Goal: Task Accomplishment & Management: Manage account settings

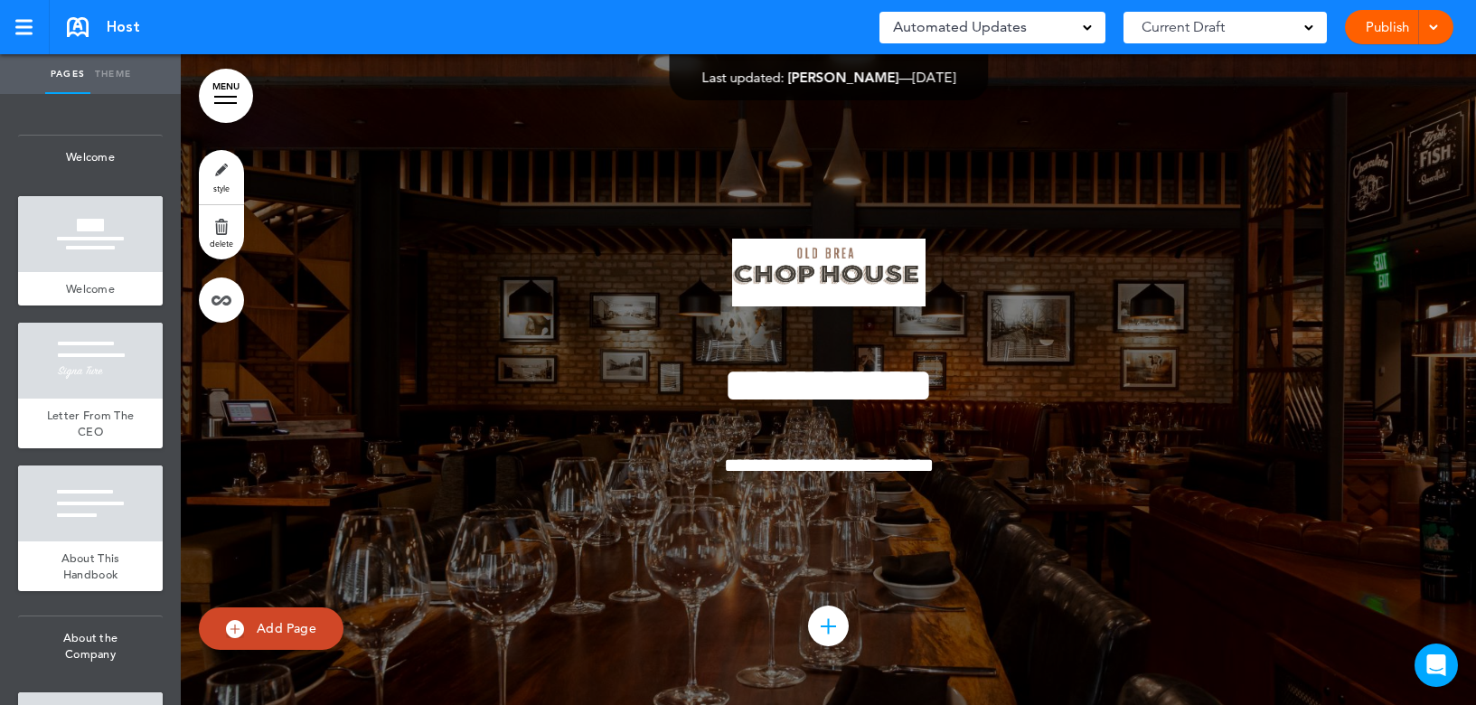
scroll to position [18111, 0]
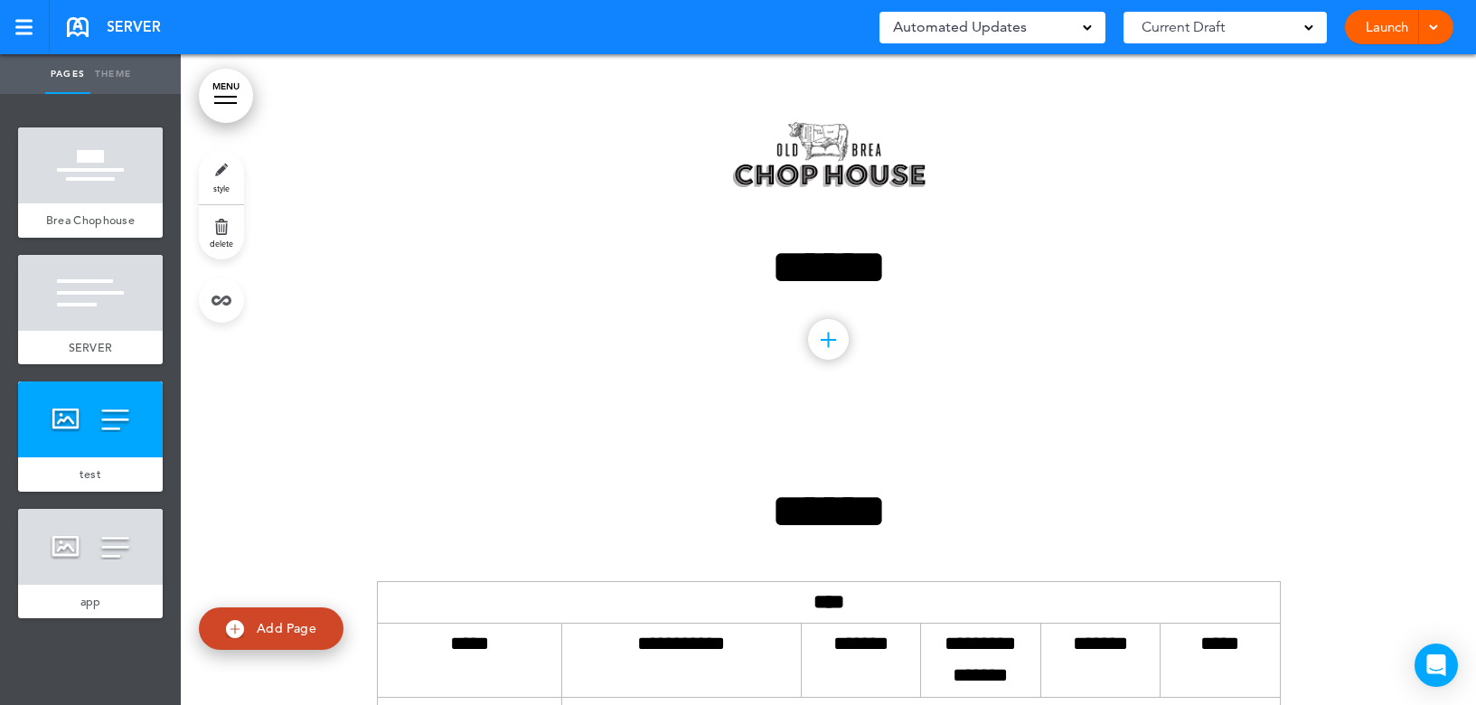
scroll to position [6201, 0]
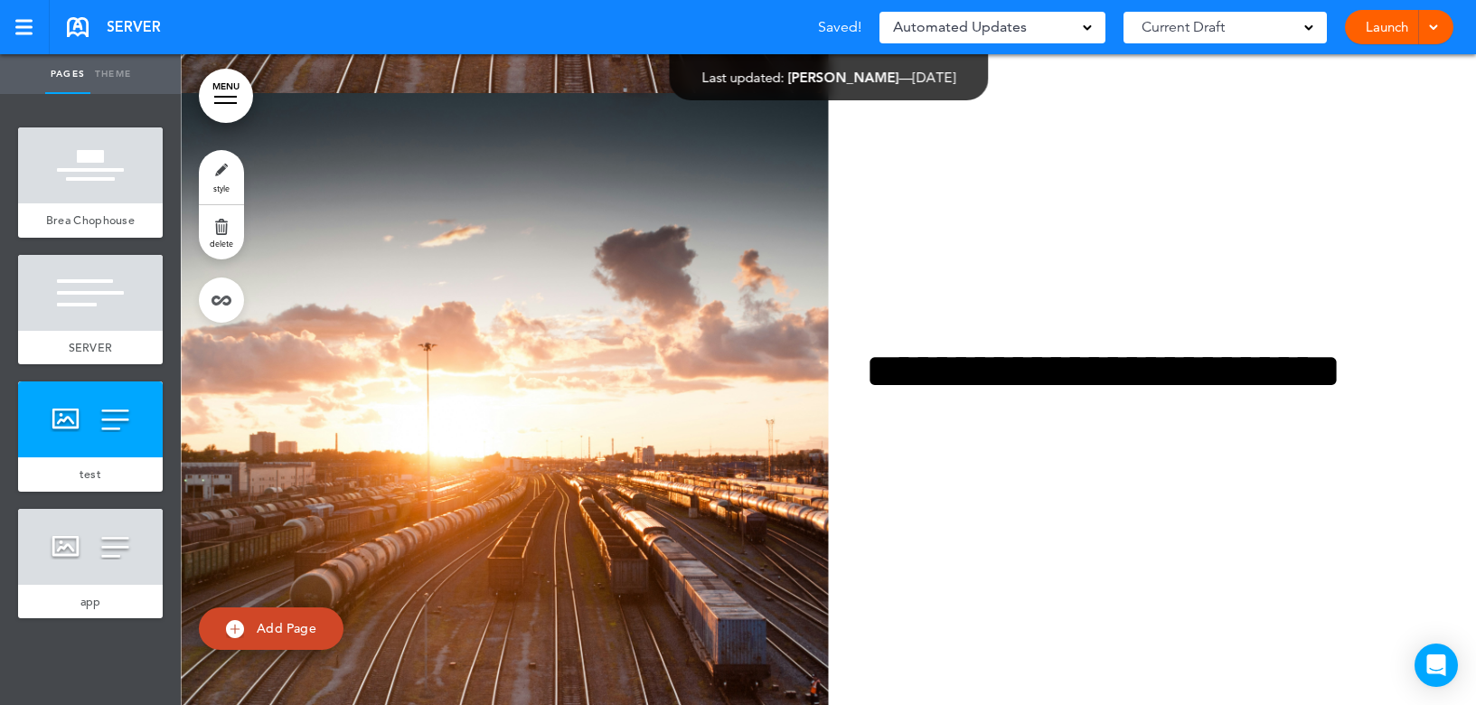
drag, startPoint x: 914, startPoint y: 331, endPoint x: 886, endPoint y: 389, distance: 64.7
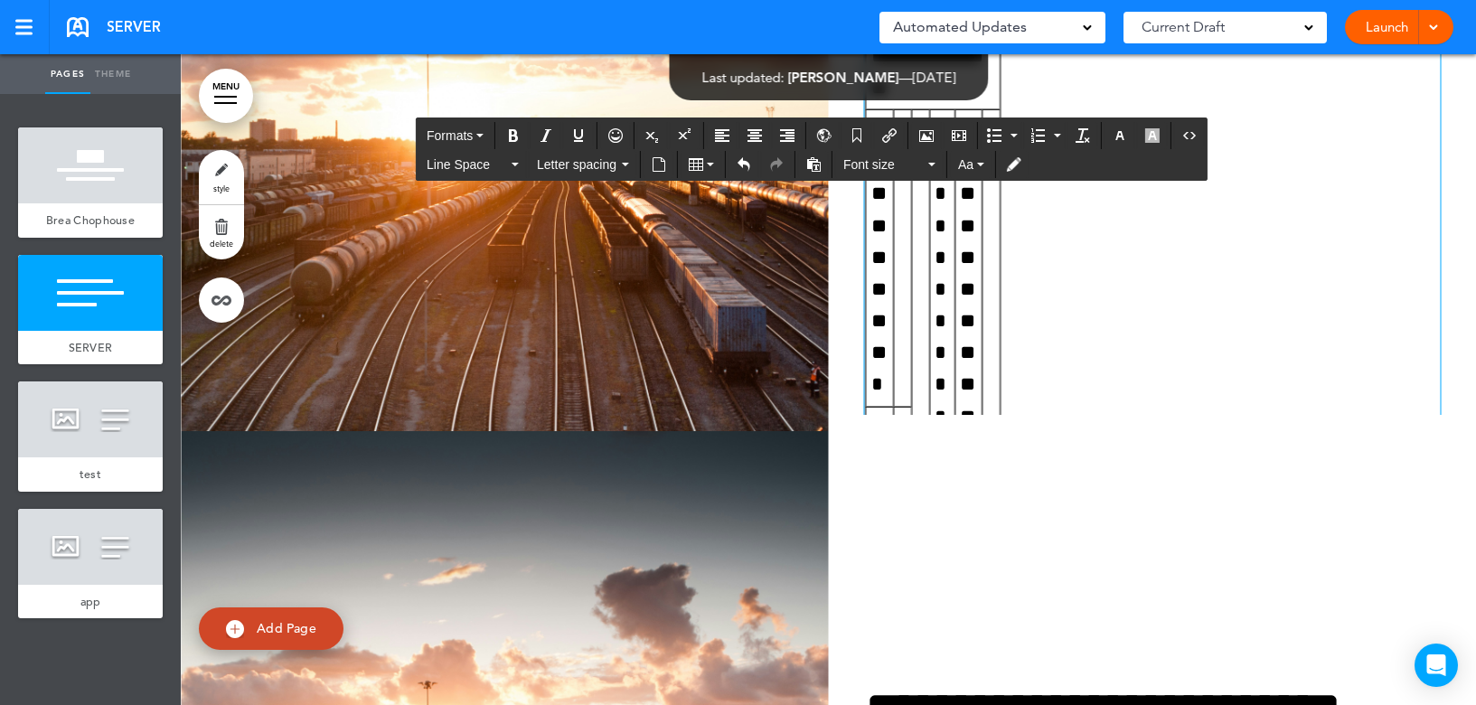
scroll to position [6021, 0]
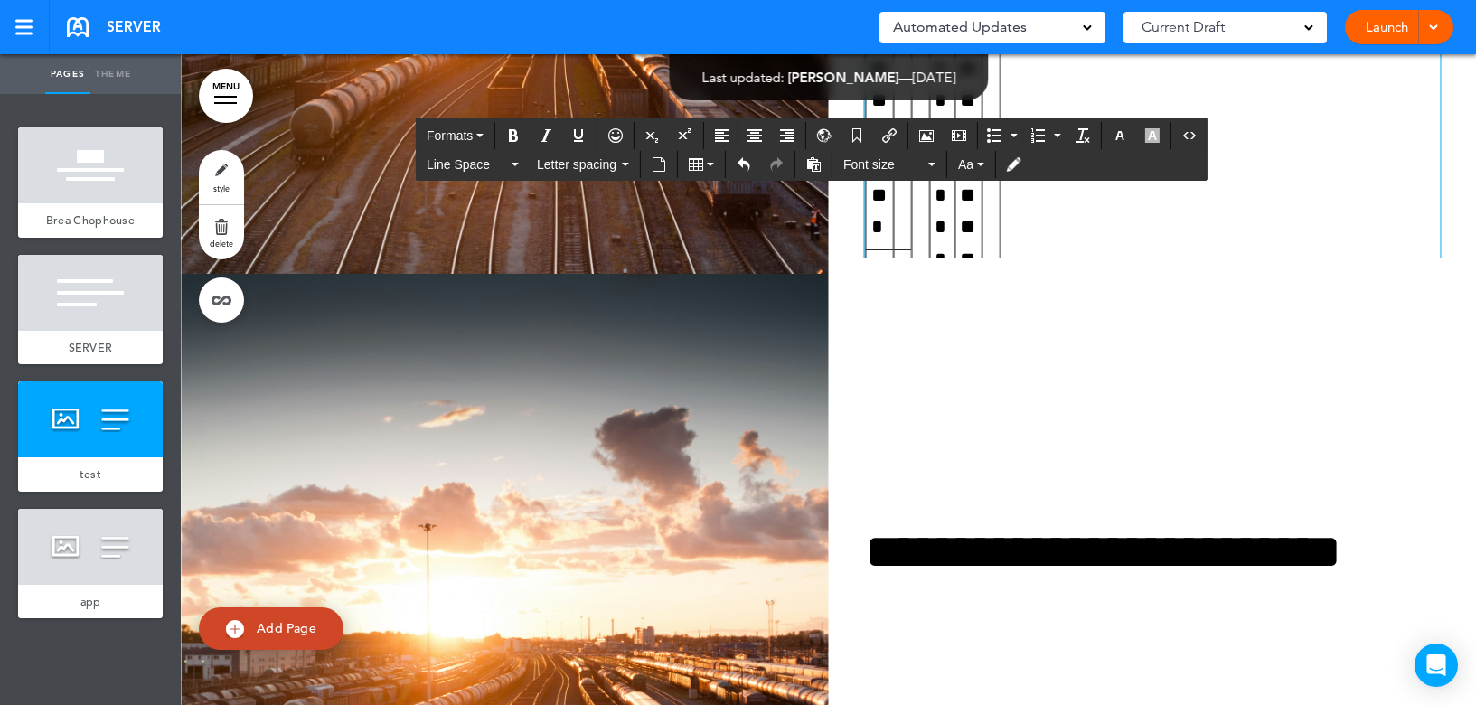
drag, startPoint x: 996, startPoint y: 317, endPoint x: 1429, endPoint y: 314, distance: 433.7
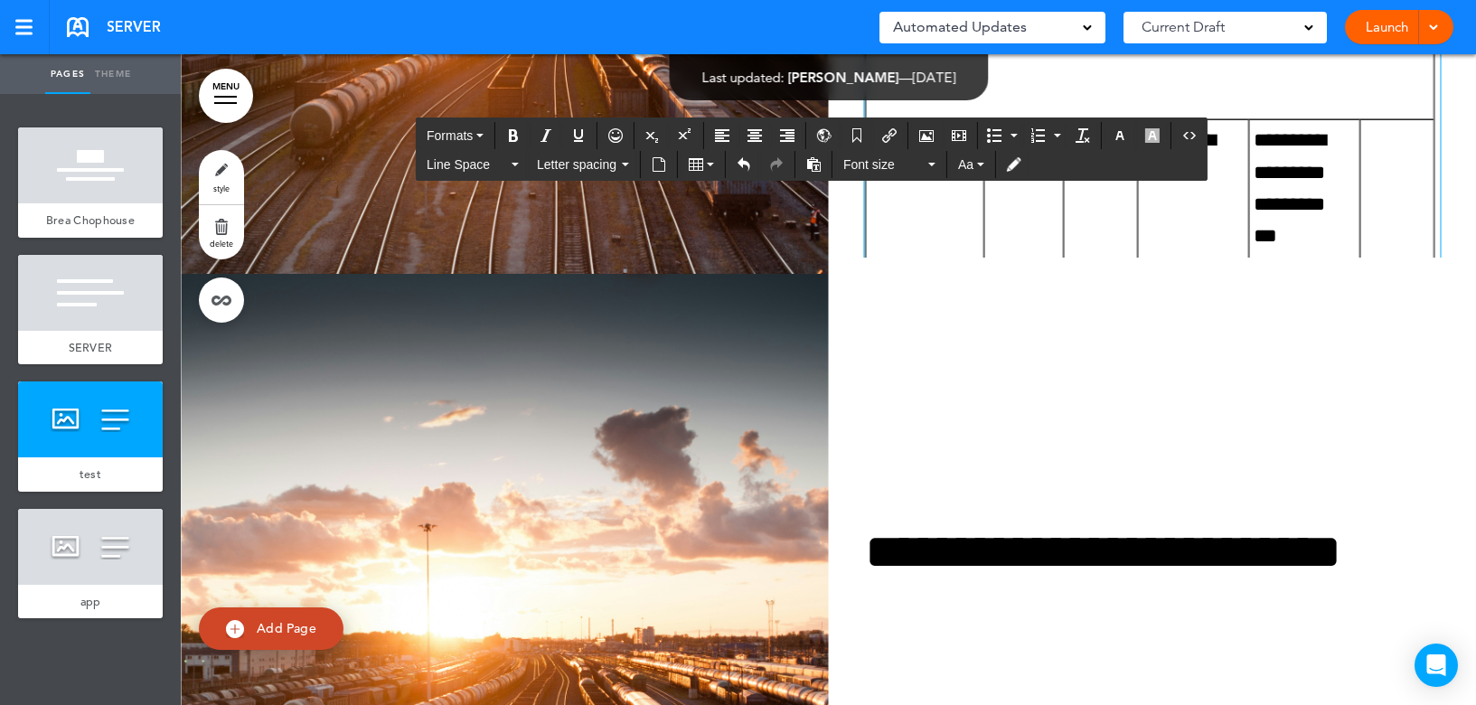
scroll to position [181, 0]
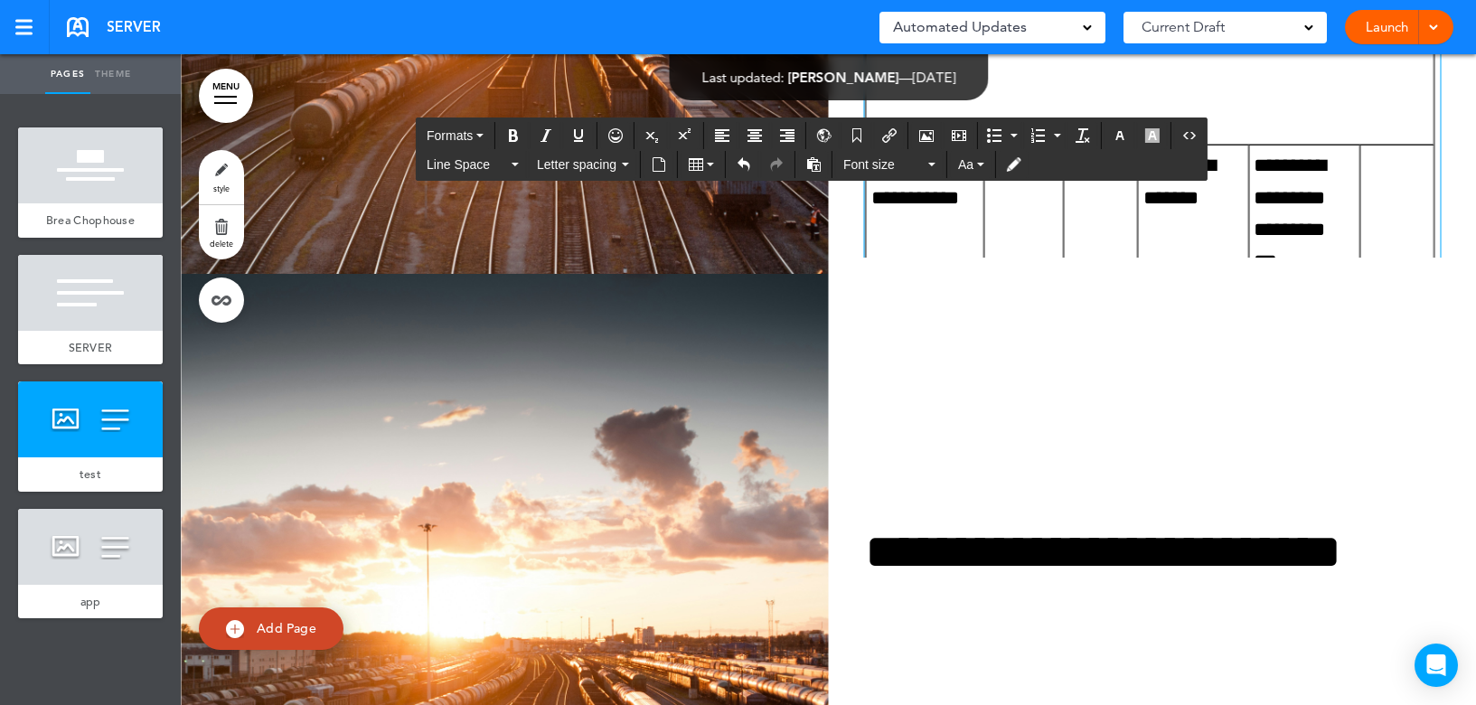
drag, startPoint x: 858, startPoint y: 628, endPoint x: 876, endPoint y: 531, distance: 98.2
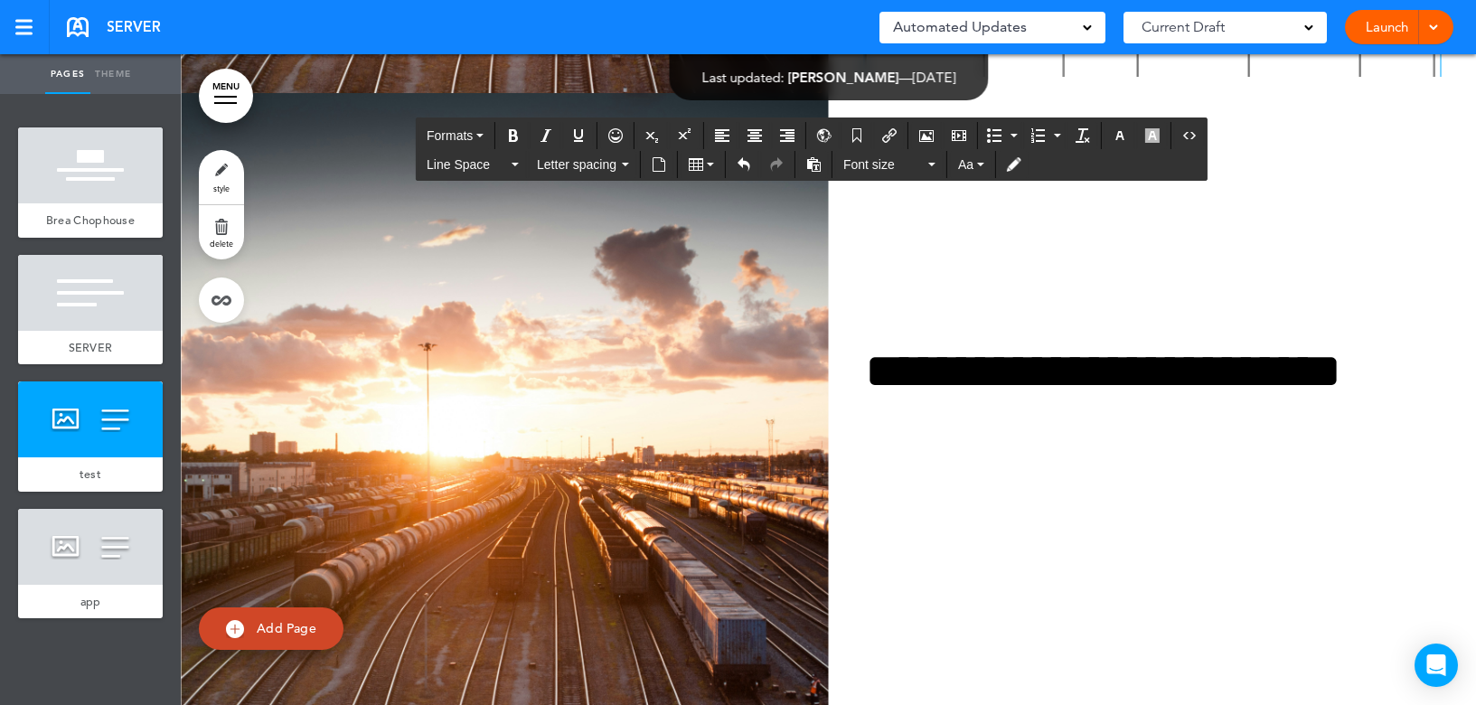
scroll to position [612, 0]
drag, startPoint x: 858, startPoint y: 467, endPoint x: 854, endPoint y: 422, distance: 45.4
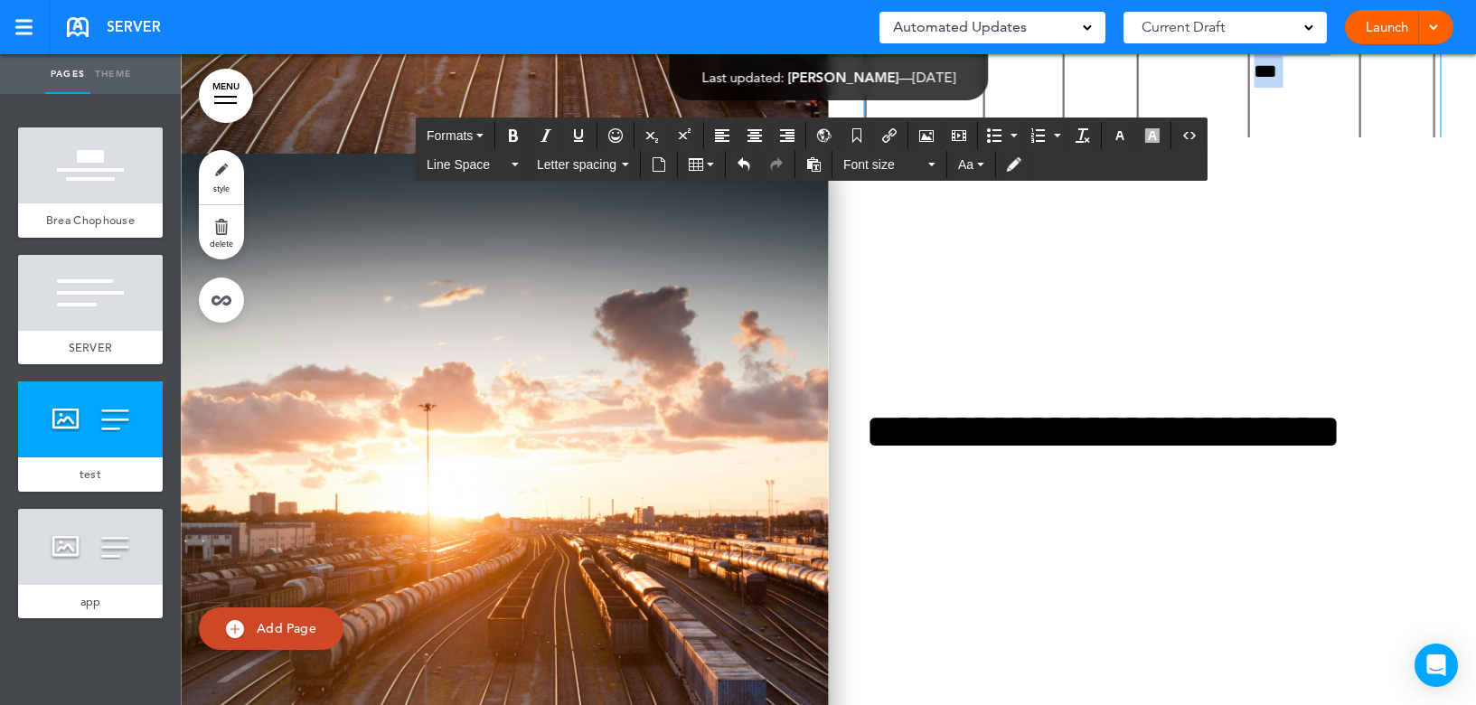
scroll to position [6382, 0]
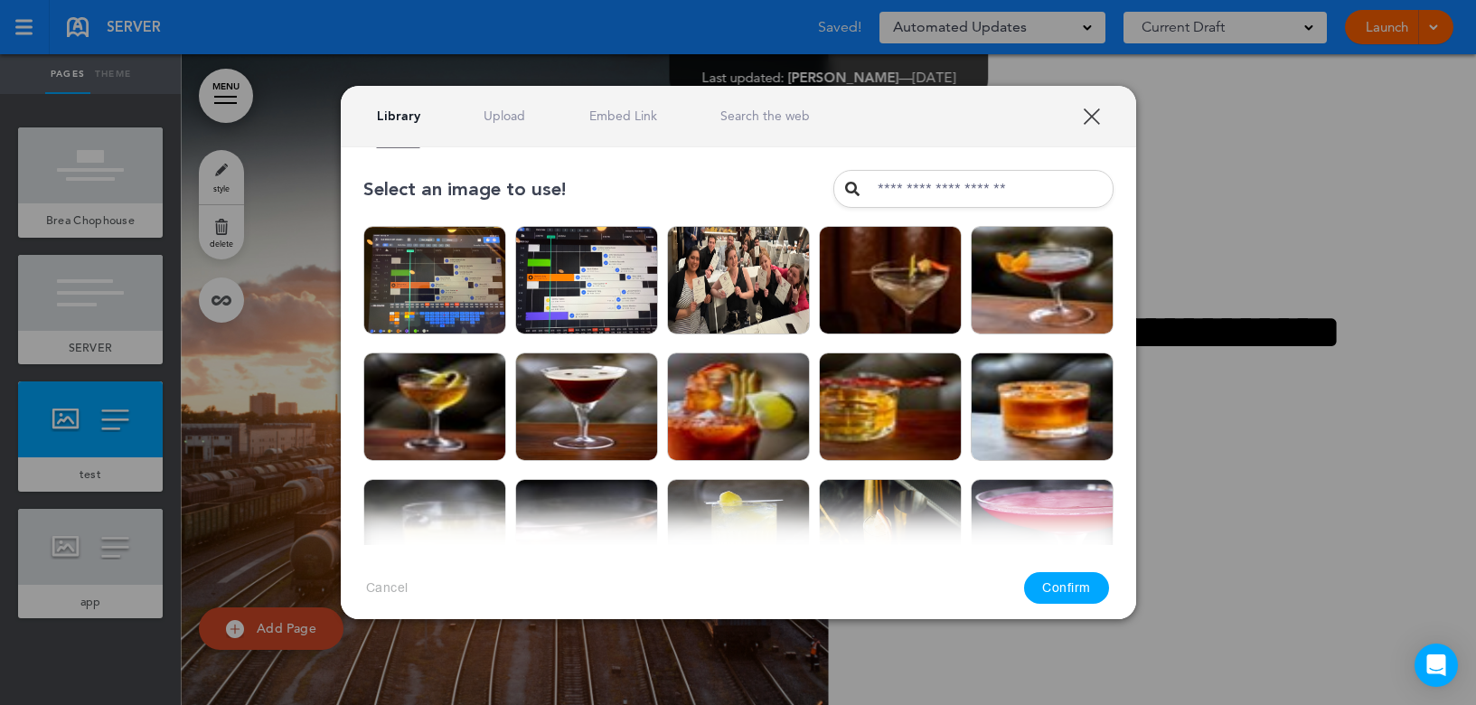
click at [1086, 114] on link "XXX" at bounding box center [1090, 116] width 17 height 17
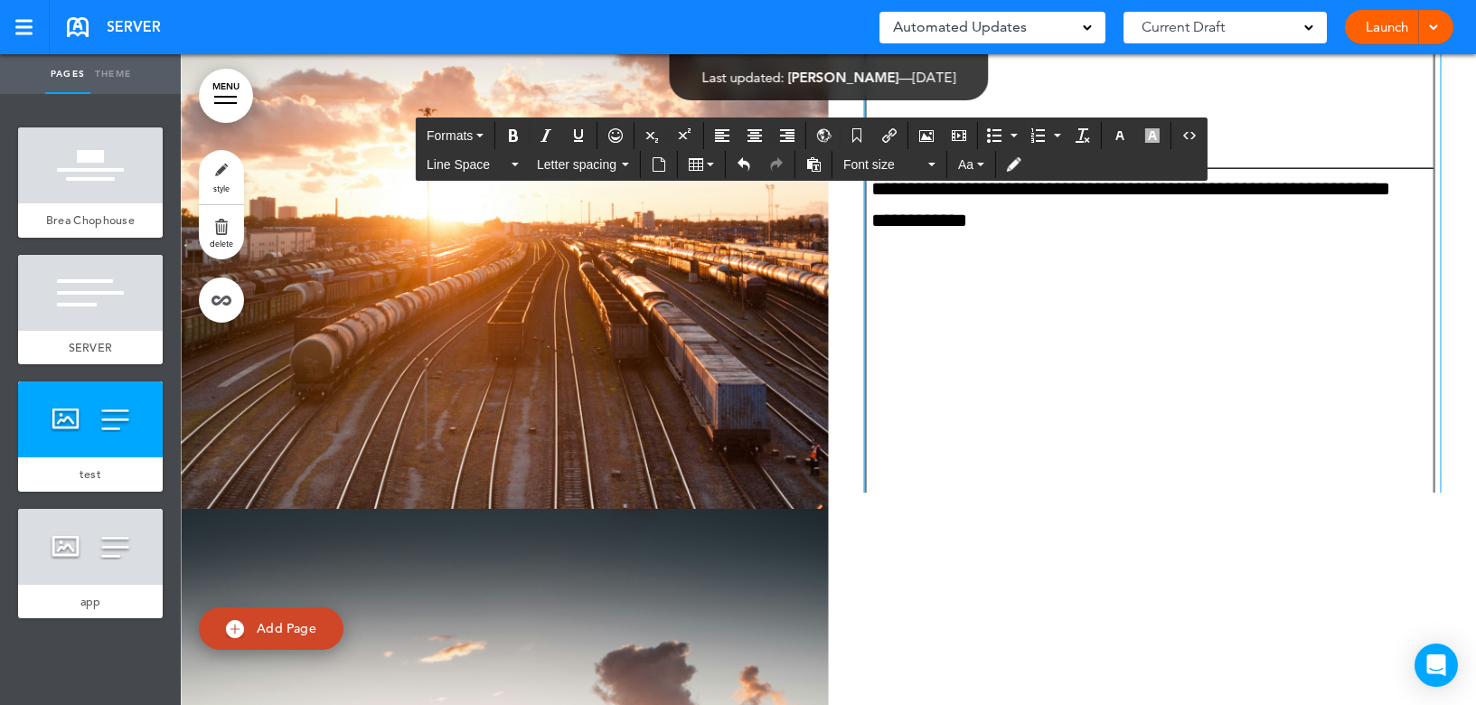
scroll to position [5749, 0]
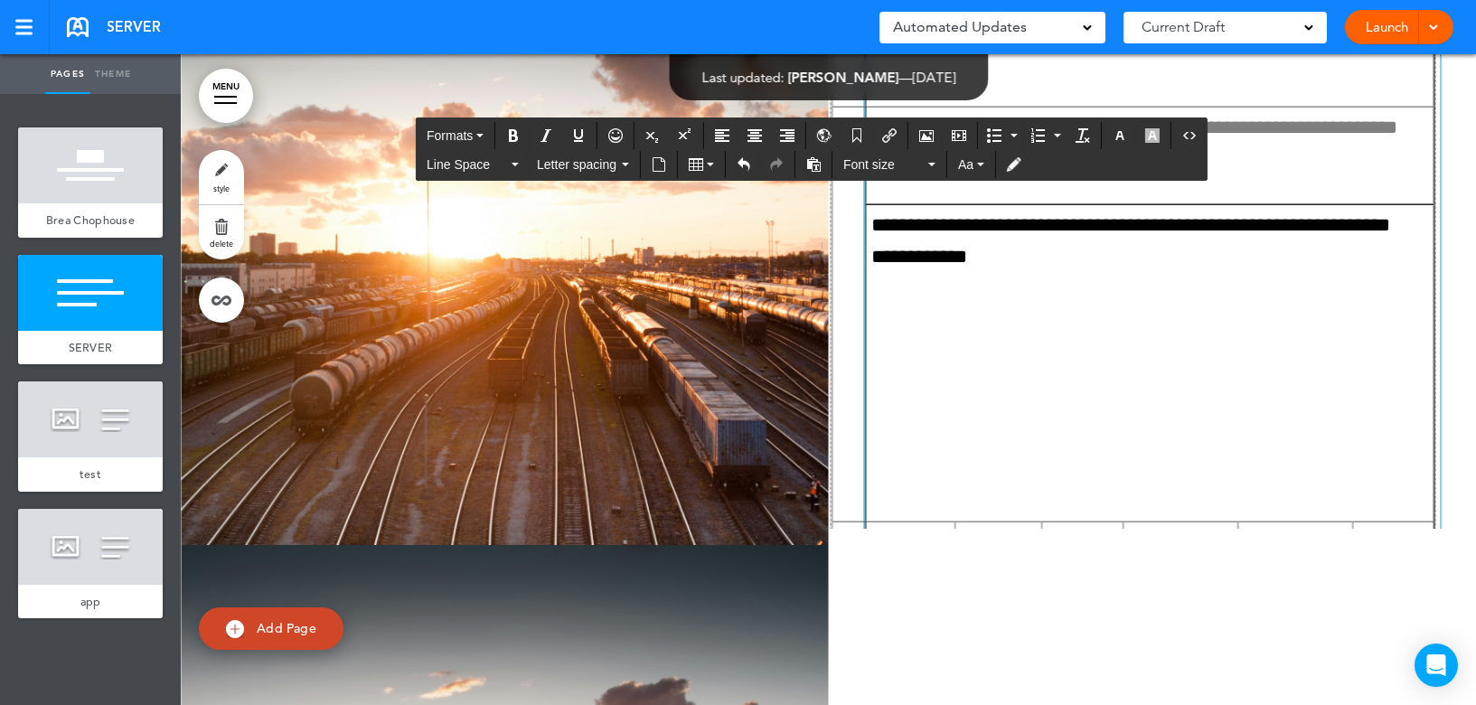
drag, startPoint x: 857, startPoint y: 590, endPoint x: 823, endPoint y: 480, distance: 115.2
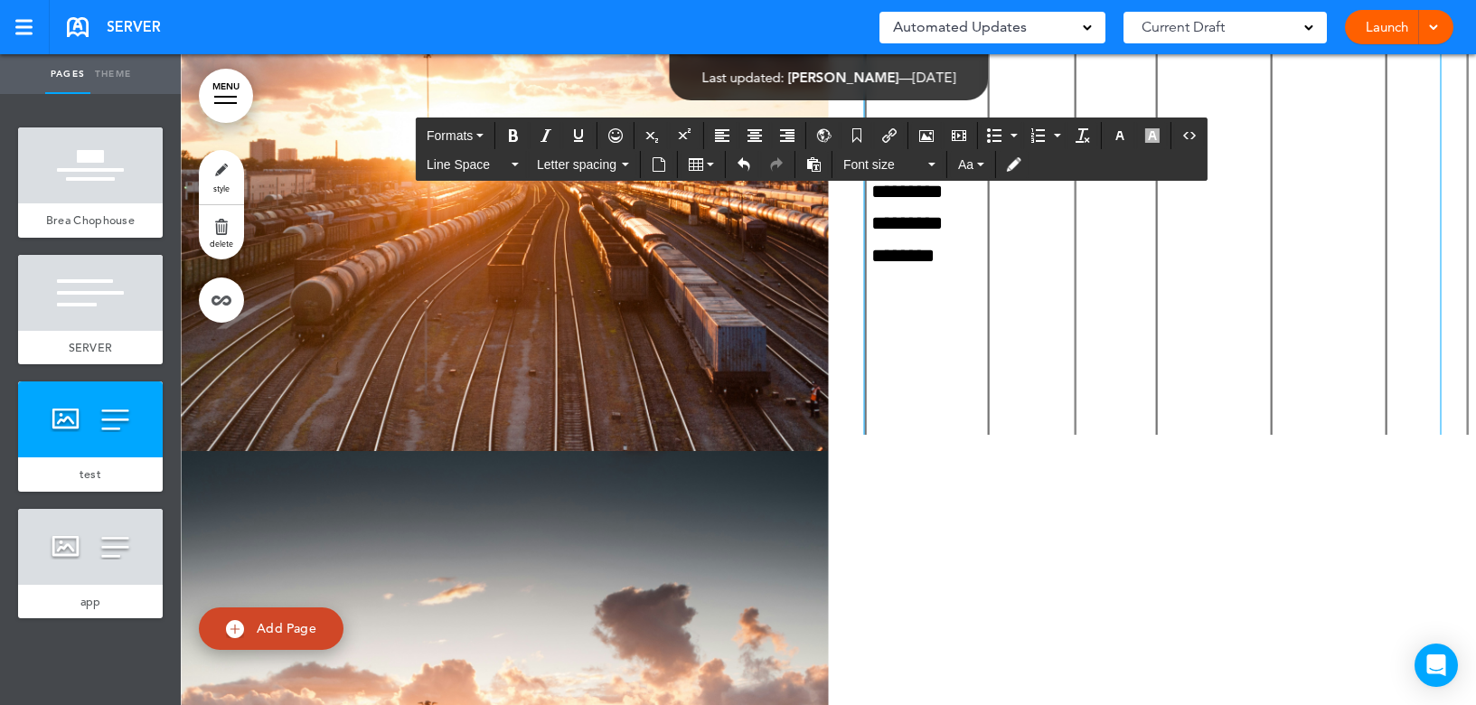
scroll to position [5840, 0]
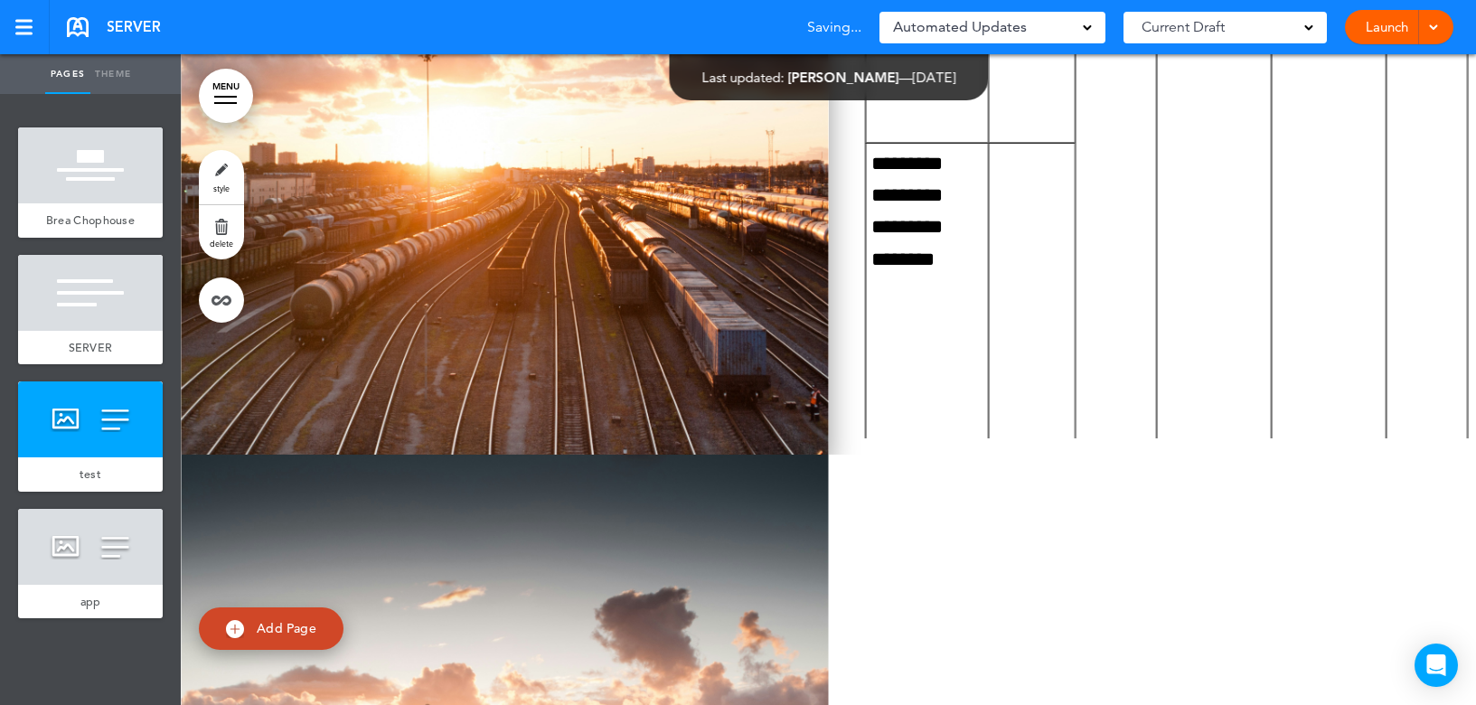
click at [402, 454] on img at bounding box center [505, 129] width 648 height 651
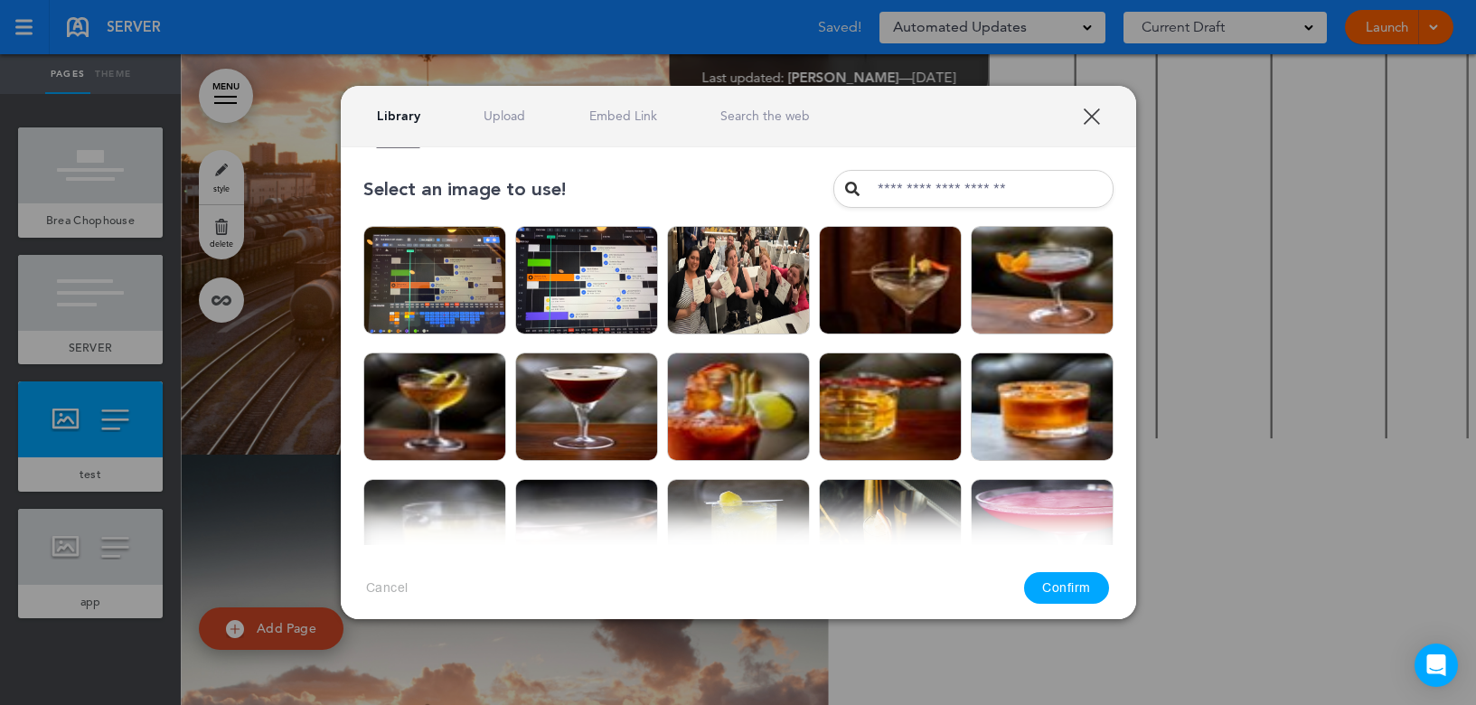
click at [293, 504] on div at bounding box center [738, 352] width 1476 height 705
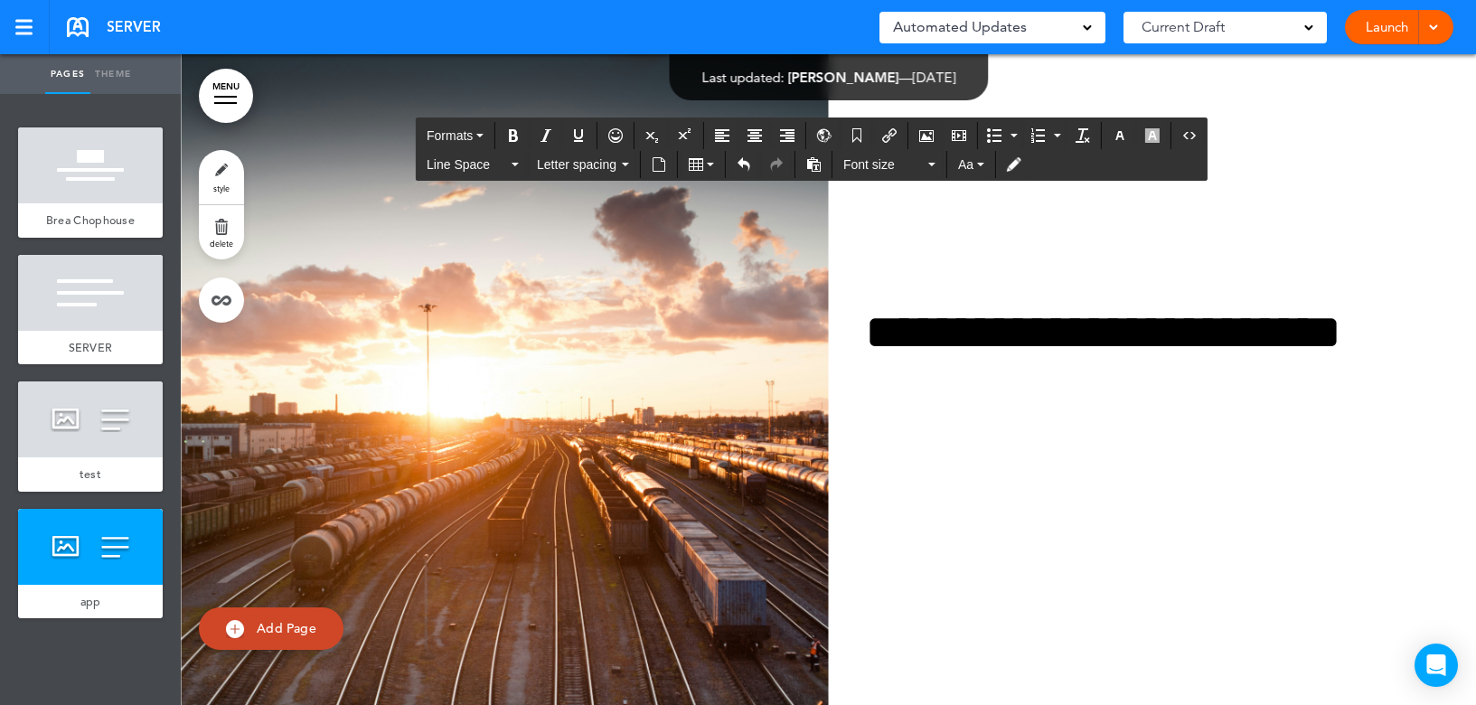
scroll to position [6852, 0]
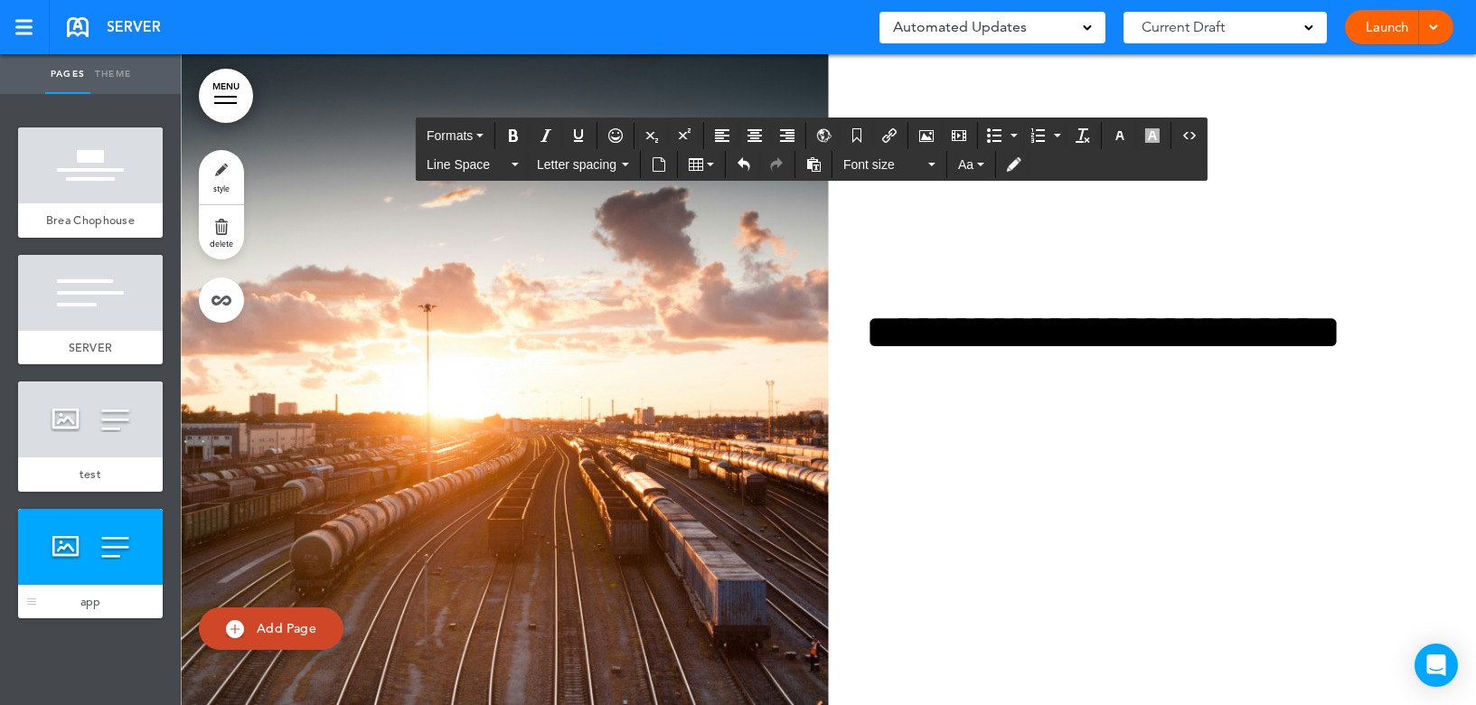
click at [93, 567] on div at bounding box center [90, 547] width 145 height 76
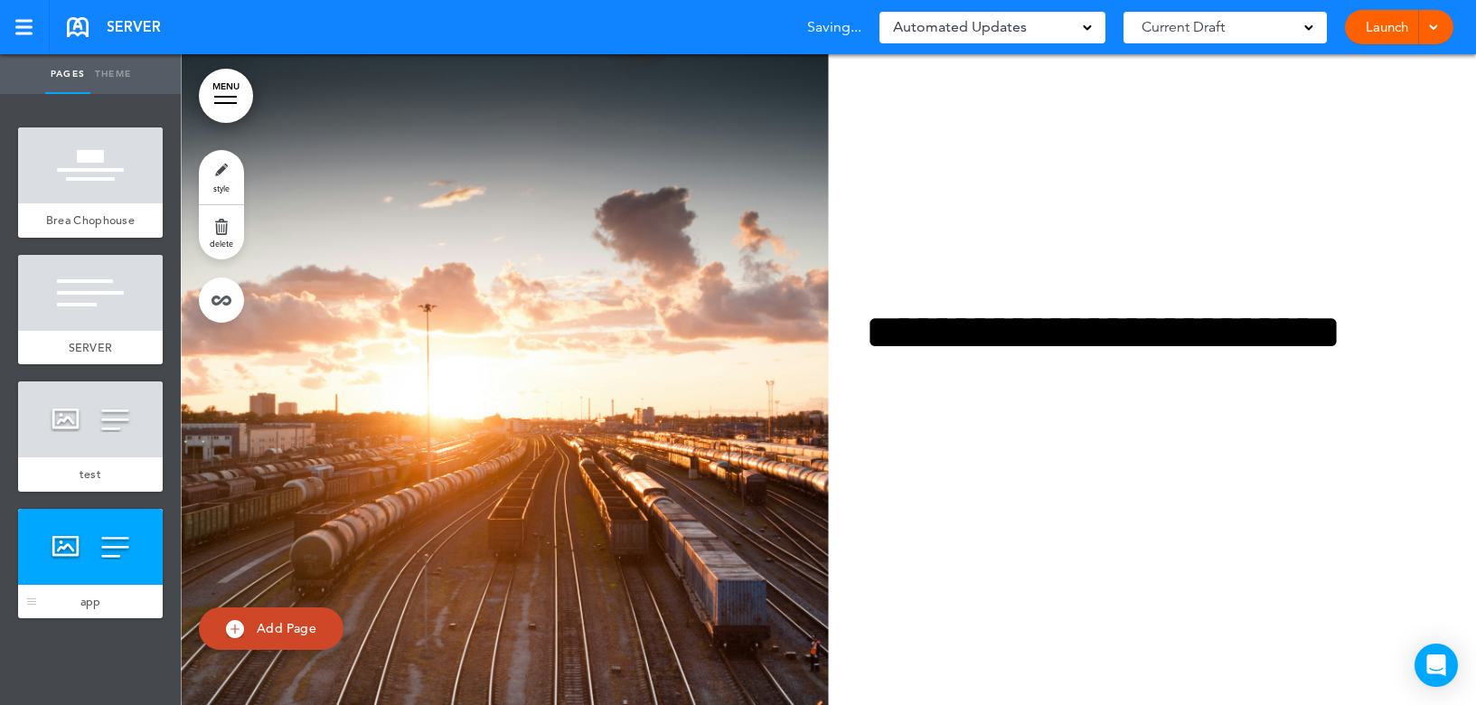
scroll to position [54, 0]
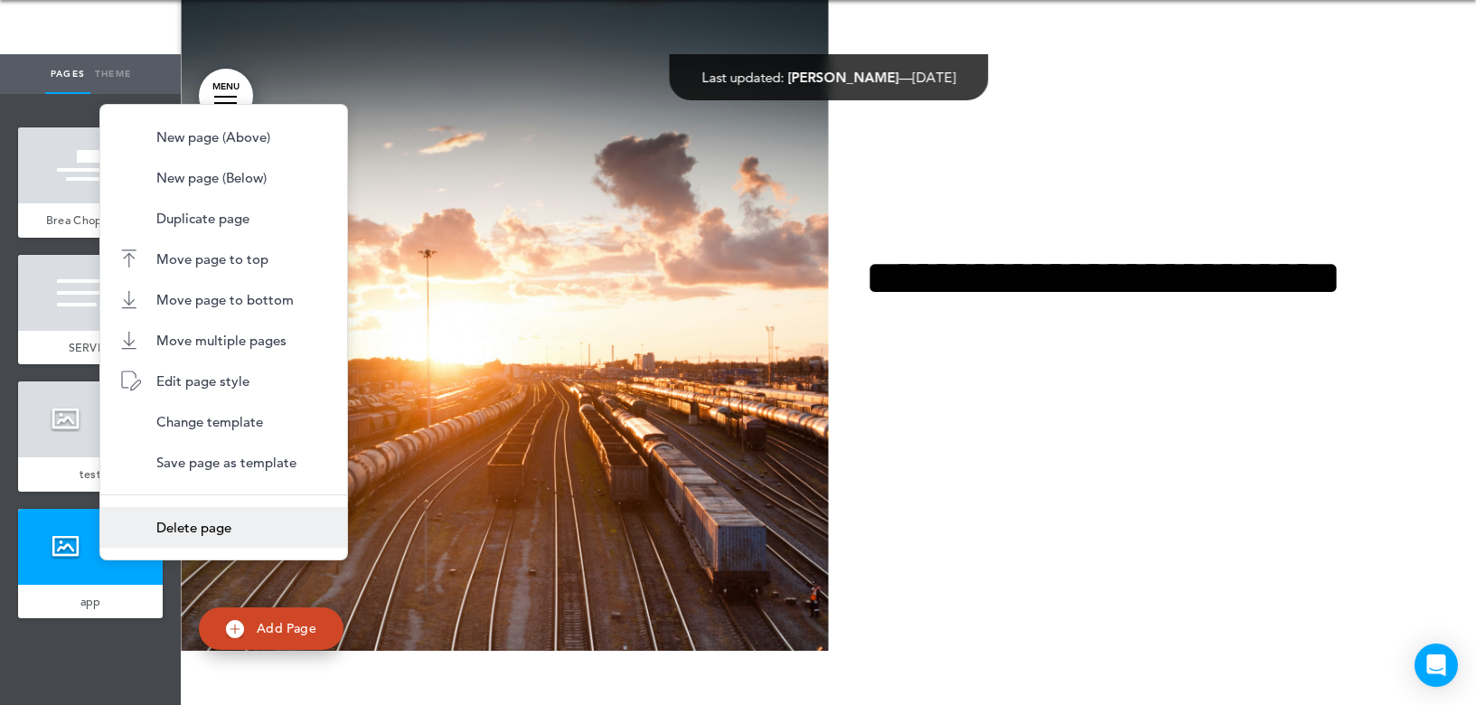
click at [172, 529] on span "Delete page" at bounding box center [193, 527] width 75 height 17
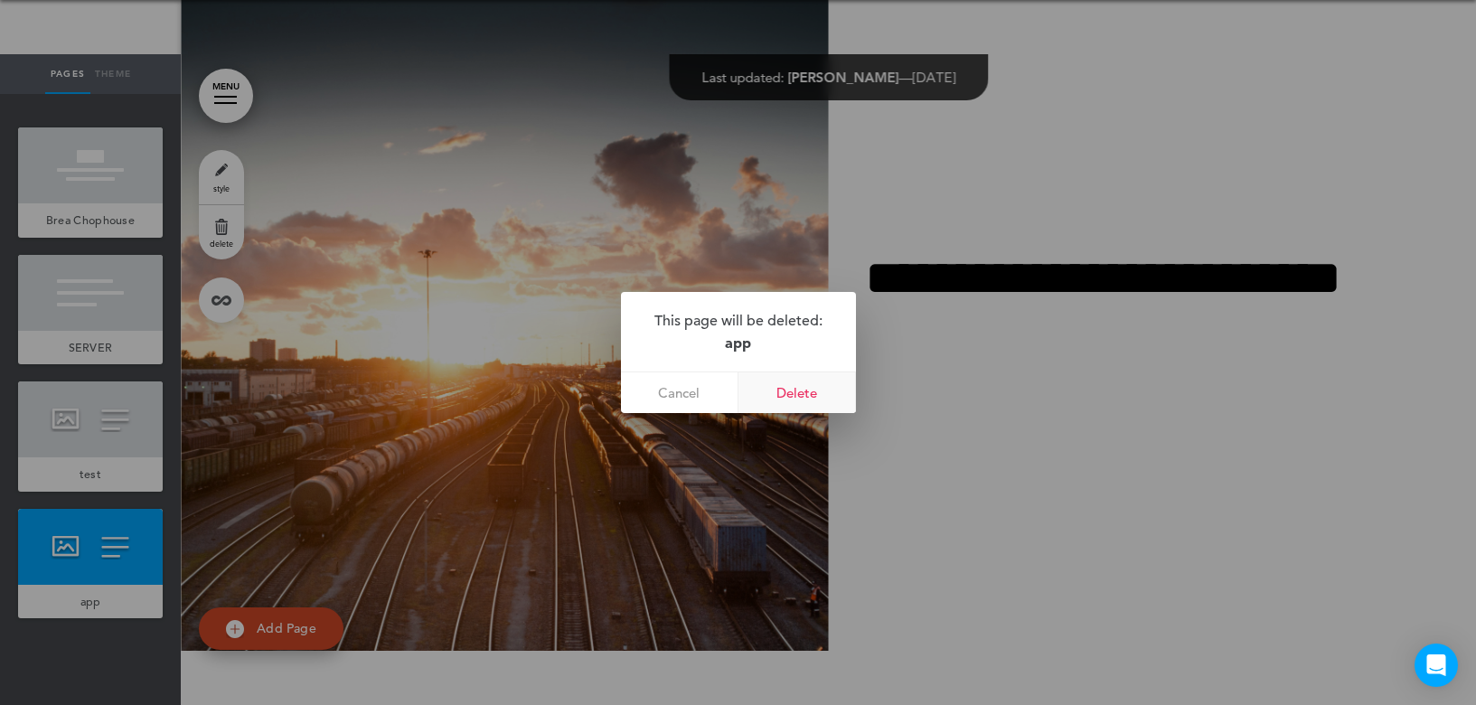
click at [800, 391] on link "Delete" at bounding box center [796, 392] width 117 height 41
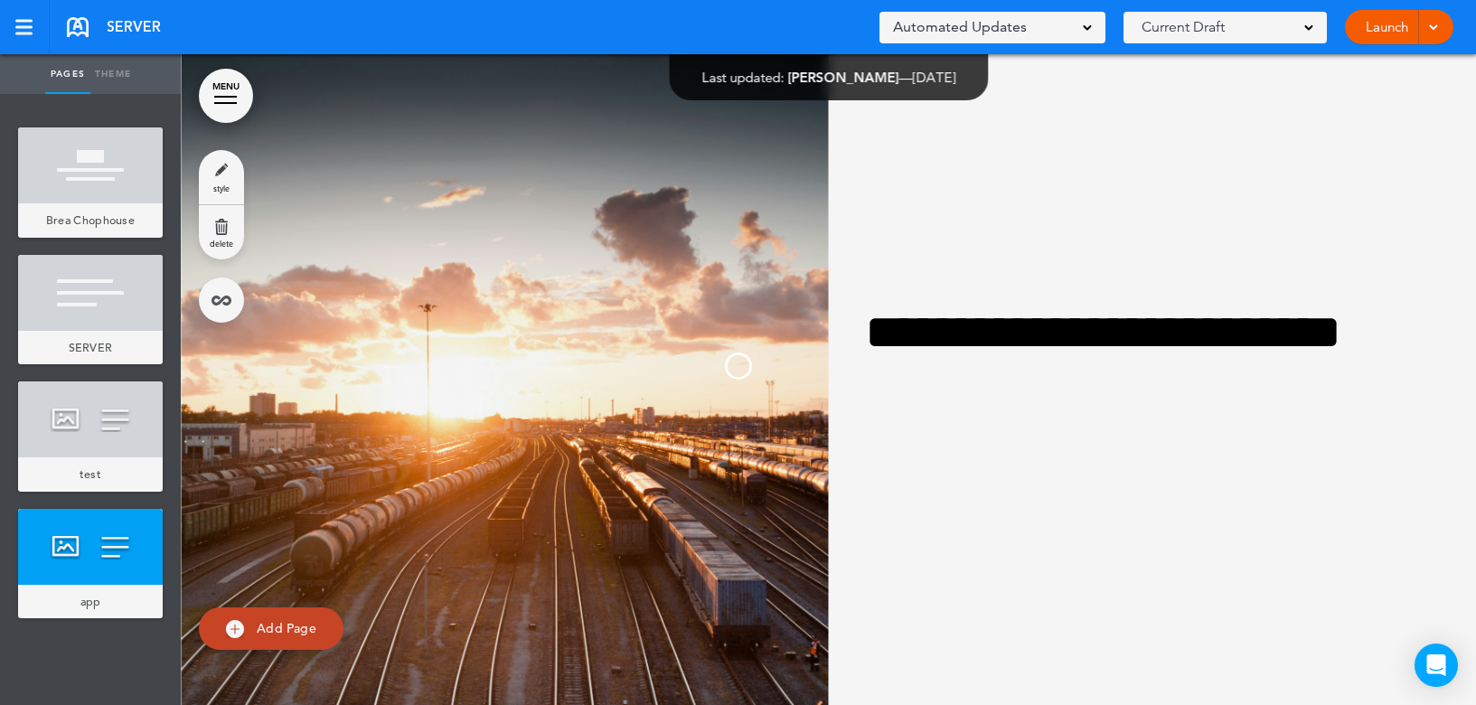
scroll to position [6201, 0]
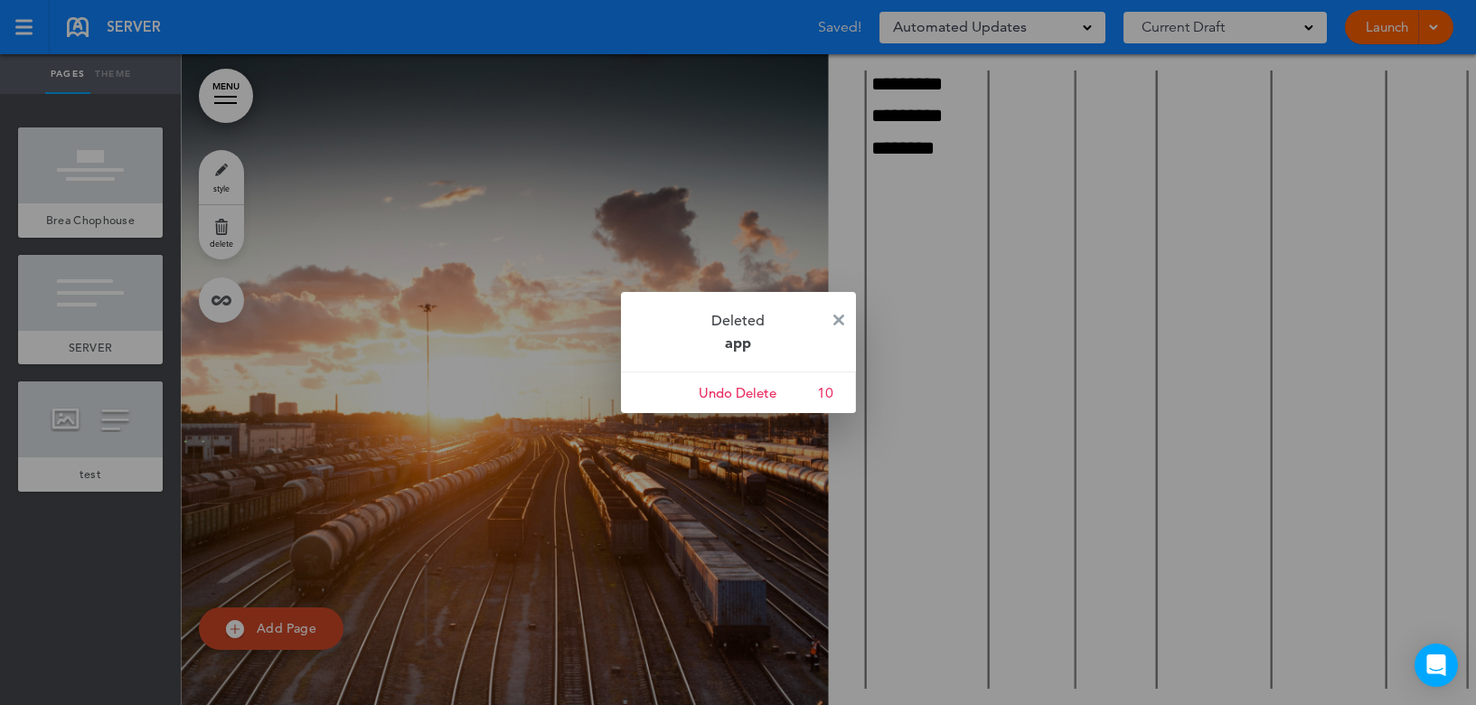
click at [109, 443] on div at bounding box center [738, 352] width 1476 height 705
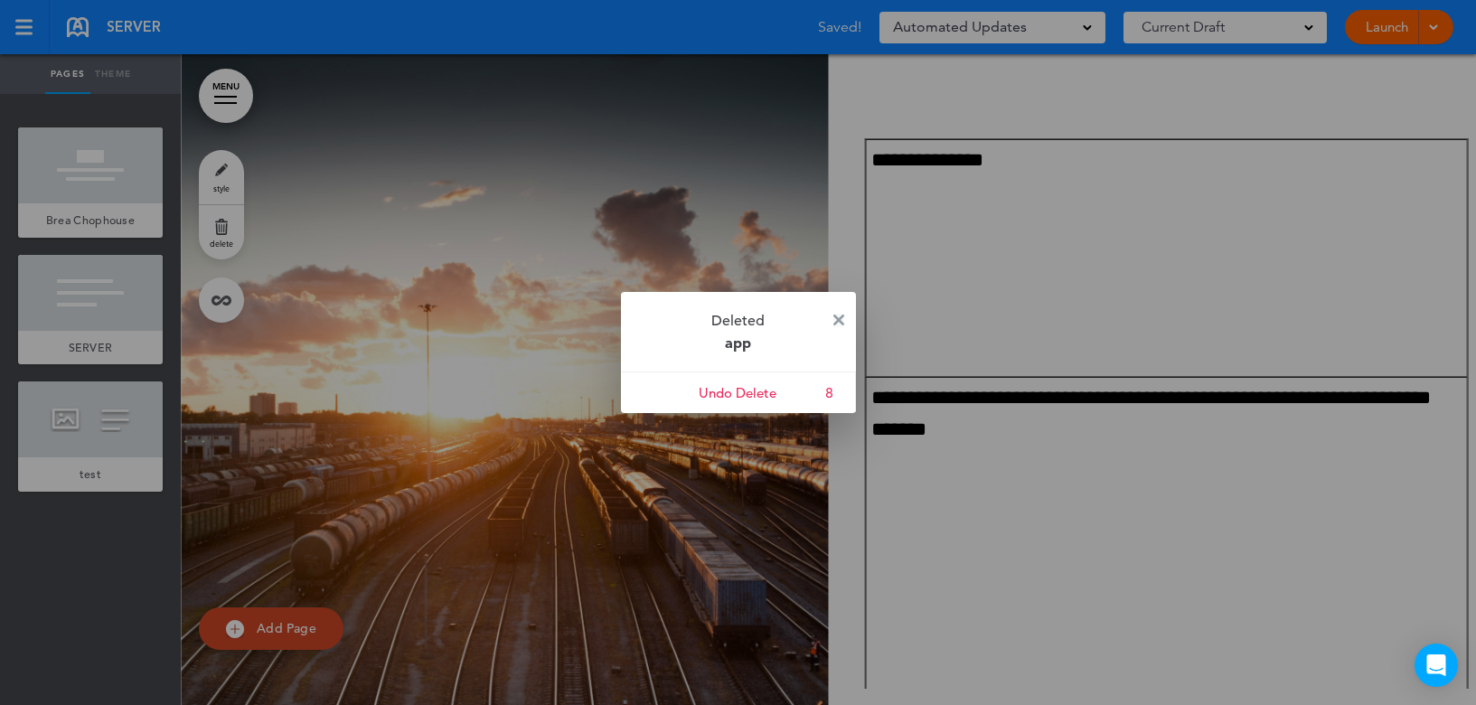
click at [837, 319] on img at bounding box center [838, 319] width 11 height 11
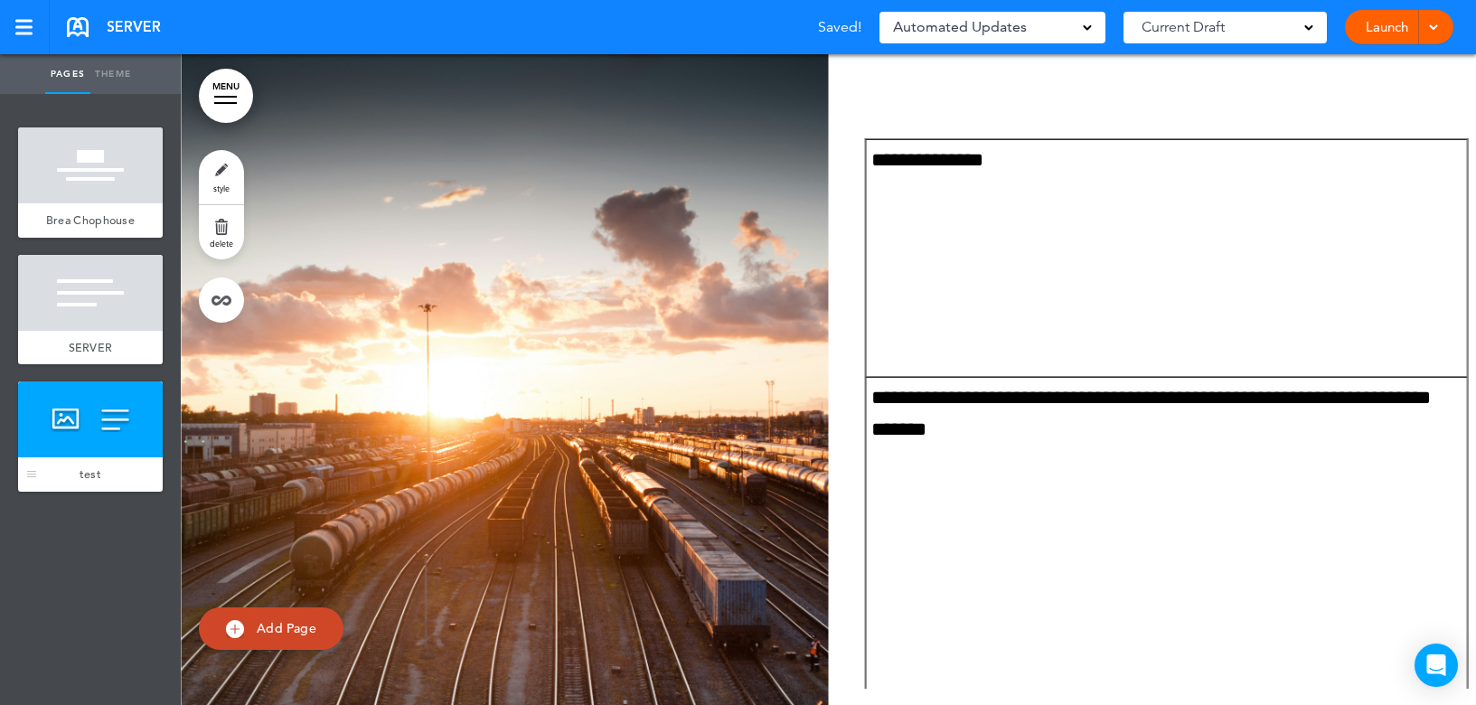
click at [121, 423] on div at bounding box center [90, 419] width 145 height 76
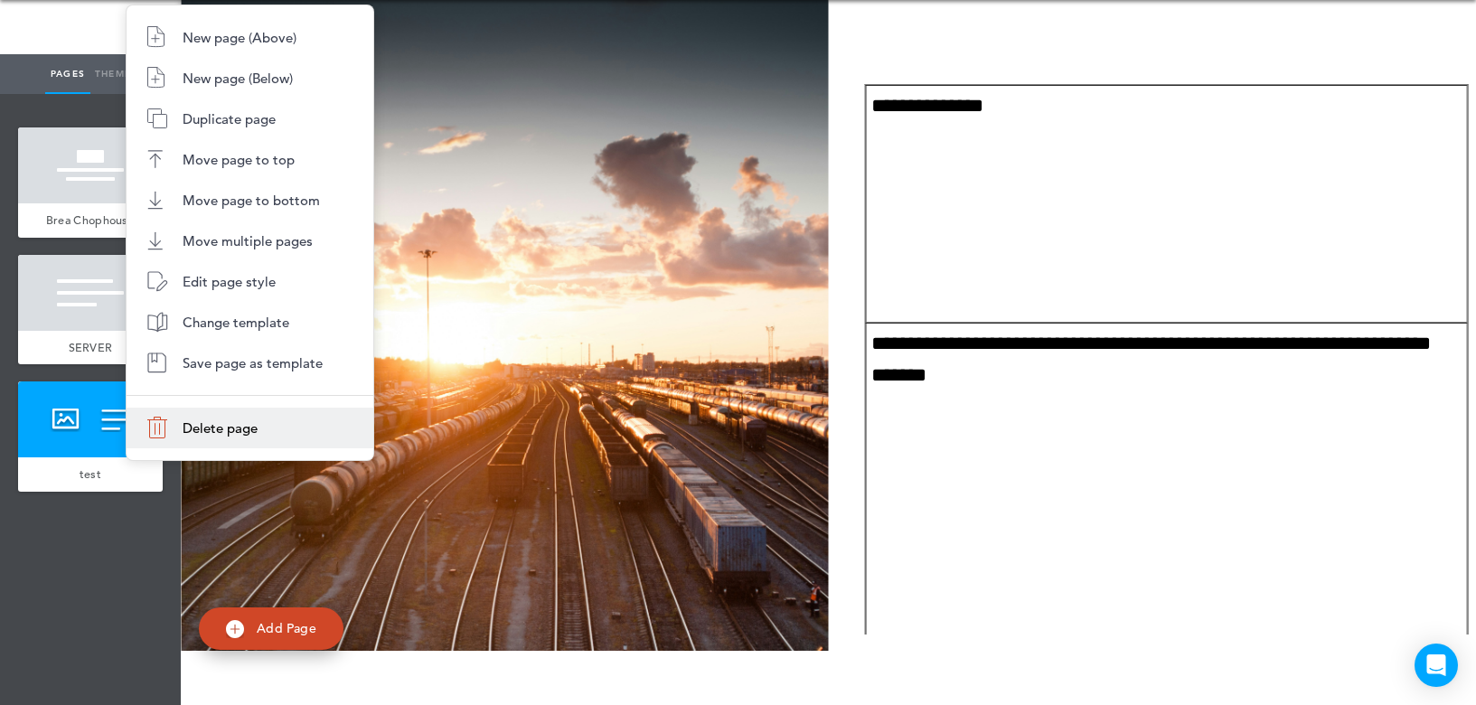
click at [198, 436] on li "Delete page" at bounding box center [250, 428] width 247 height 41
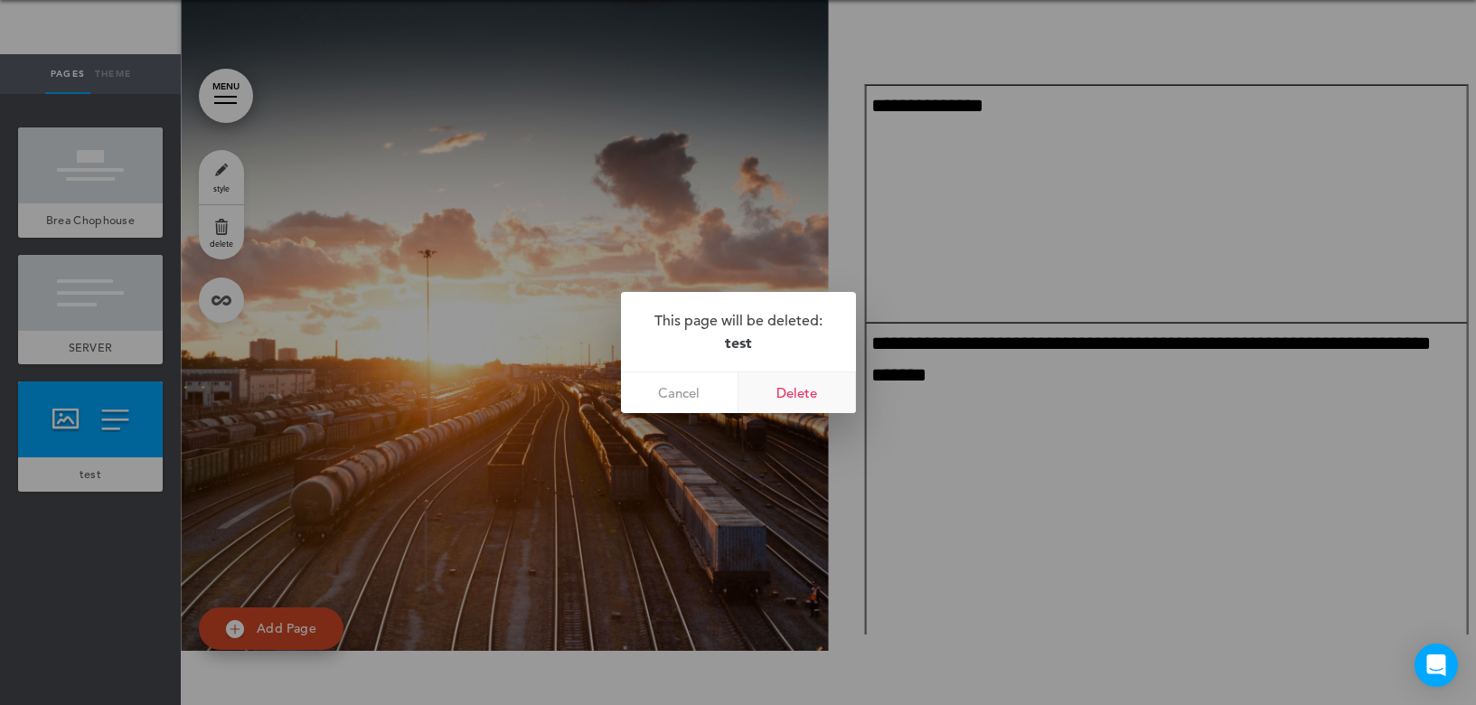
click at [776, 393] on link "Delete" at bounding box center [796, 392] width 117 height 41
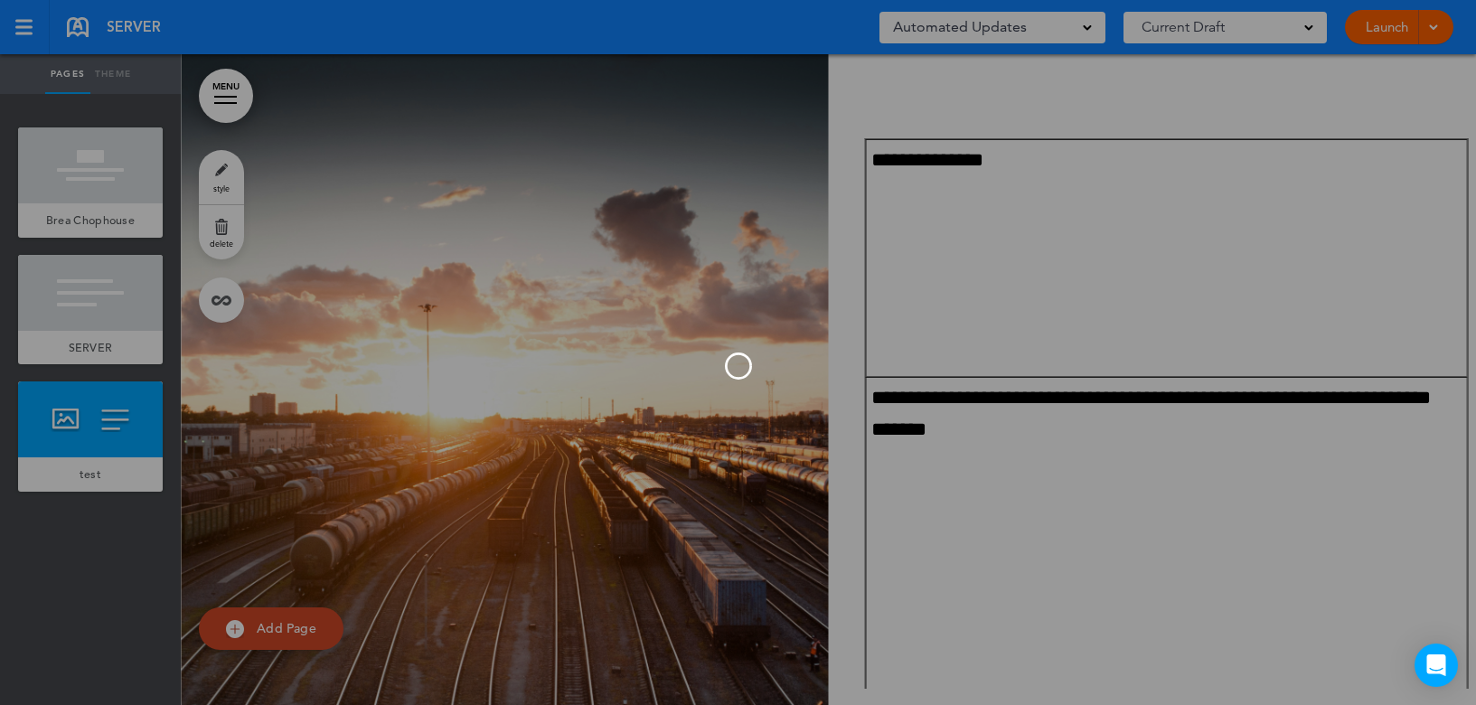
scroll to position [5551, 0]
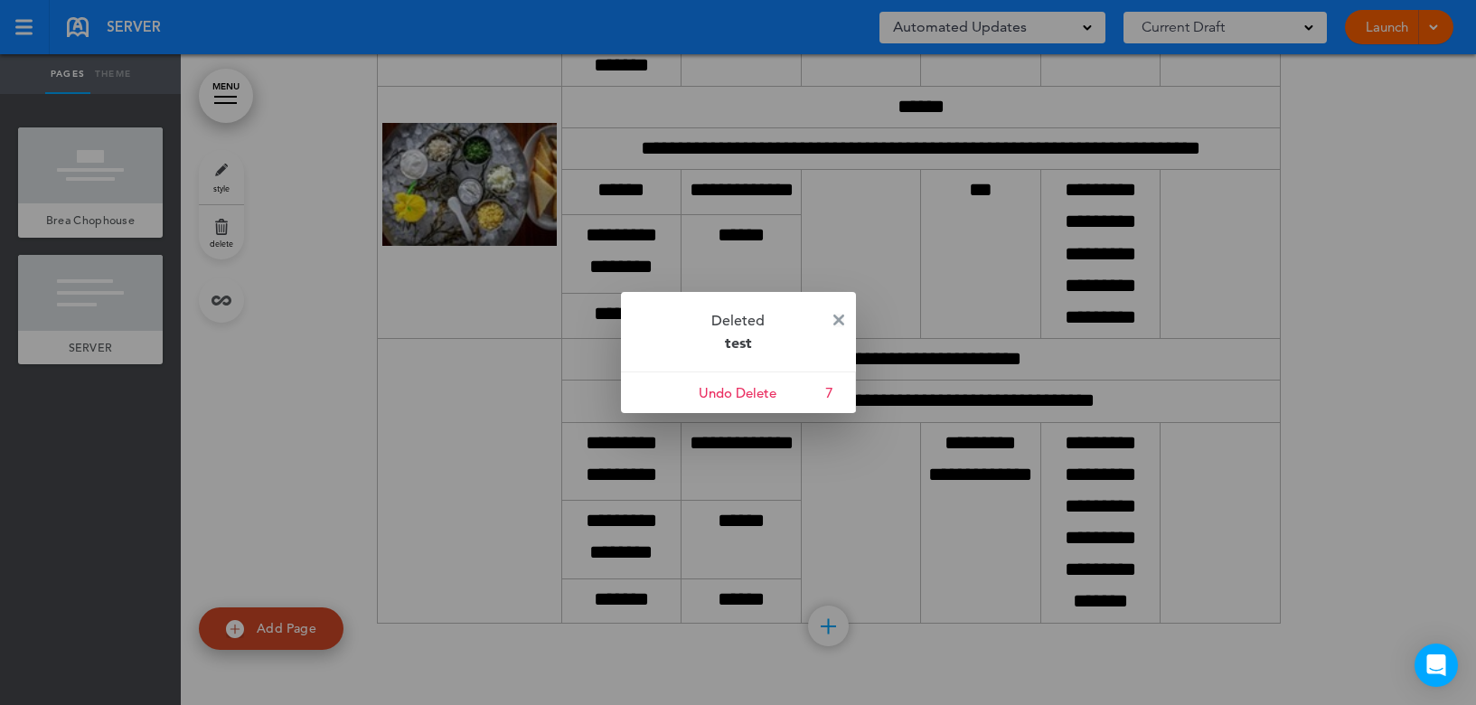
click at [836, 320] on img at bounding box center [838, 319] width 11 height 11
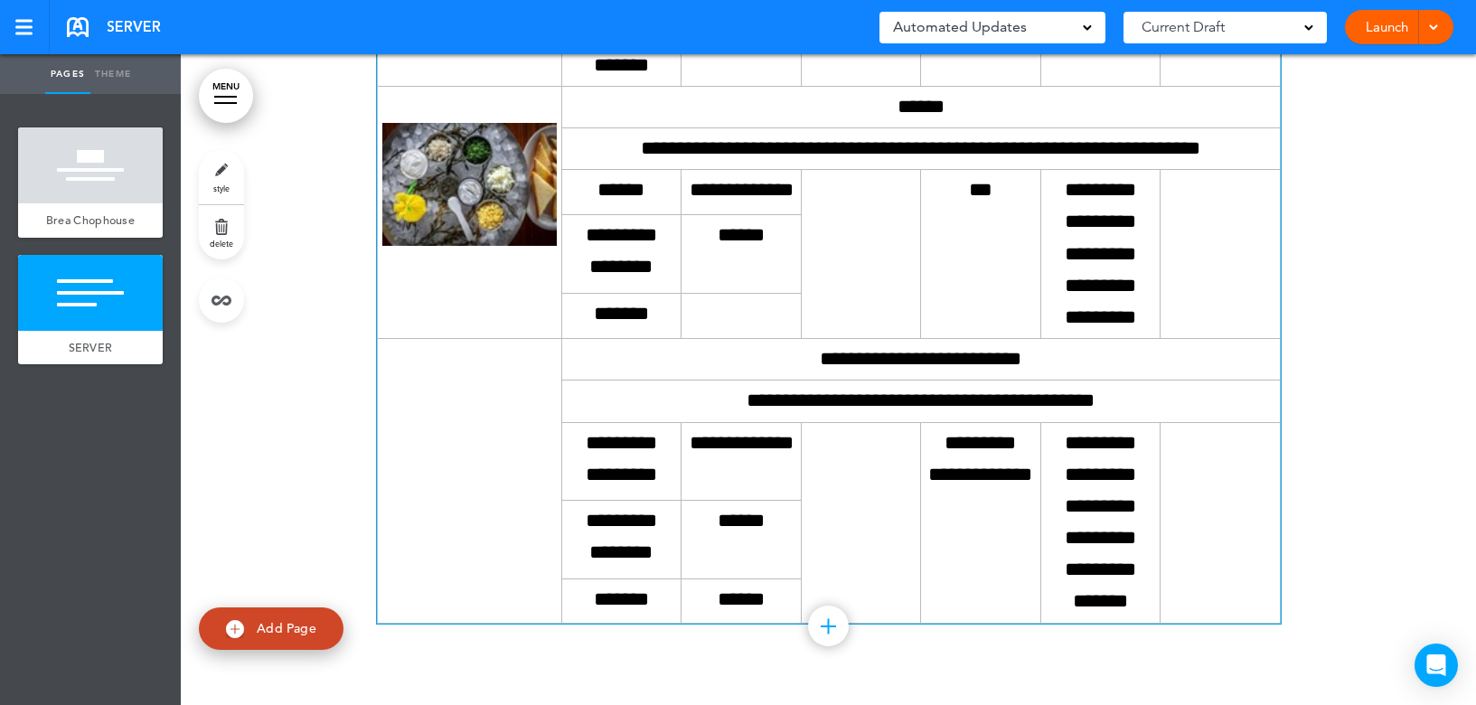
scroll to position [5280, 0]
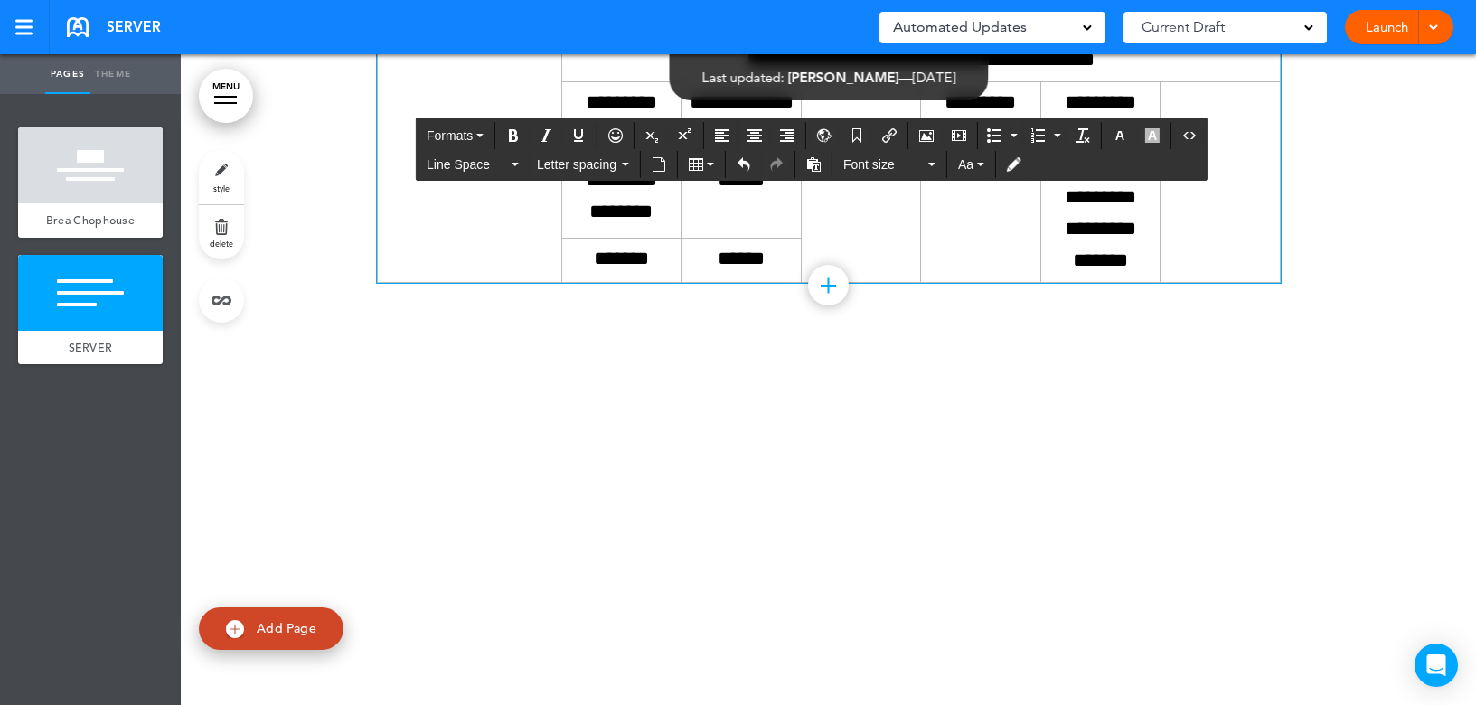
drag, startPoint x: 469, startPoint y: 513, endPoint x: 615, endPoint y: 513, distance: 146.4
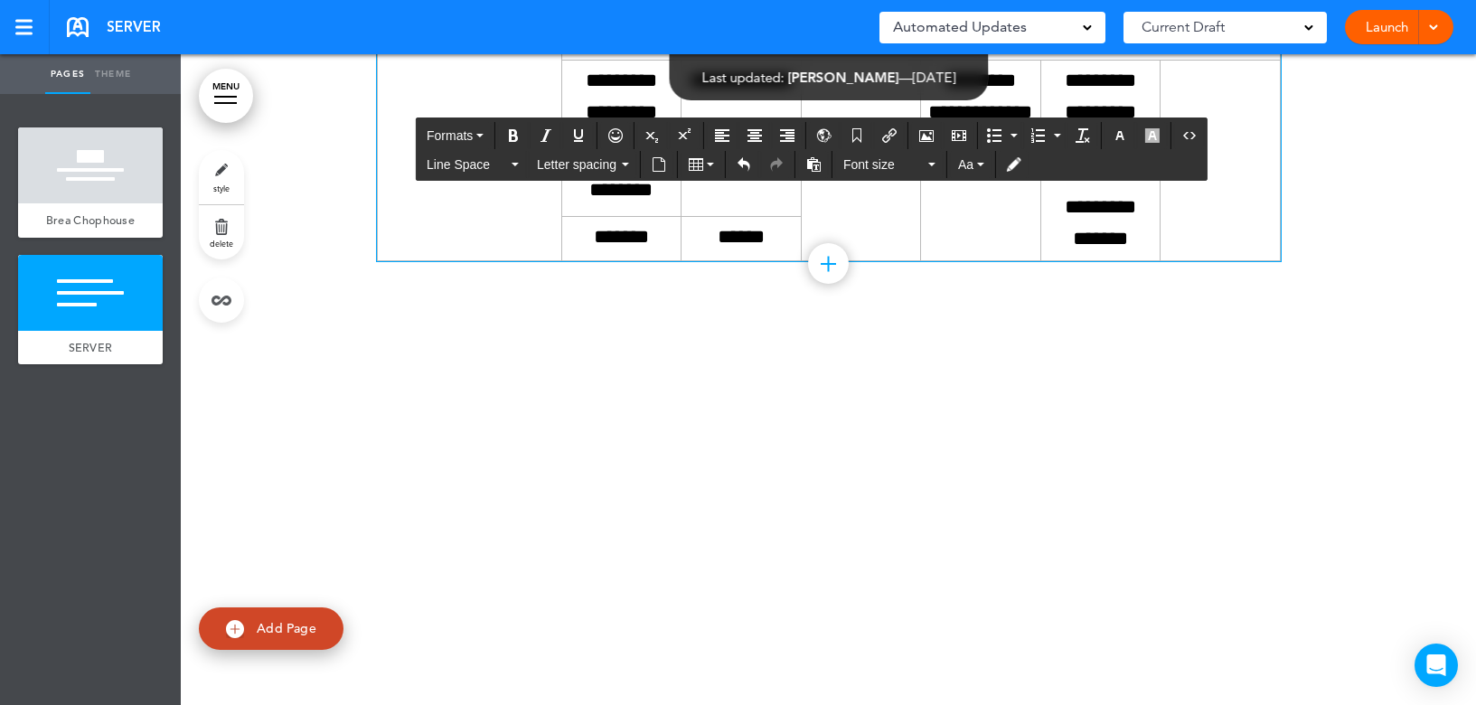
scroll to position [5551, 0]
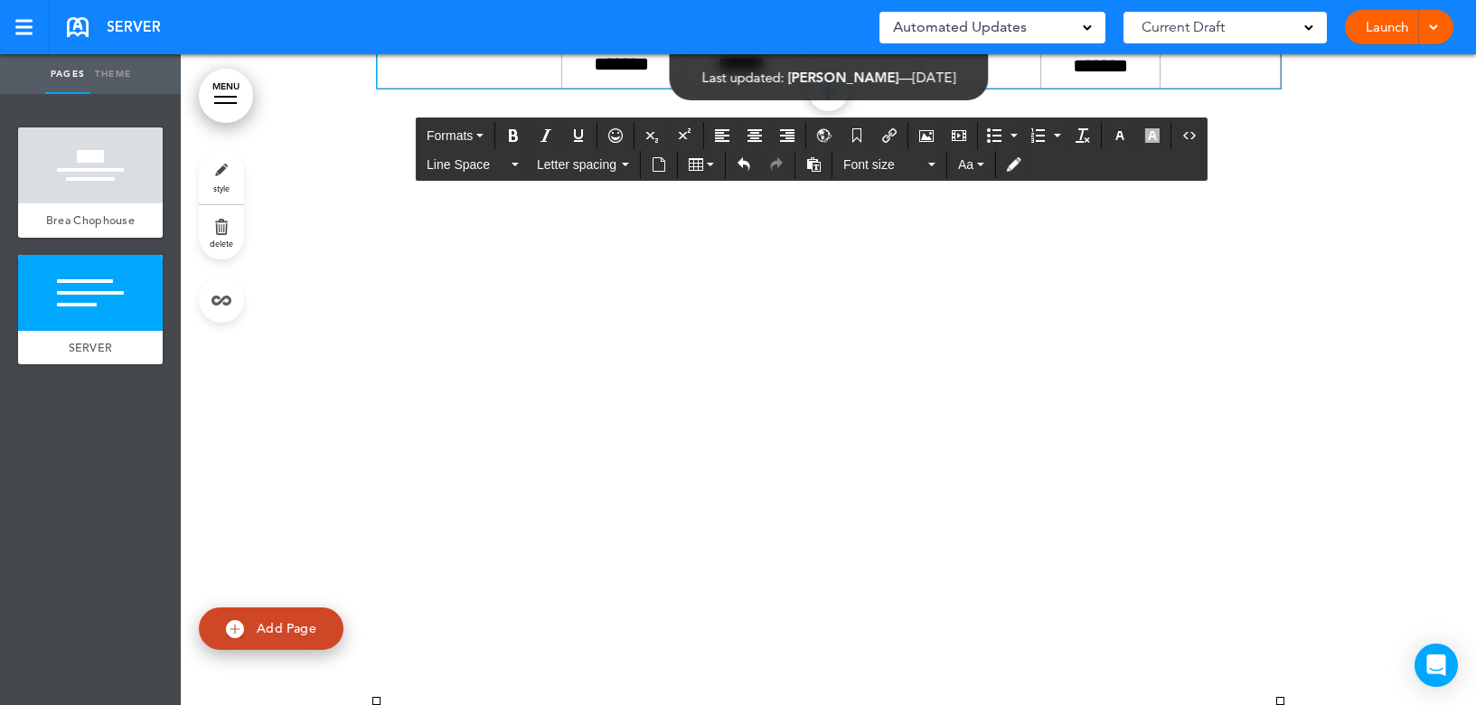
click at [256, 631] on link "Add Page" at bounding box center [271, 628] width 145 height 42
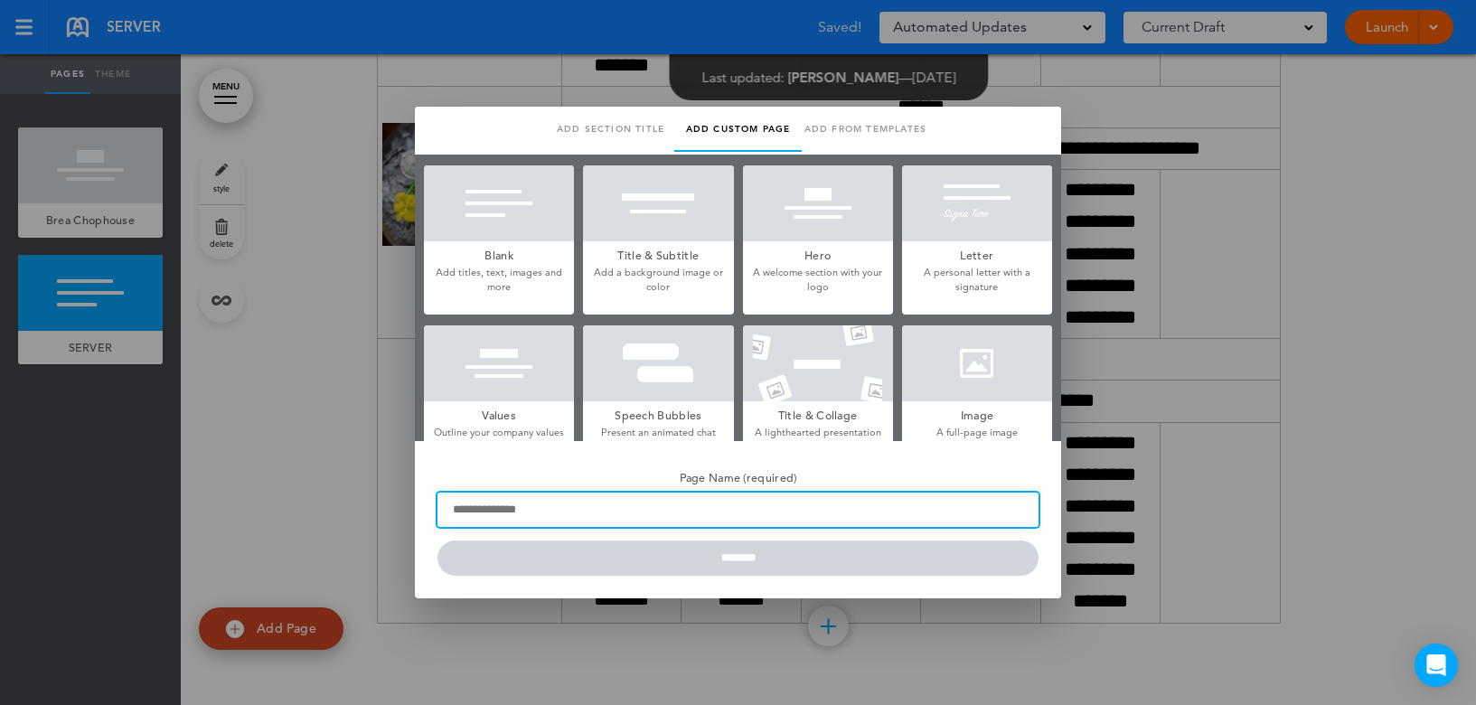
click at [556, 512] on input "Page Name (required)" at bounding box center [737, 509] width 601 height 34
type input "***"
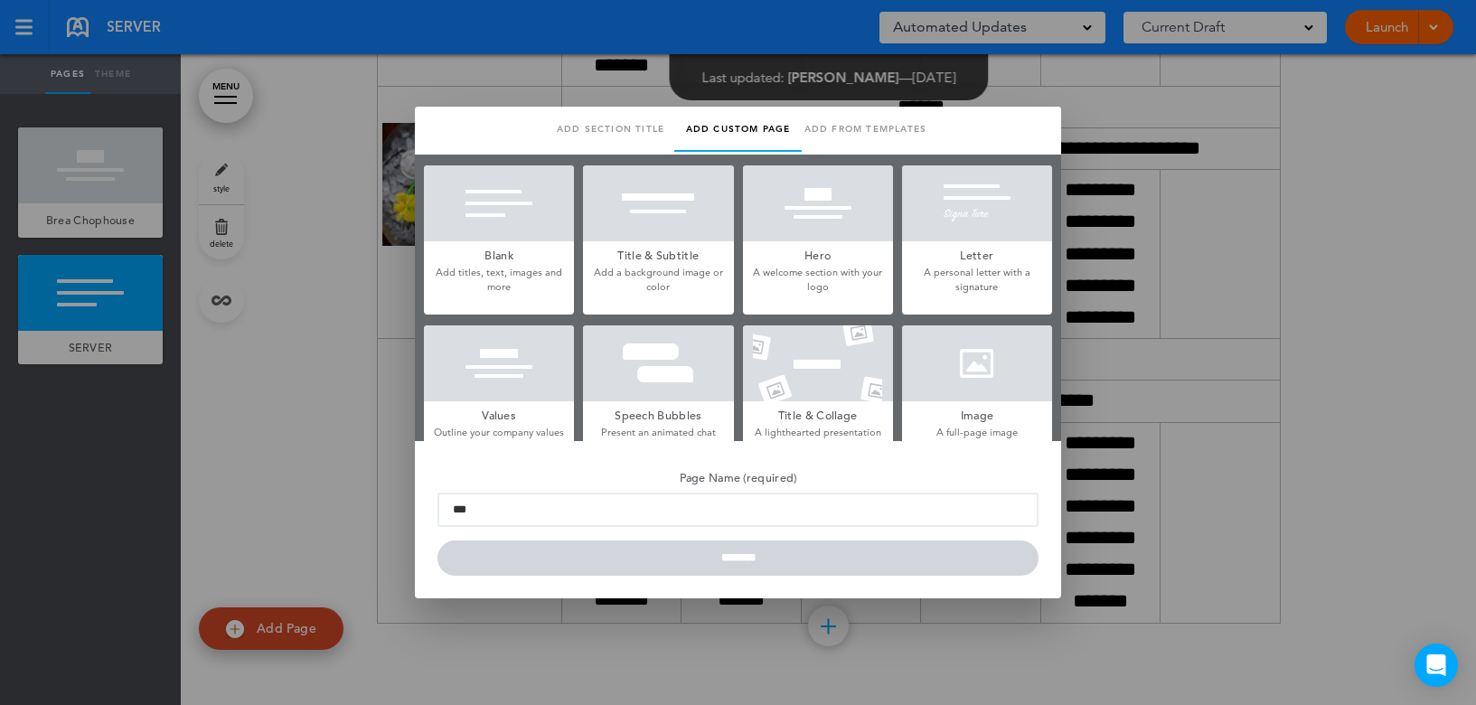
click at [671, 563] on form "Page Name (required) *** ********" at bounding box center [737, 520] width 601 height 113
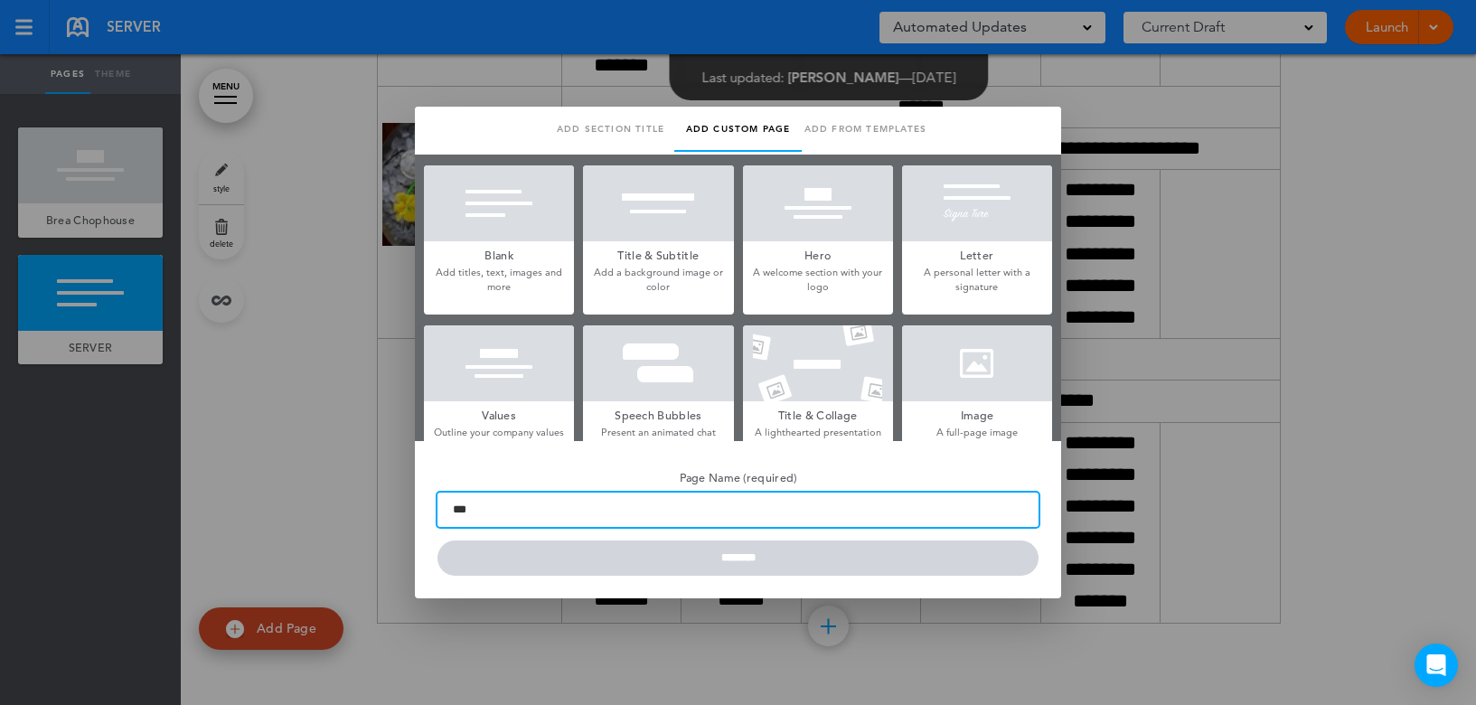
click at [558, 509] on input "***" at bounding box center [737, 509] width 601 height 34
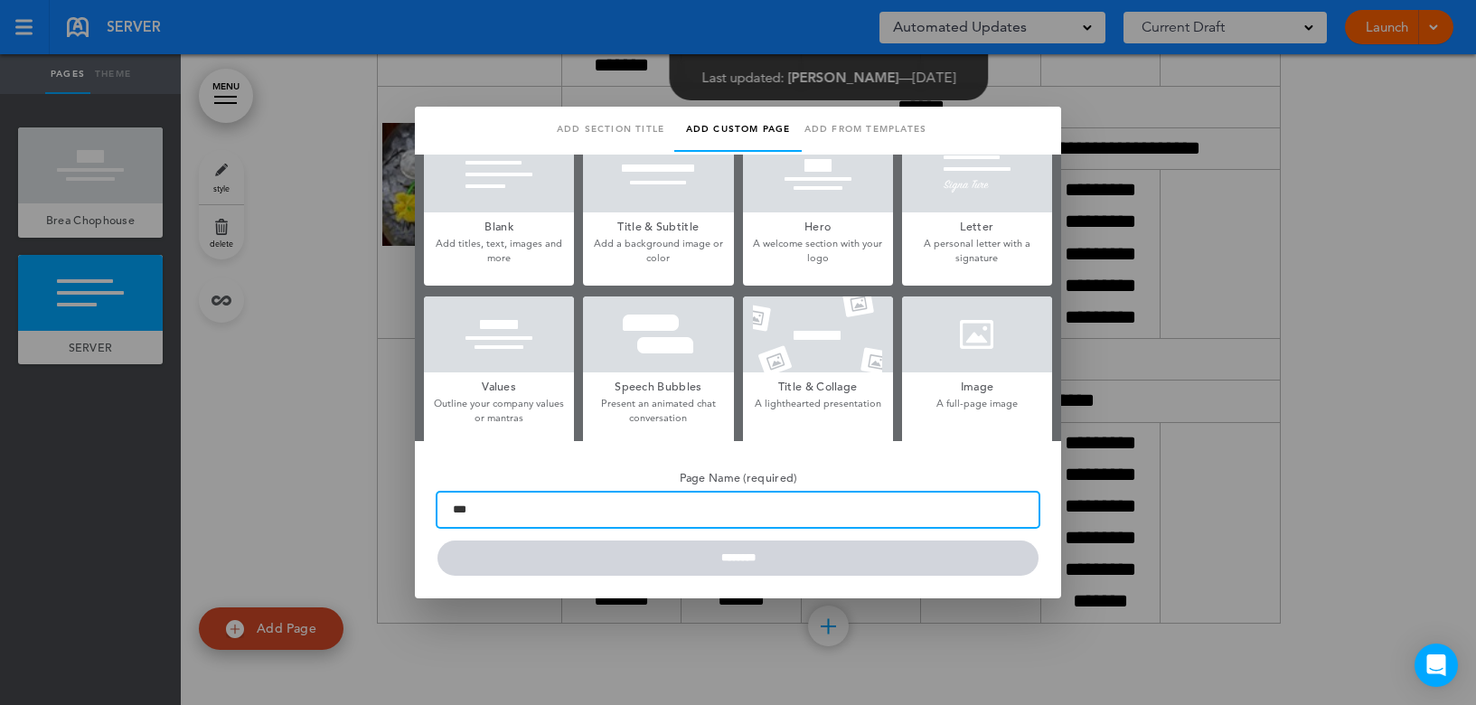
scroll to position [0, 0]
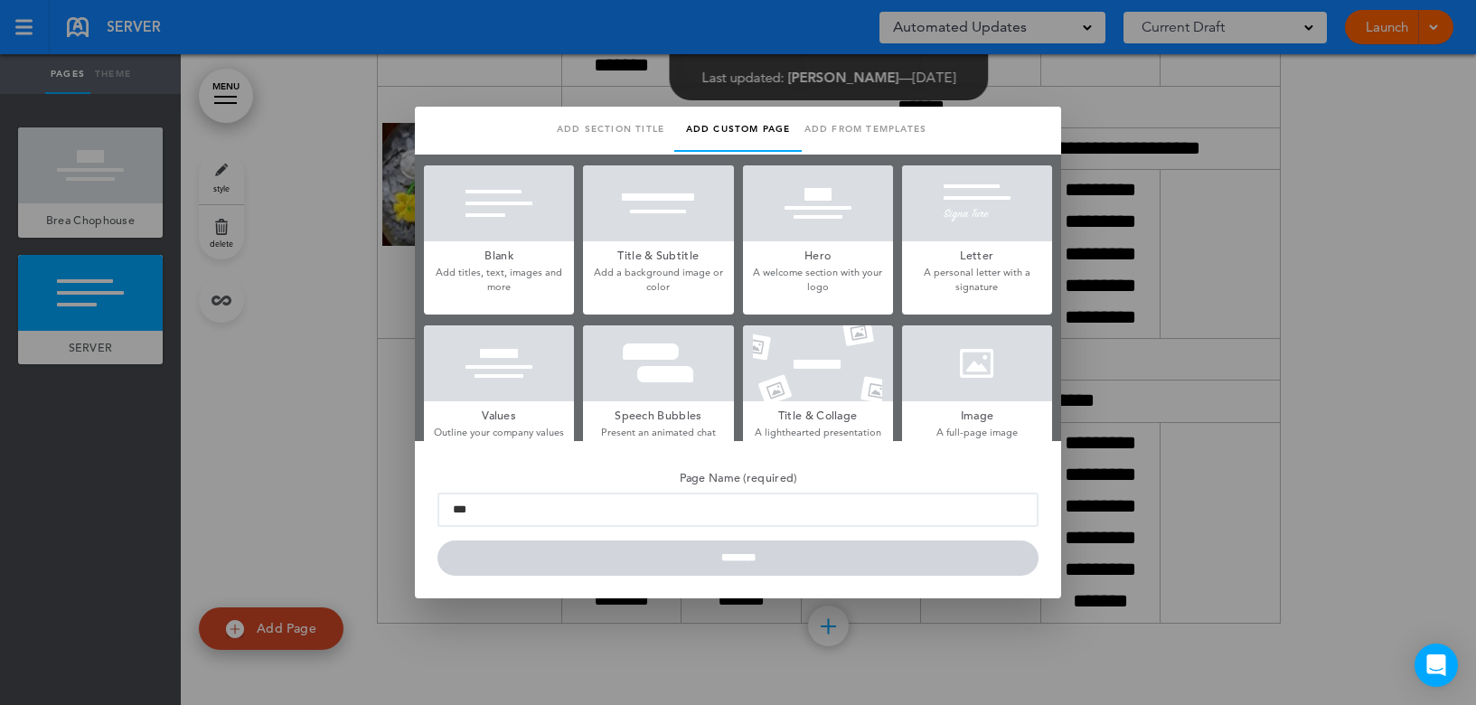
click at [963, 370] on div at bounding box center [977, 363] width 150 height 76
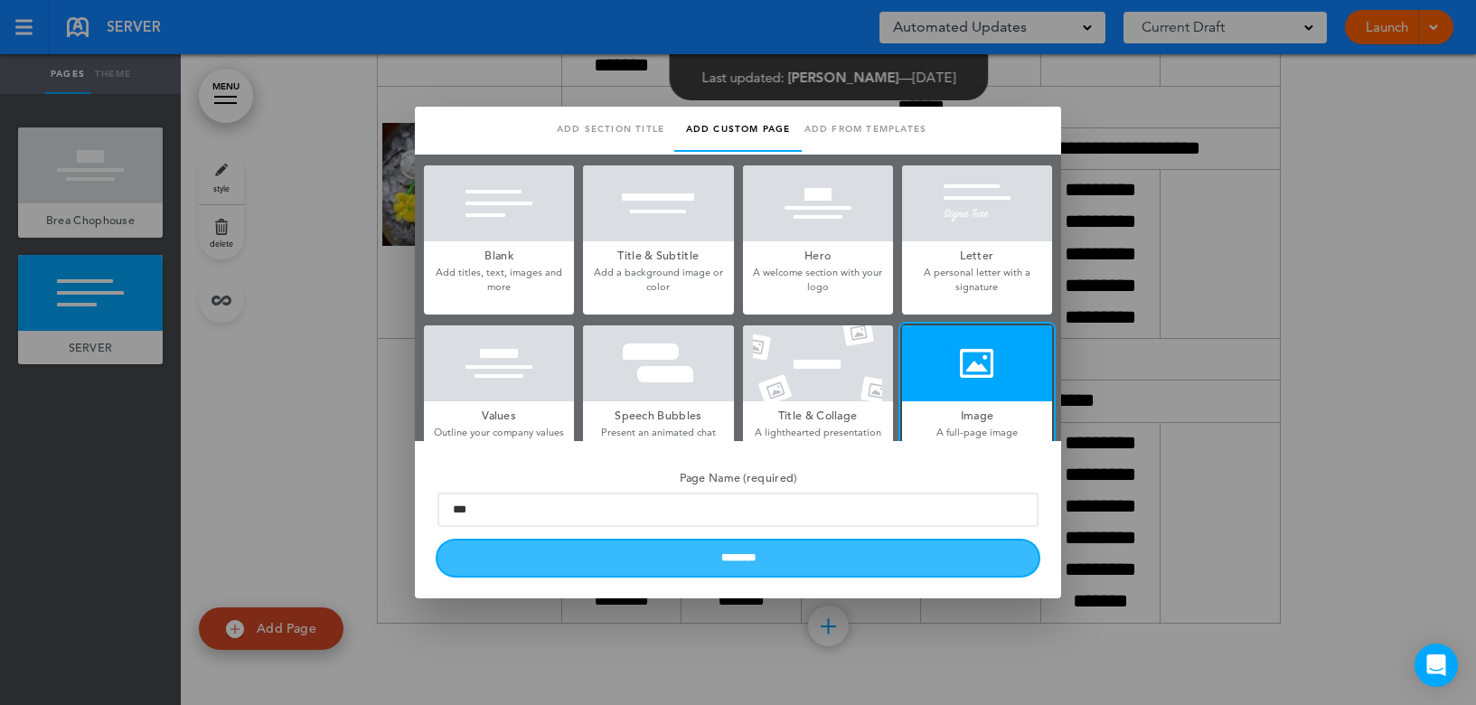
click at [644, 564] on input "********" at bounding box center [737, 557] width 601 height 35
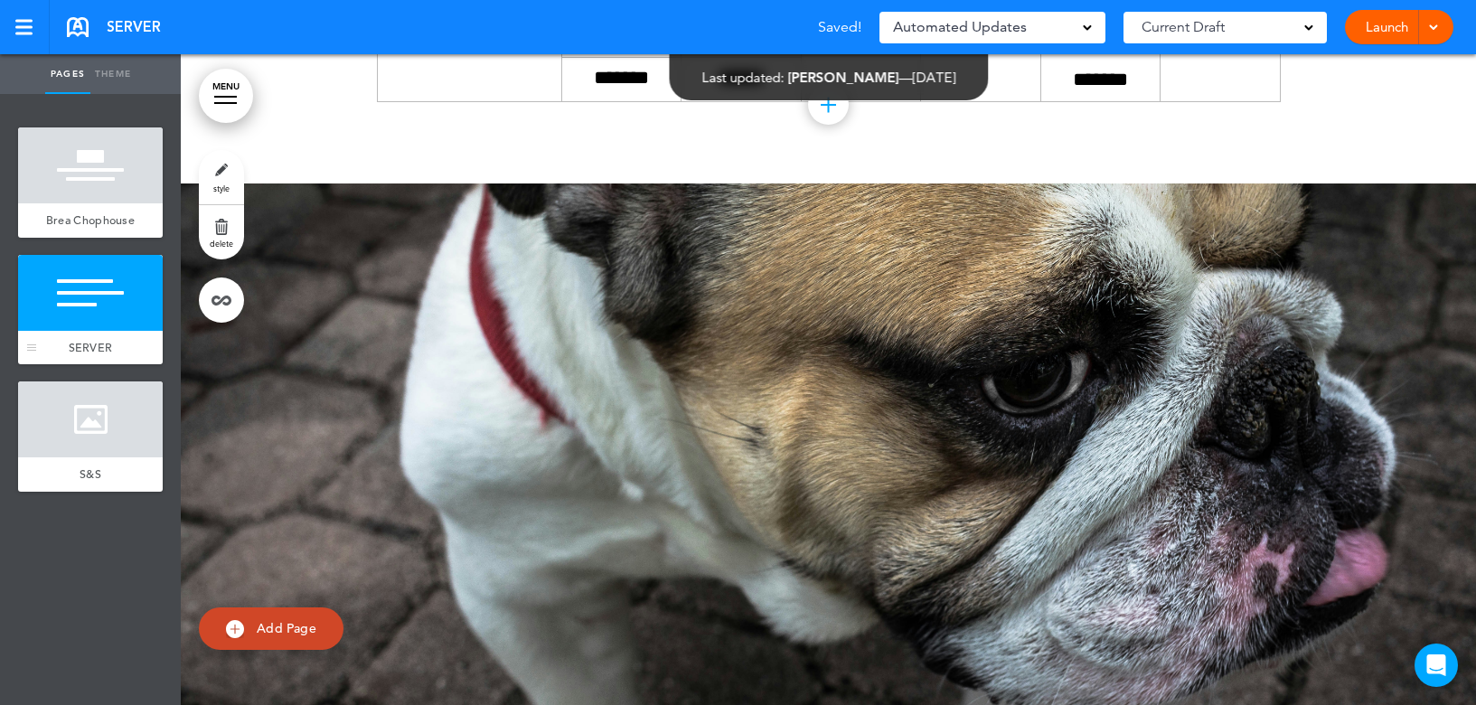
click at [55, 325] on div at bounding box center [90, 293] width 145 height 76
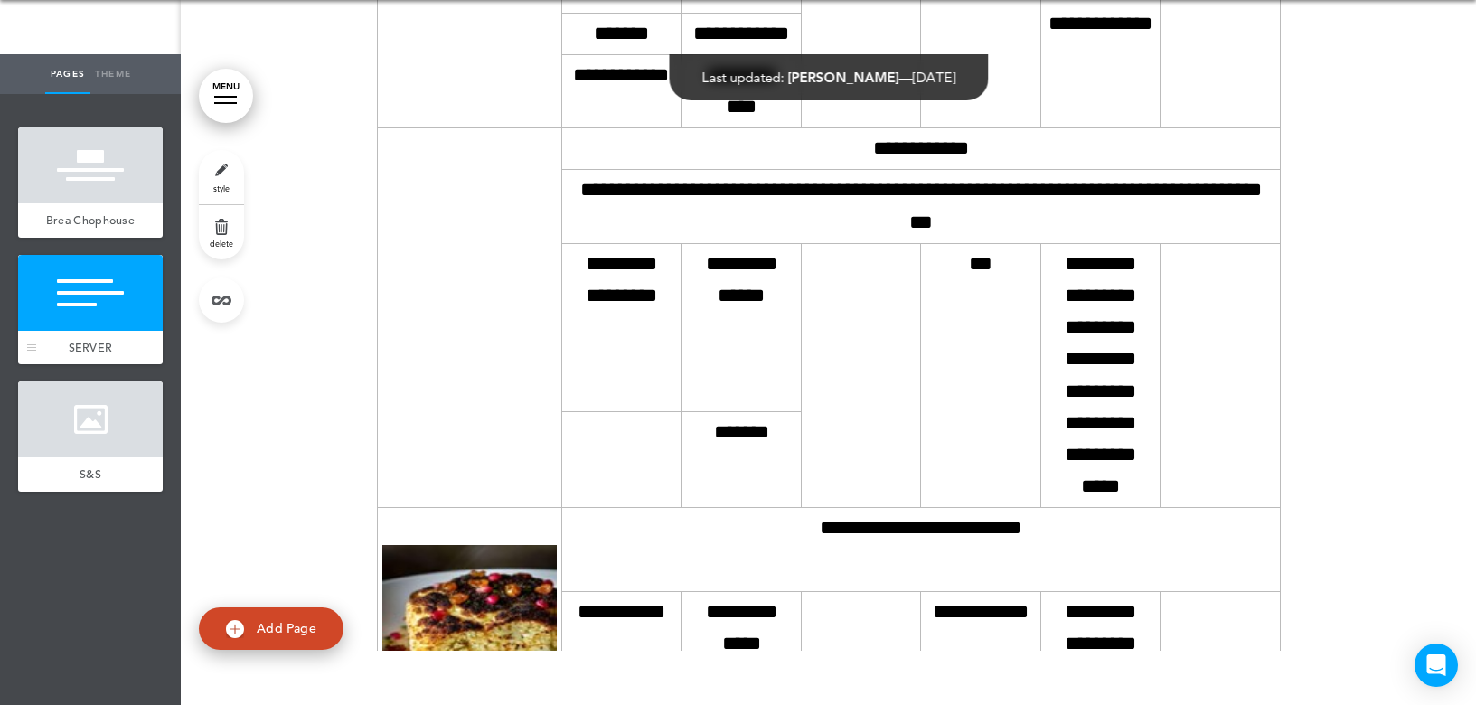
scroll to position [364, 0]
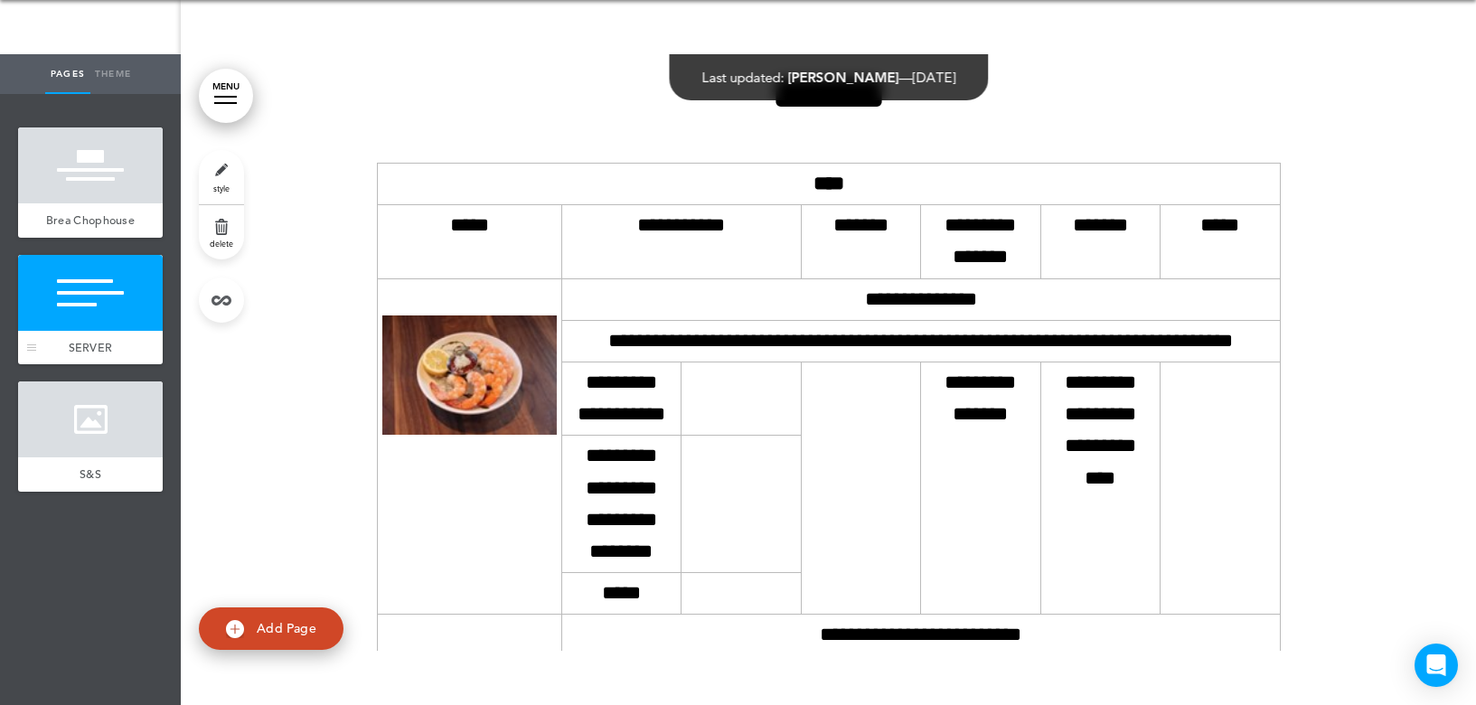
click at [92, 346] on span "SERVER" at bounding box center [91, 347] width 44 height 15
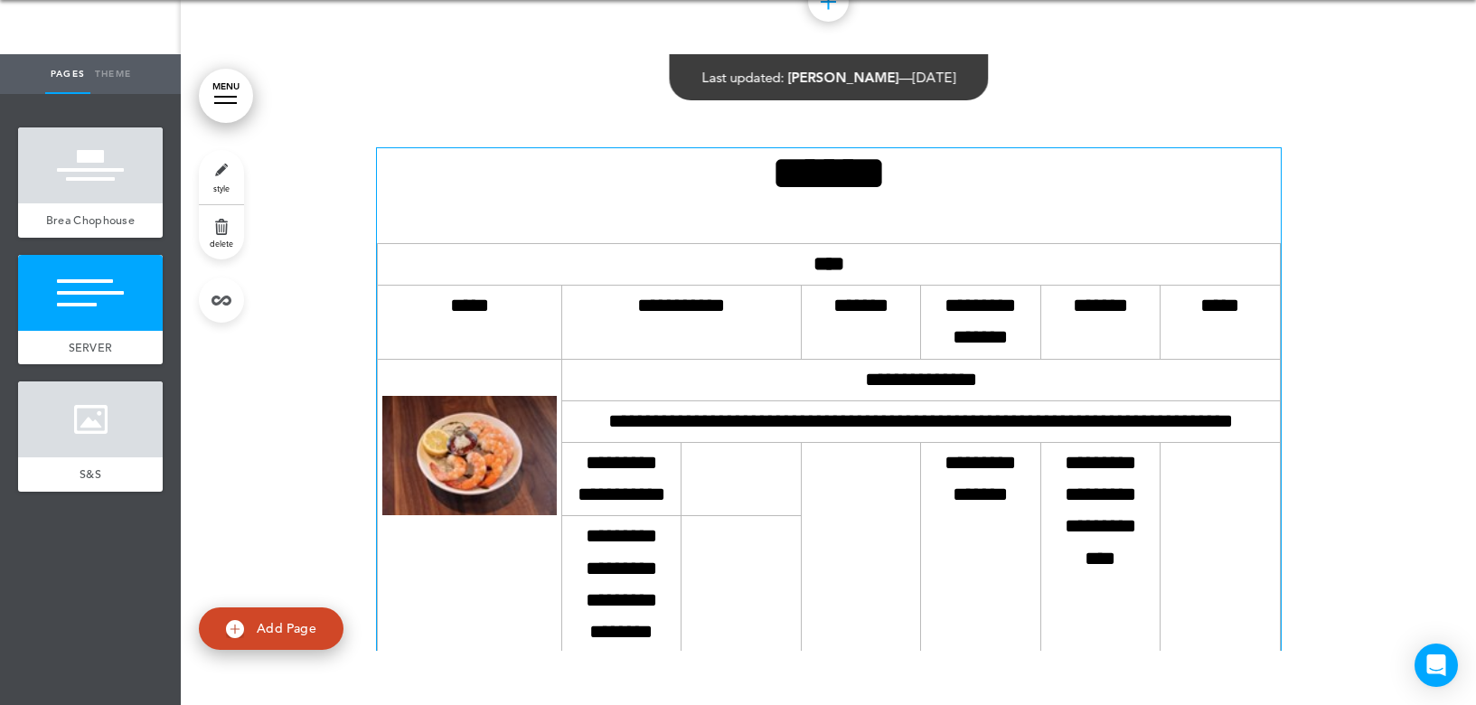
scroll to position [183, 0]
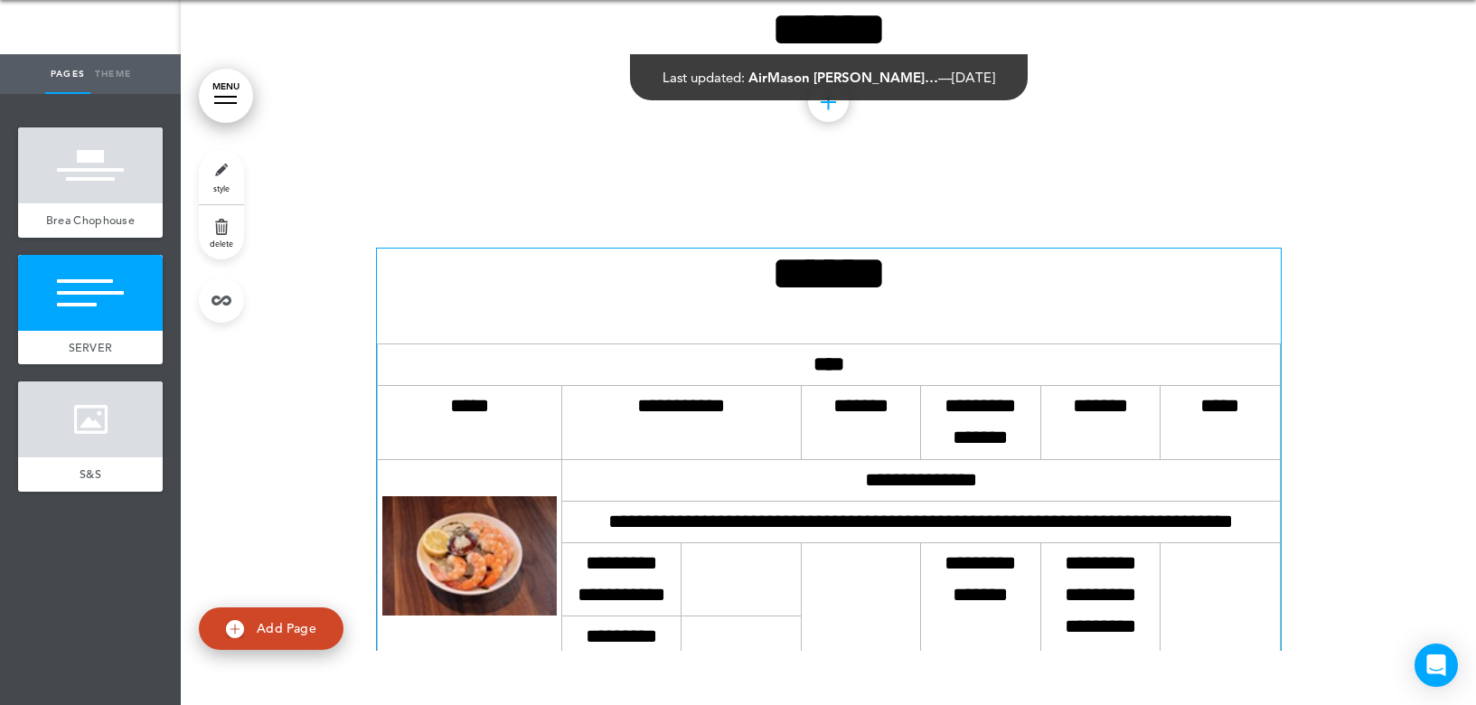
click at [839, 284] on h1 "******" at bounding box center [829, 273] width 904 height 50
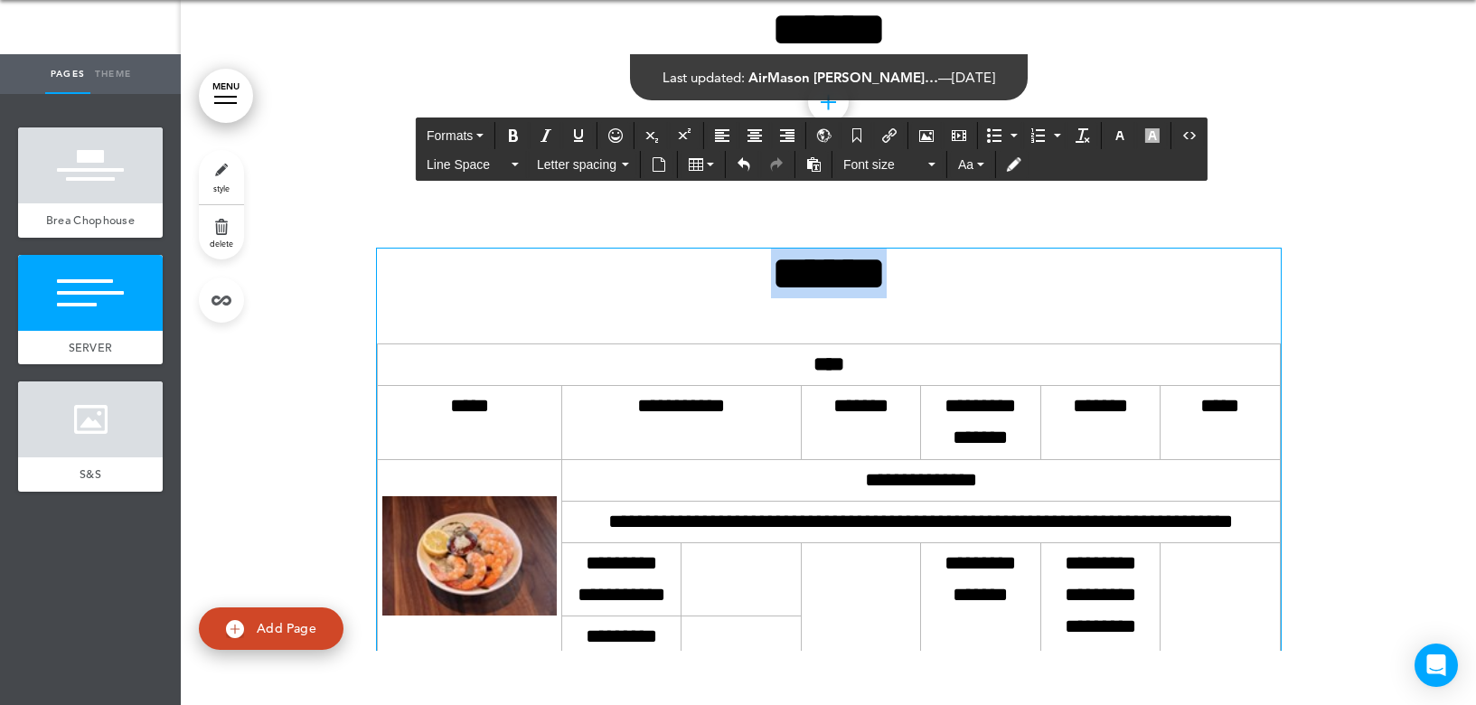
click at [839, 284] on h1 "******" at bounding box center [829, 273] width 904 height 50
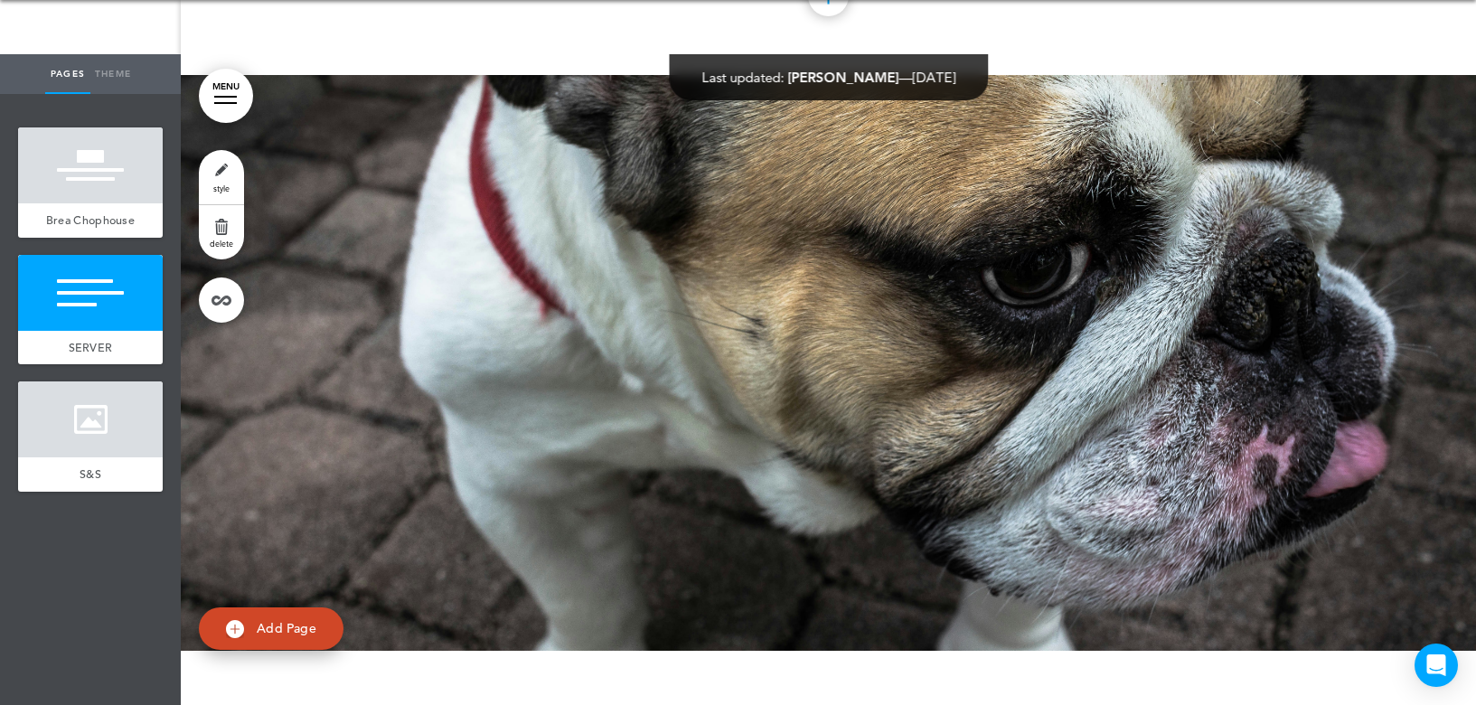
scroll to position [6057, 0]
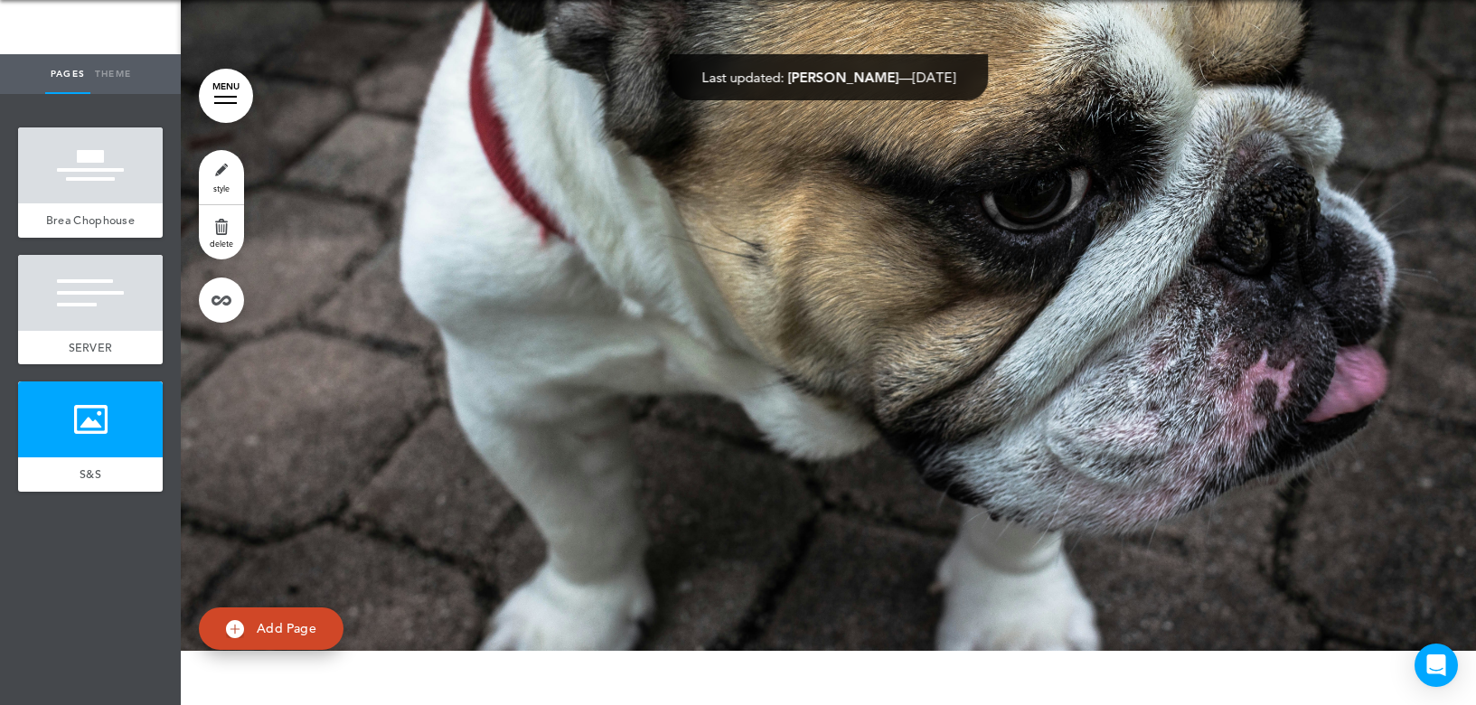
click at [703, 448] on div at bounding box center [828, 325] width 1295 height 651
click at [245, 628] on link "Add Page" at bounding box center [271, 628] width 145 height 42
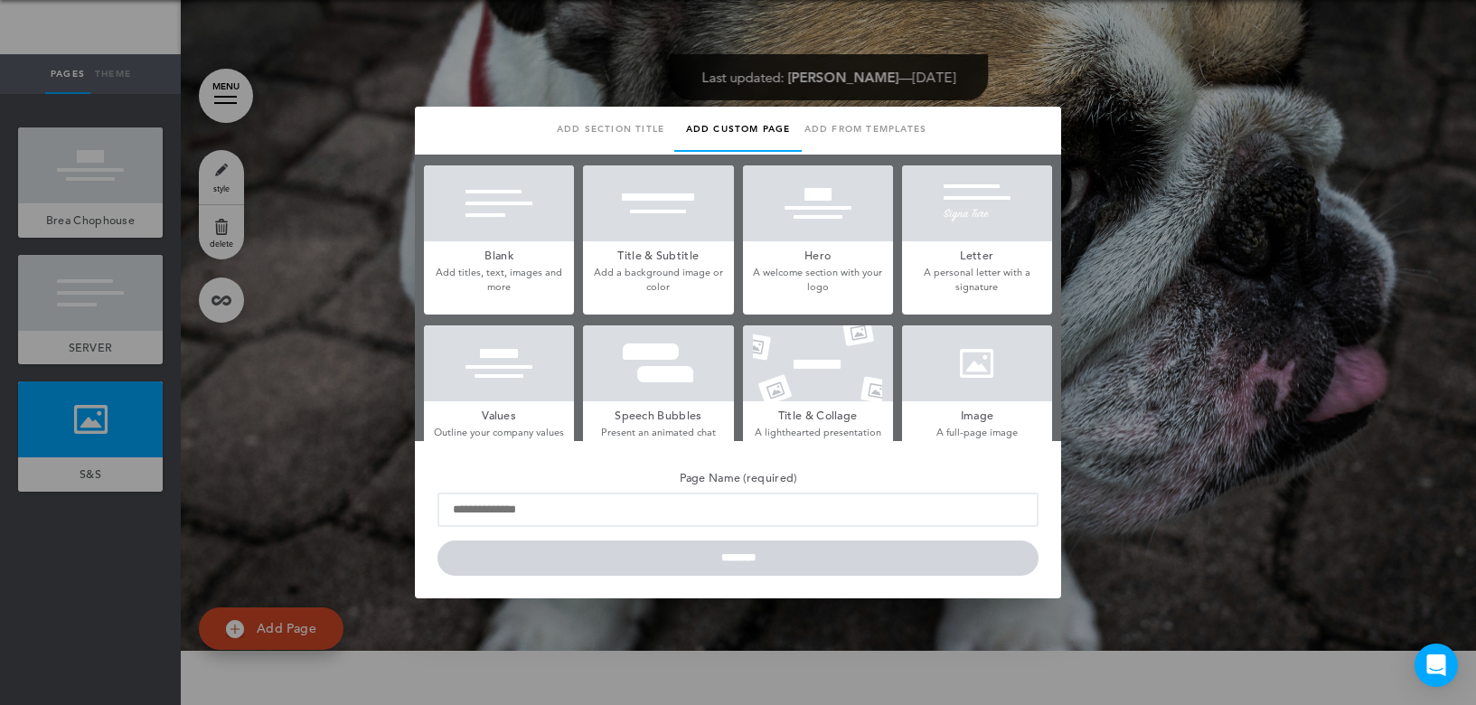
click at [996, 359] on div at bounding box center [977, 363] width 150 height 76
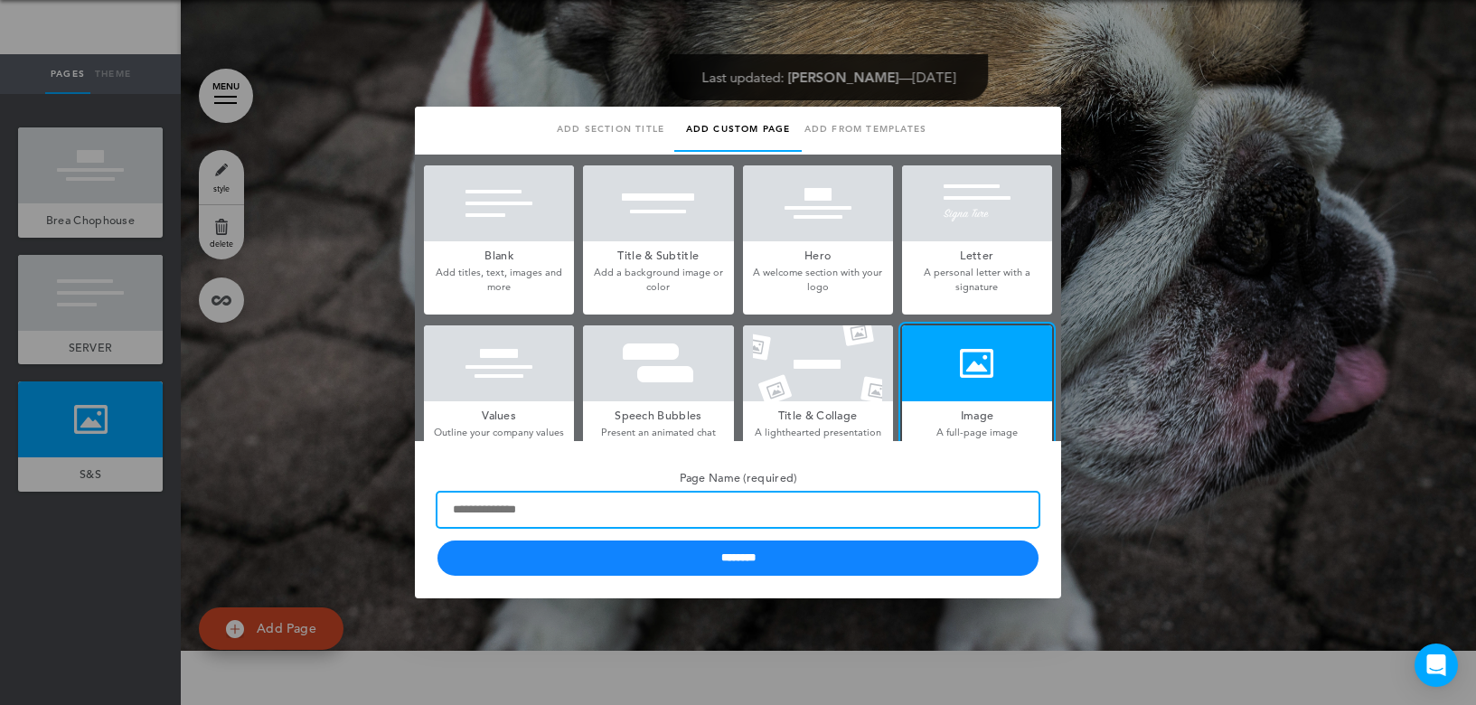
click at [591, 511] on input "Page Name (required)" at bounding box center [737, 509] width 601 height 34
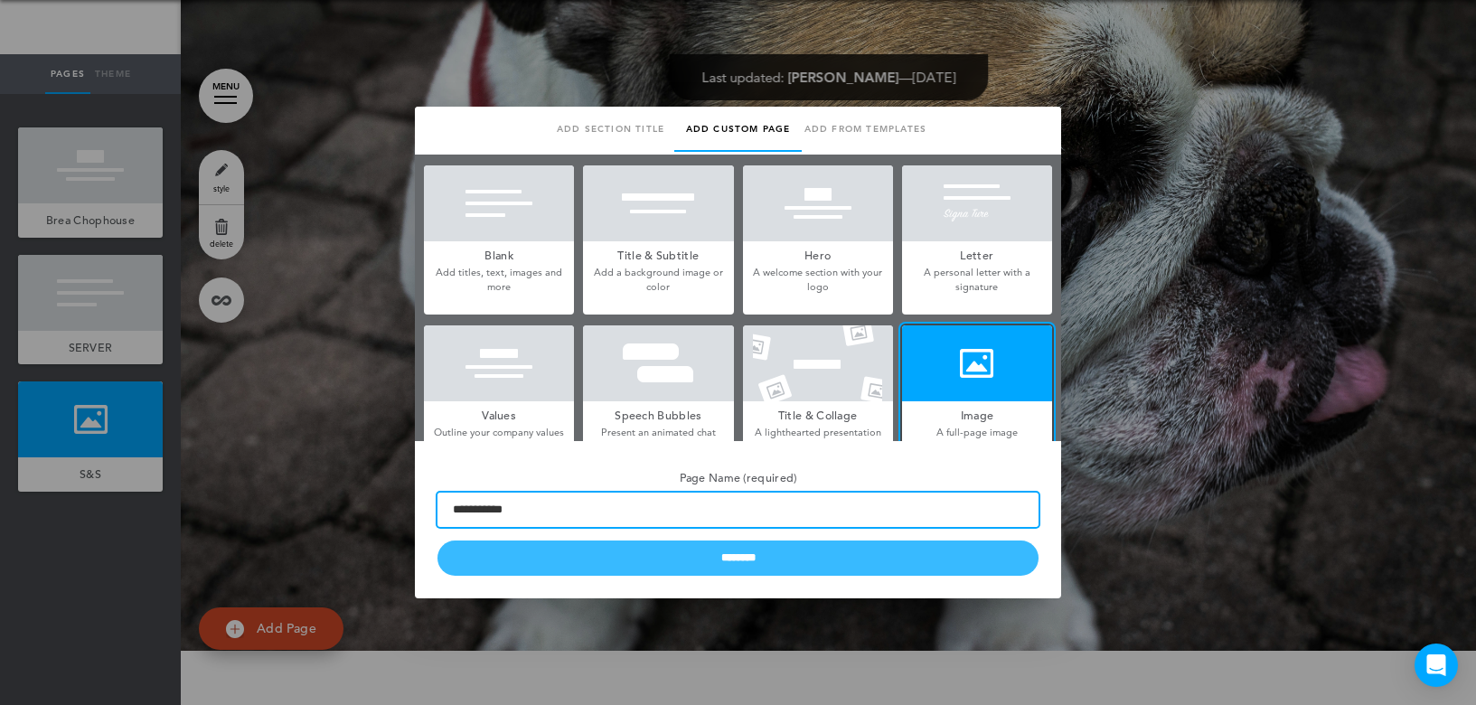
type input "**********"
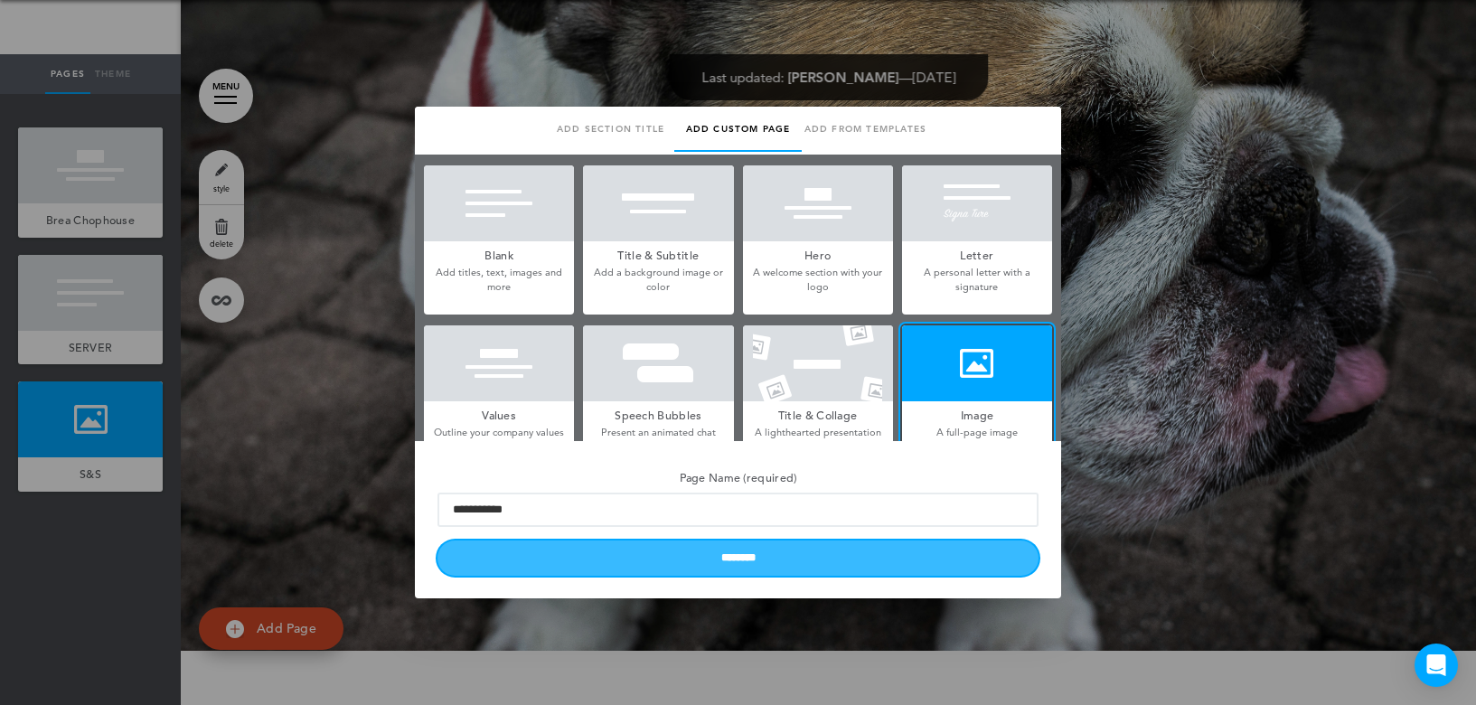
click at [696, 558] on input "********" at bounding box center [737, 557] width 601 height 35
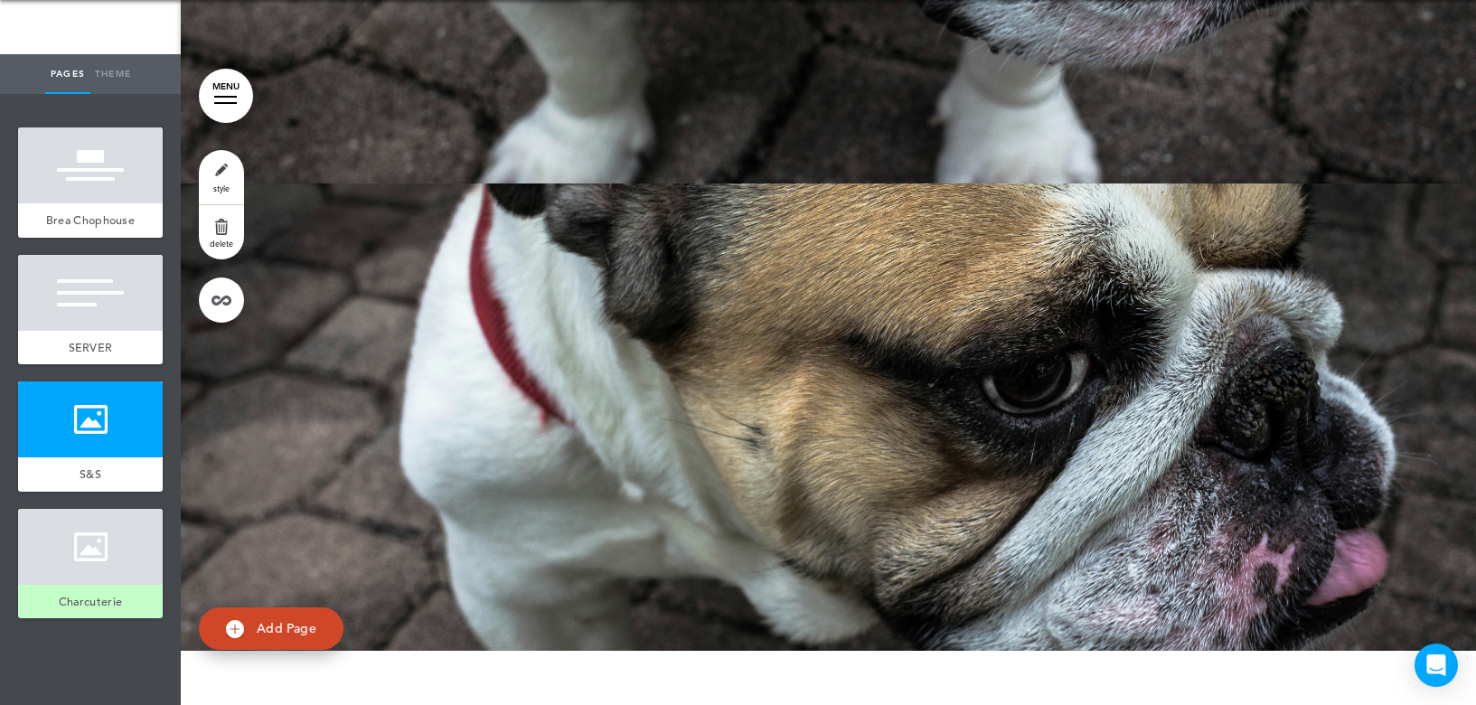
click at [276, 632] on span "Add Page" at bounding box center [287, 628] width 60 height 16
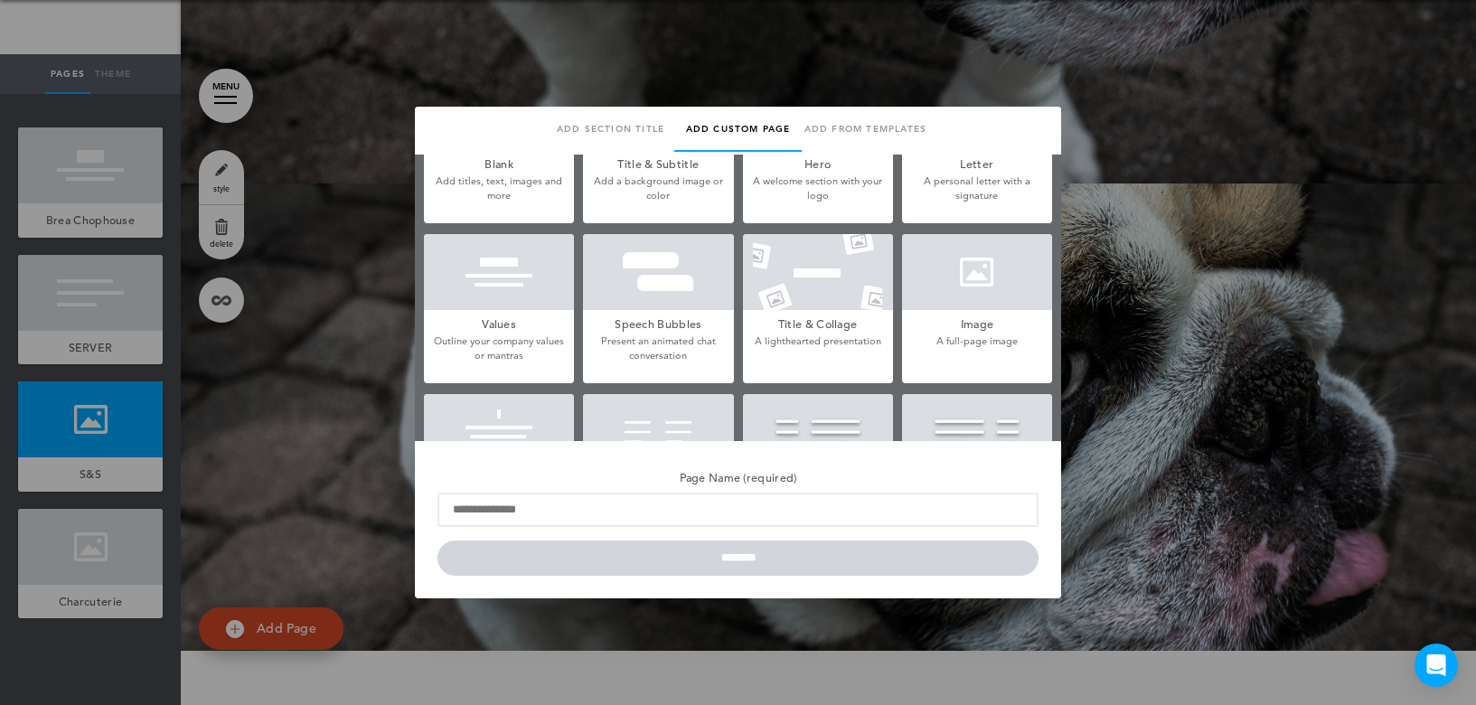
scroll to position [90, 0]
click at [973, 322] on h5 "Image" at bounding box center [977, 323] width 150 height 25
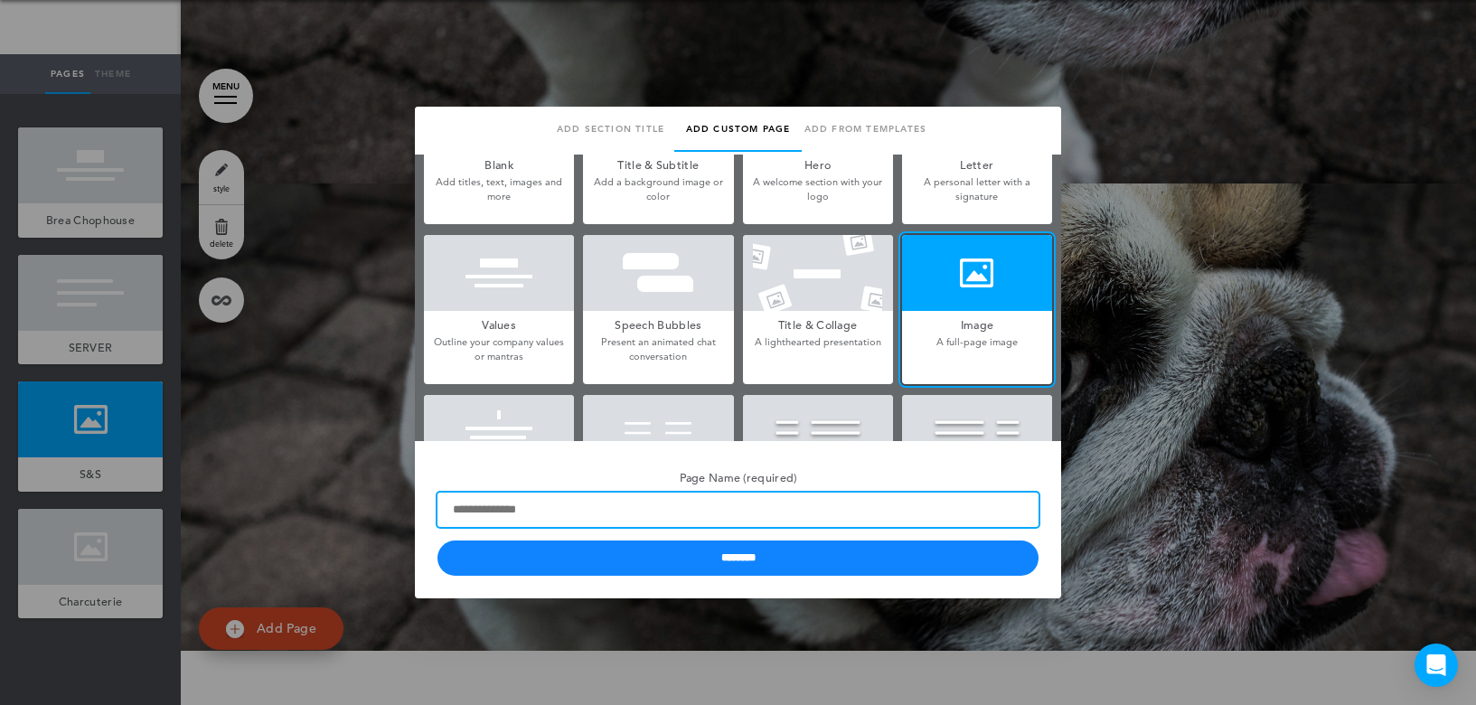
click at [558, 503] on input "Page Name (required)" at bounding box center [737, 509] width 601 height 34
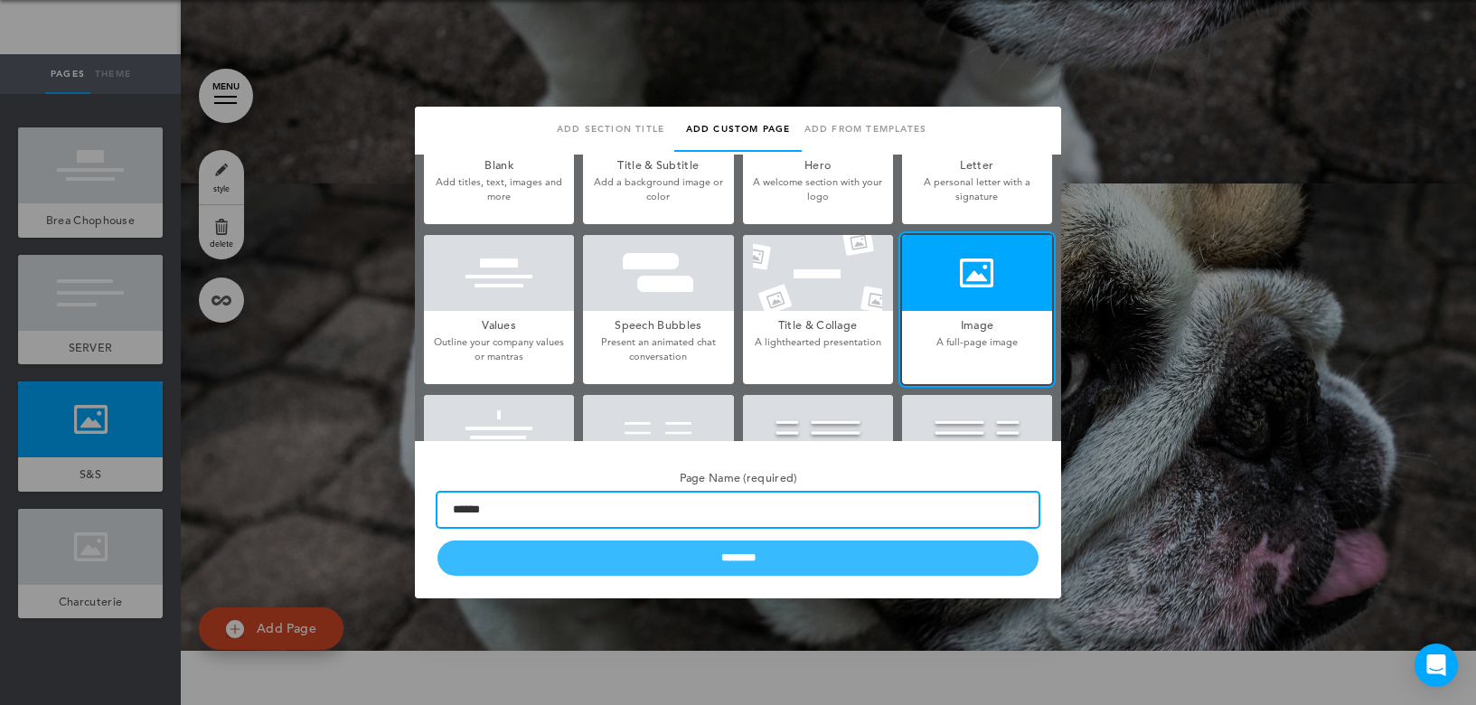
type input "******"
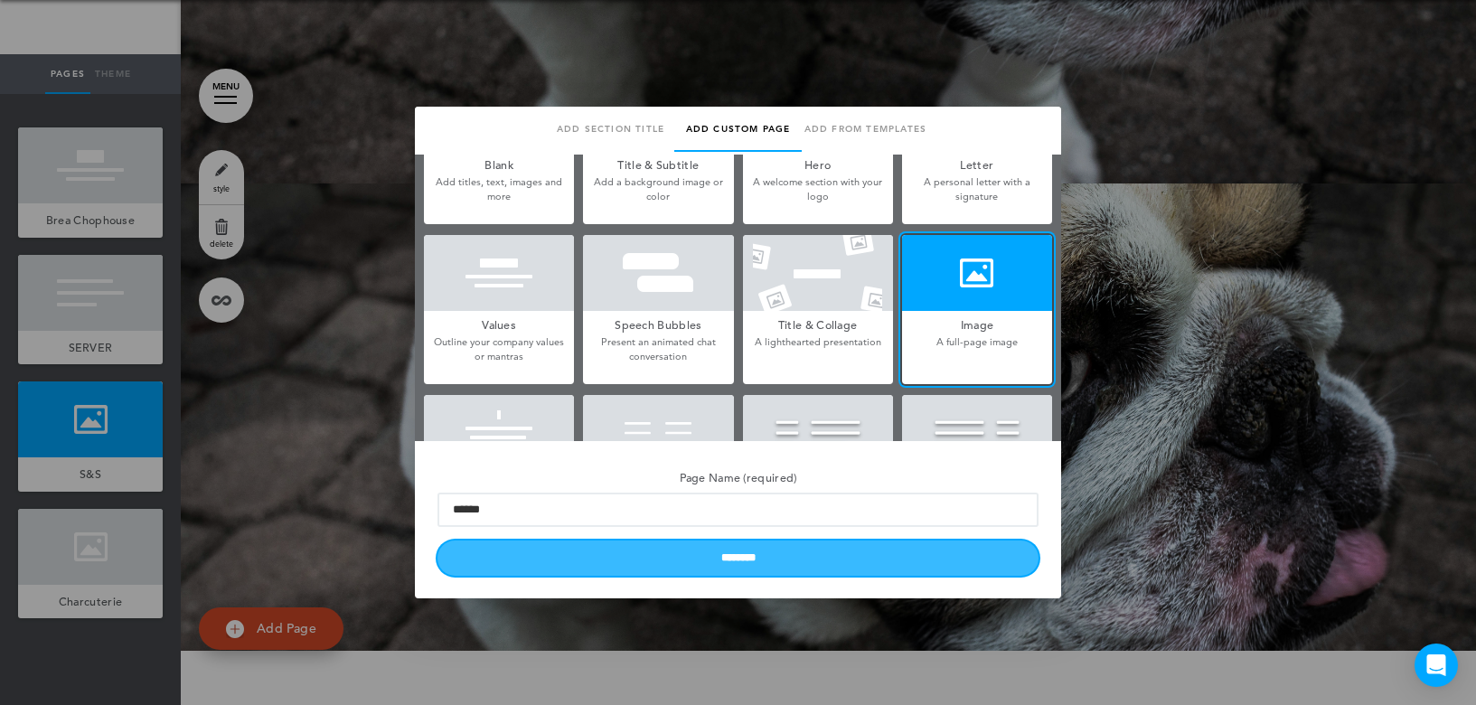
click at [625, 541] on input "********" at bounding box center [737, 557] width 601 height 35
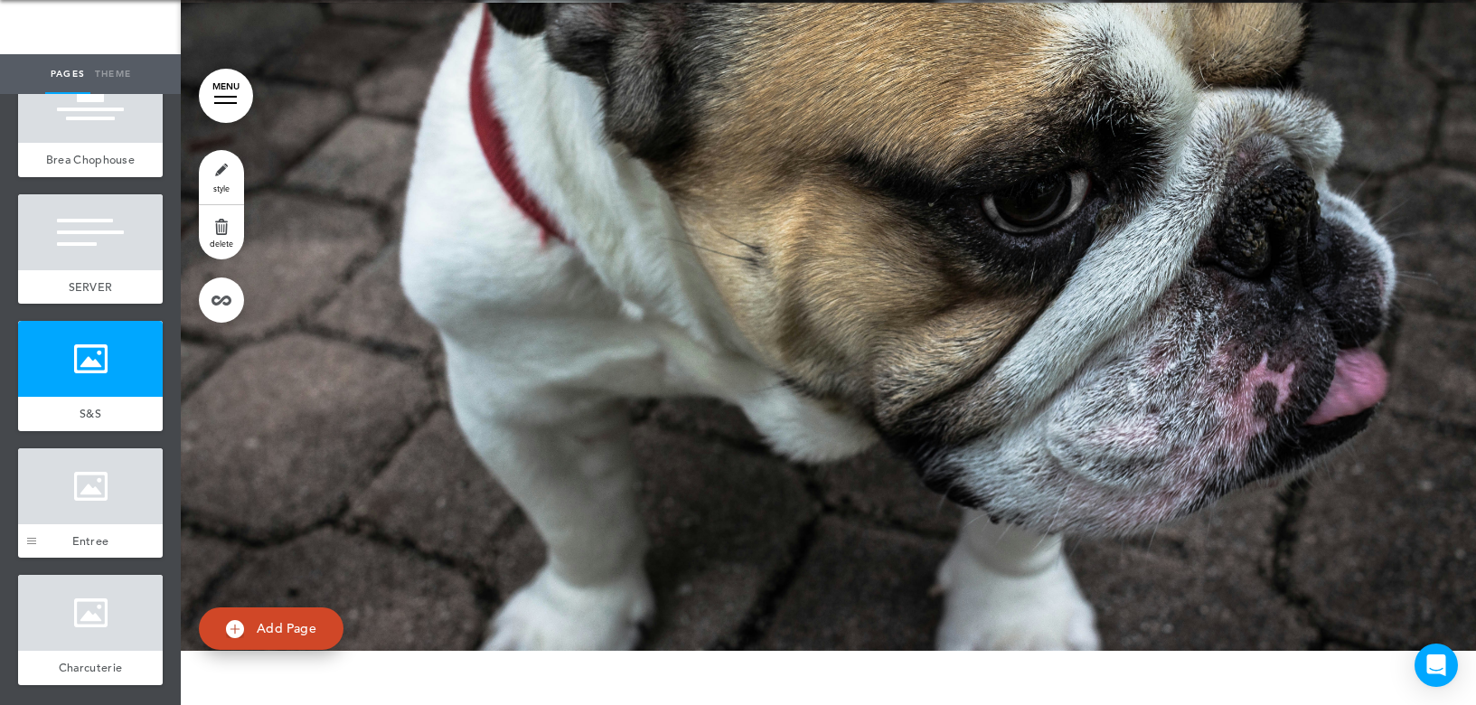
scroll to position [0, 0]
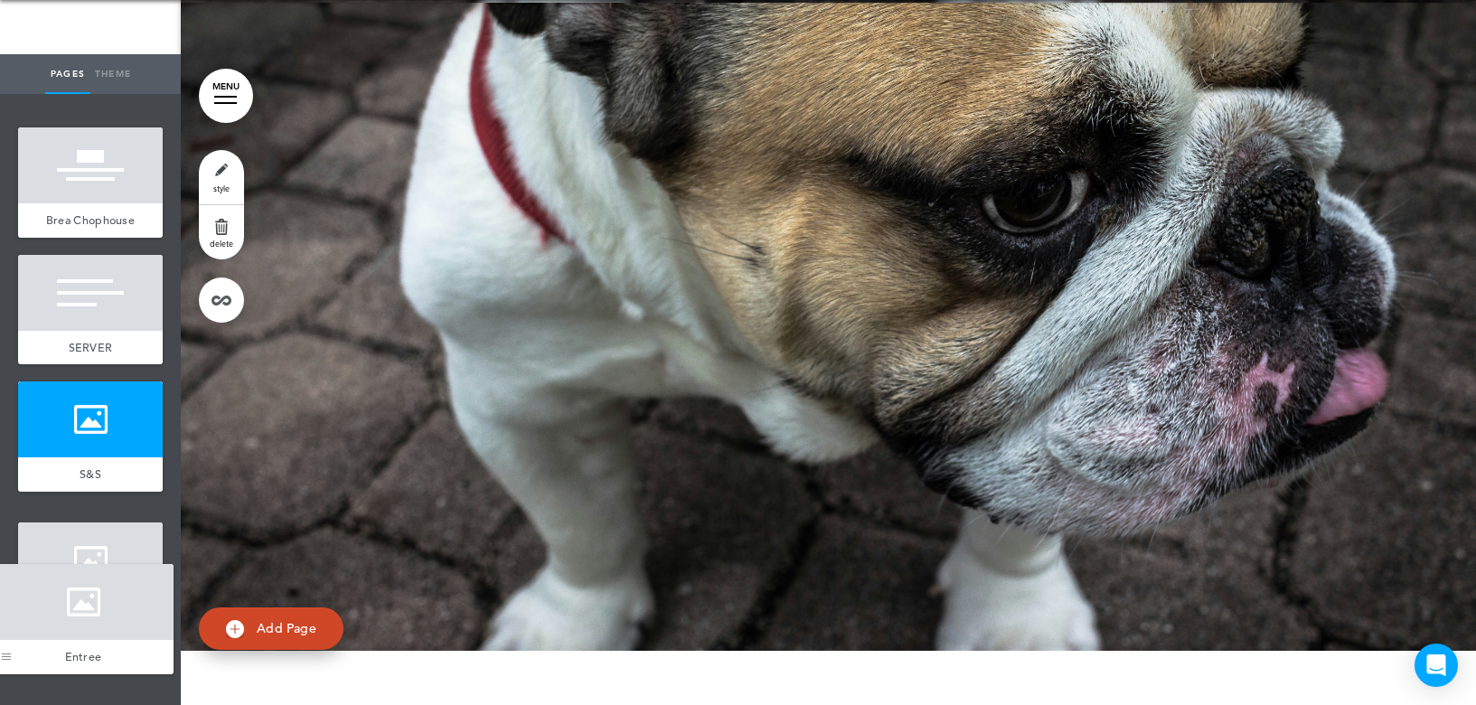
drag, startPoint x: 28, startPoint y: 556, endPoint x: 2, endPoint y: 656, distance: 103.7
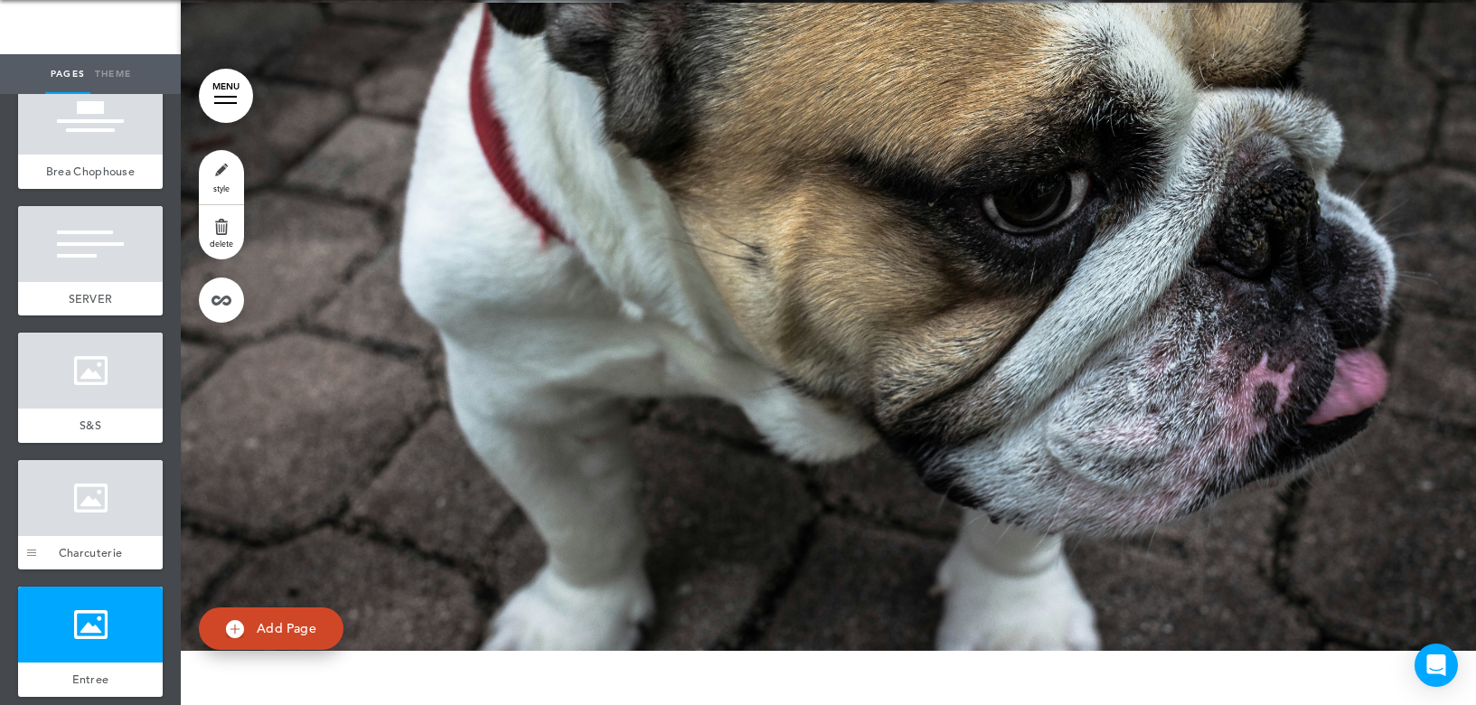
scroll to position [76, 0]
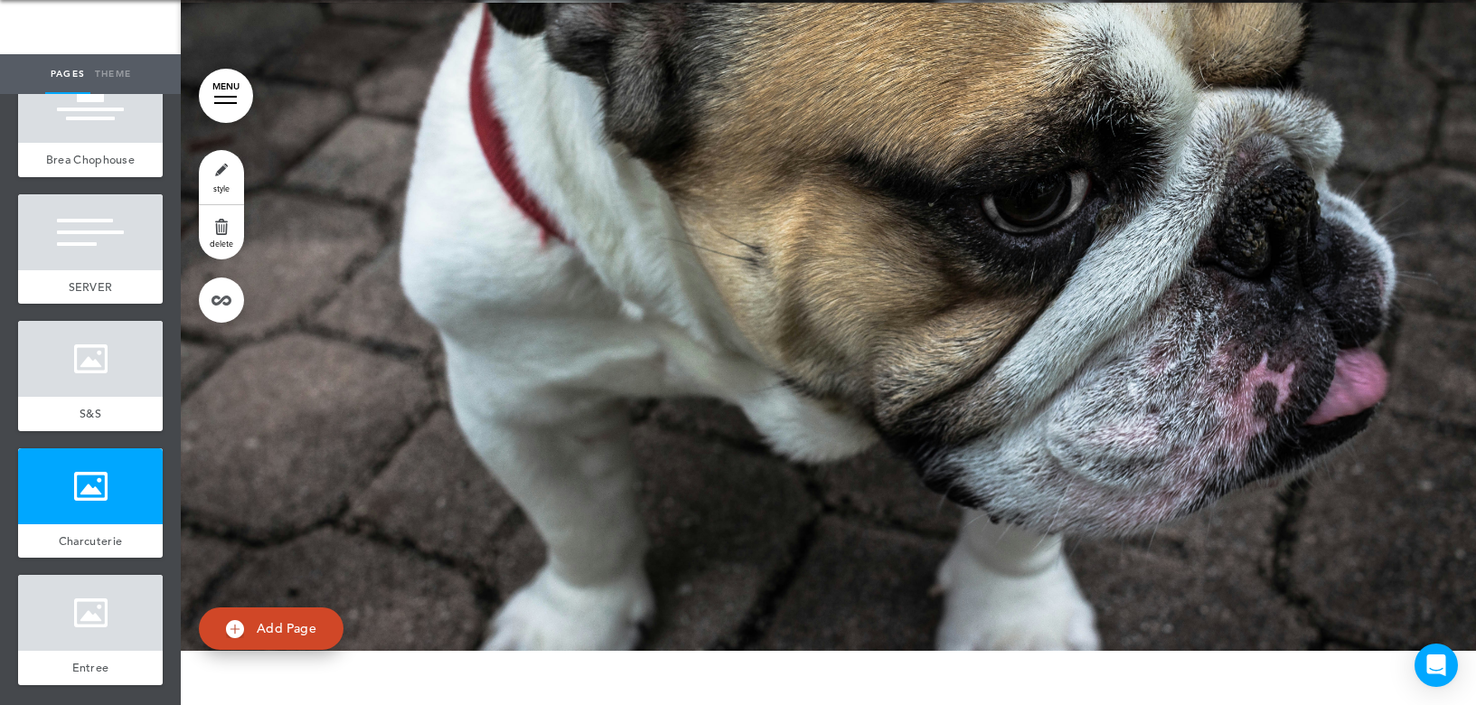
click at [267, 633] on span "Add Page" at bounding box center [287, 628] width 60 height 16
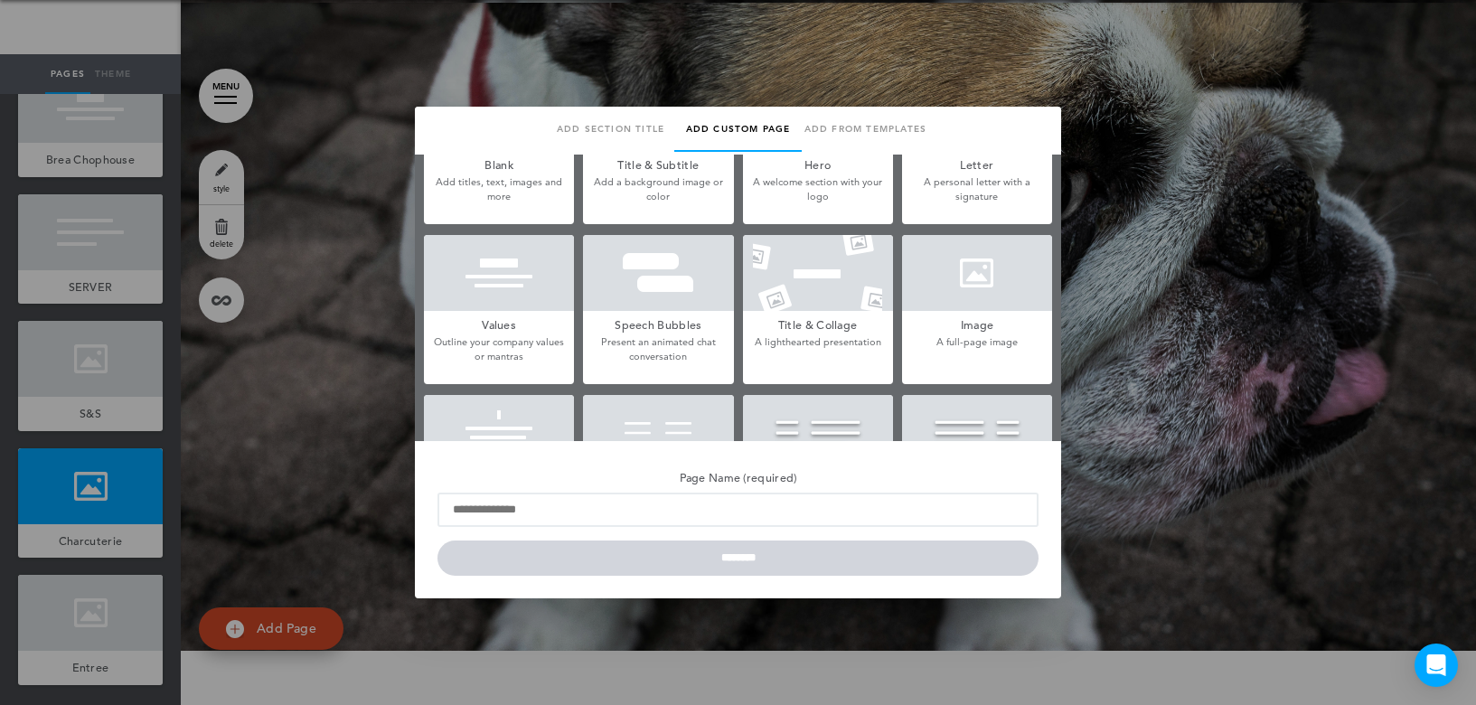
click at [1166, 271] on div at bounding box center [738, 352] width 1476 height 705
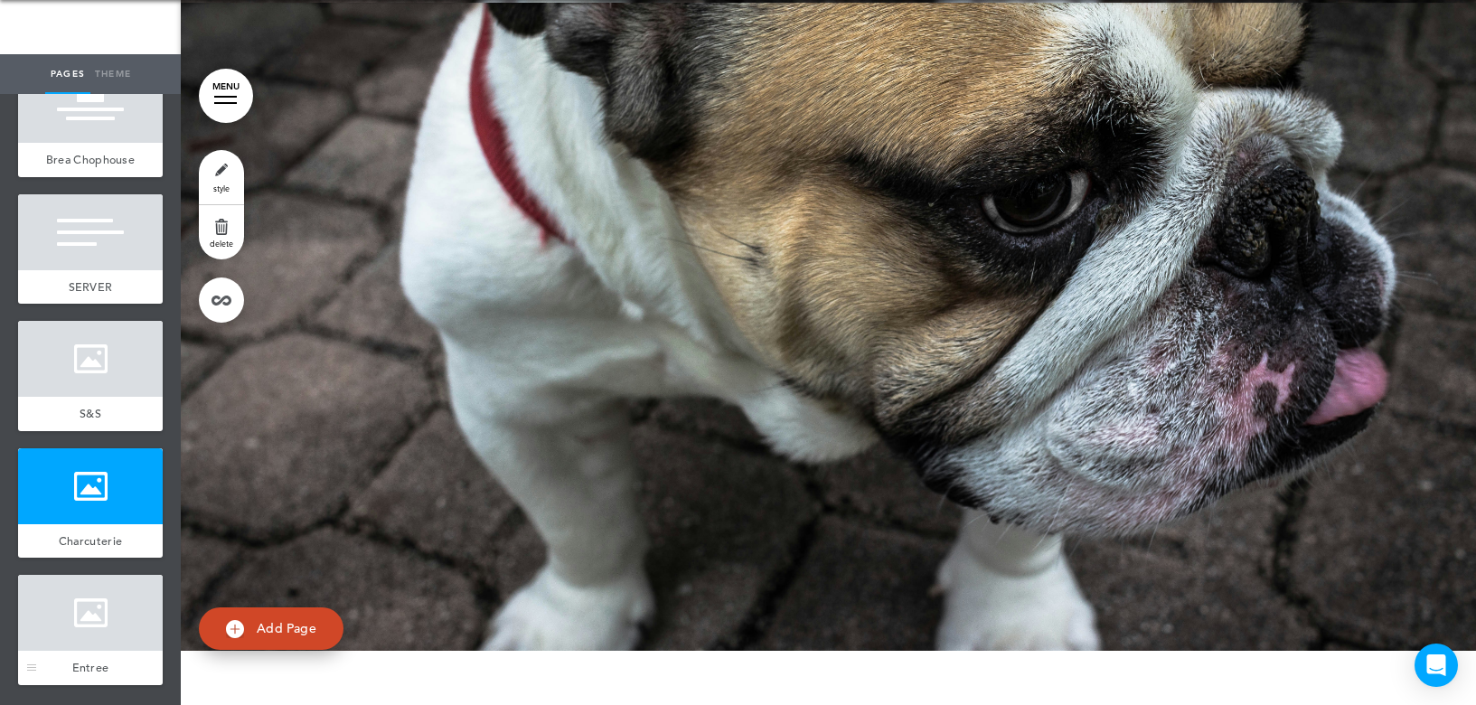
click at [83, 628] on div at bounding box center [90, 613] width 145 height 76
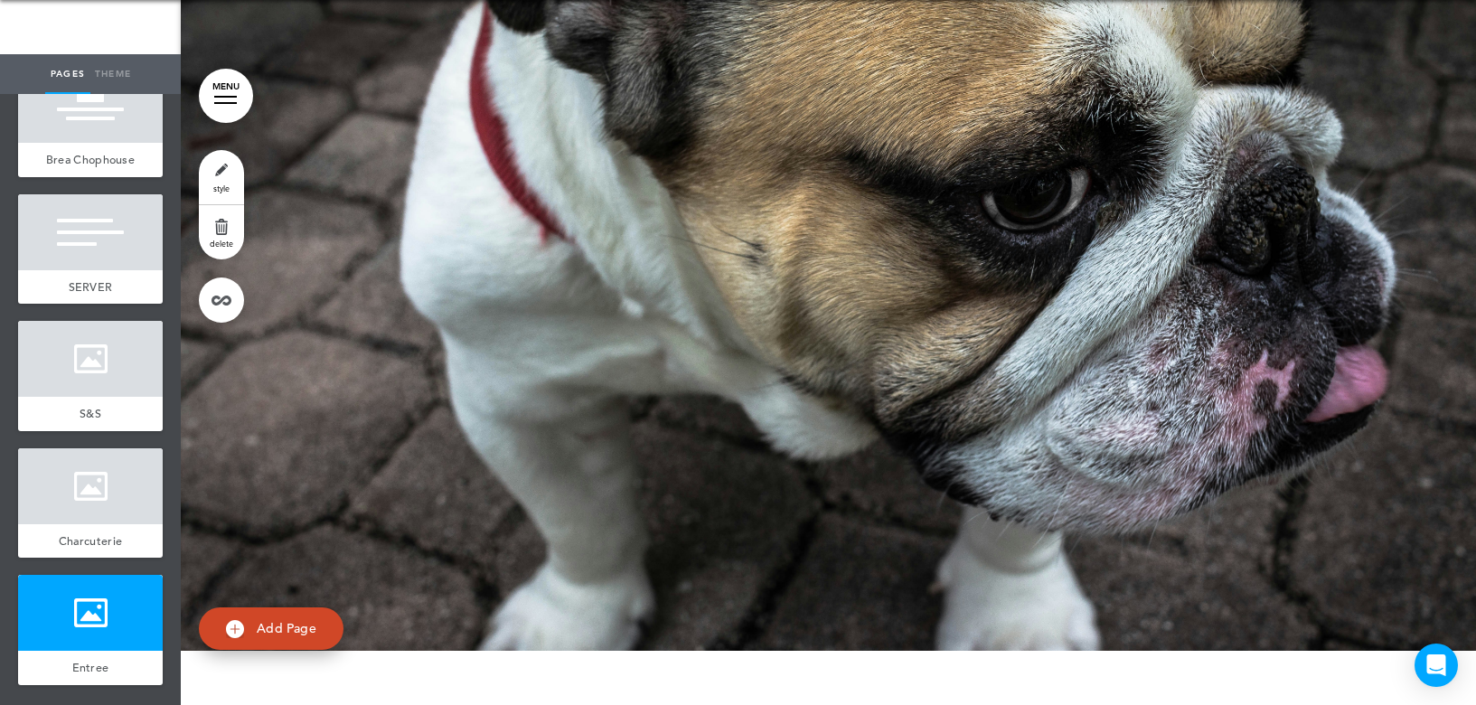
scroll to position [7502, 0]
click at [276, 615] on link "Add Page" at bounding box center [271, 628] width 145 height 42
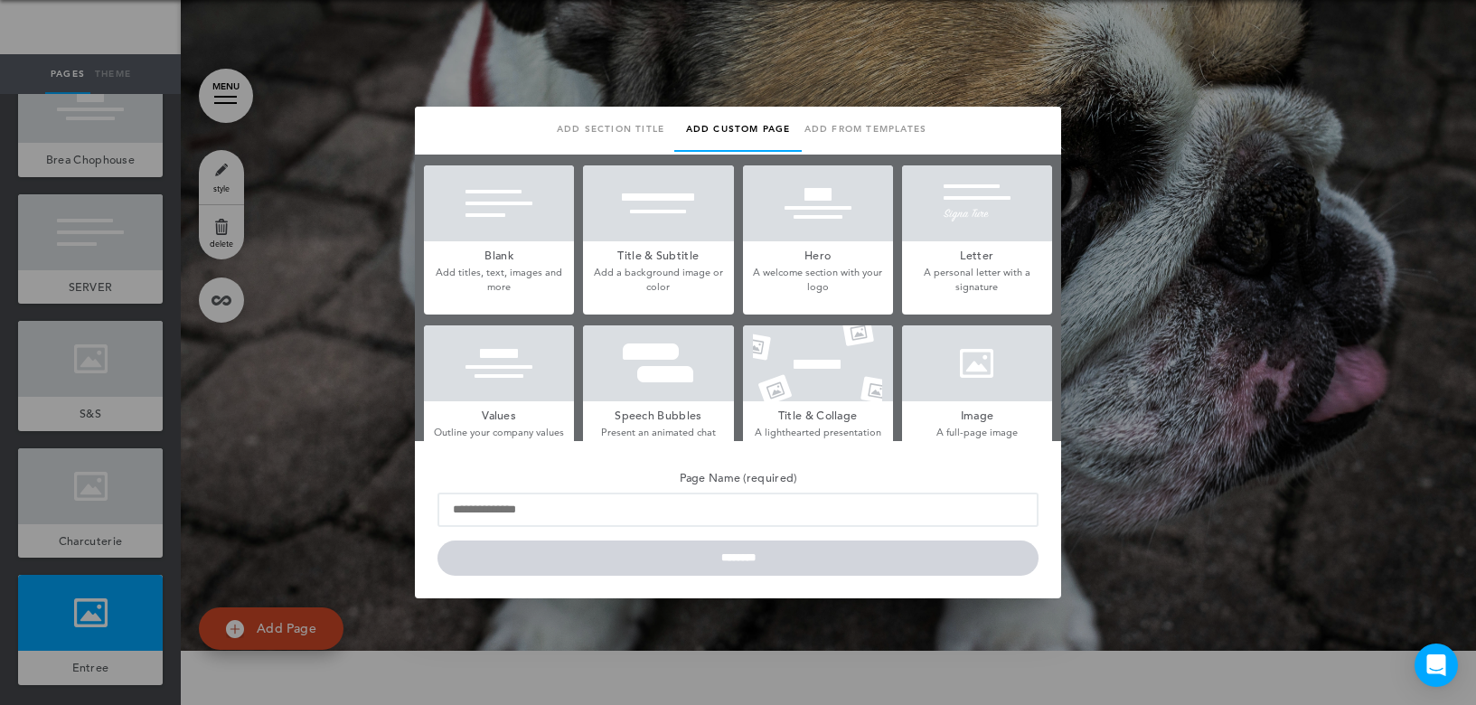
scroll to position [181, 0]
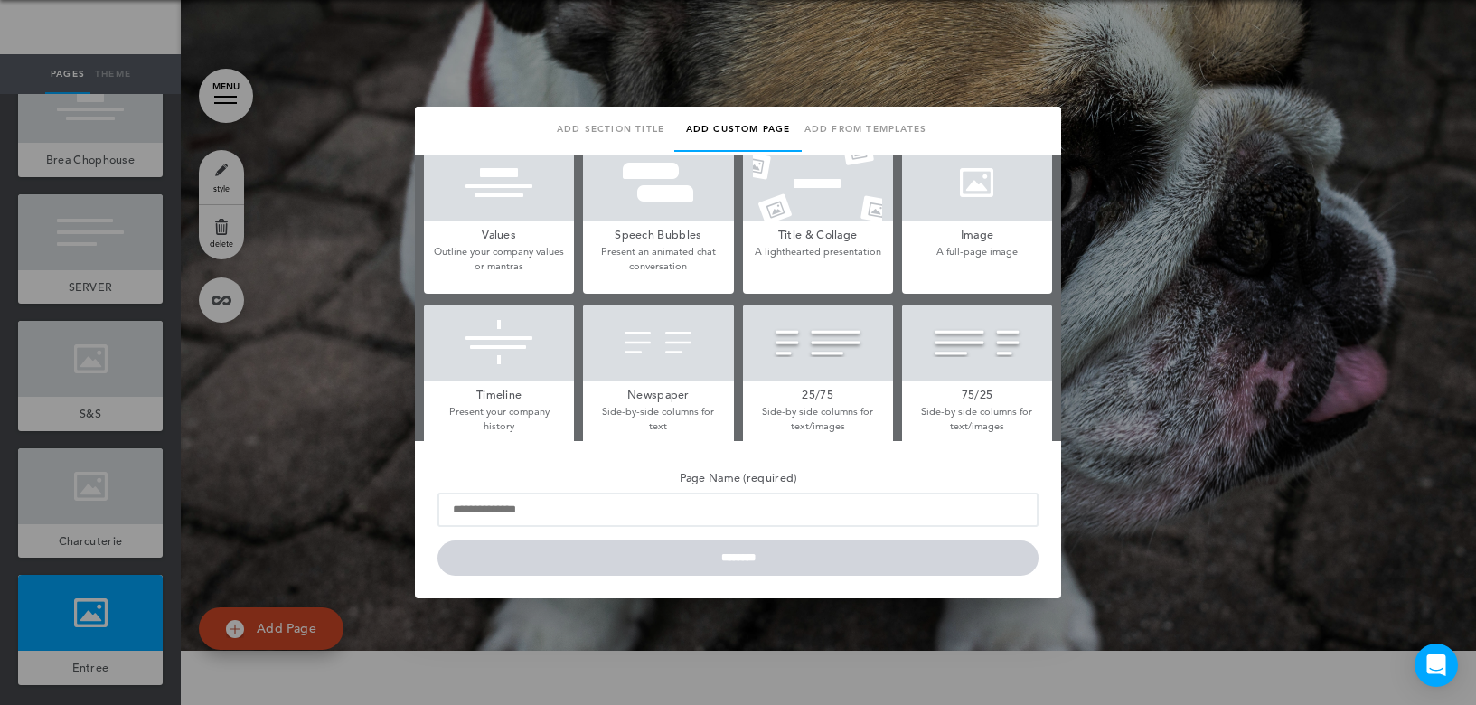
click at [989, 219] on div at bounding box center [977, 183] width 150 height 76
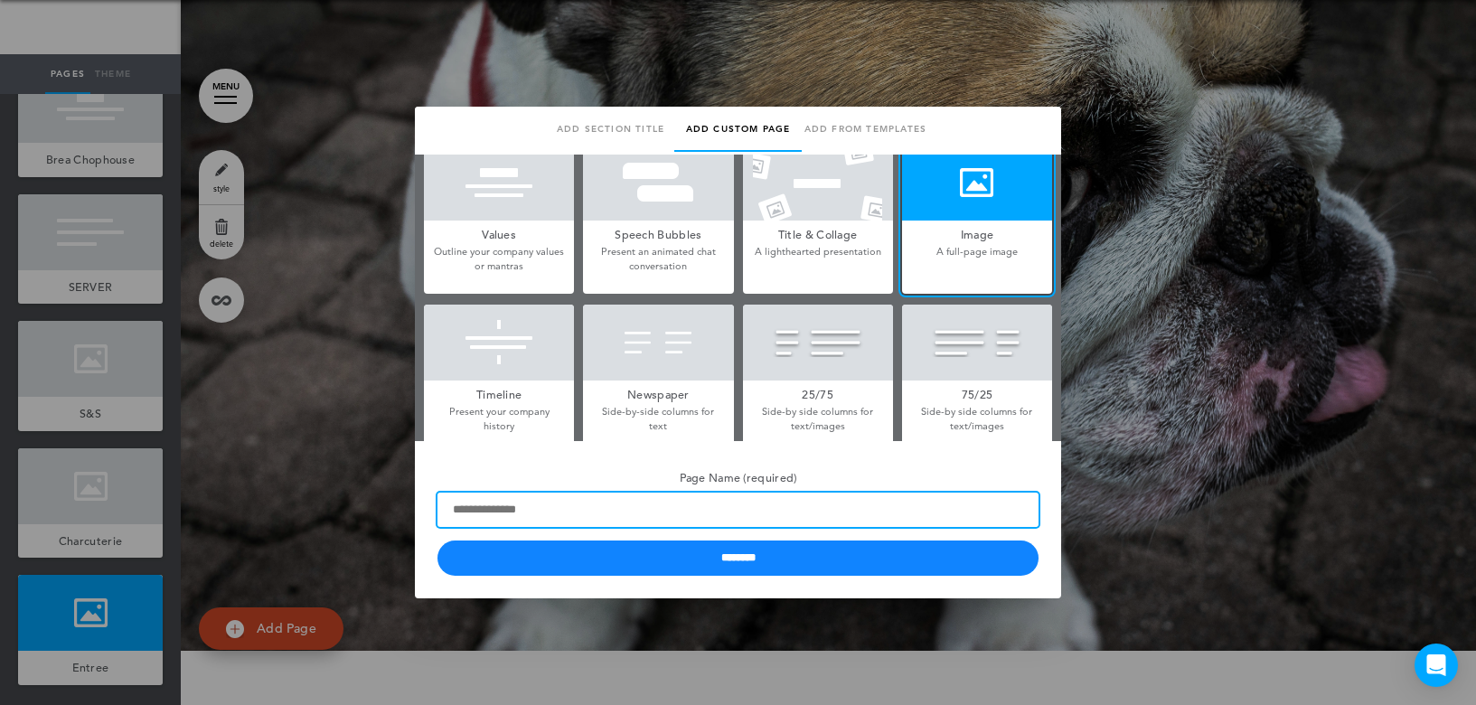
click at [537, 511] on input "Page Name (required)" at bounding box center [737, 509] width 601 height 34
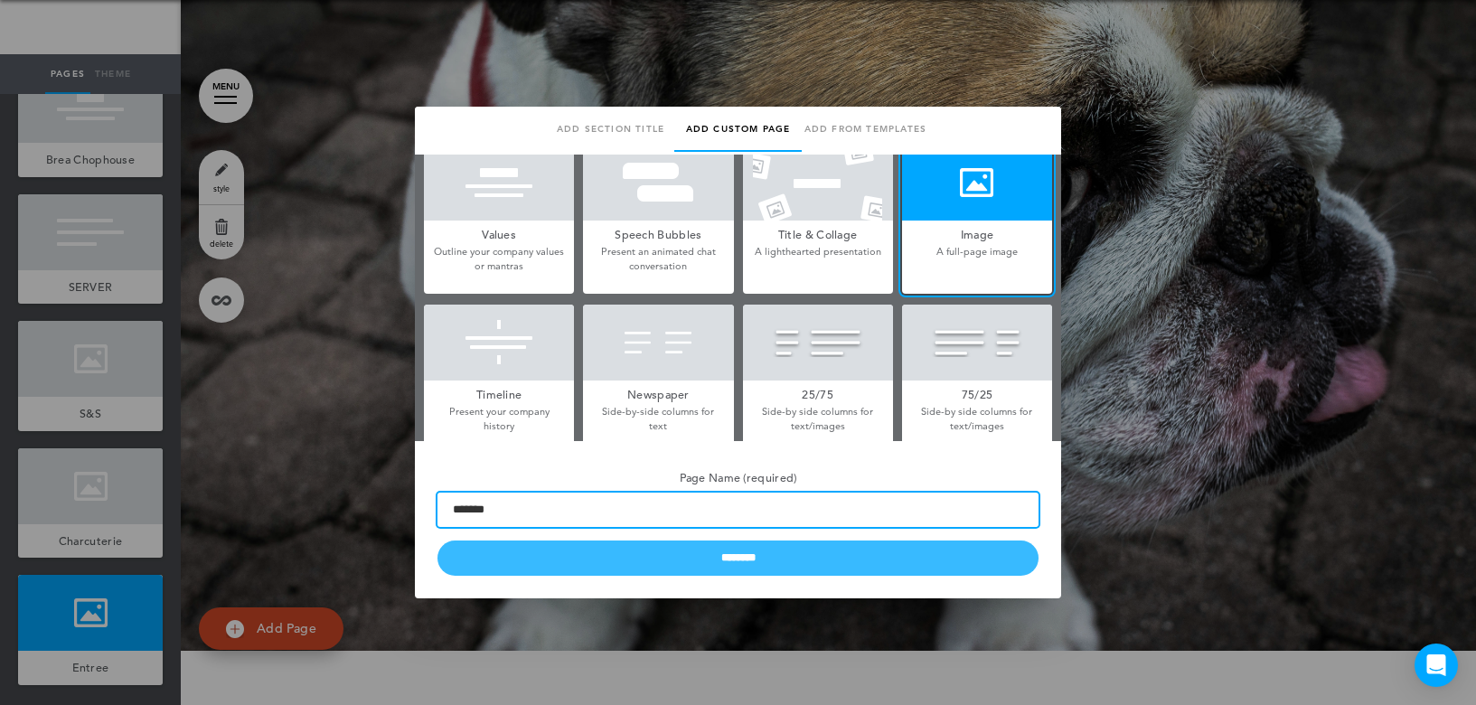
type input "*******"
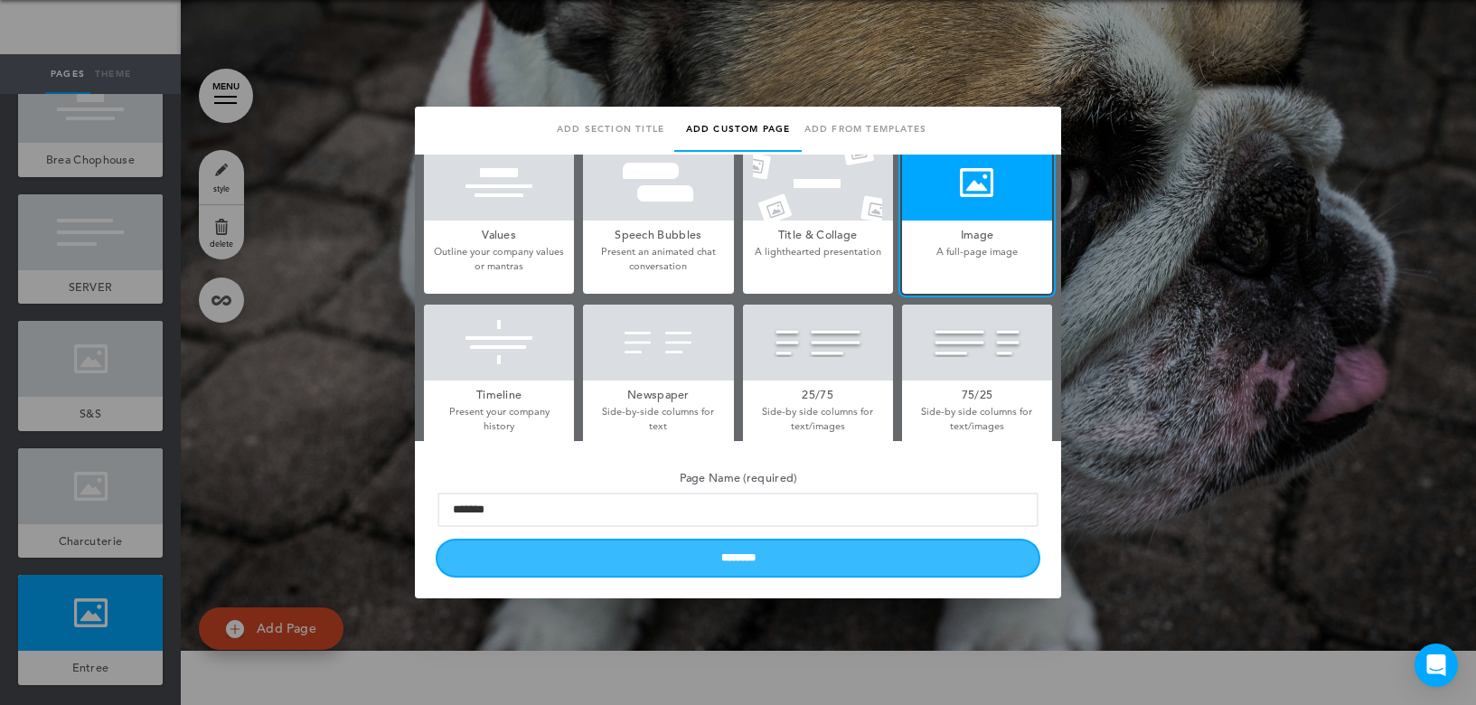
click at [516, 570] on input "********" at bounding box center [737, 557] width 601 height 35
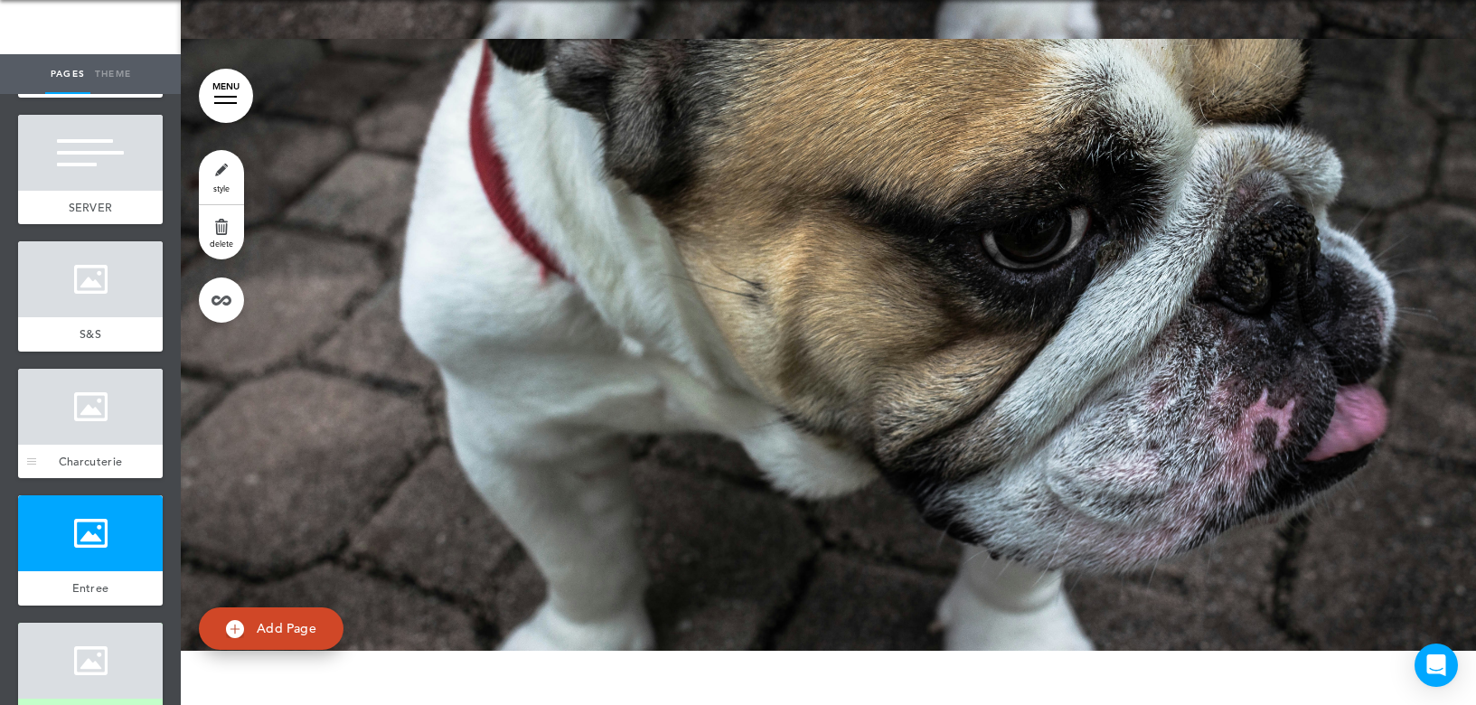
scroll to position [203, 0]
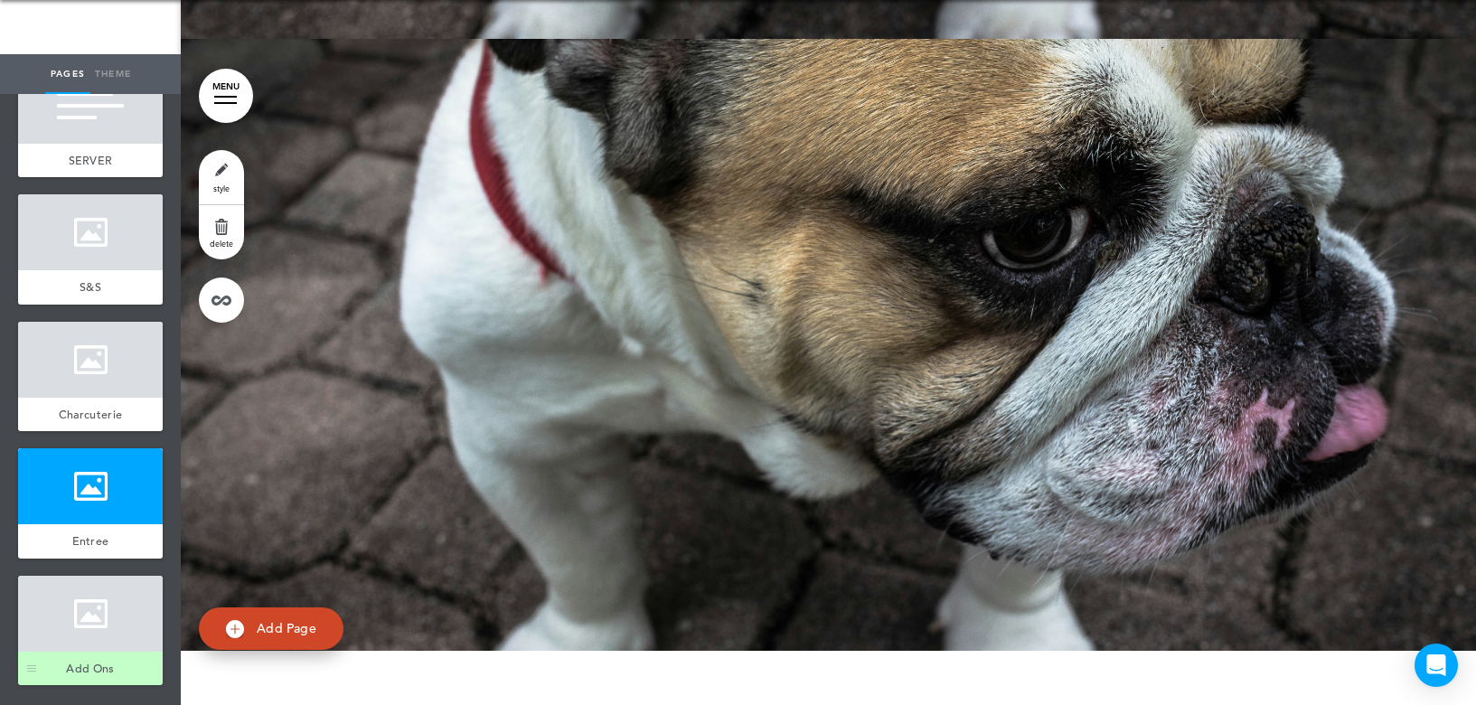
click at [70, 632] on div at bounding box center [90, 614] width 145 height 76
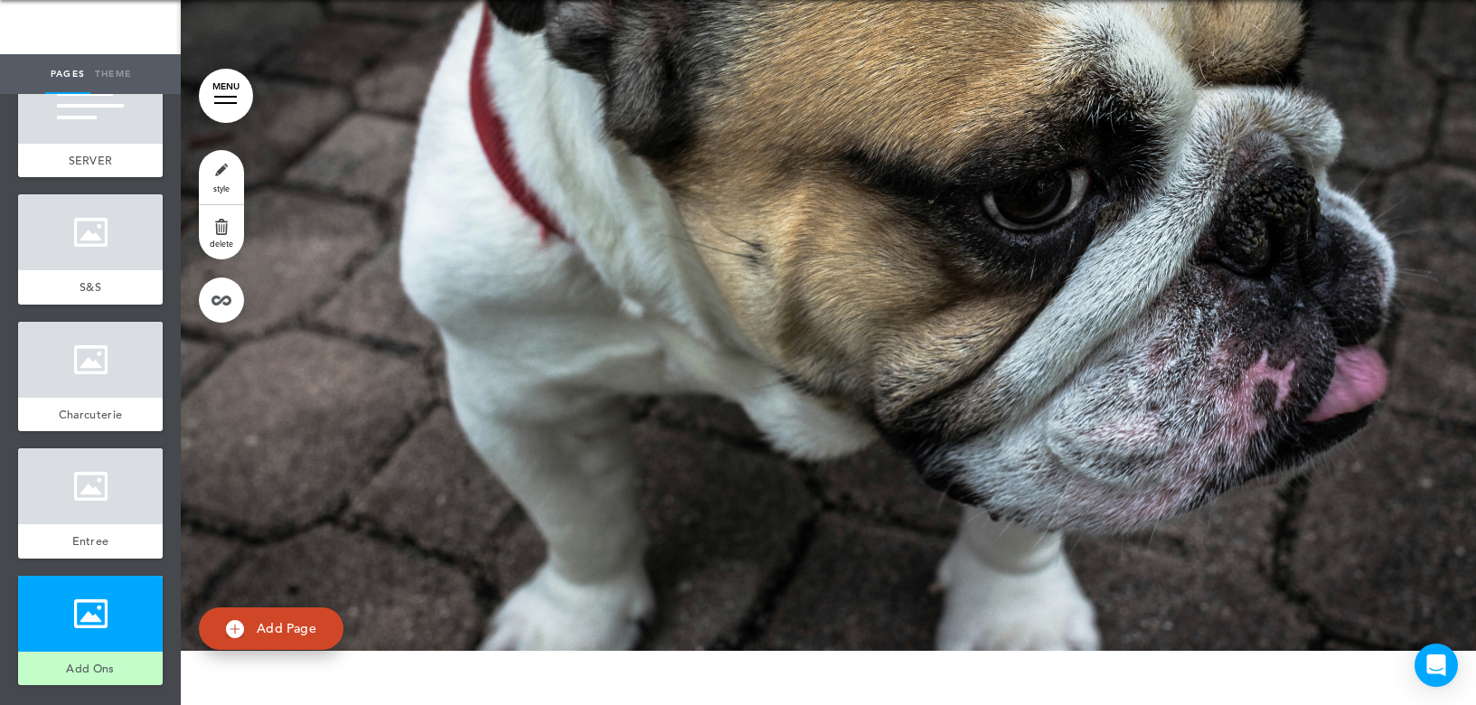
scroll to position [8153, 0]
click at [297, 623] on span "Add Page" at bounding box center [287, 628] width 60 height 16
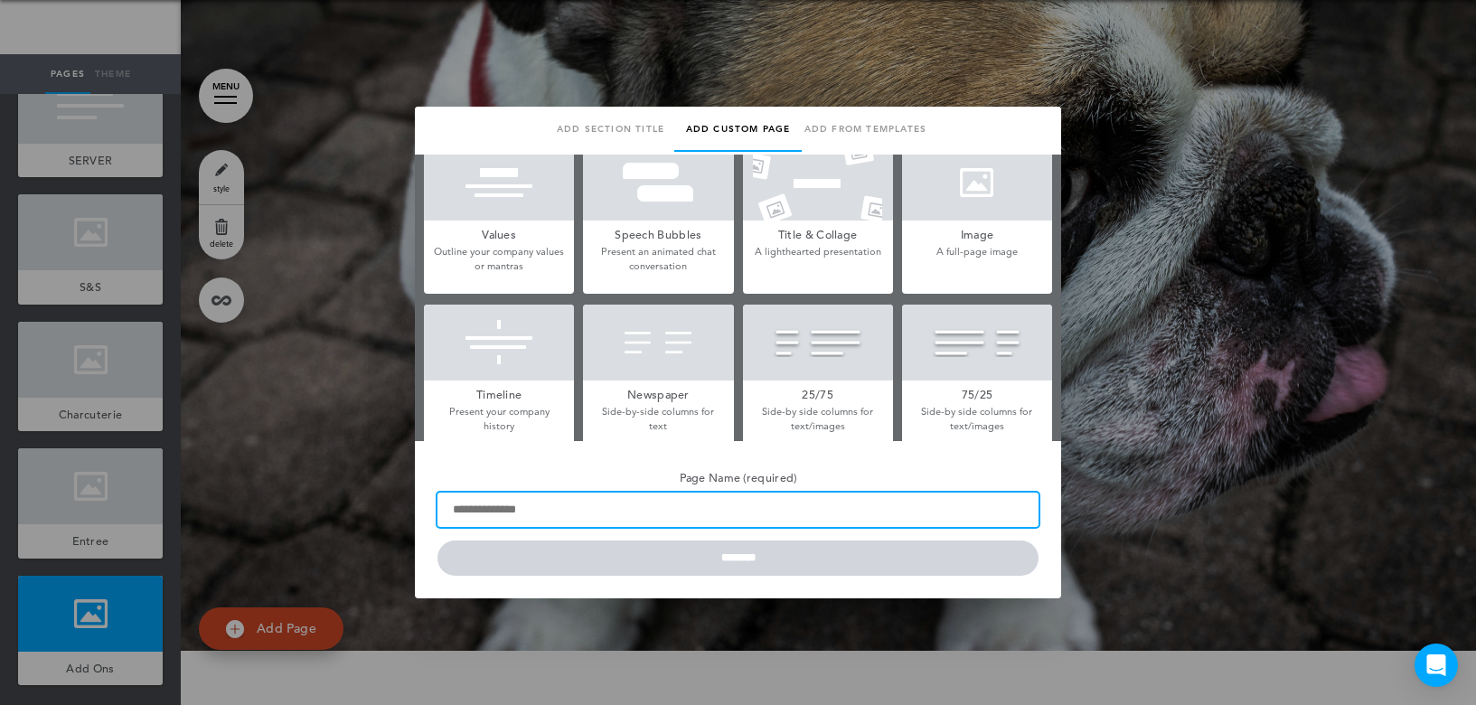
click at [473, 510] on input "Page Name (required)" at bounding box center [737, 509] width 601 height 34
type input "*****"
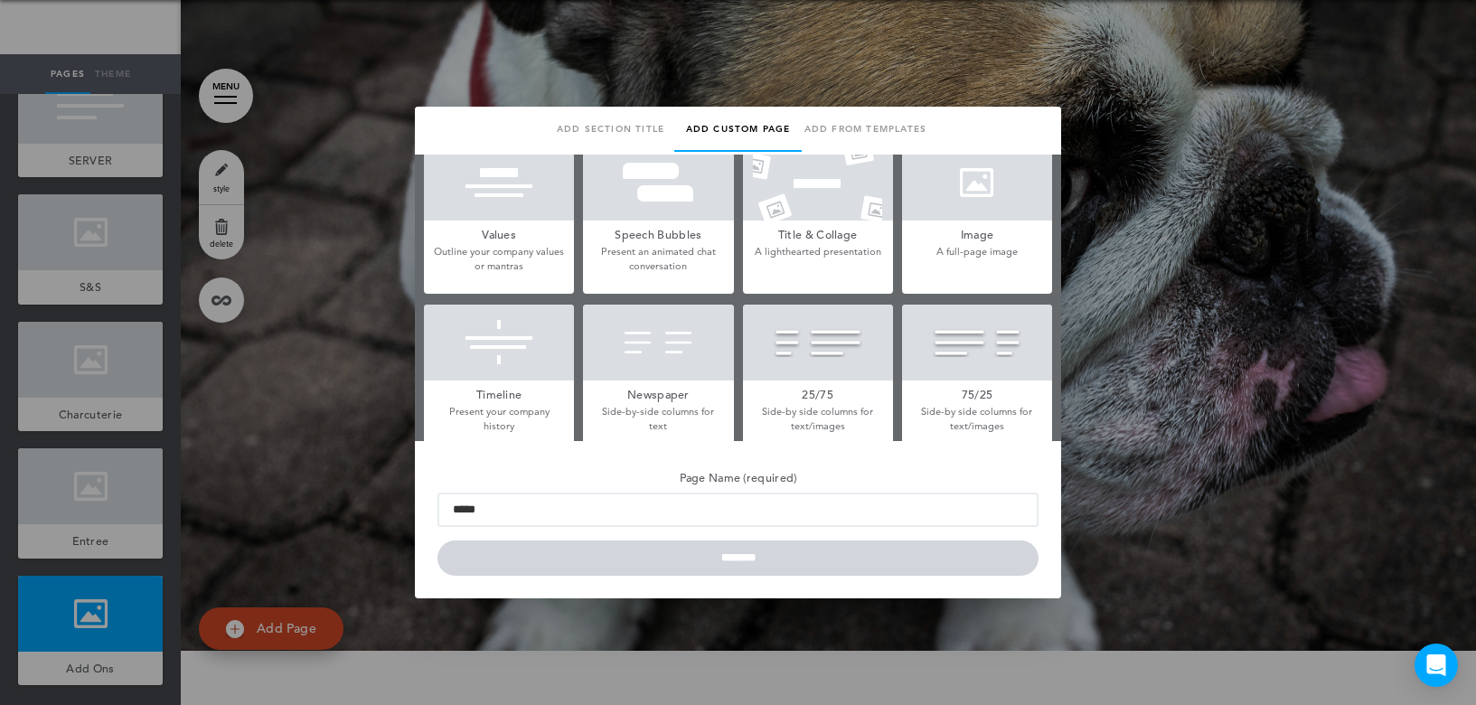
click at [949, 194] on div at bounding box center [977, 183] width 150 height 76
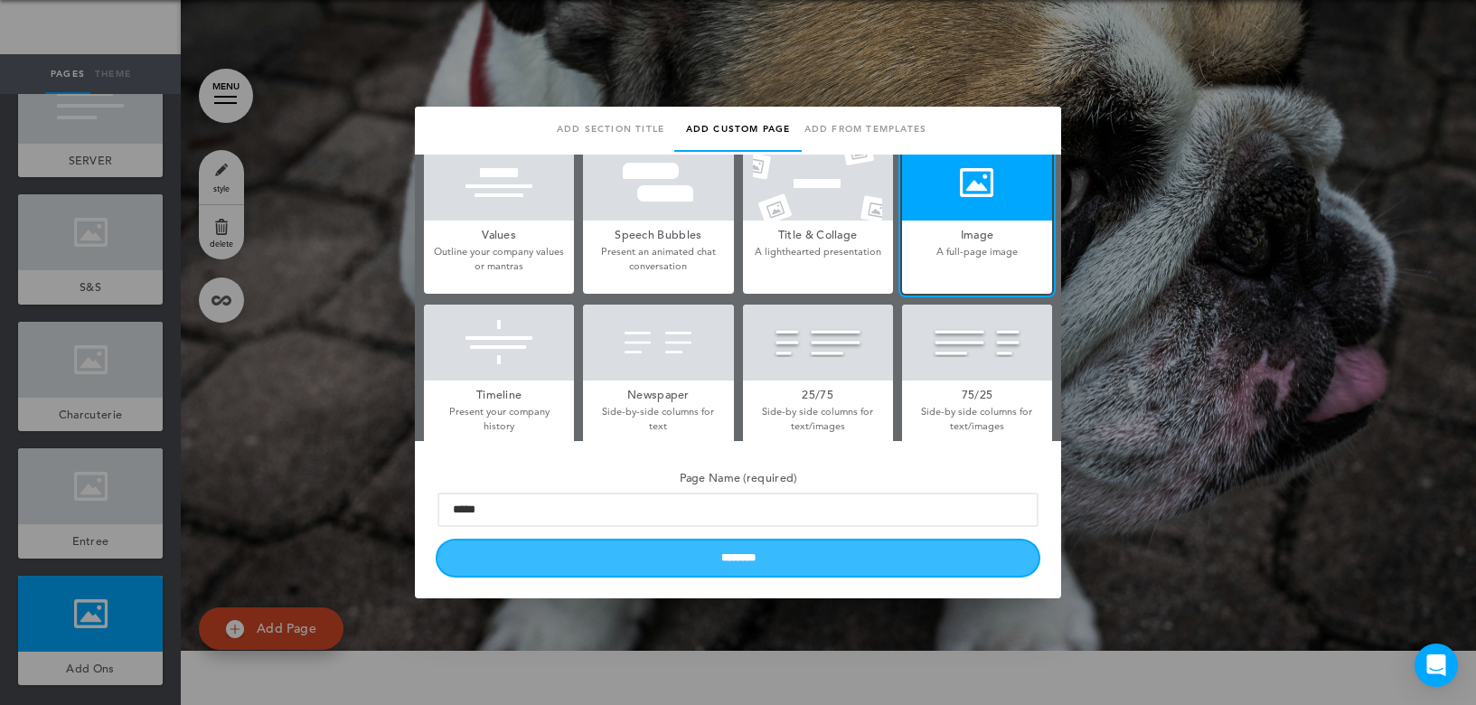
click at [740, 558] on input "********" at bounding box center [737, 557] width 601 height 35
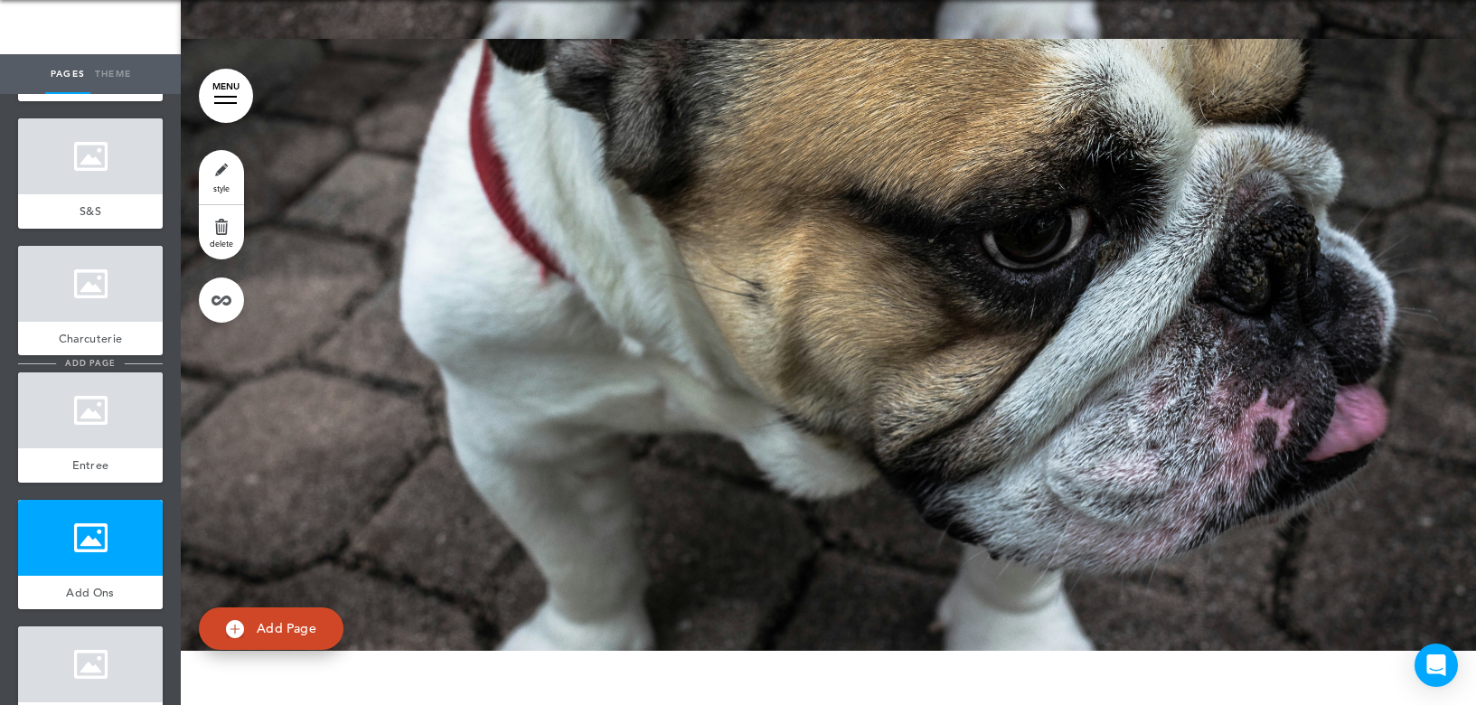
scroll to position [330, 0]
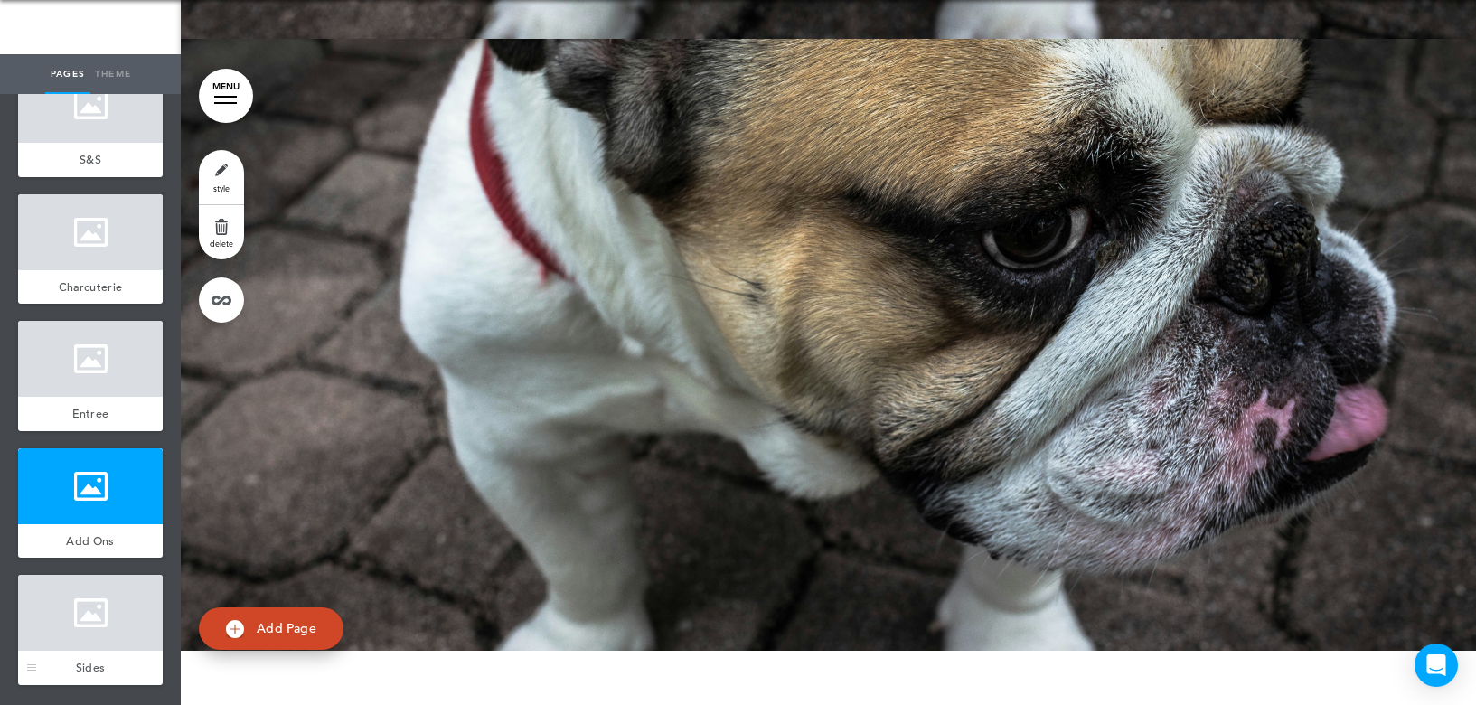
click at [97, 626] on div at bounding box center [90, 613] width 145 height 76
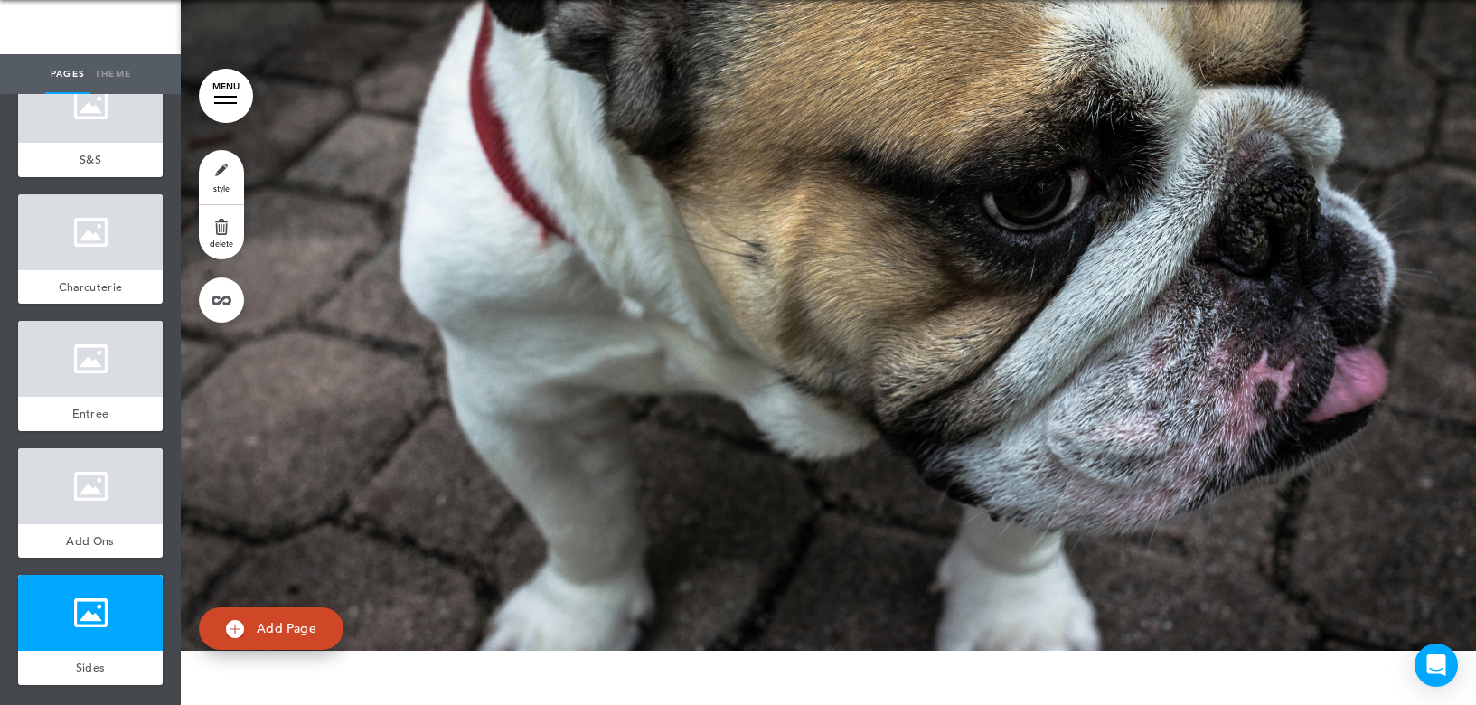
scroll to position [8804, 0]
click at [280, 634] on span "Add Page" at bounding box center [287, 628] width 60 height 16
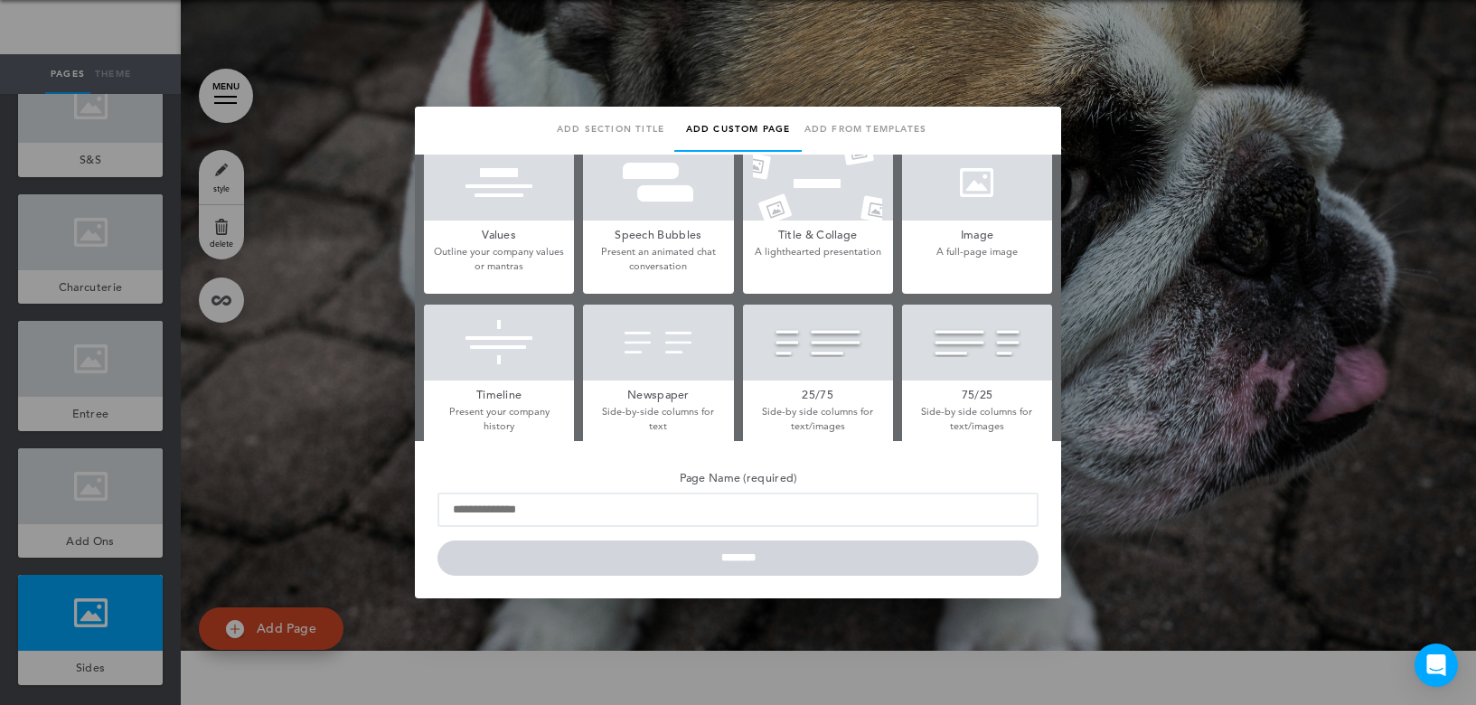
click at [952, 209] on div at bounding box center [977, 183] width 150 height 76
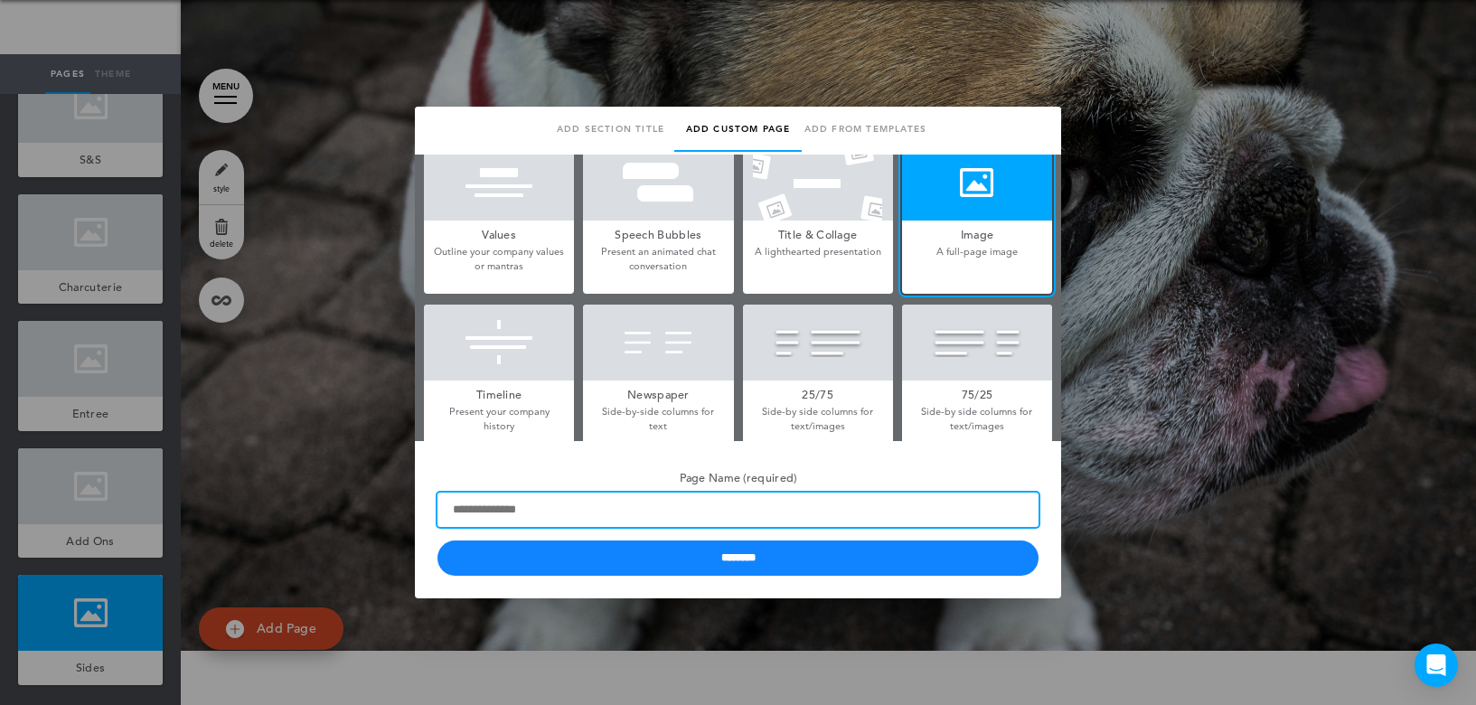
click at [594, 512] on input "Page Name (required)" at bounding box center [737, 509] width 601 height 34
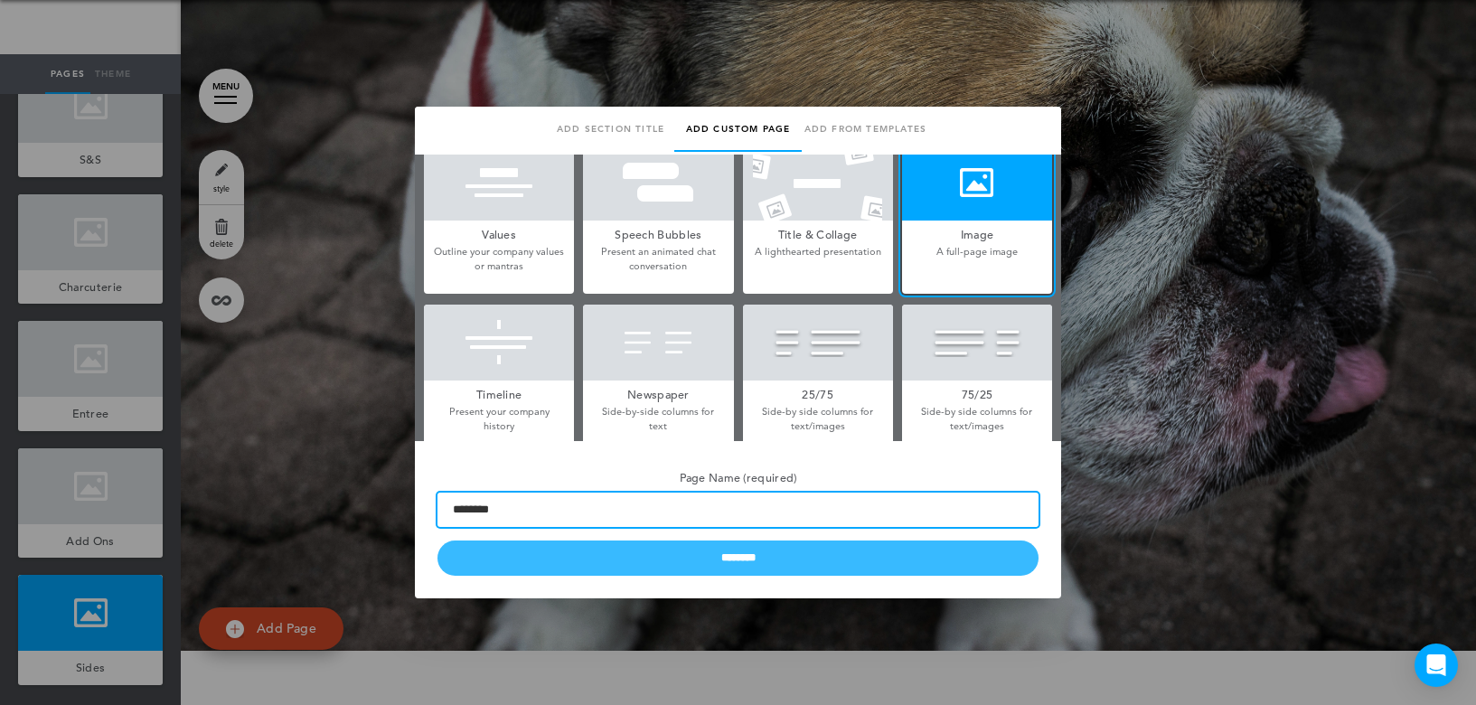
type input "********"
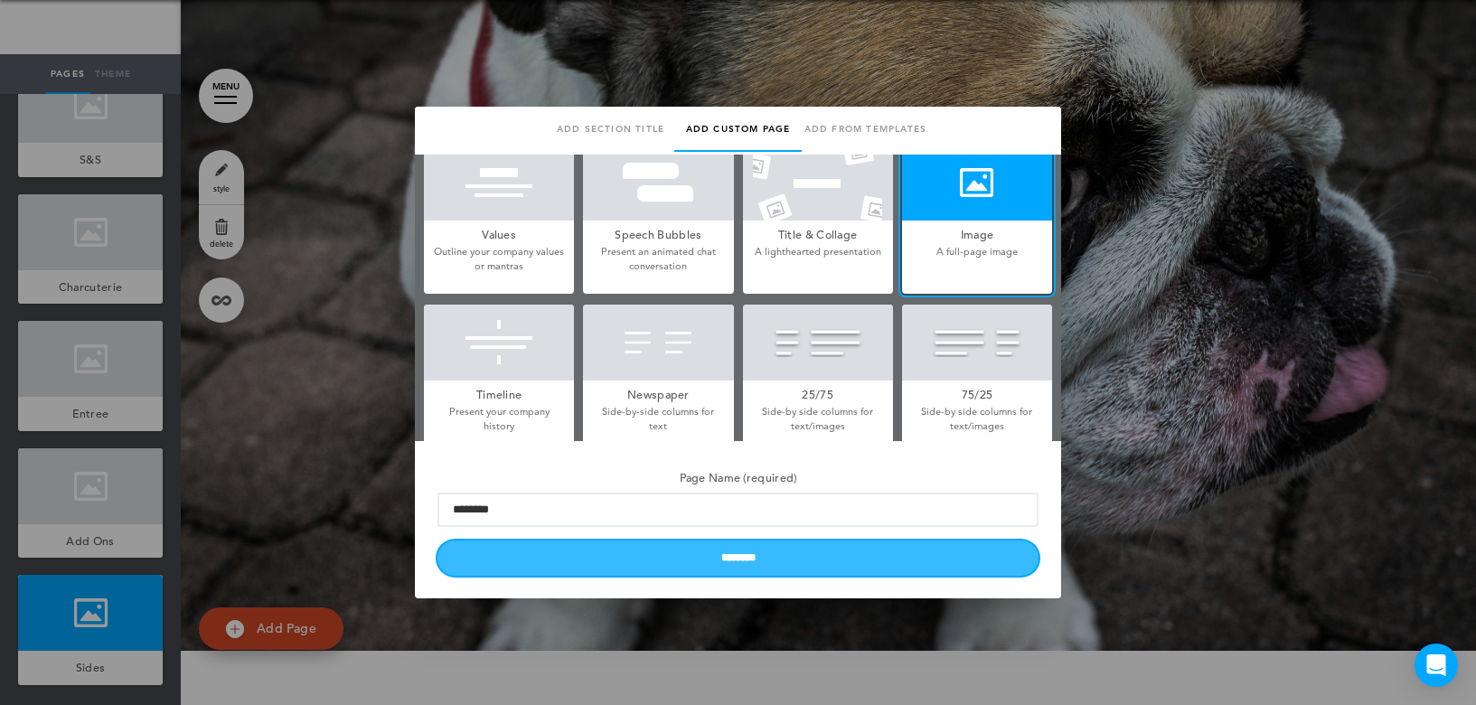
click at [800, 558] on input "********" at bounding box center [737, 557] width 601 height 35
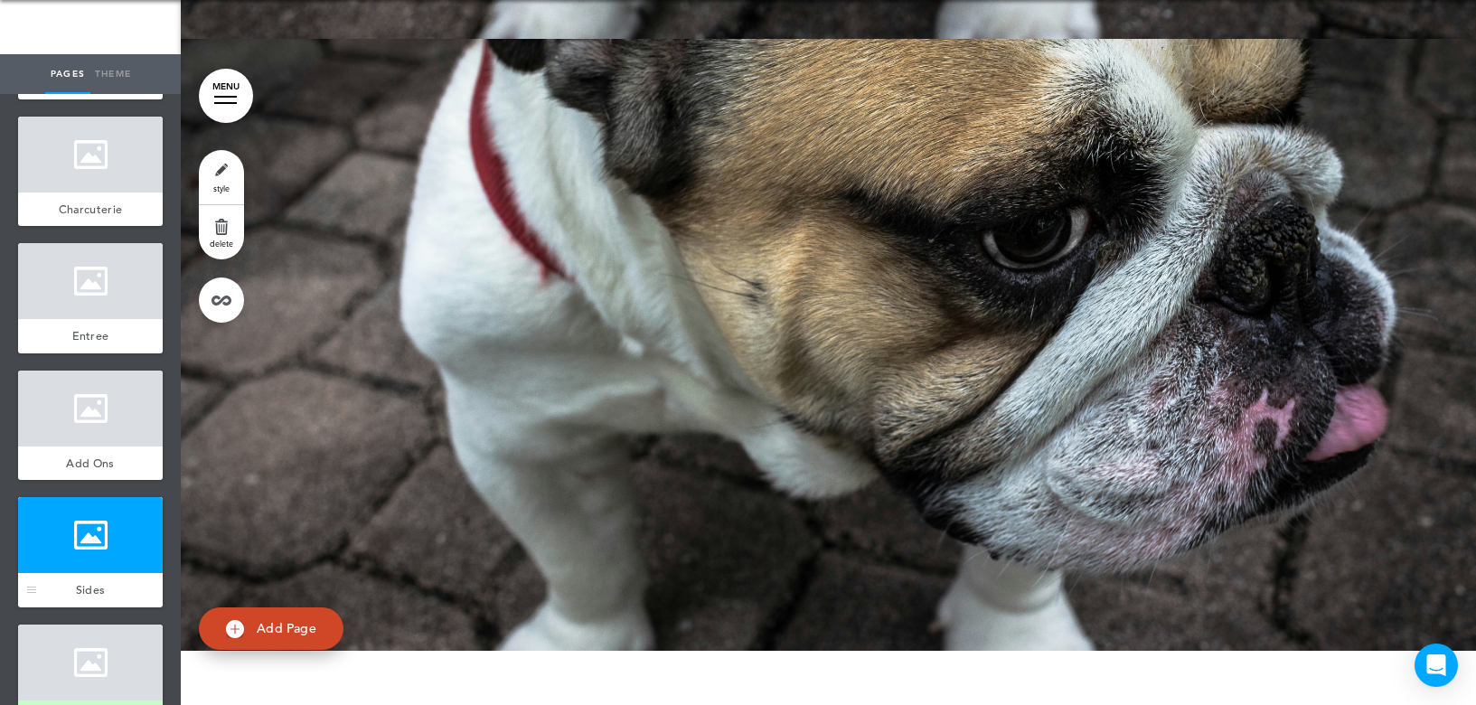
scroll to position [457, 0]
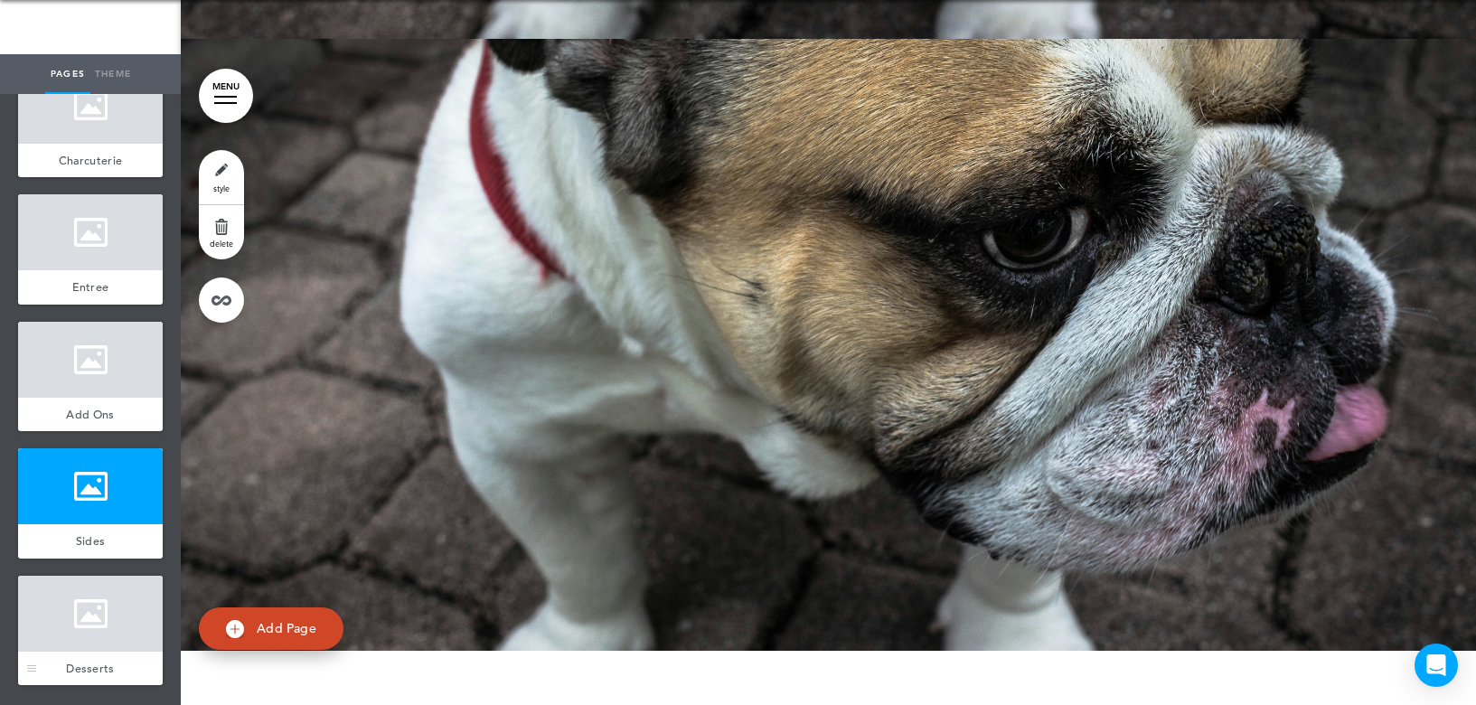
click at [64, 624] on div at bounding box center [90, 614] width 145 height 76
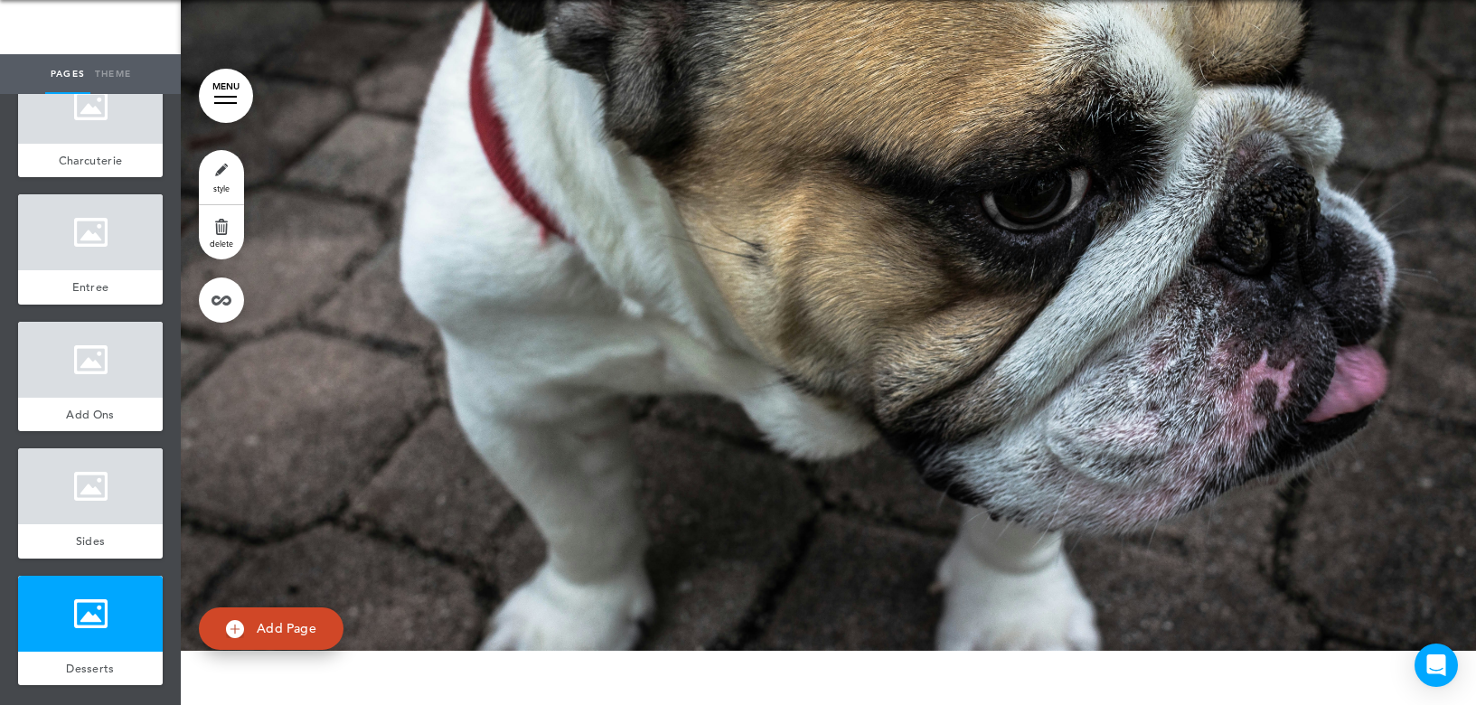
scroll to position [9454, 0]
click at [258, 623] on span "Add Page" at bounding box center [287, 628] width 60 height 16
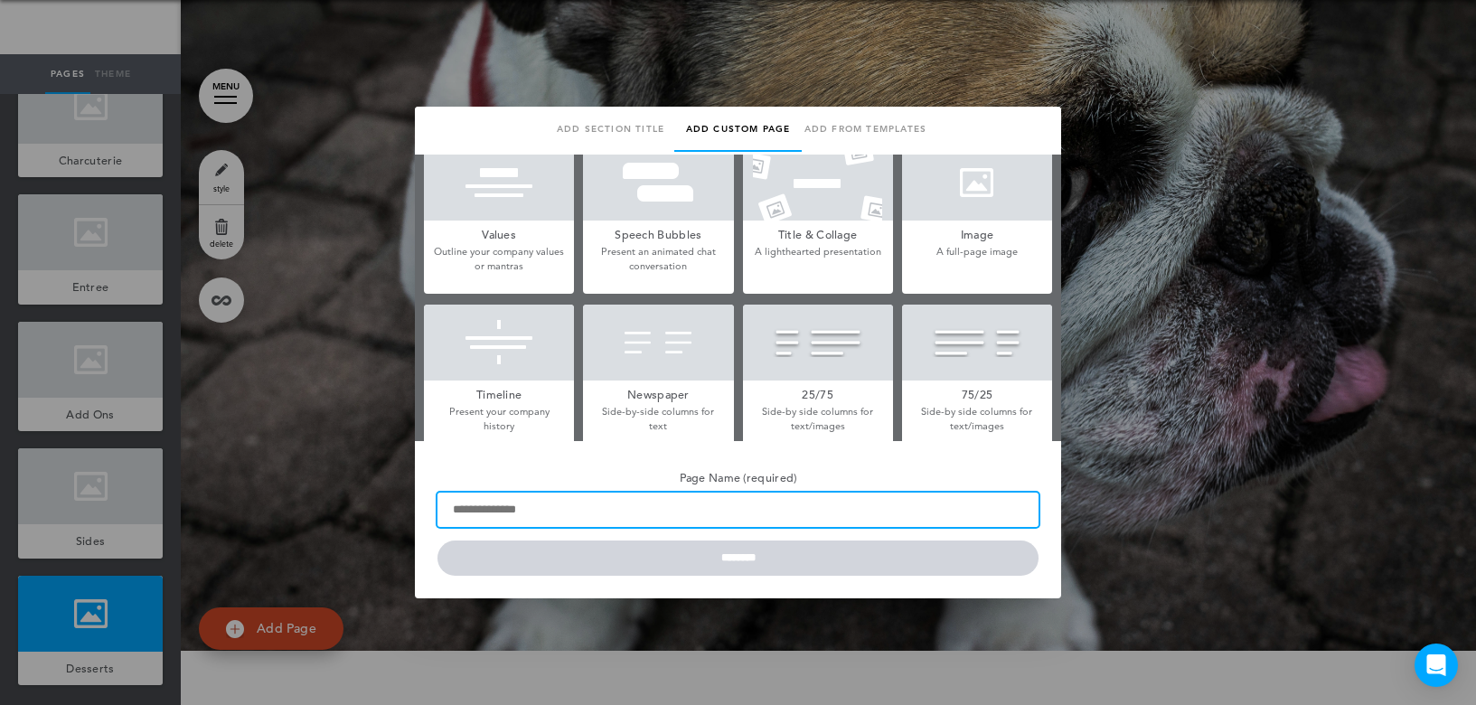
click at [508, 511] on input "Page Name (required)" at bounding box center [737, 509] width 601 height 34
type input "*****"
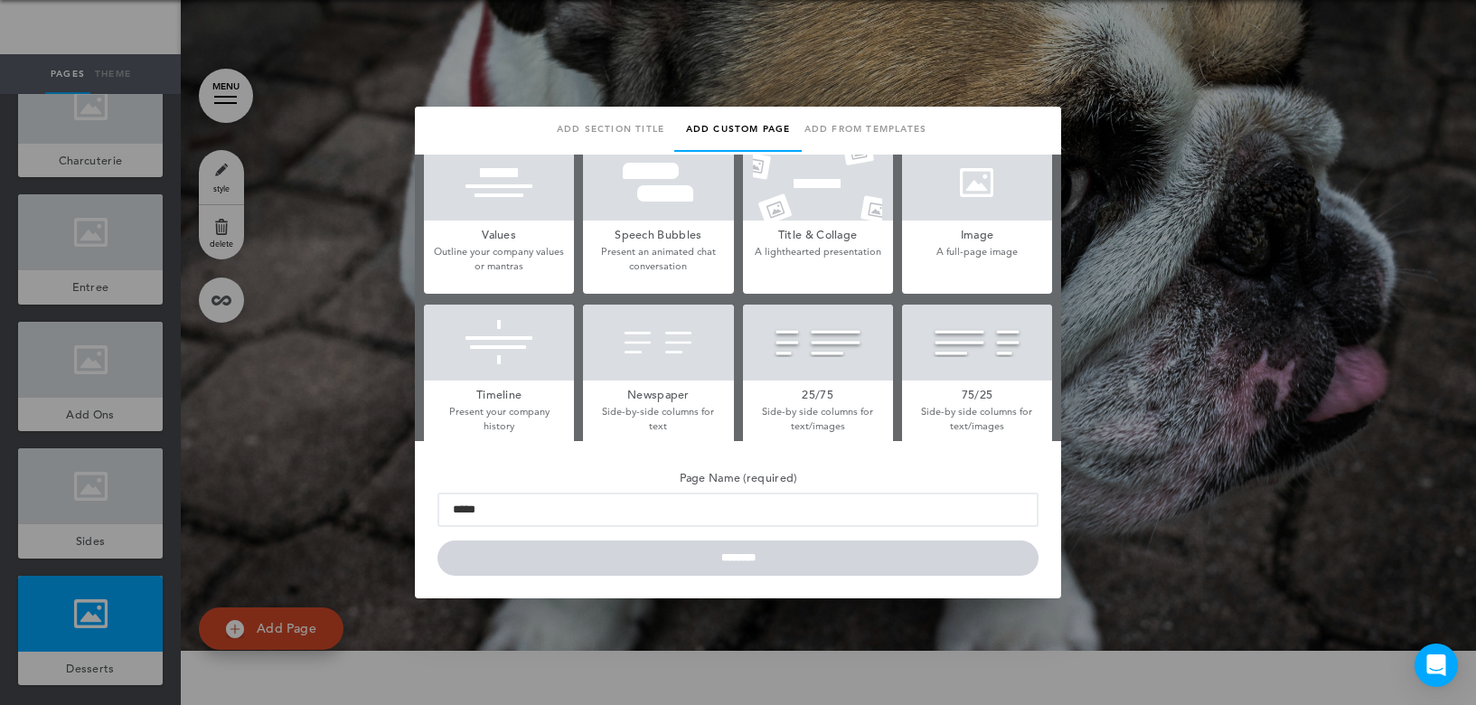
click at [970, 172] on div at bounding box center [977, 183] width 150 height 76
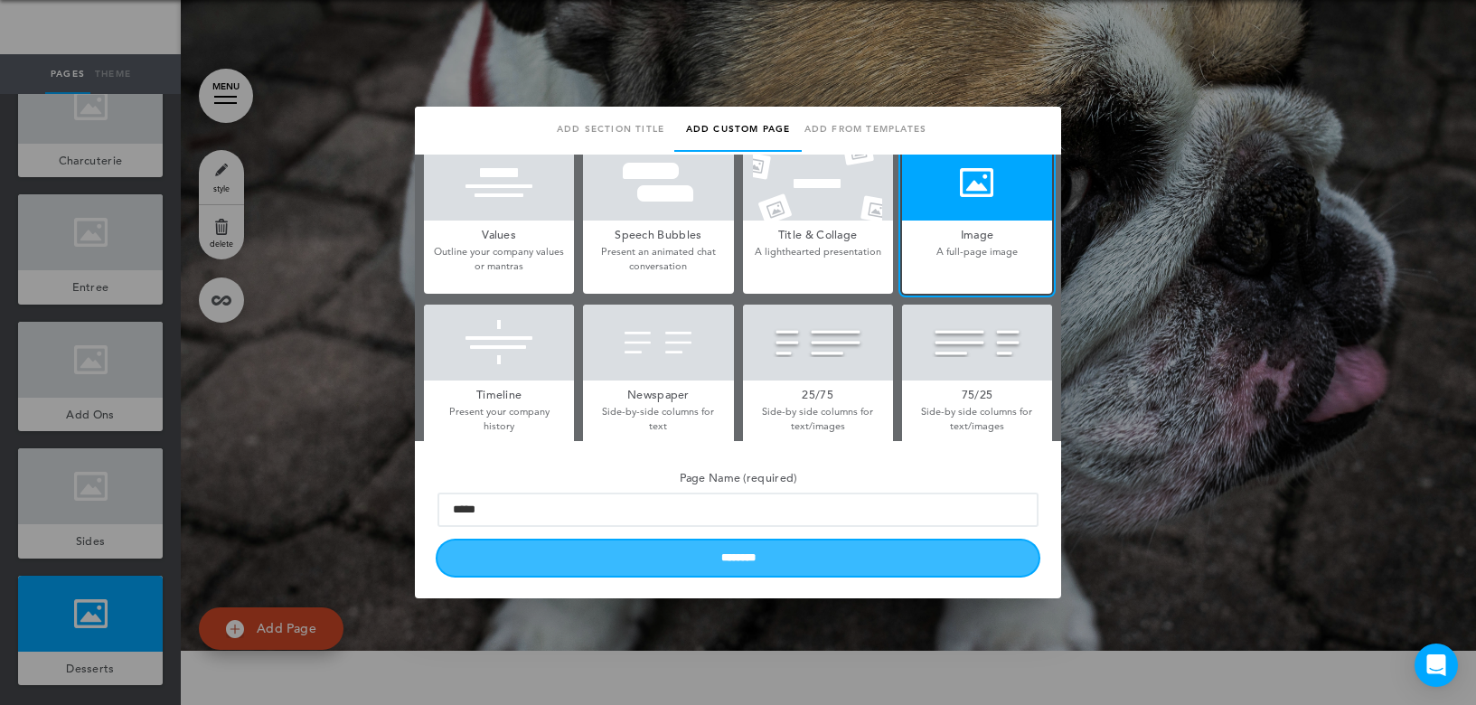
click at [720, 549] on input "********" at bounding box center [737, 557] width 601 height 35
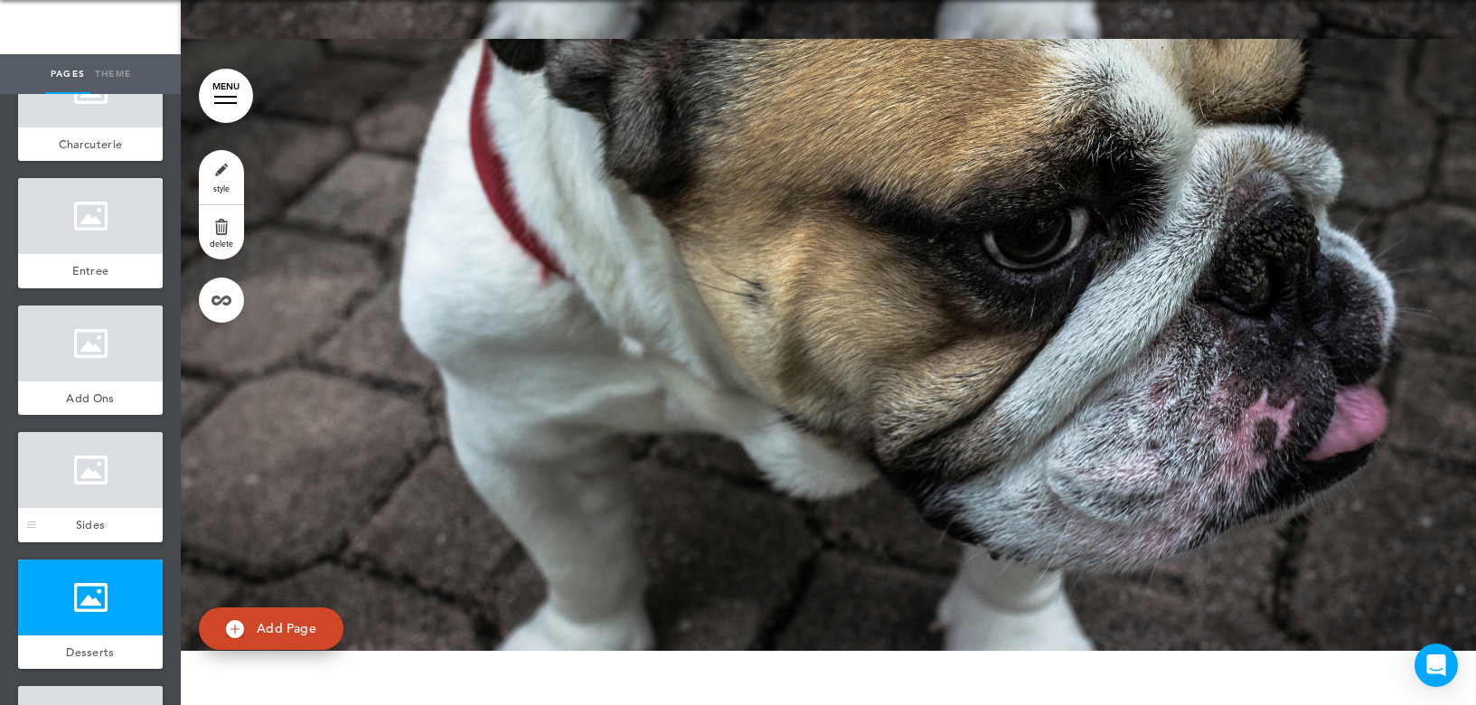
scroll to position [584, 0]
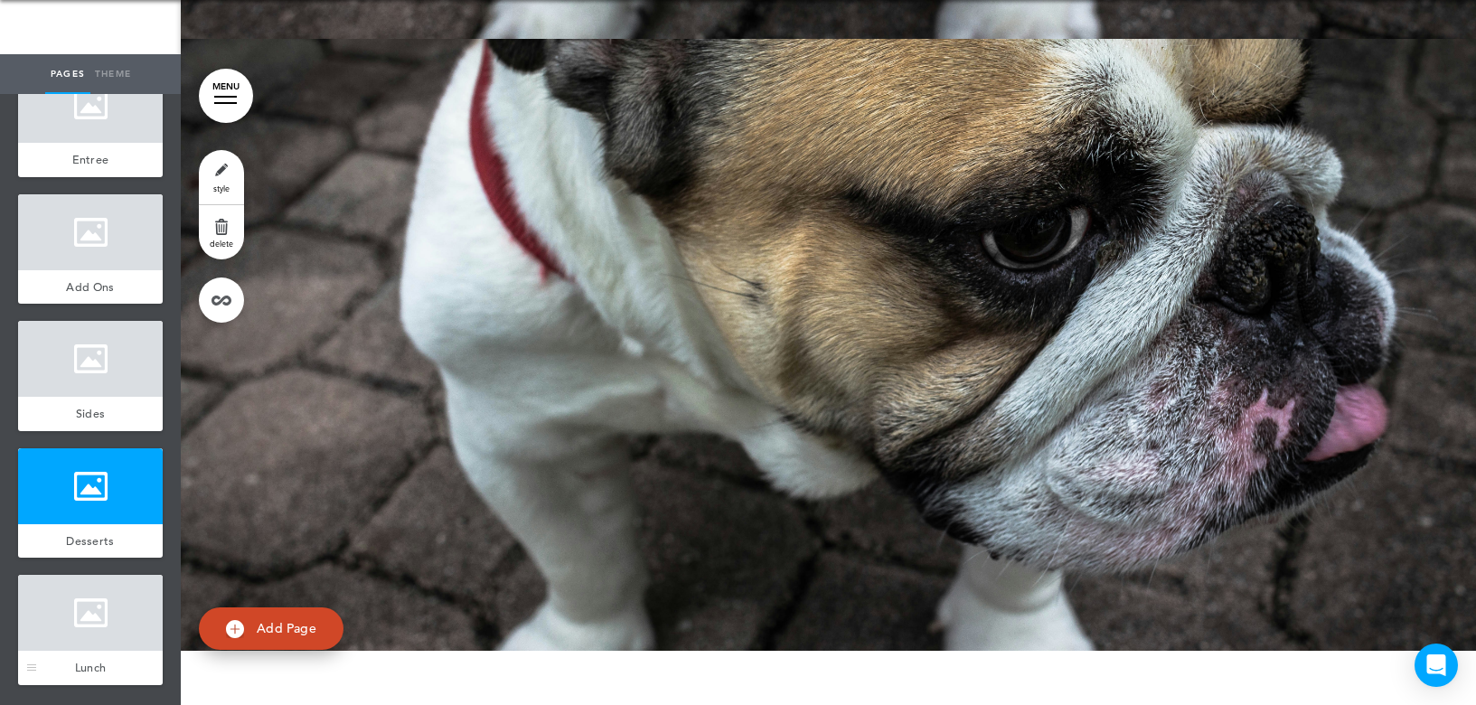
click at [72, 622] on div at bounding box center [90, 613] width 145 height 76
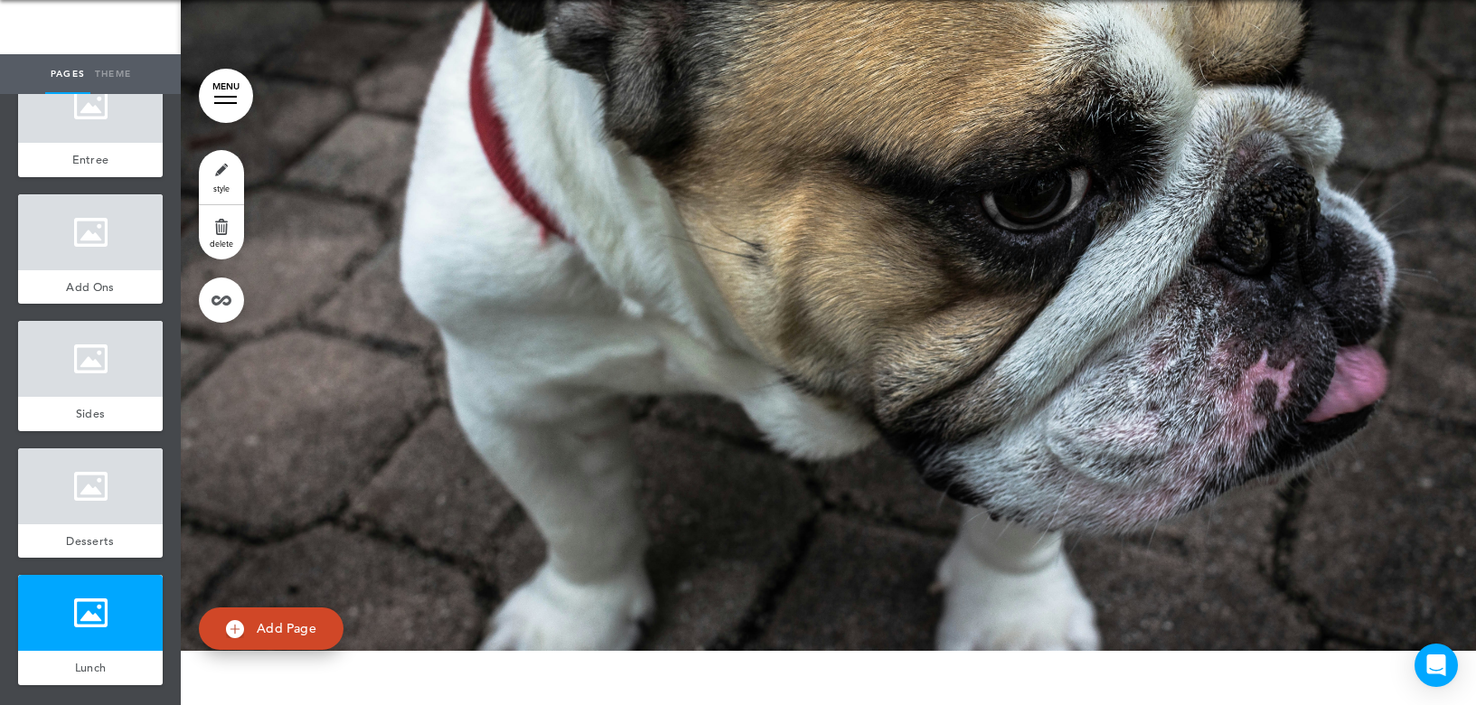
scroll to position [10105, 0]
click at [266, 634] on span "Add Page" at bounding box center [287, 628] width 60 height 16
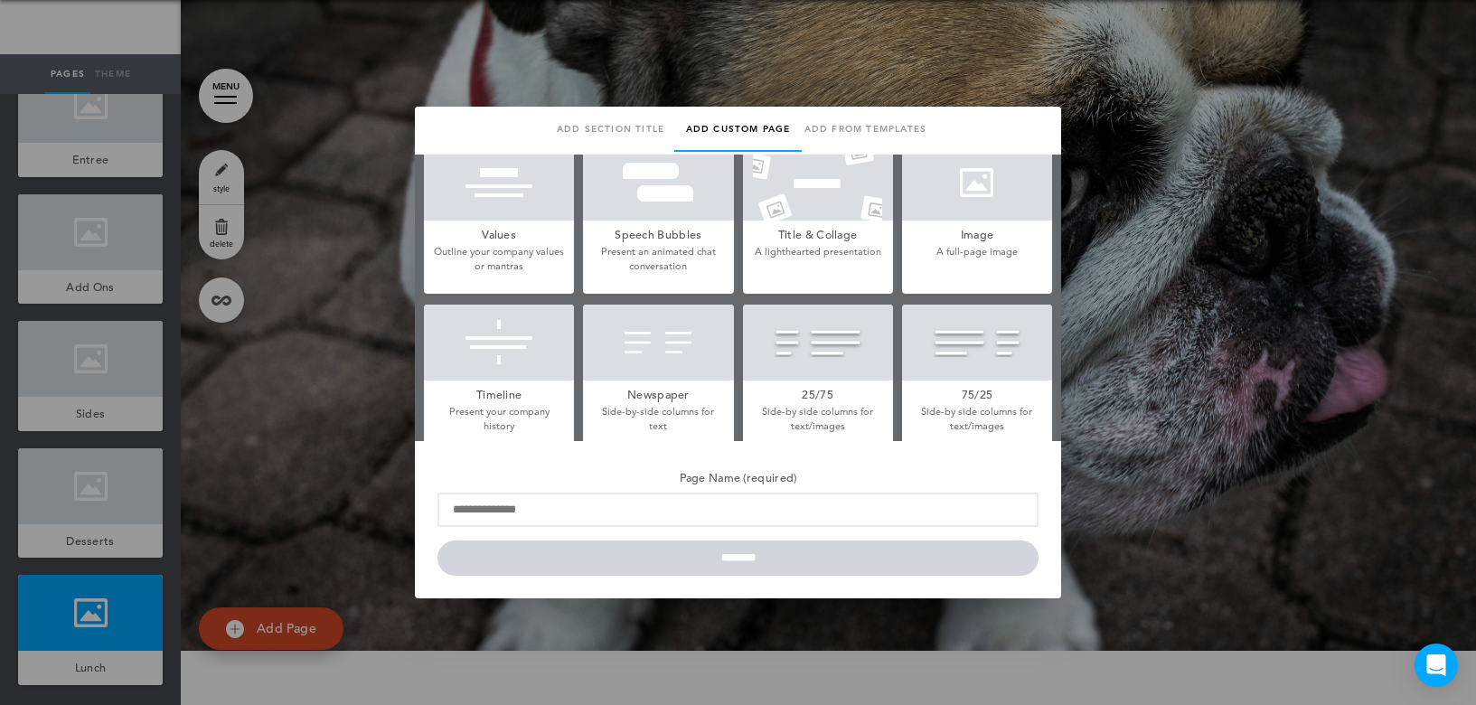
click at [960, 211] on div at bounding box center [977, 183] width 150 height 76
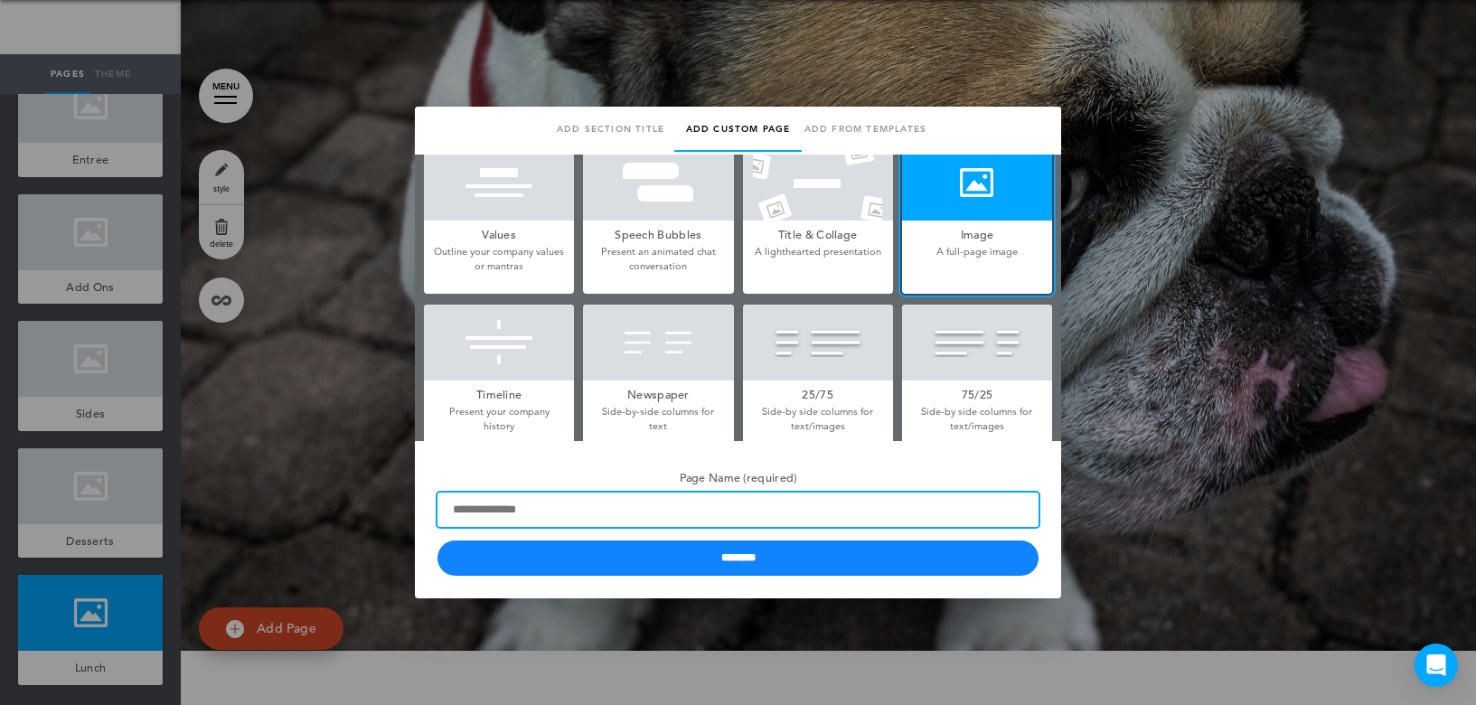
click at [591, 510] on input "Page Name (required)" at bounding box center [737, 509] width 601 height 34
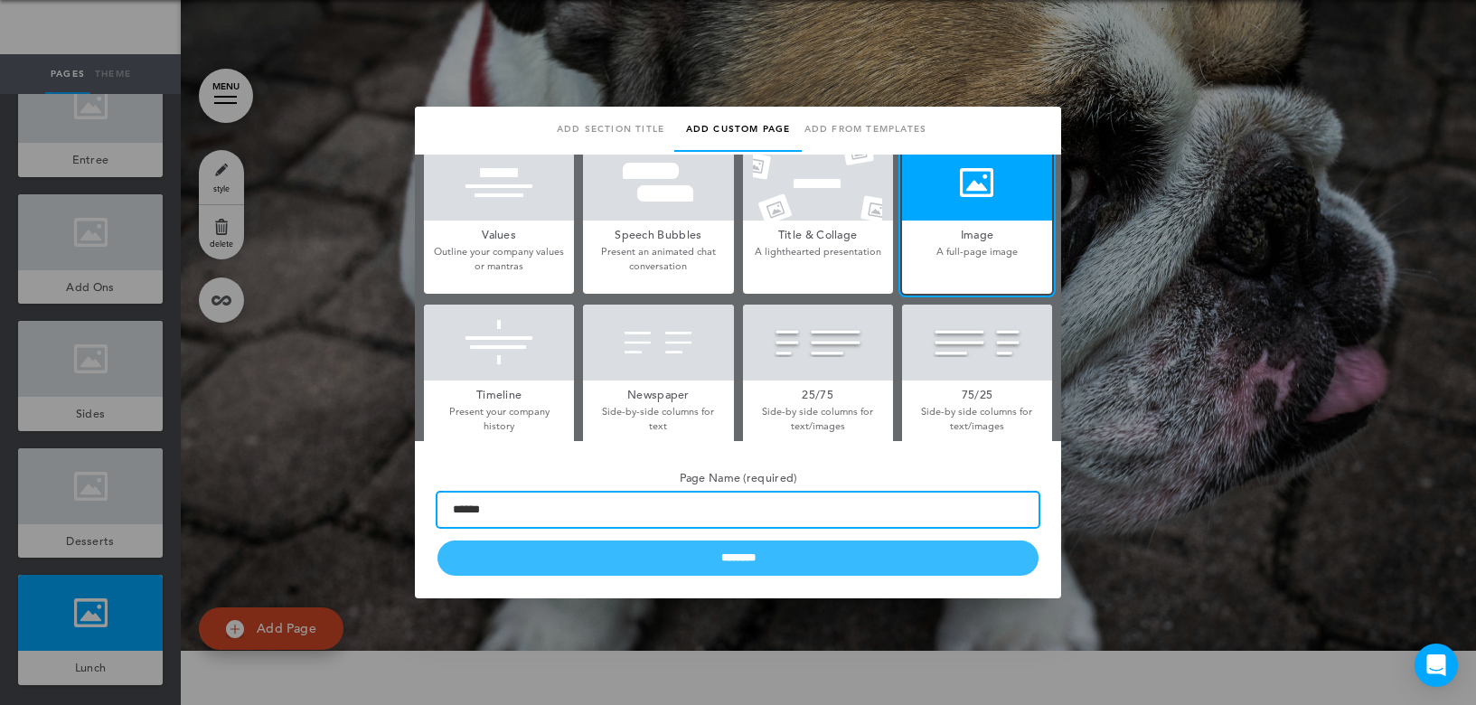
type input "******"
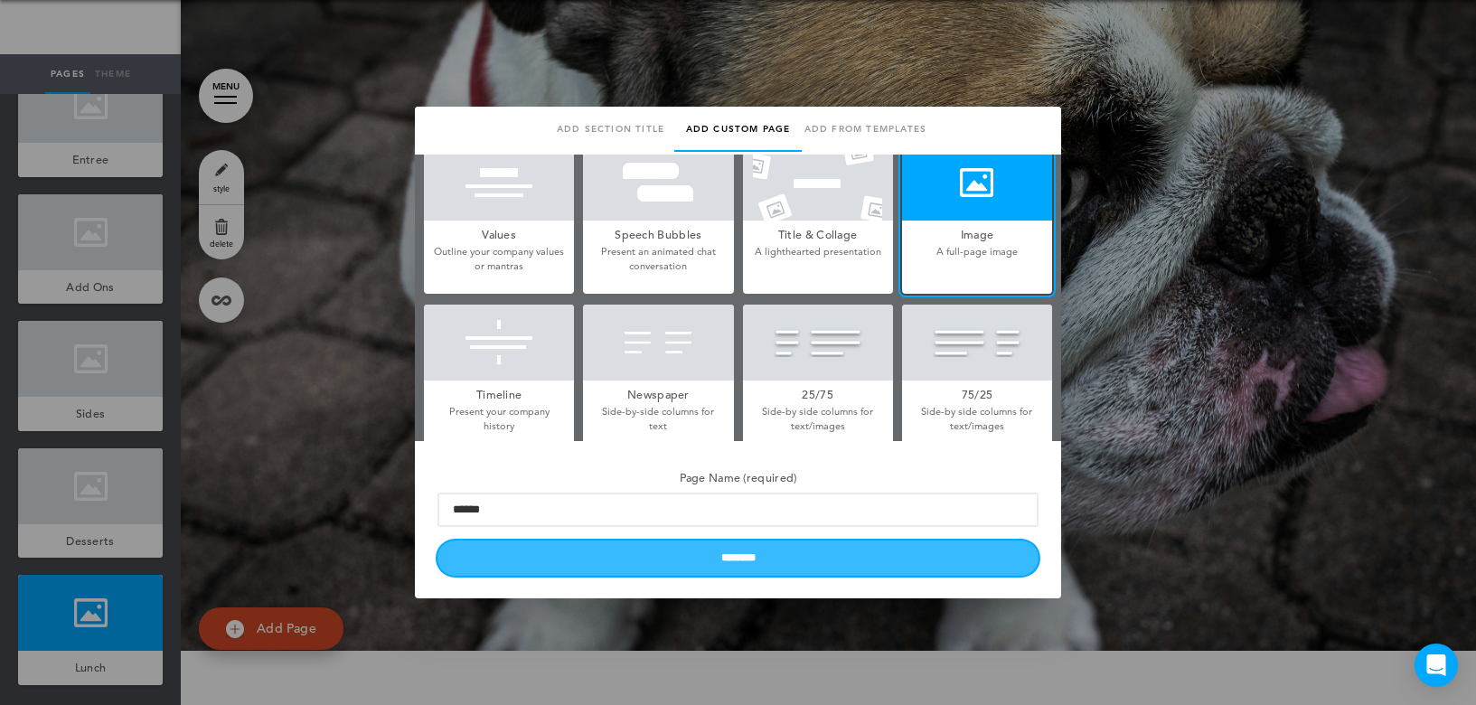
click at [576, 563] on input "********" at bounding box center [737, 557] width 601 height 35
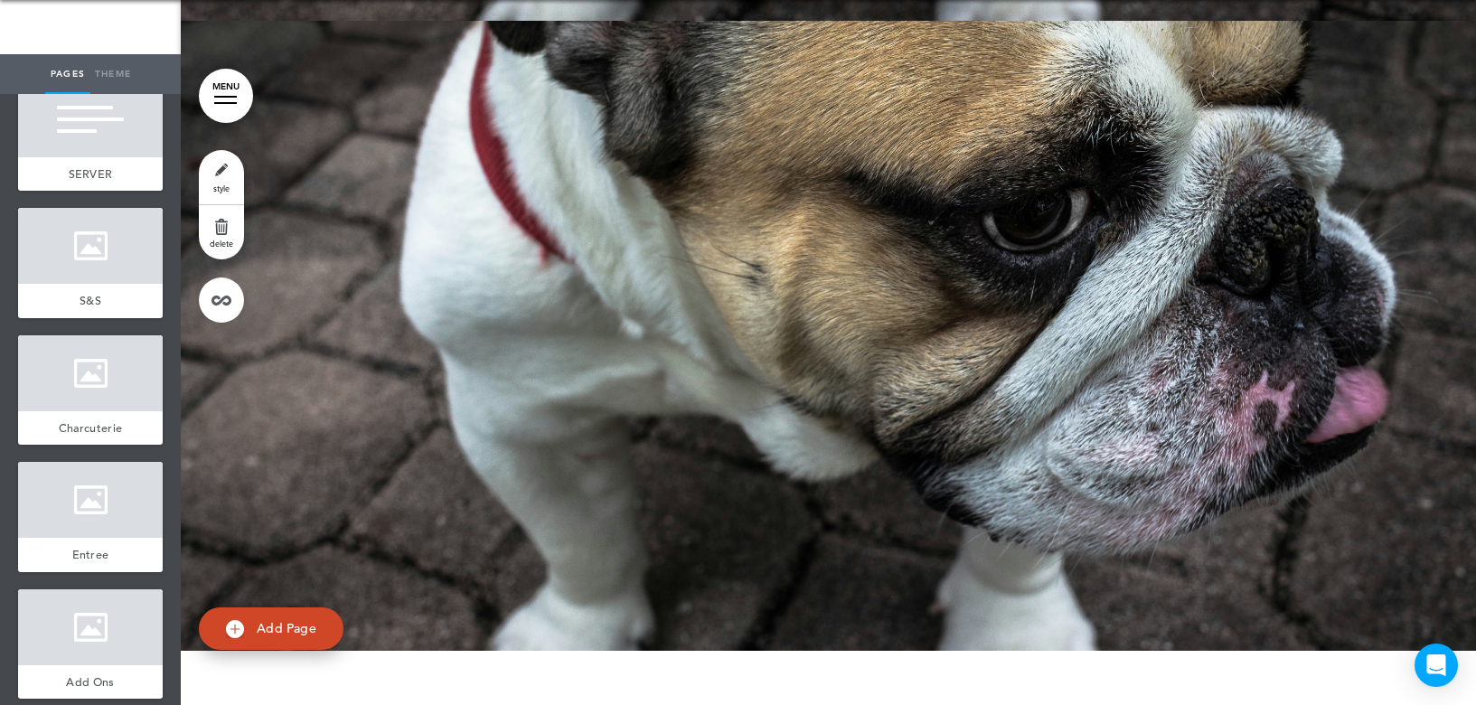
scroll to position [169, 0]
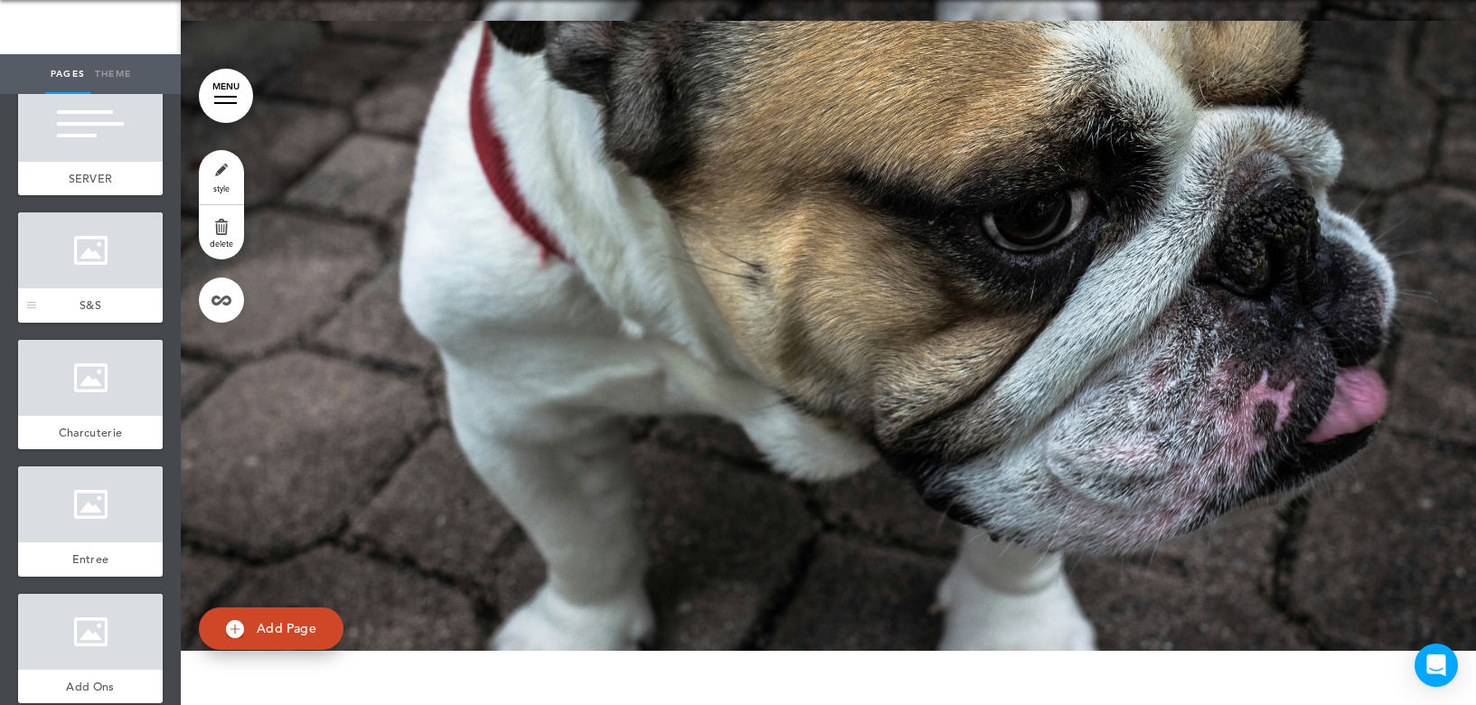
click at [88, 275] on div at bounding box center [90, 250] width 145 height 76
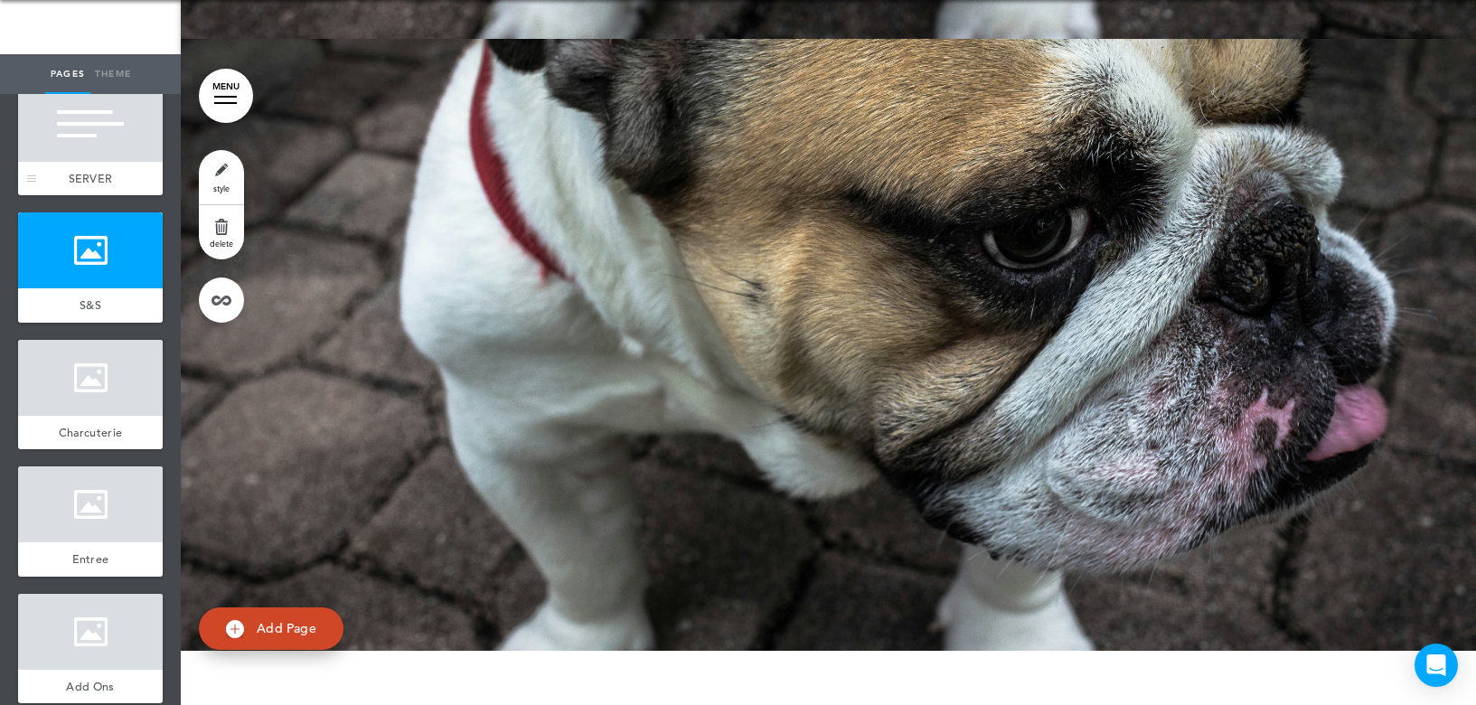
click at [84, 162] on div at bounding box center [90, 124] width 145 height 76
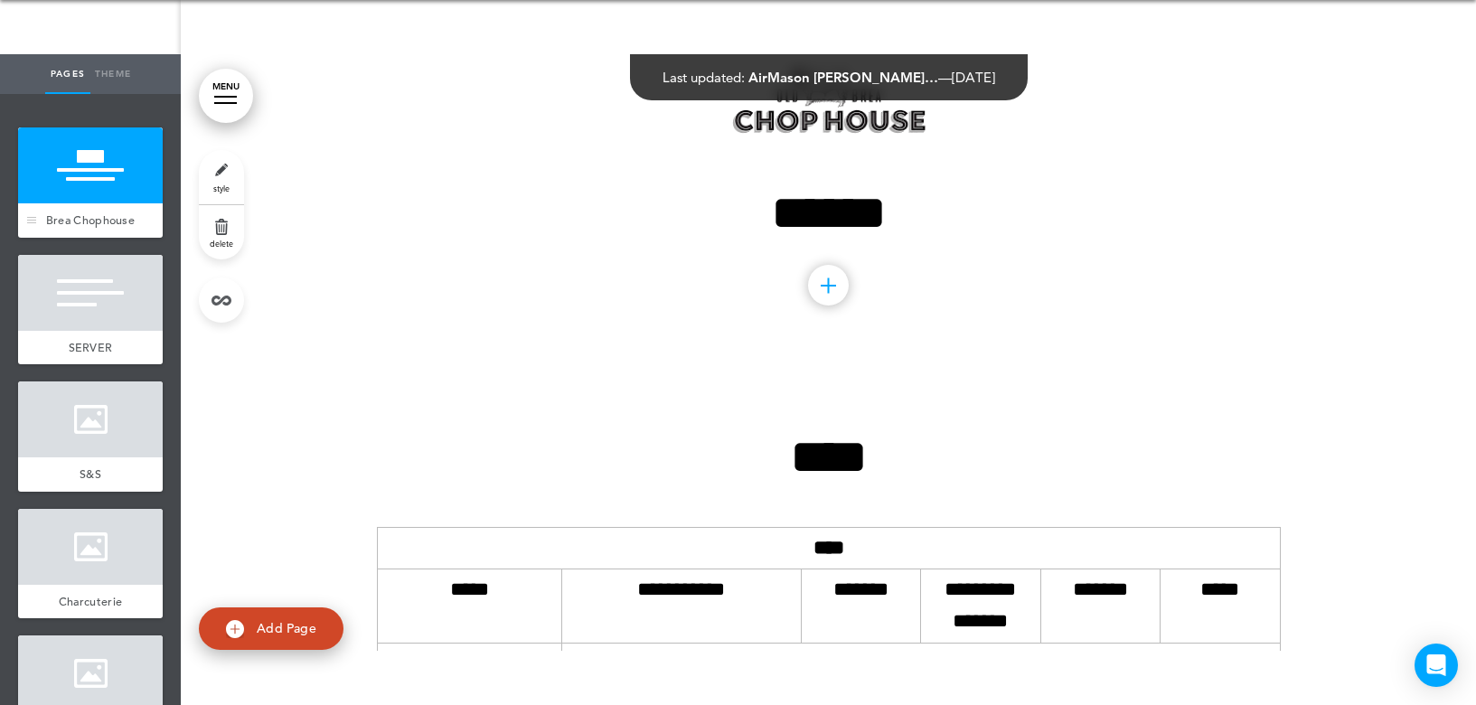
click at [82, 196] on div at bounding box center [90, 165] width 145 height 76
click at [62, 191] on div at bounding box center [90, 165] width 145 height 76
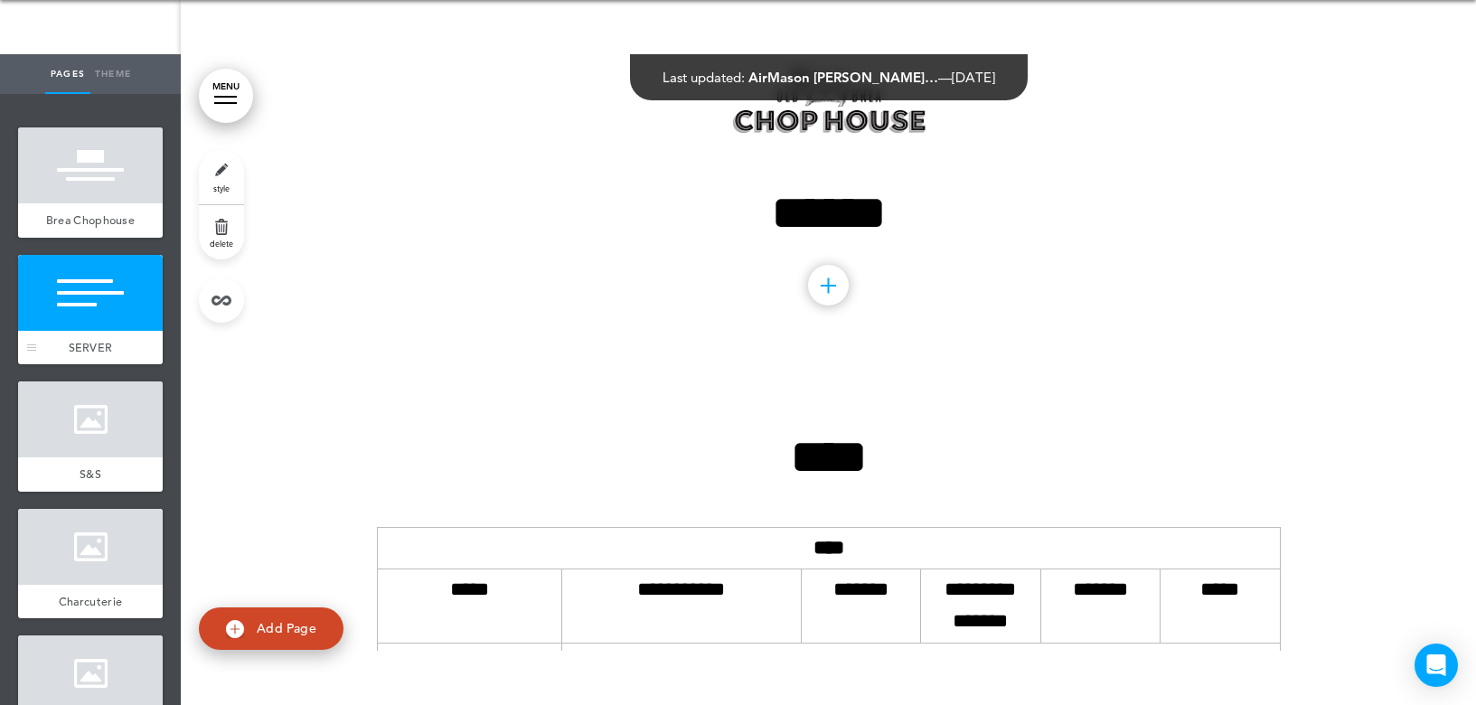
click at [129, 331] on div at bounding box center [90, 293] width 145 height 76
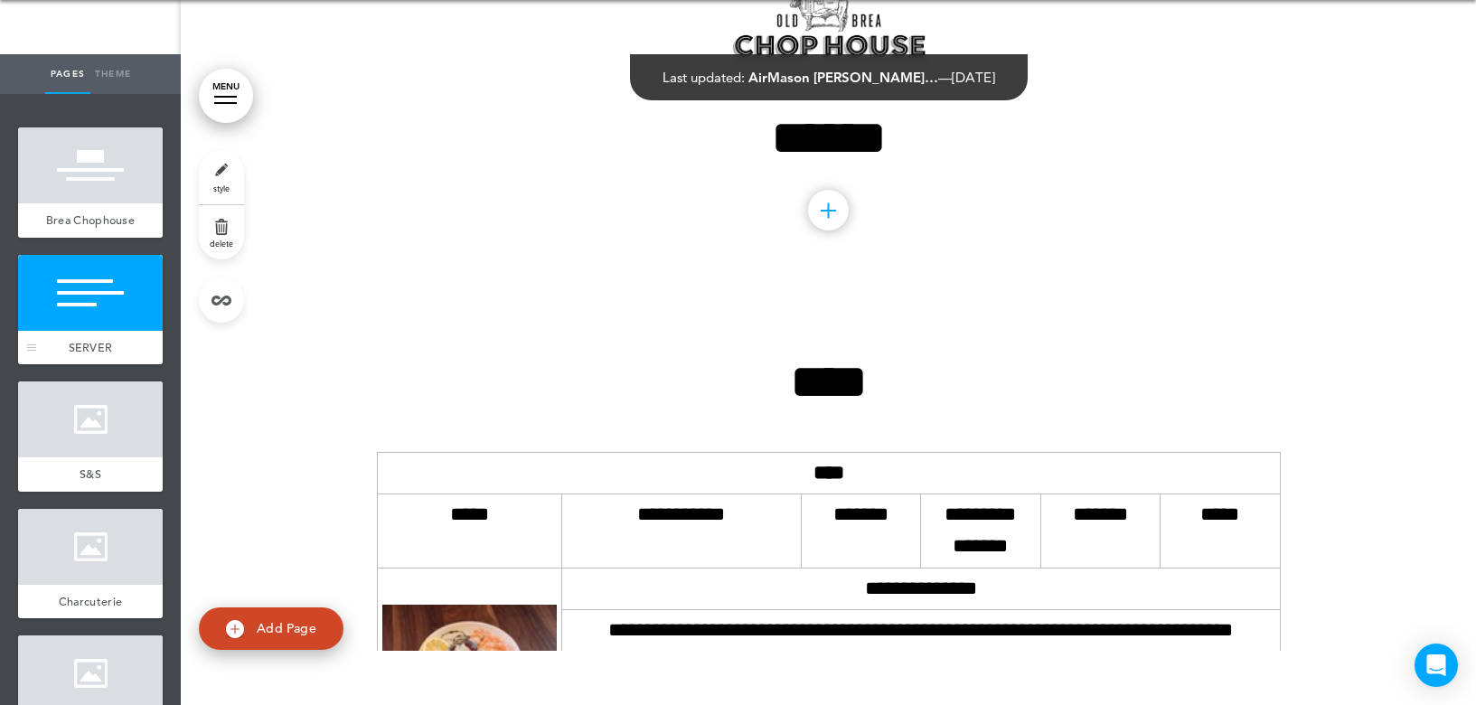
scroll to position [364, 0]
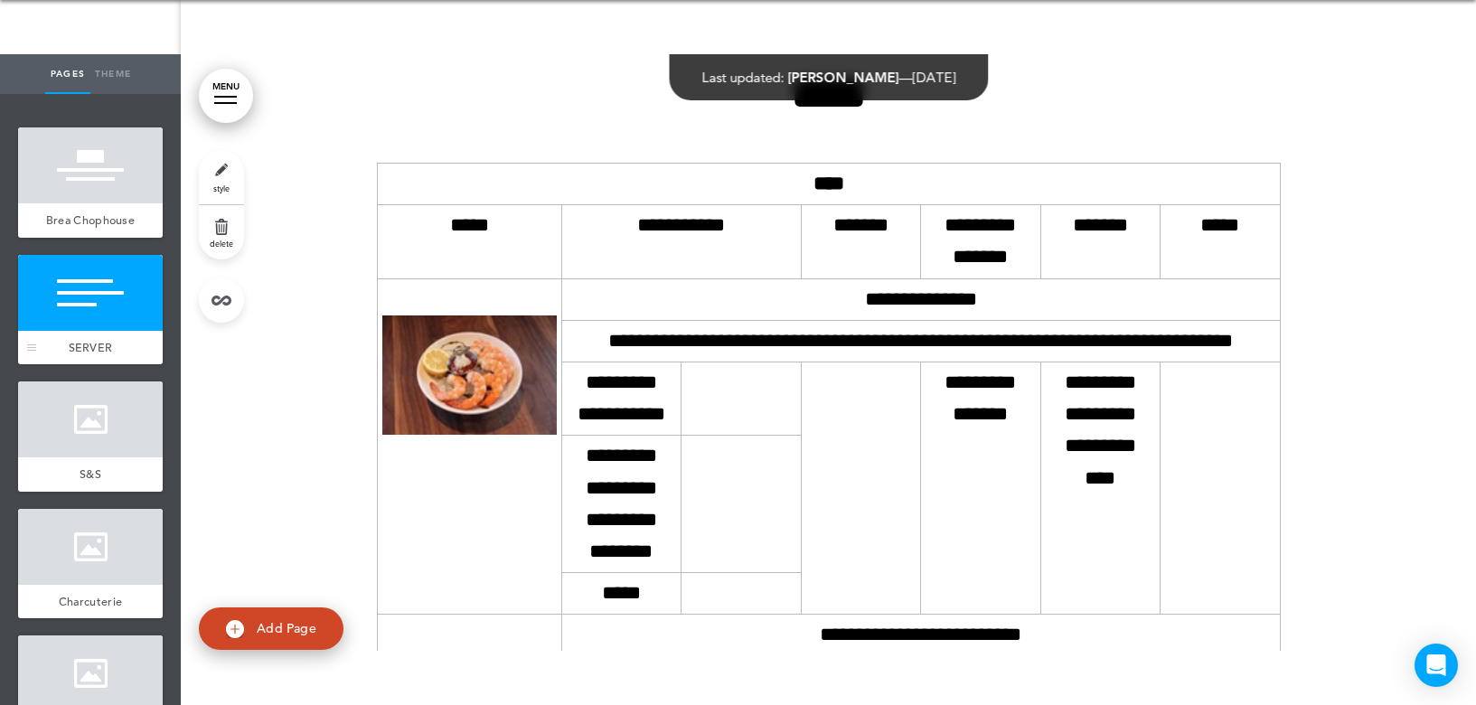
click at [101, 355] on span "SERVER" at bounding box center [91, 347] width 44 height 15
click at [94, 355] on span "SERVER" at bounding box center [91, 347] width 44 height 15
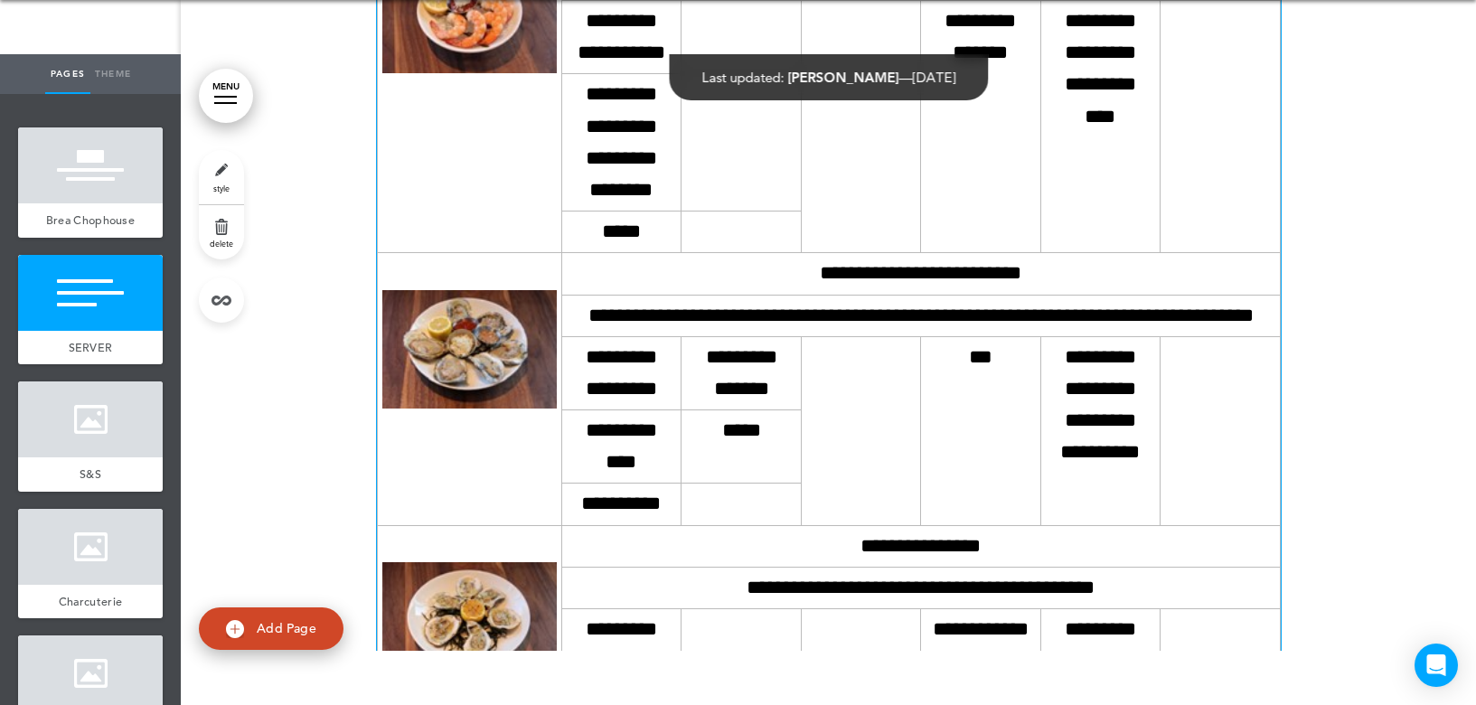
scroll to position [274, 0]
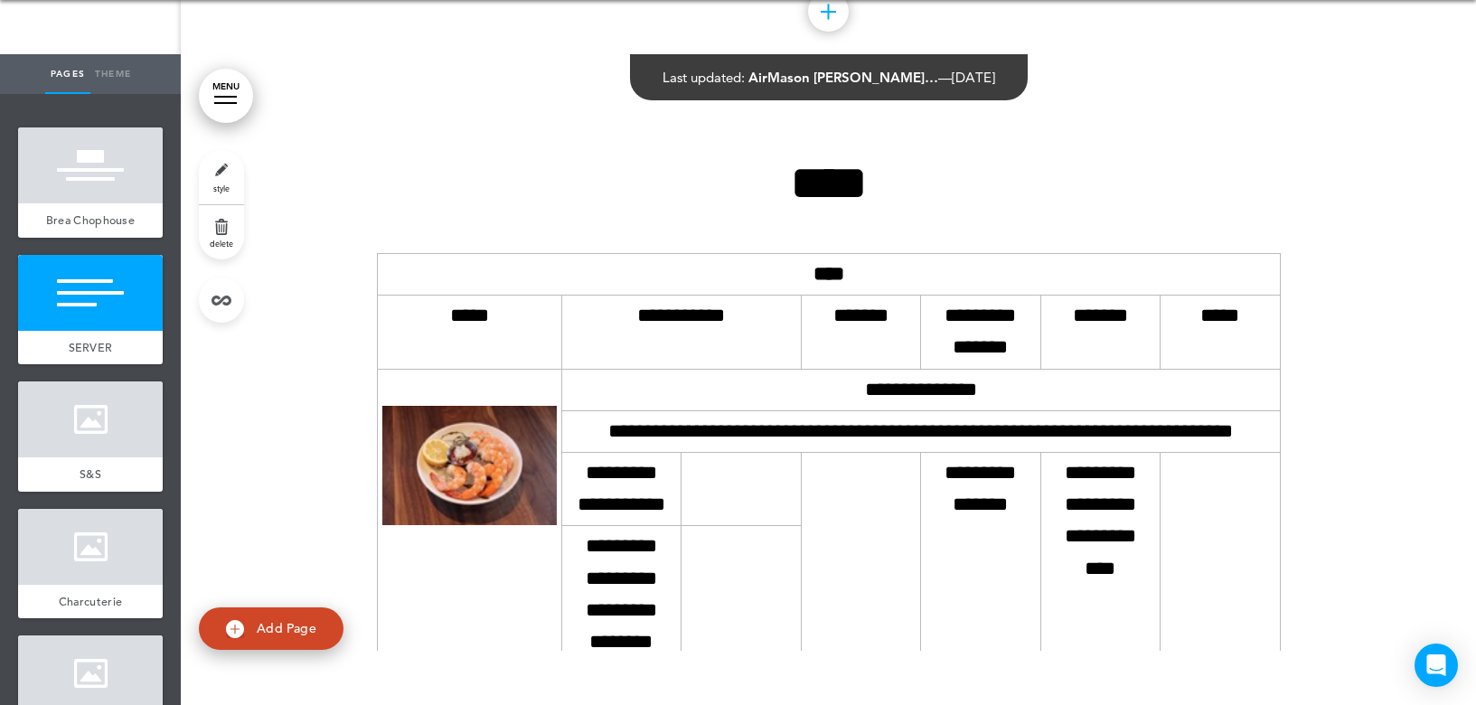
click at [80, 355] on span "SERVER" at bounding box center [91, 347] width 44 height 15
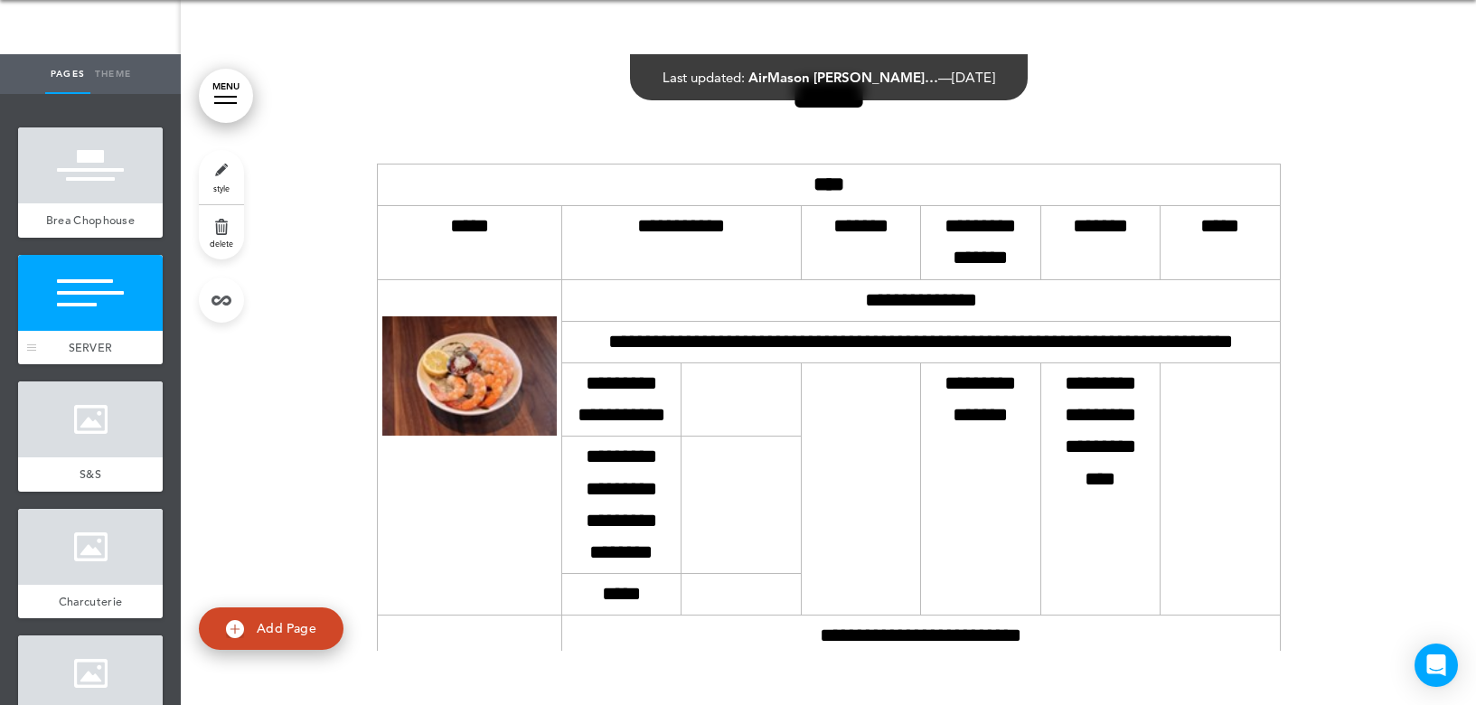
scroll to position [364, 0]
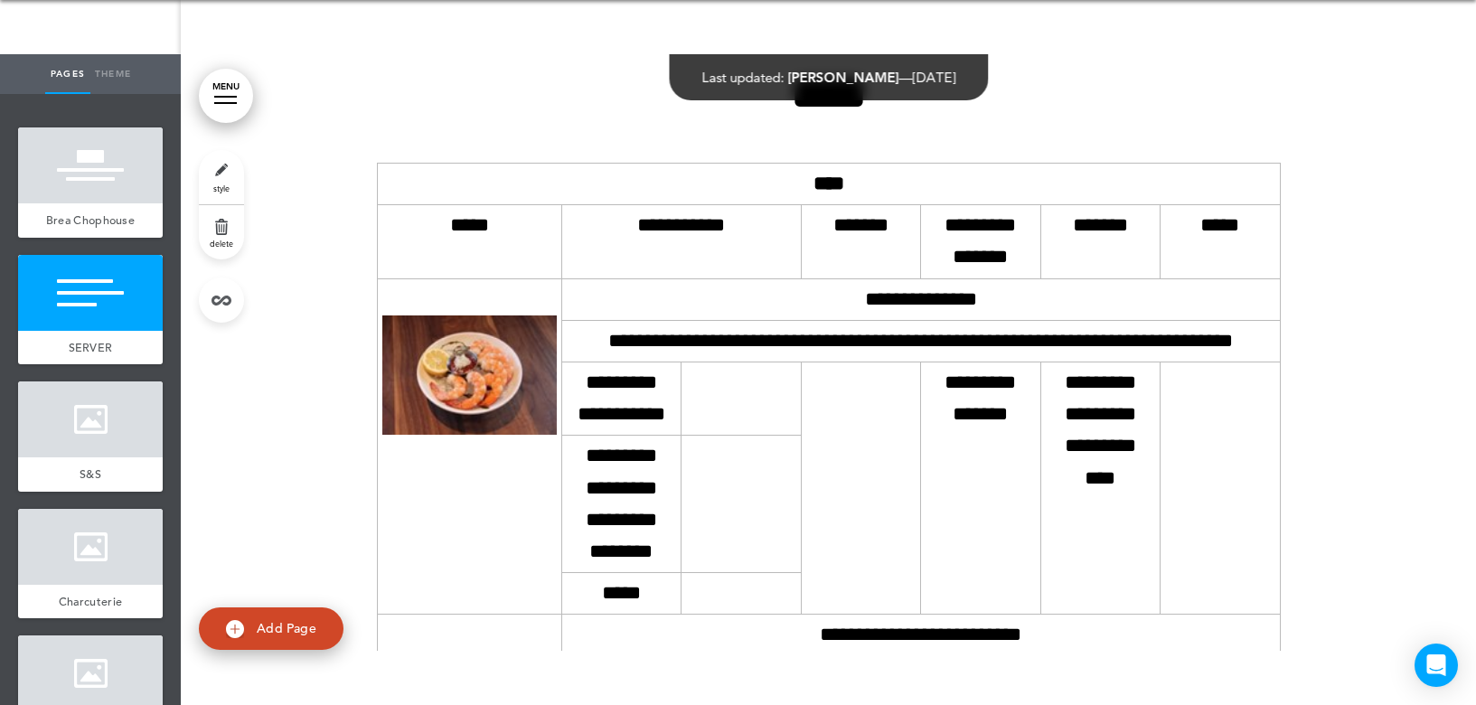
click at [218, 171] on link "style" at bounding box center [221, 177] width 45 height 54
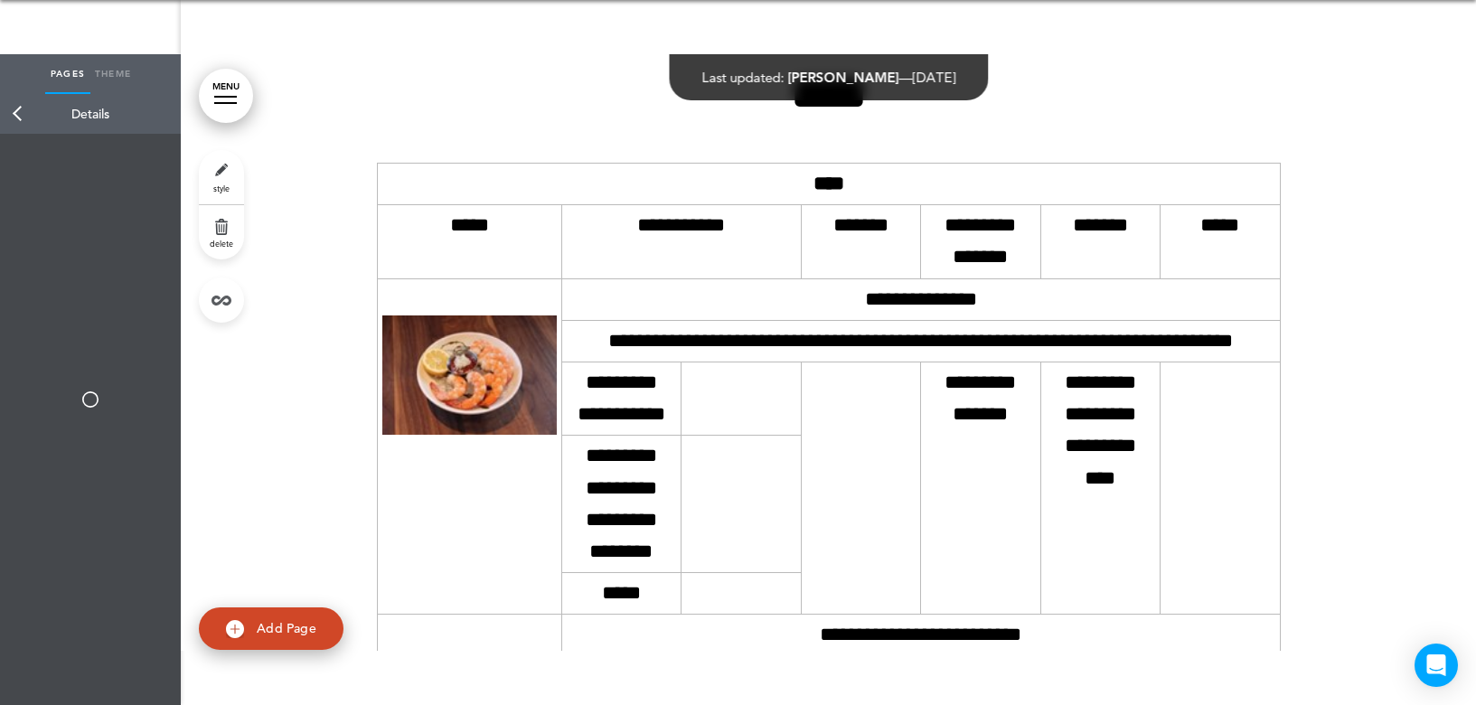
click at [15, 112] on link "Back" at bounding box center [18, 114] width 36 height 40
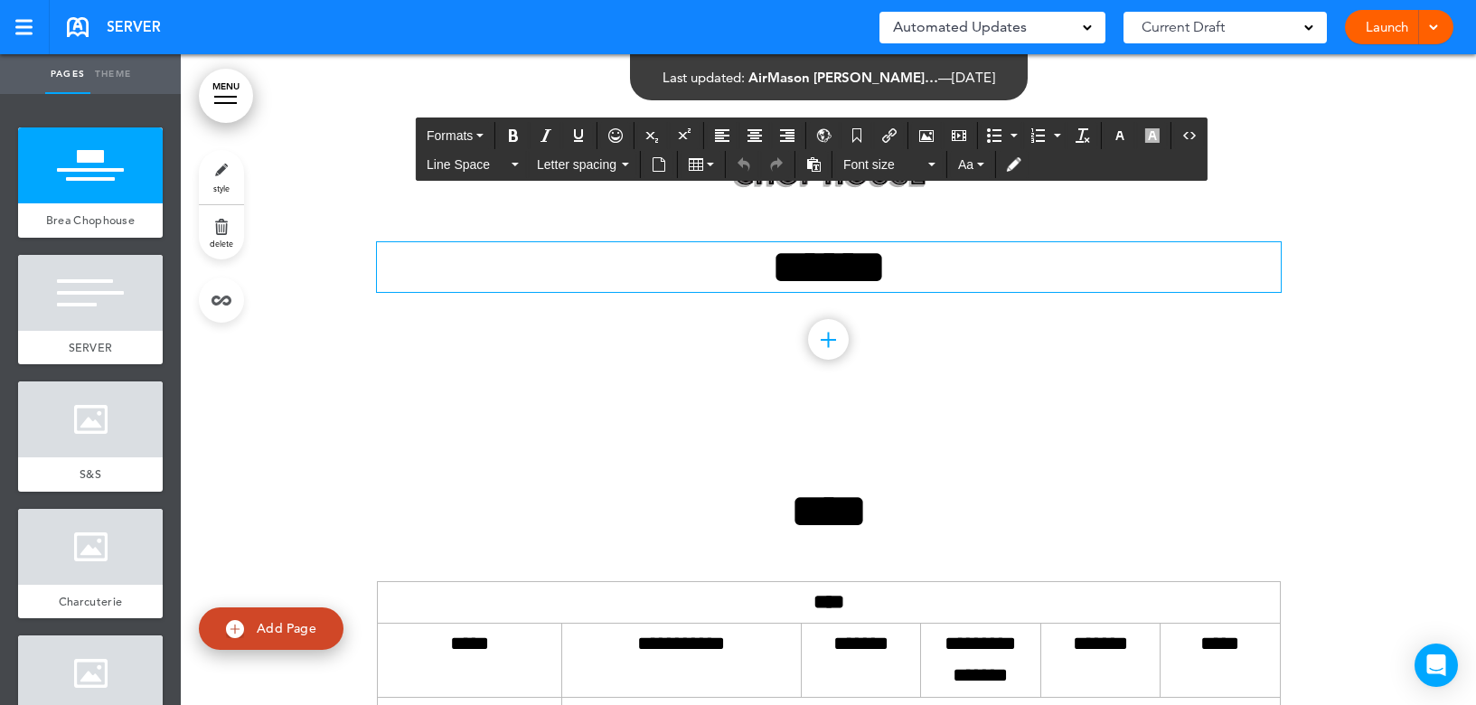
click at [853, 258] on h1 "******" at bounding box center [829, 267] width 904 height 50
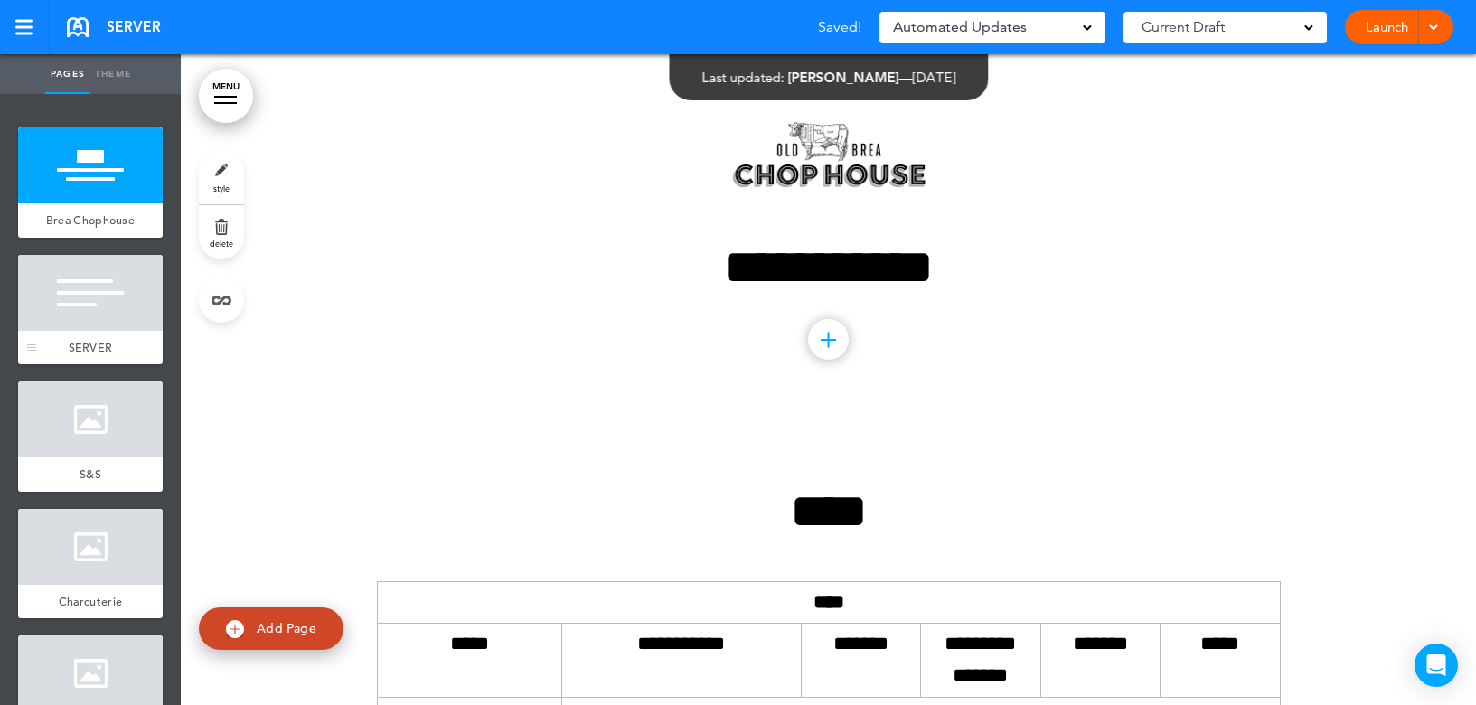
click at [98, 300] on div at bounding box center [90, 293] width 145 height 76
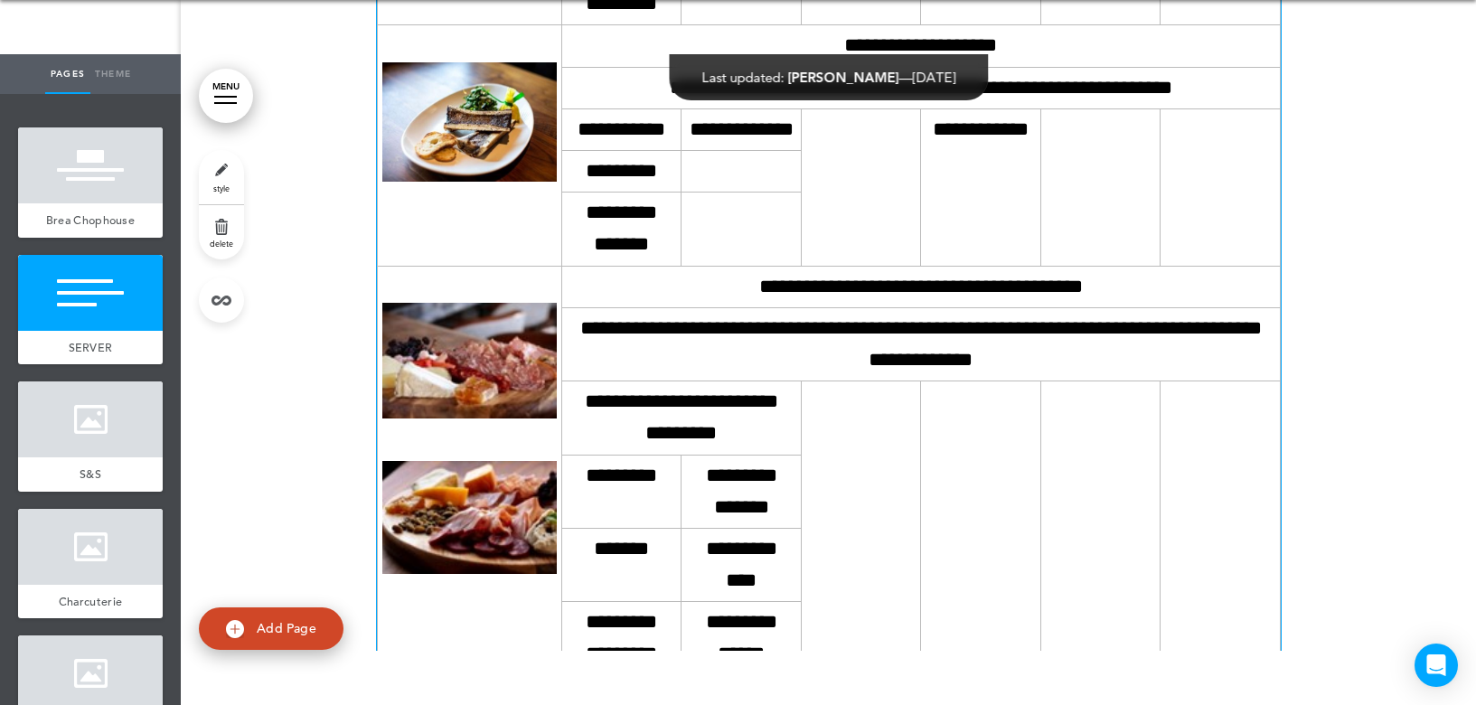
scroll to position [3075, 0]
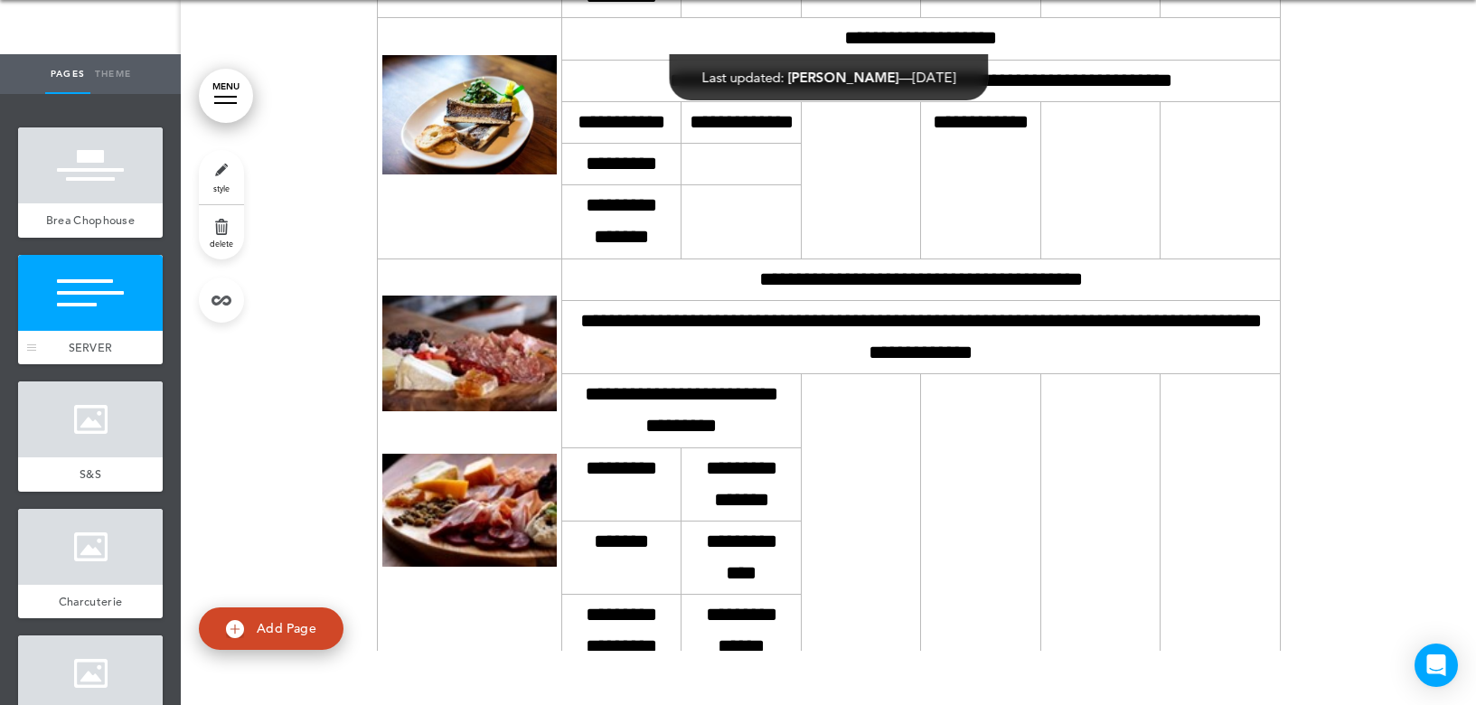
click at [78, 304] on div at bounding box center [90, 293] width 145 height 76
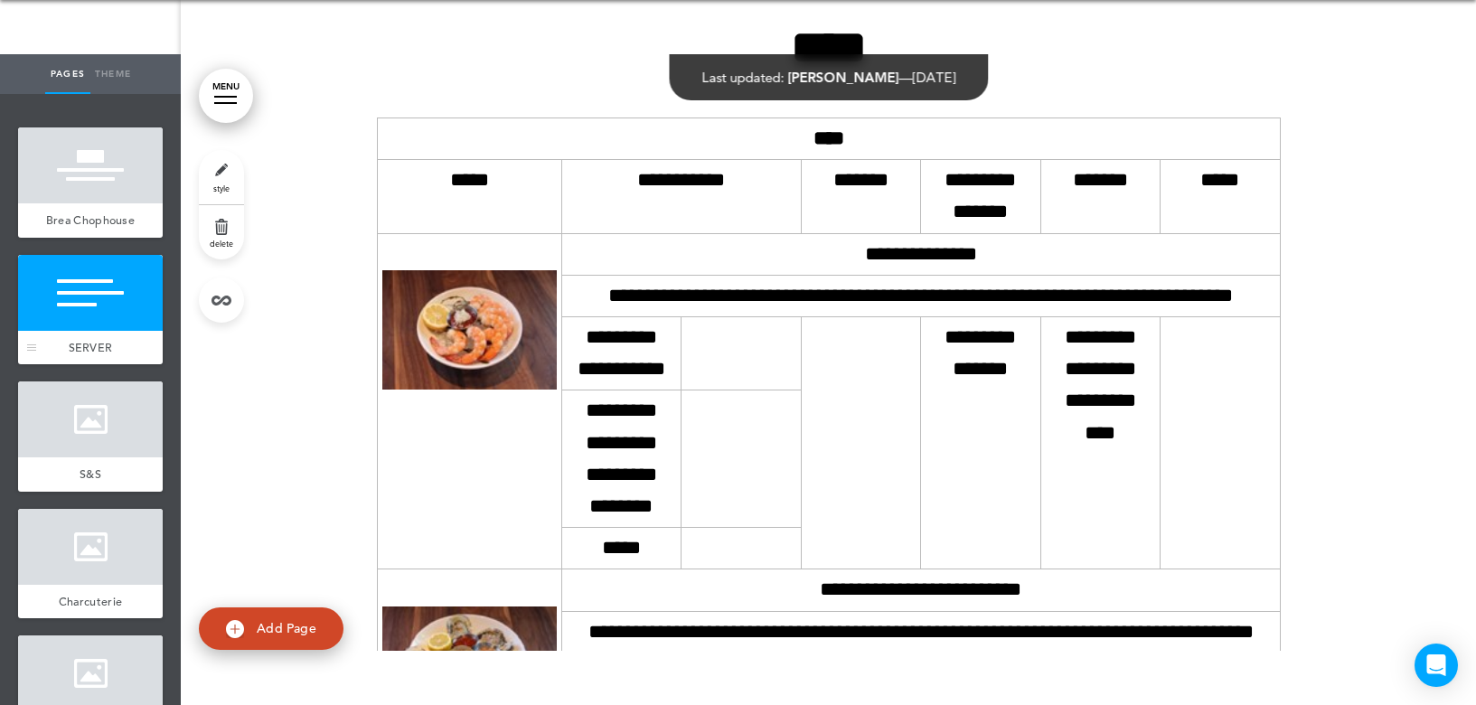
scroll to position [364, 0]
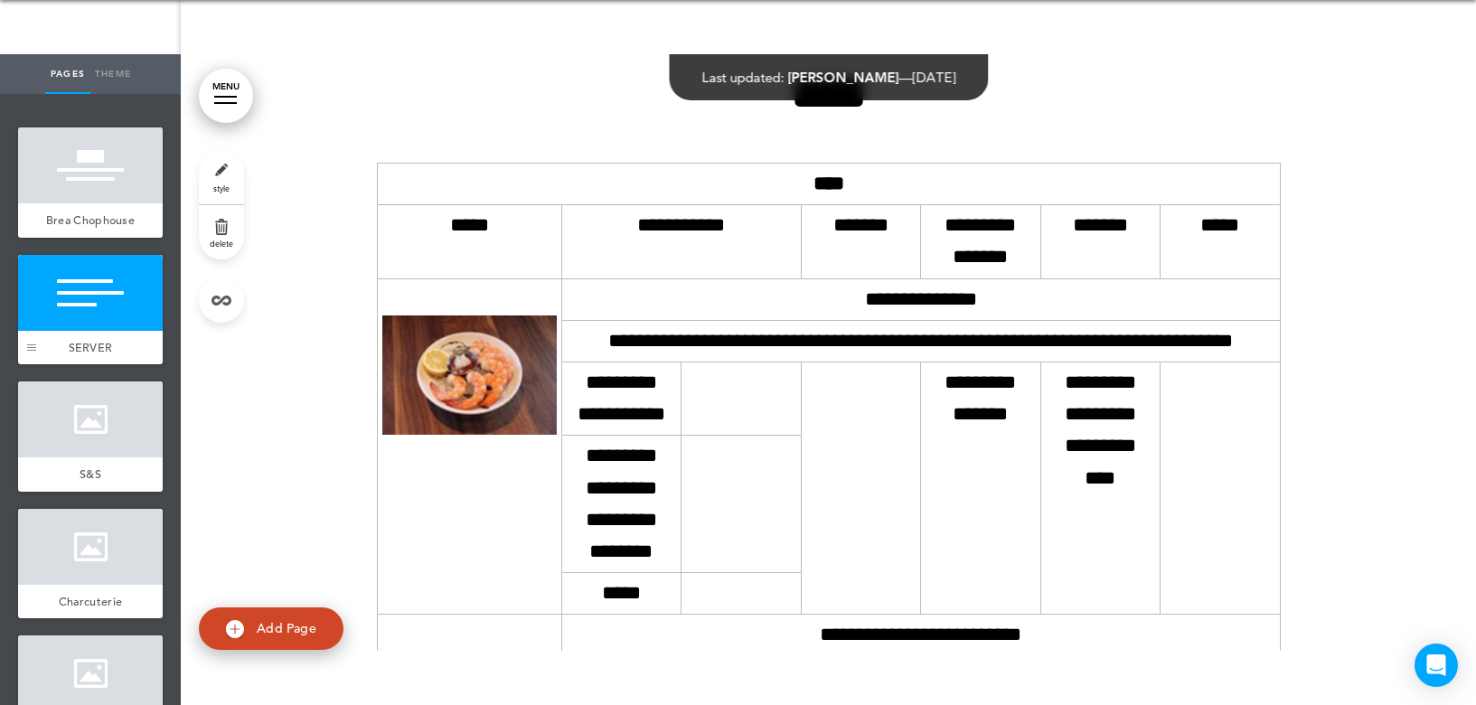
click at [35, 365] on div at bounding box center [31, 310] width 27 height 110
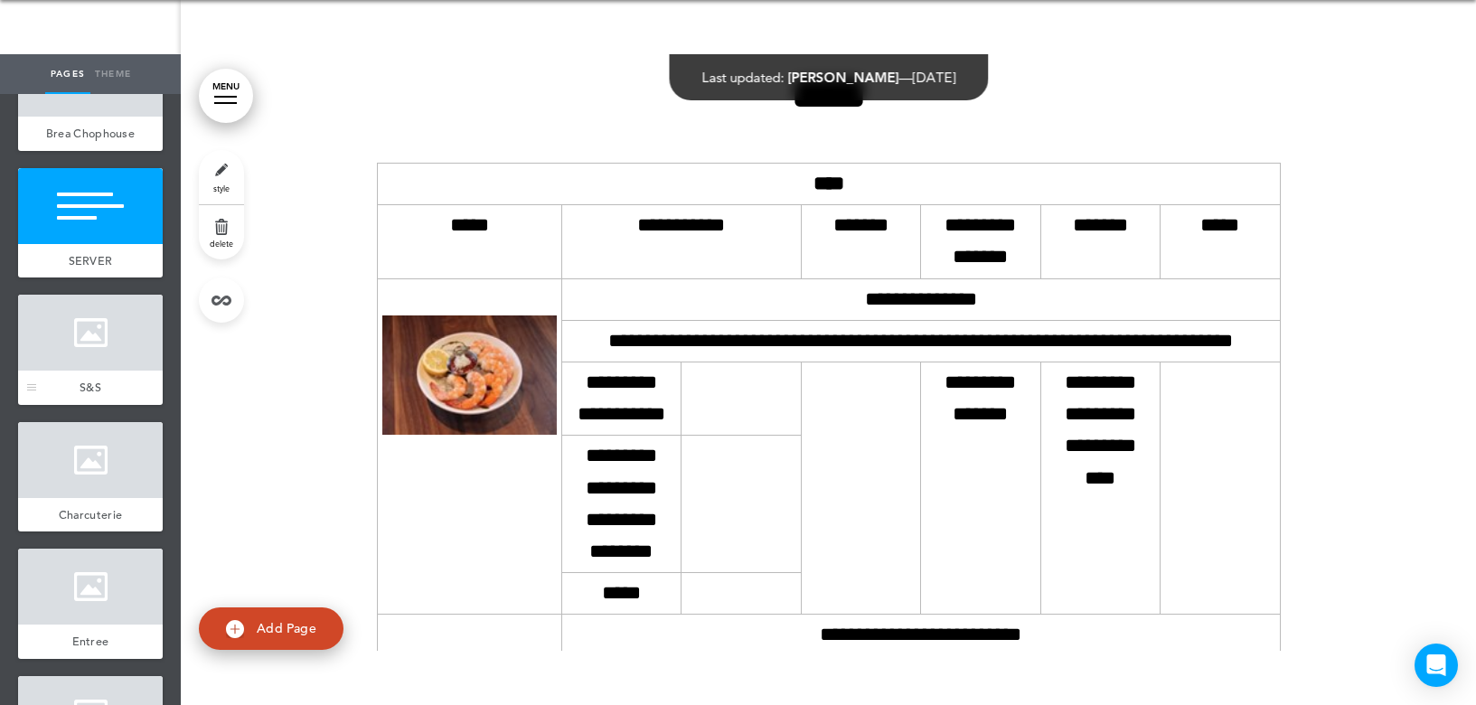
scroll to position [0, 0]
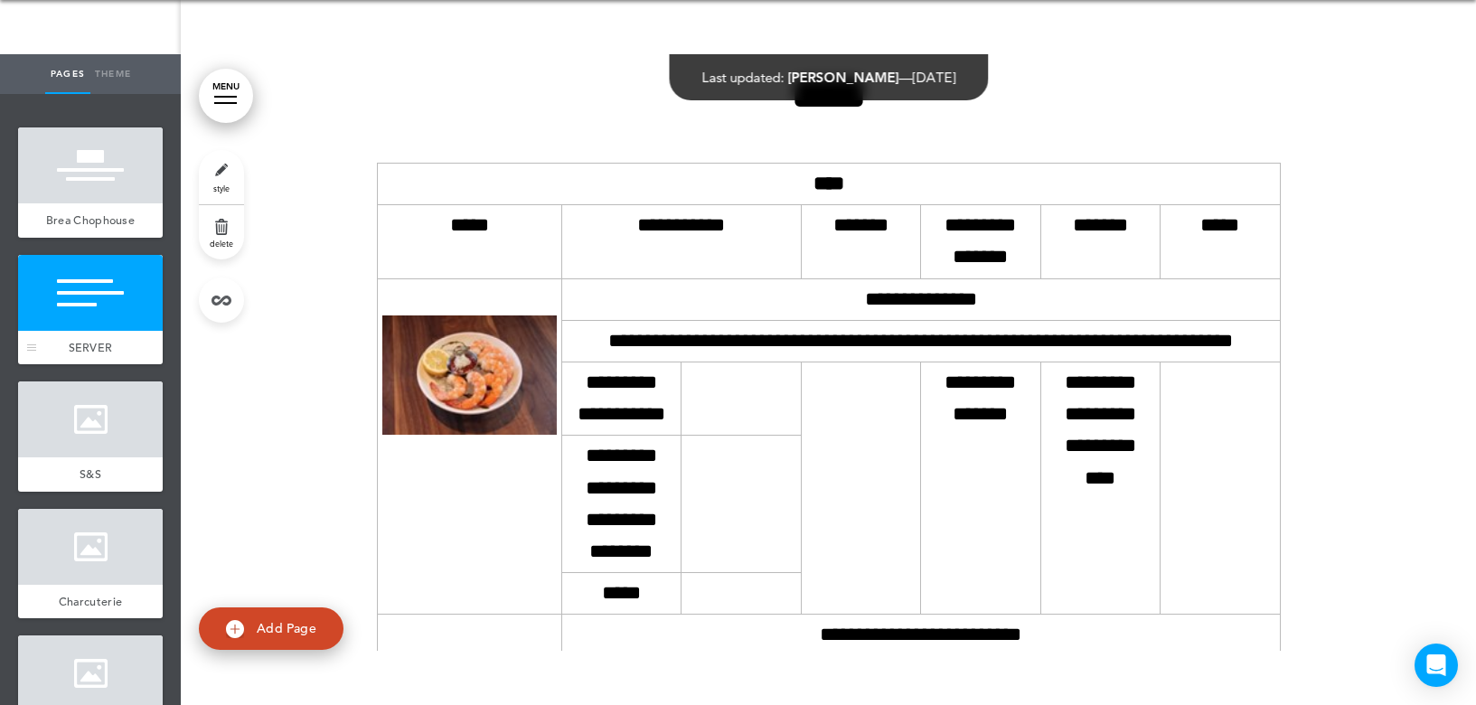
click at [101, 306] on div at bounding box center [90, 293] width 145 height 76
click at [229, 614] on link "Add Page" at bounding box center [271, 628] width 145 height 42
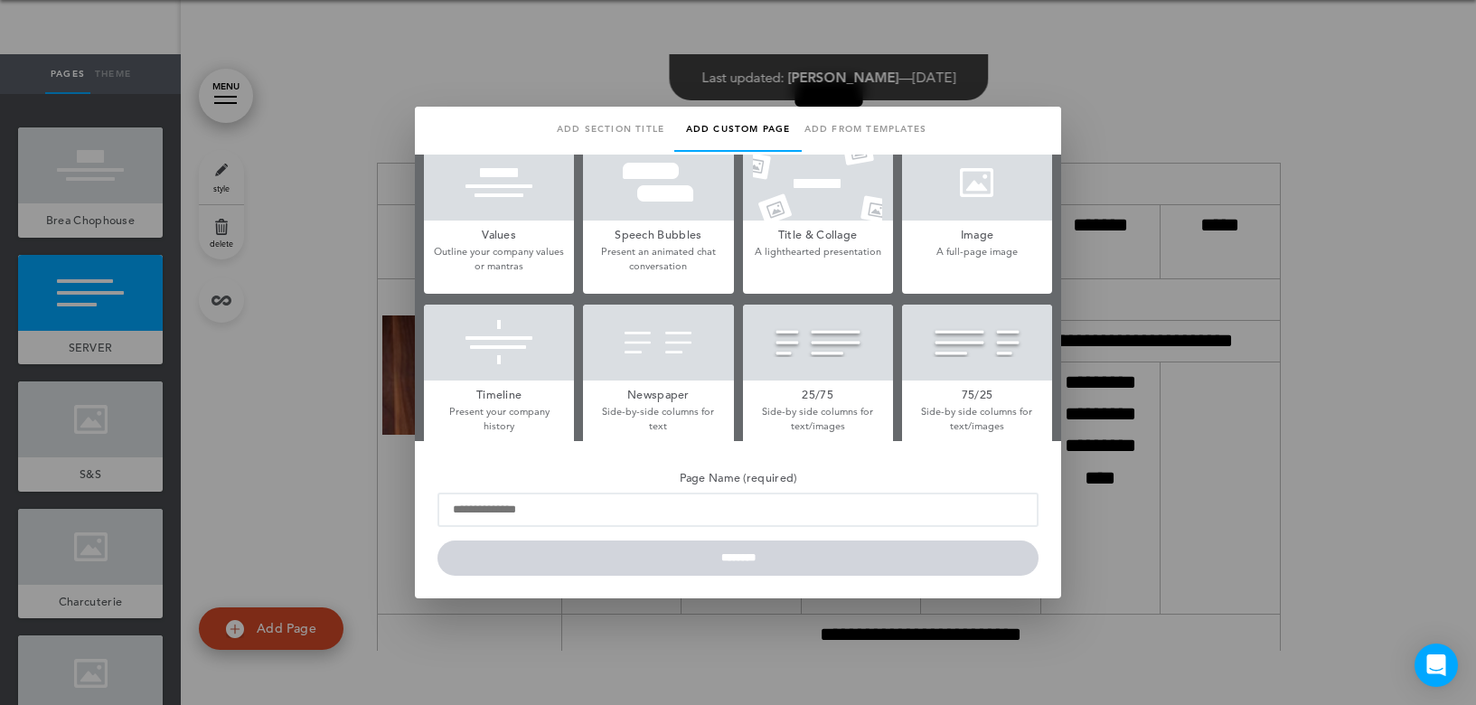
click at [993, 196] on div at bounding box center [977, 183] width 150 height 76
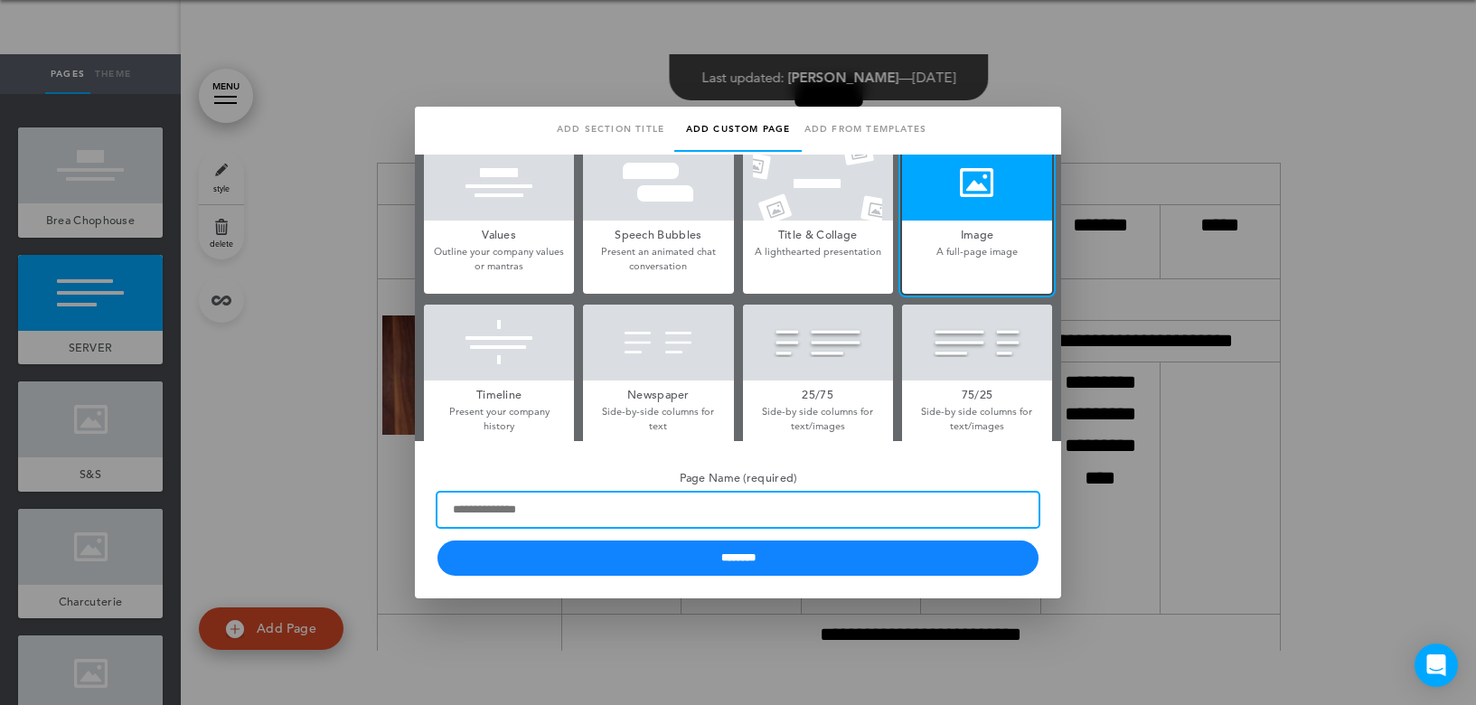
click at [529, 515] on input "Page Name (required)" at bounding box center [737, 509] width 601 height 34
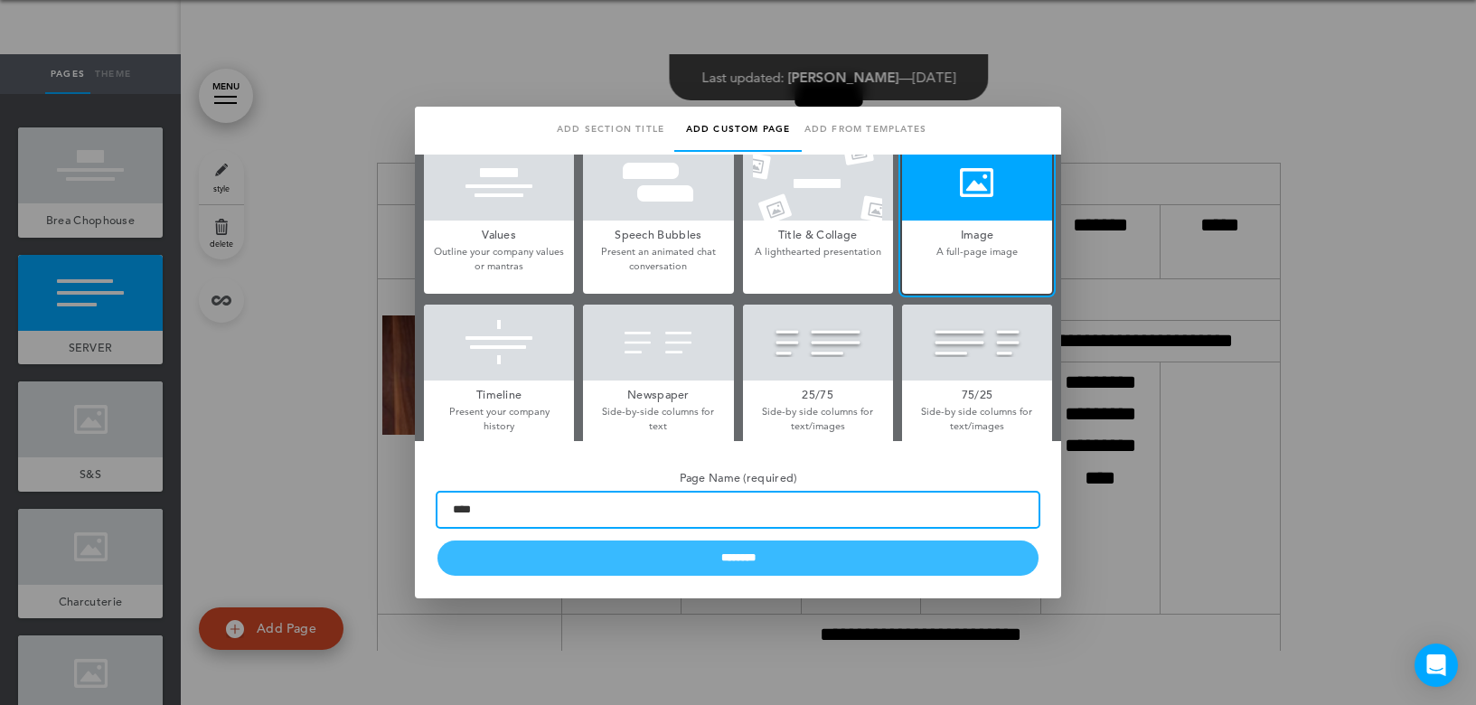
type input "****"
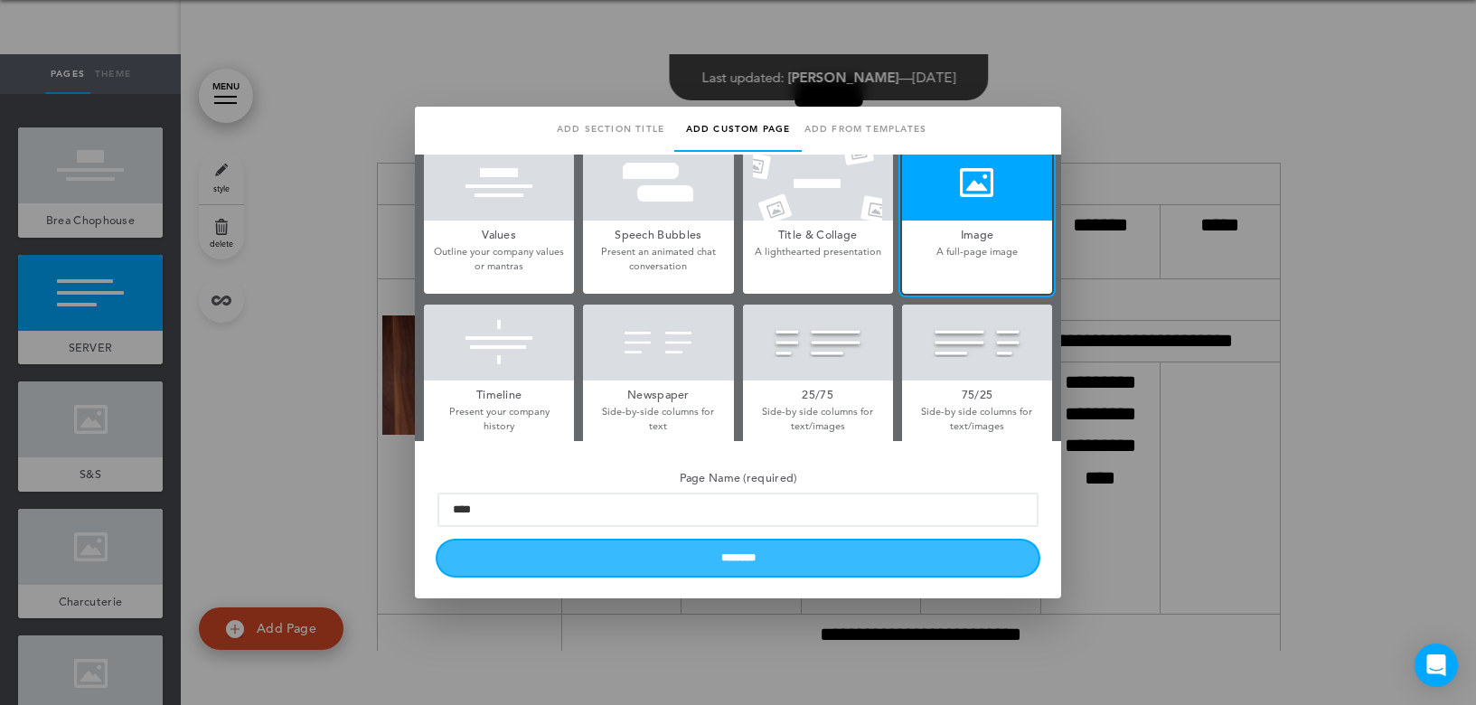
click at [637, 561] on input "********" at bounding box center [737, 557] width 601 height 35
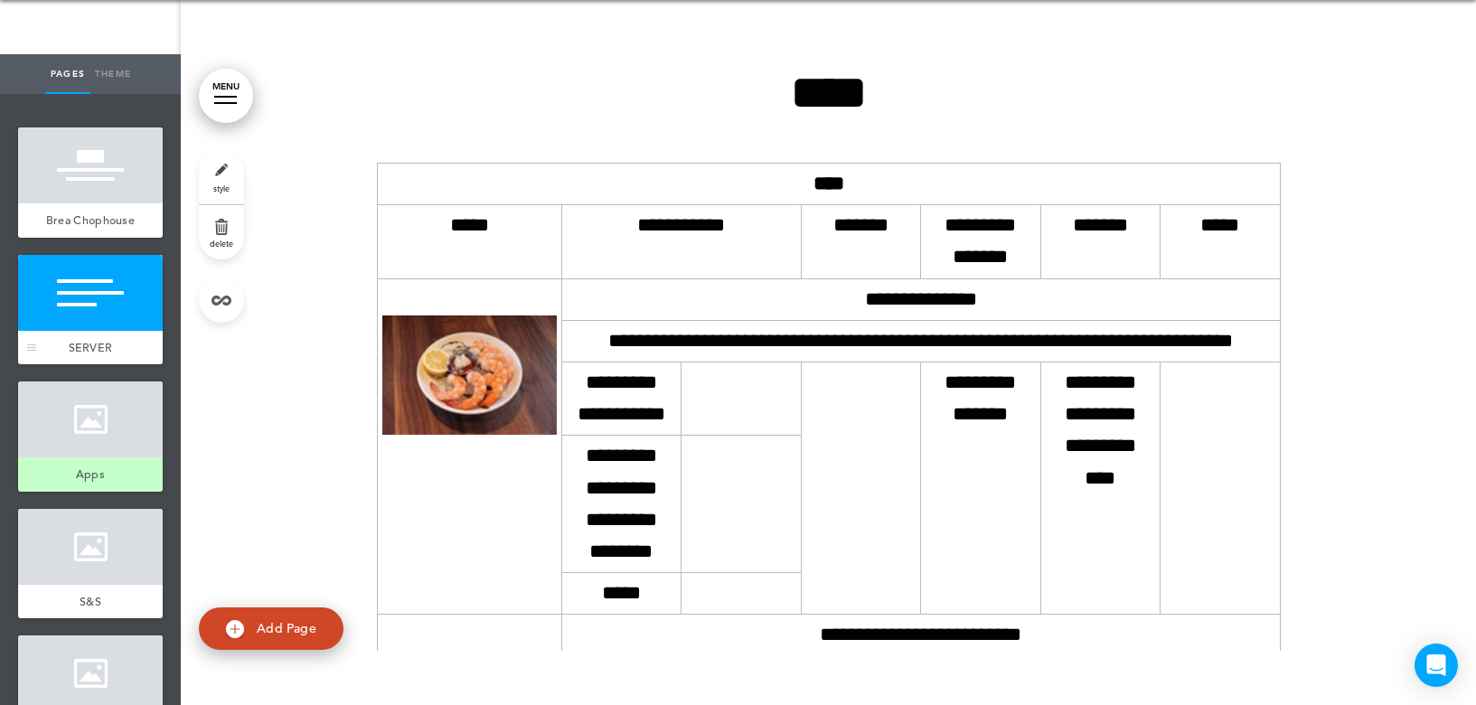
click at [72, 350] on div "SERVER" at bounding box center [90, 348] width 145 height 34
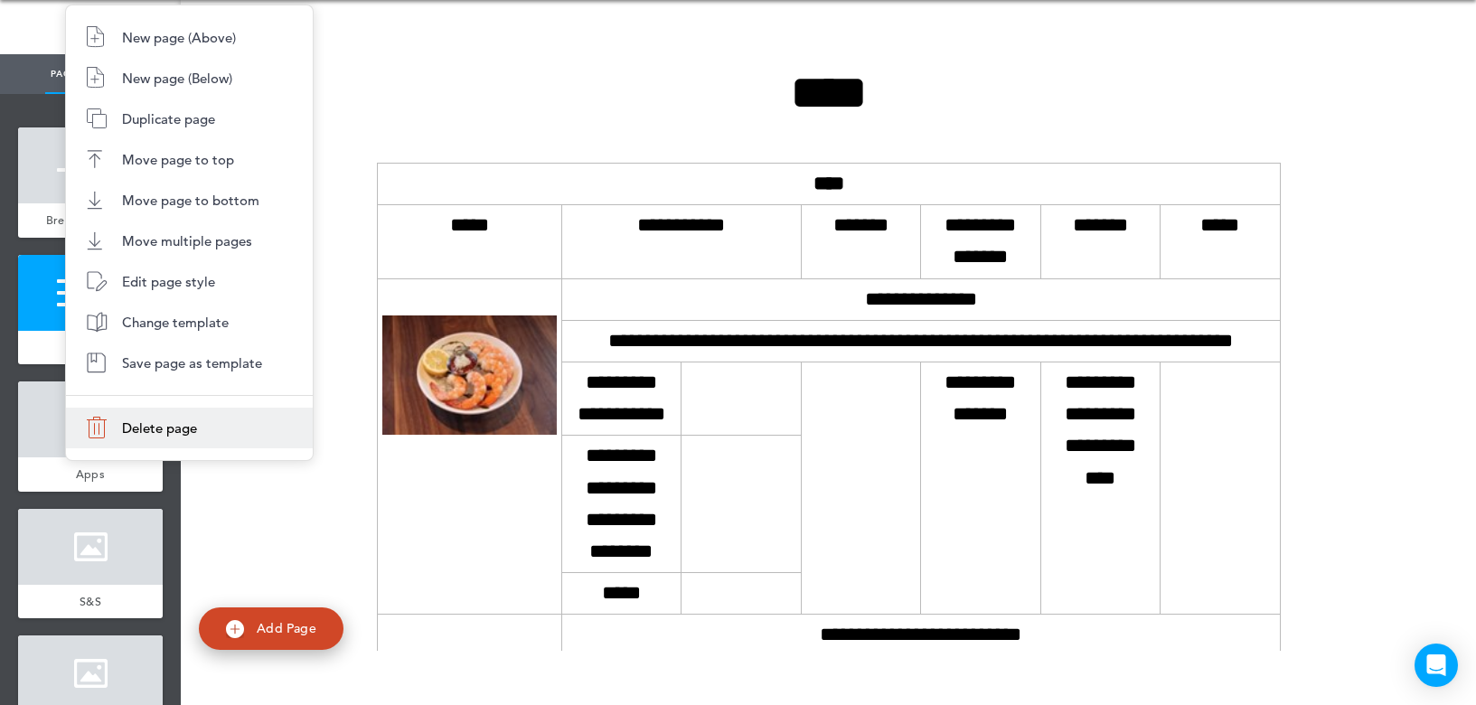
click at [145, 421] on span "Delete page" at bounding box center [159, 427] width 75 height 17
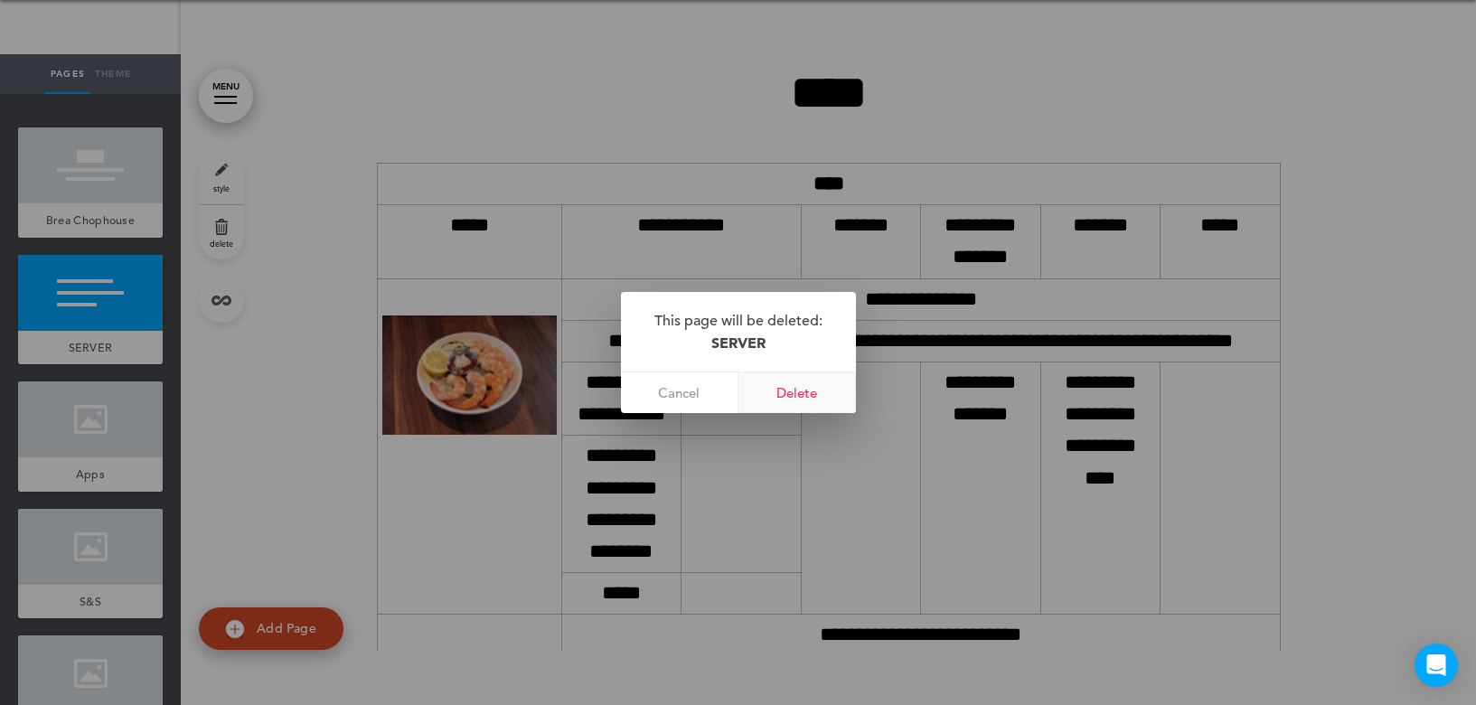
click at [796, 396] on link "Delete" at bounding box center [796, 392] width 117 height 41
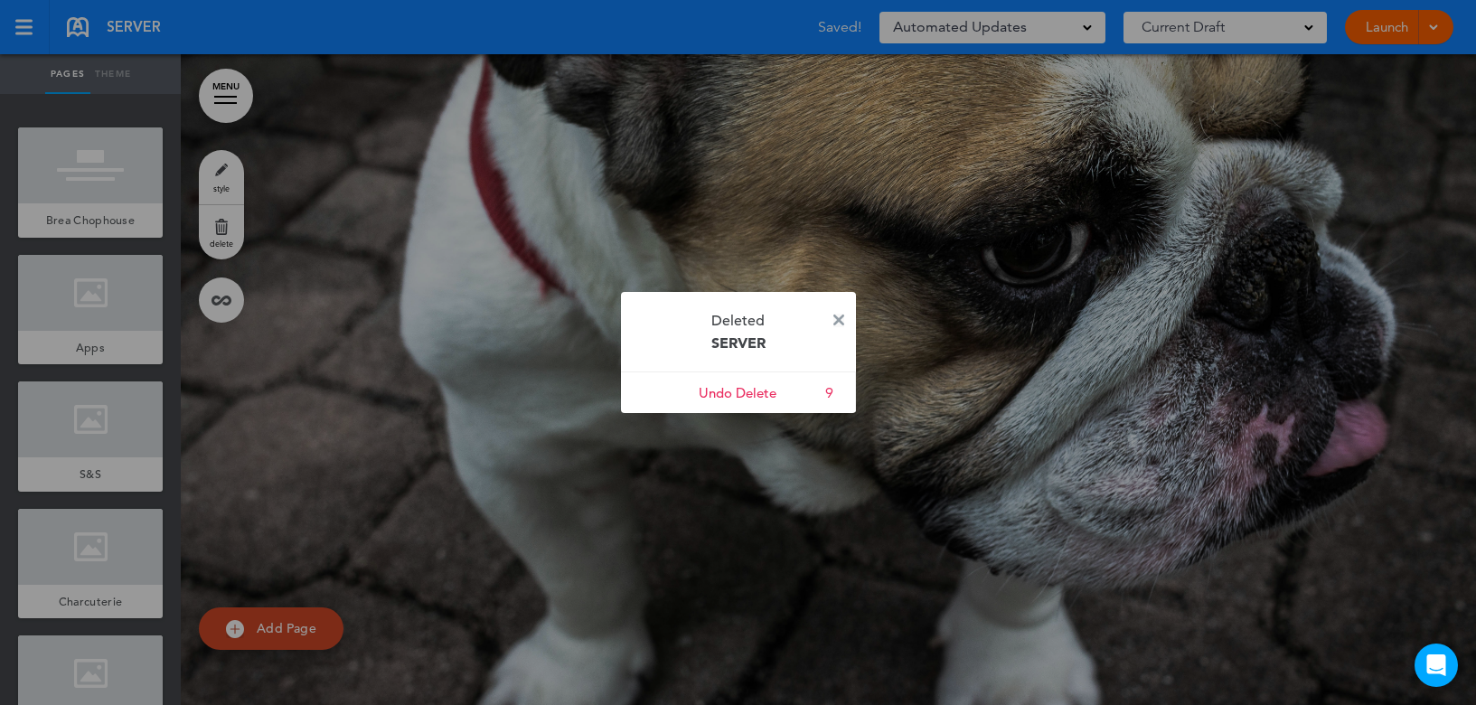
click at [835, 317] on img at bounding box center [838, 319] width 11 height 11
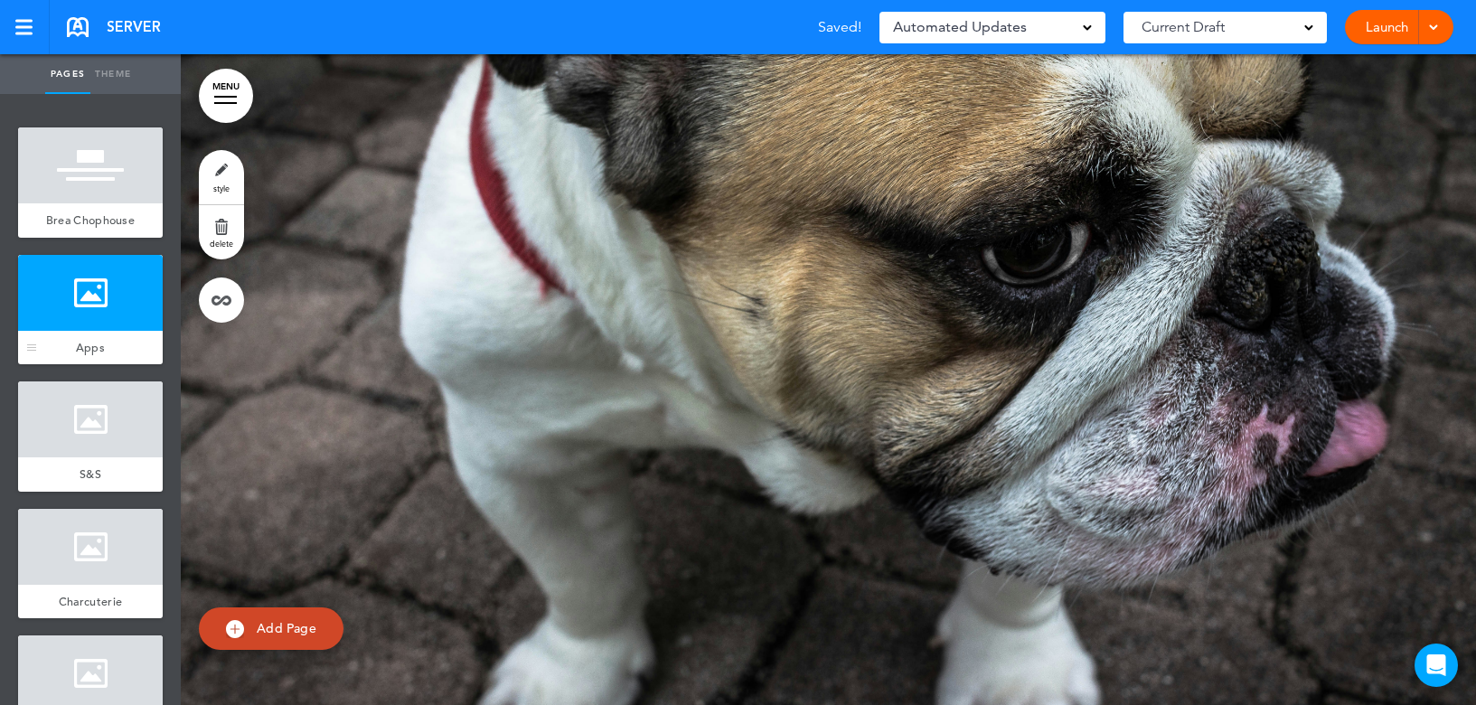
click at [107, 312] on div at bounding box center [90, 293] width 145 height 76
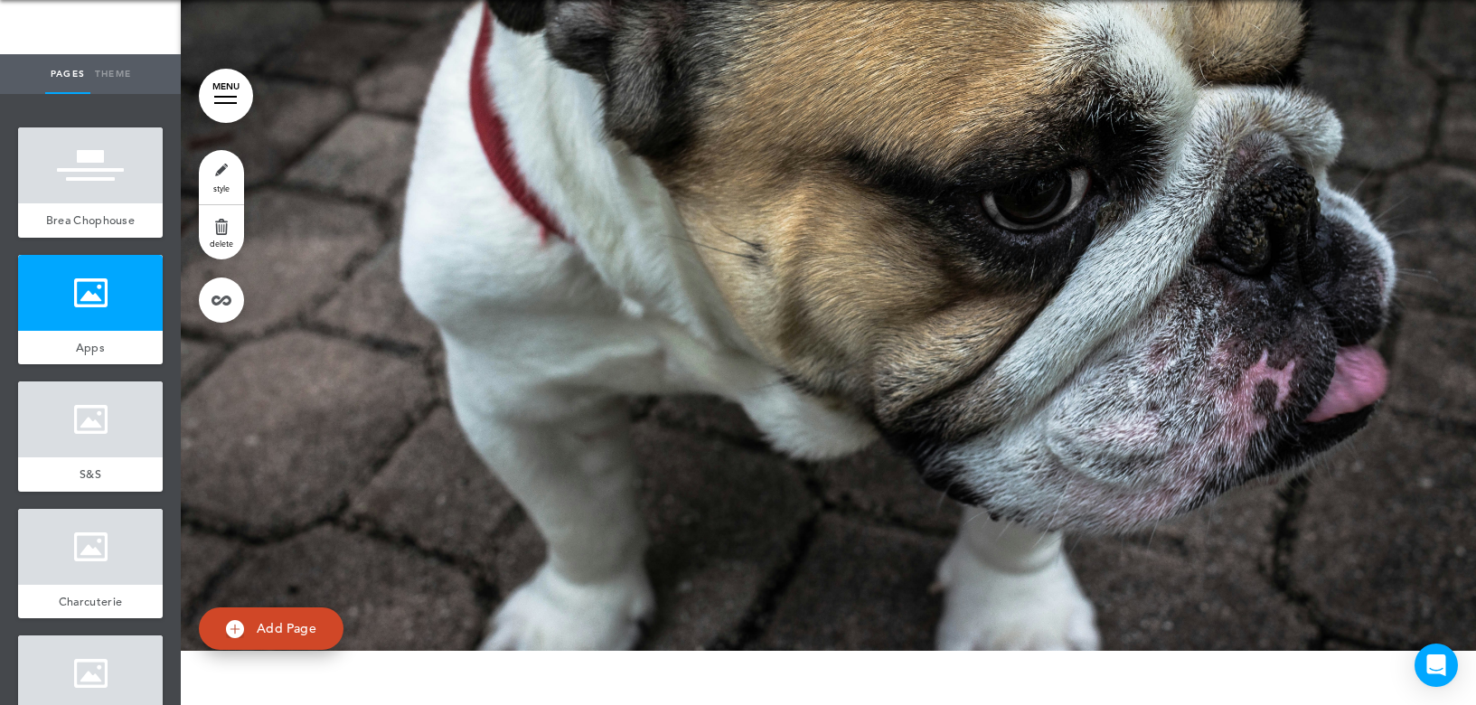
click at [458, 339] on div at bounding box center [828, 325] width 1295 height 651
click at [232, 183] on link "style" at bounding box center [221, 177] width 45 height 54
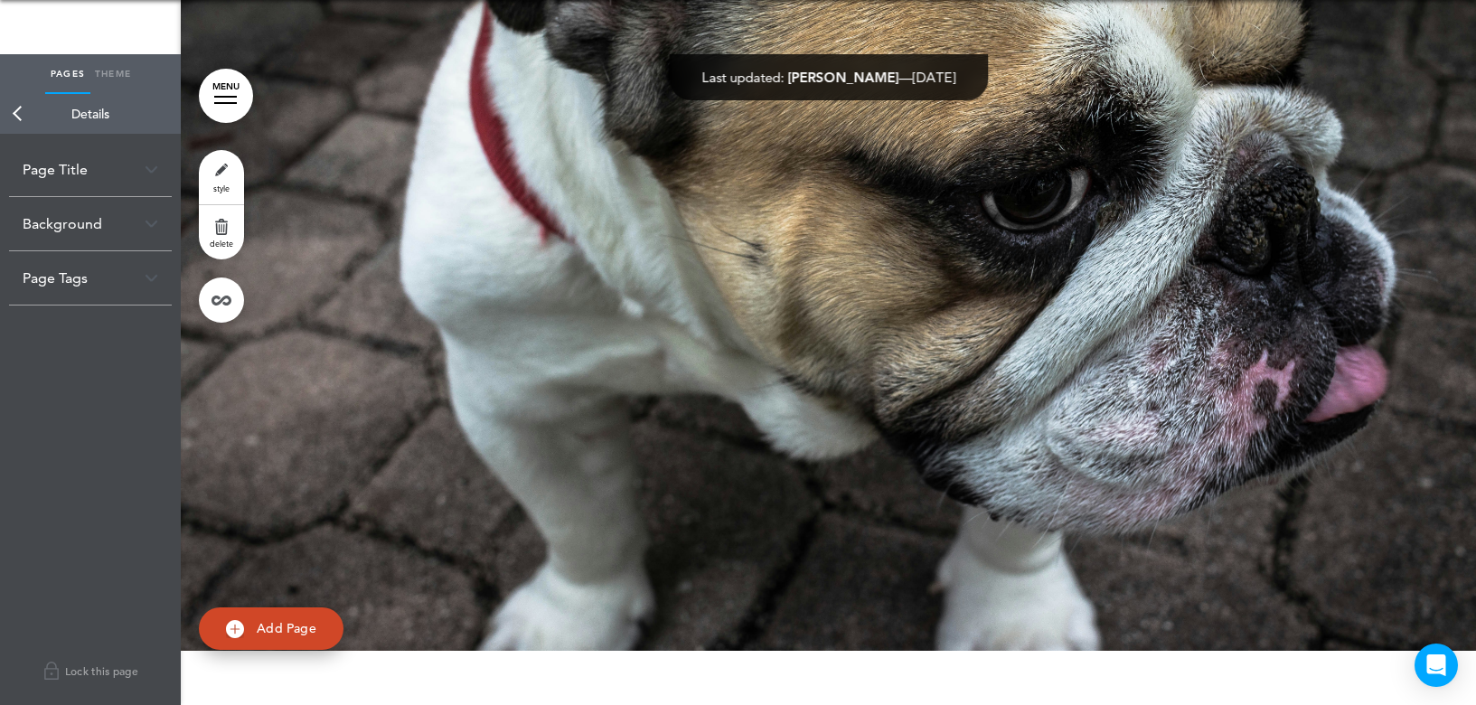
click at [22, 111] on link "Back" at bounding box center [18, 114] width 36 height 40
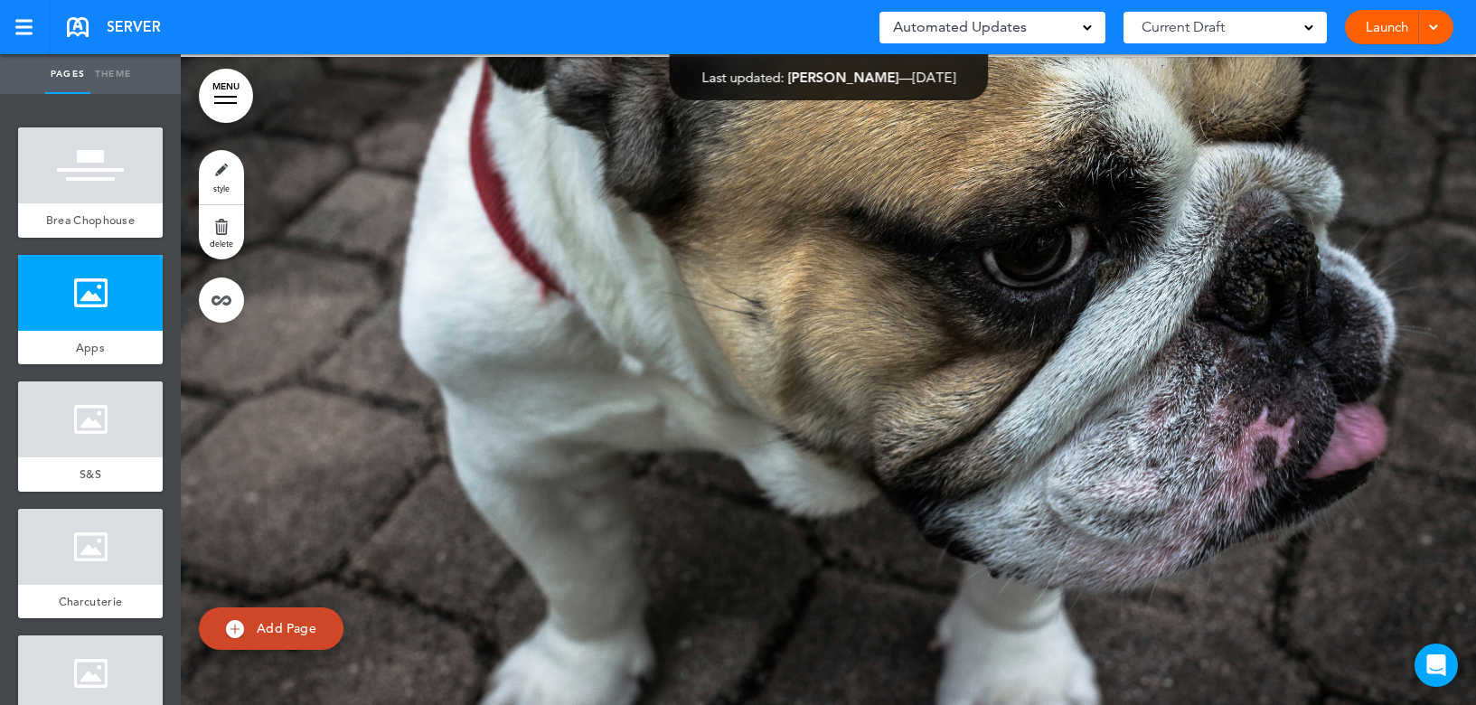
scroll to position [271, 0]
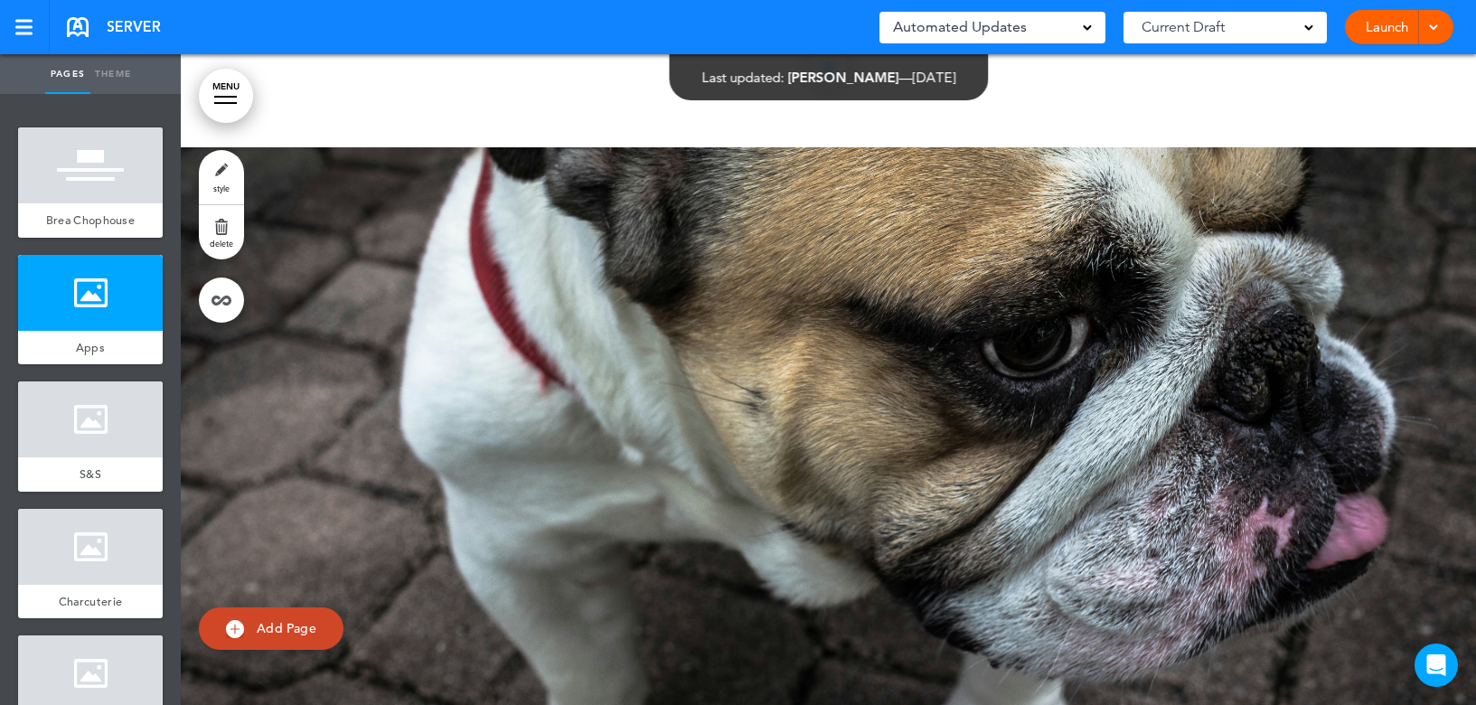
click at [523, 275] on div at bounding box center [828, 472] width 1295 height 651
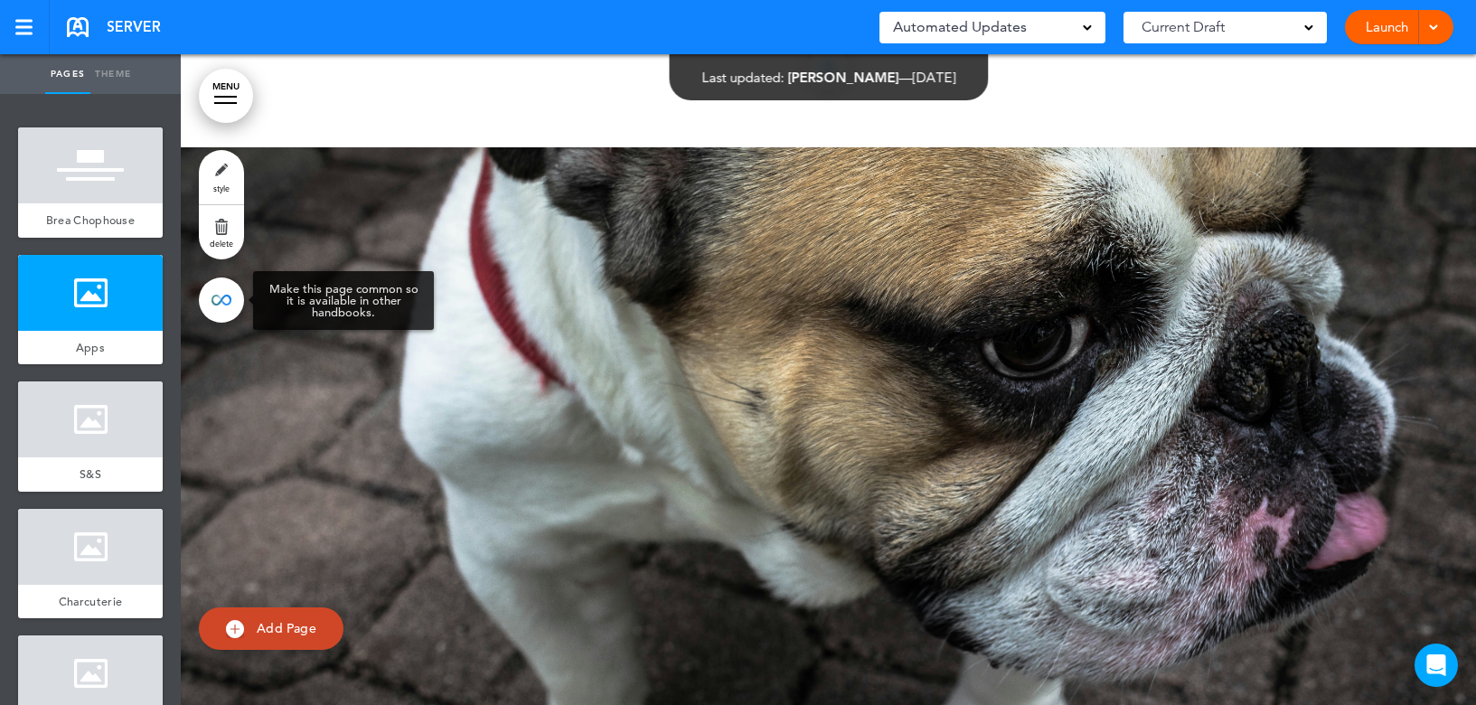
click at [213, 299] on link at bounding box center [221, 299] width 45 height 45
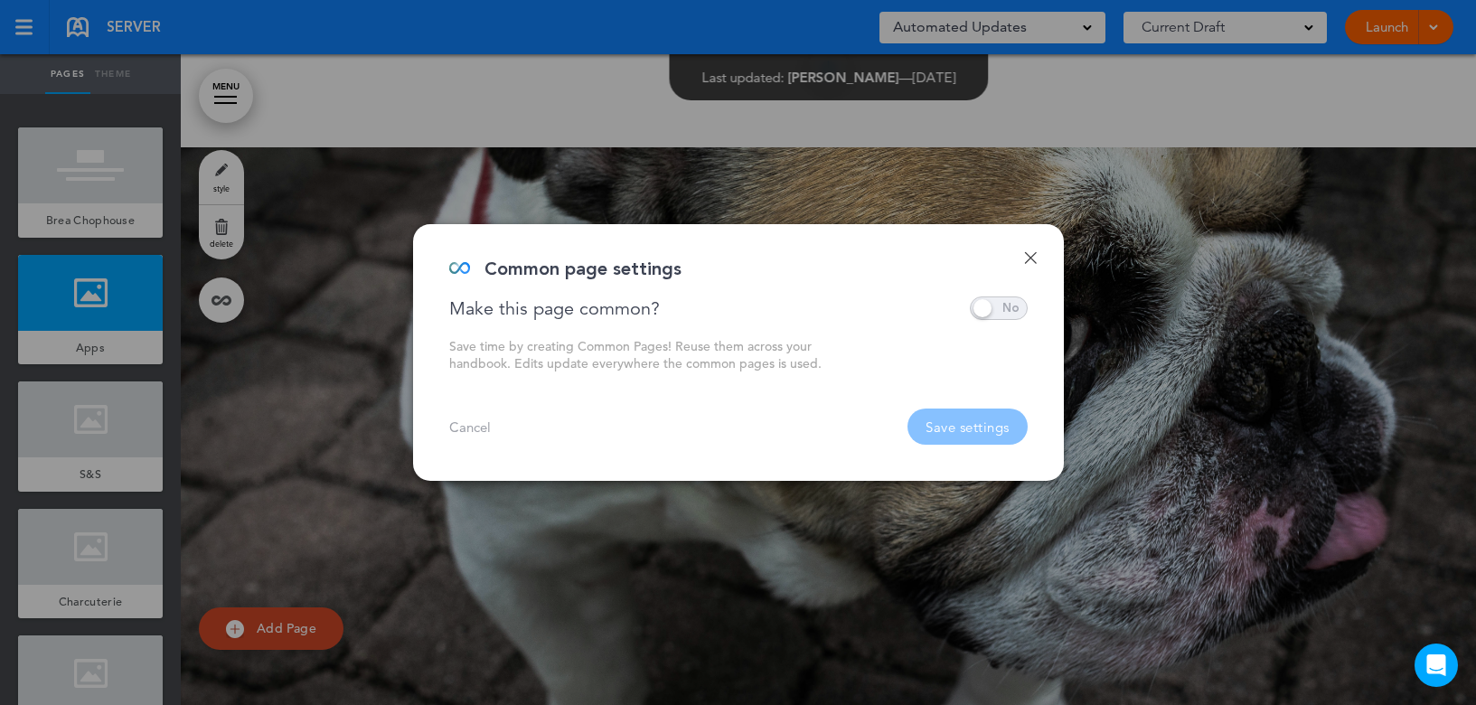
click at [1028, 257] on link "Done" at bounding box center [1030, 257] width 13 height 13
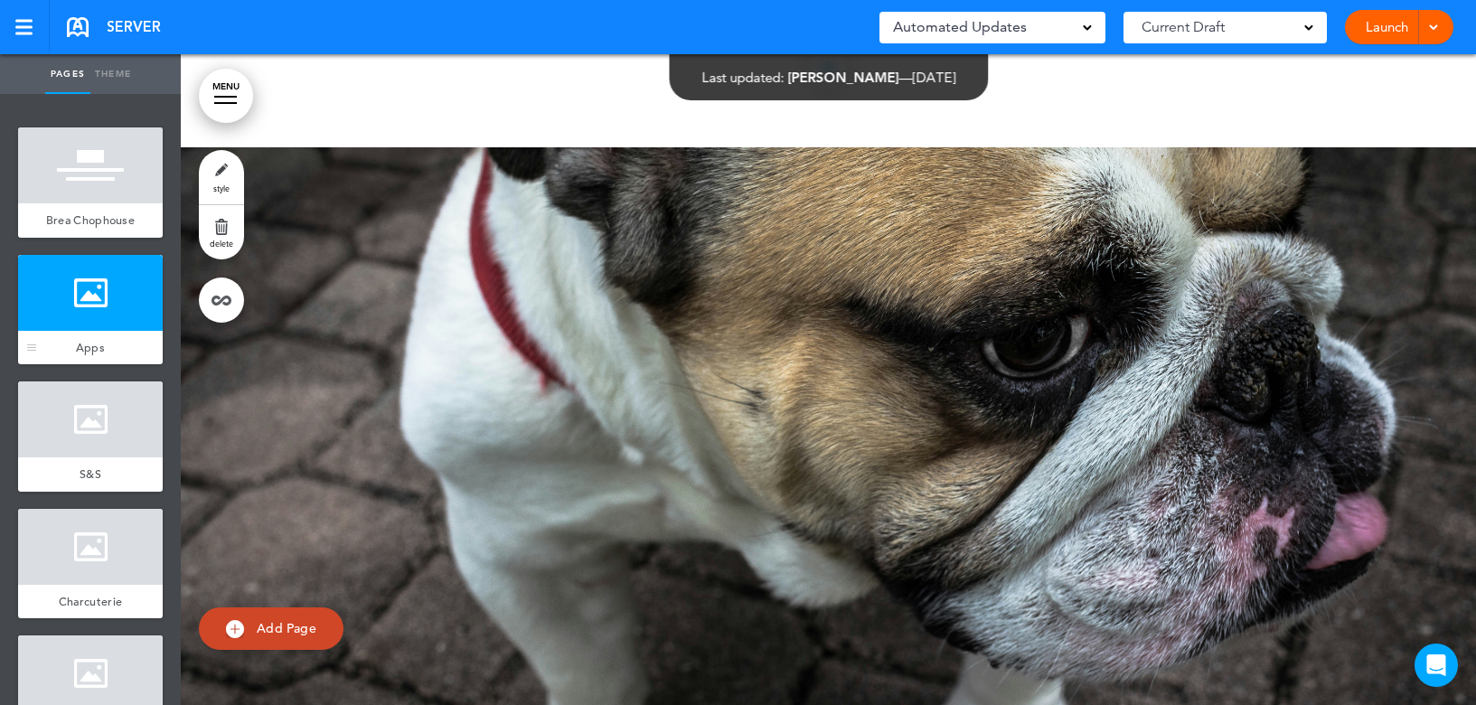
click at [86, 308] on div at bounding box center [90, 293] width 145 height 76
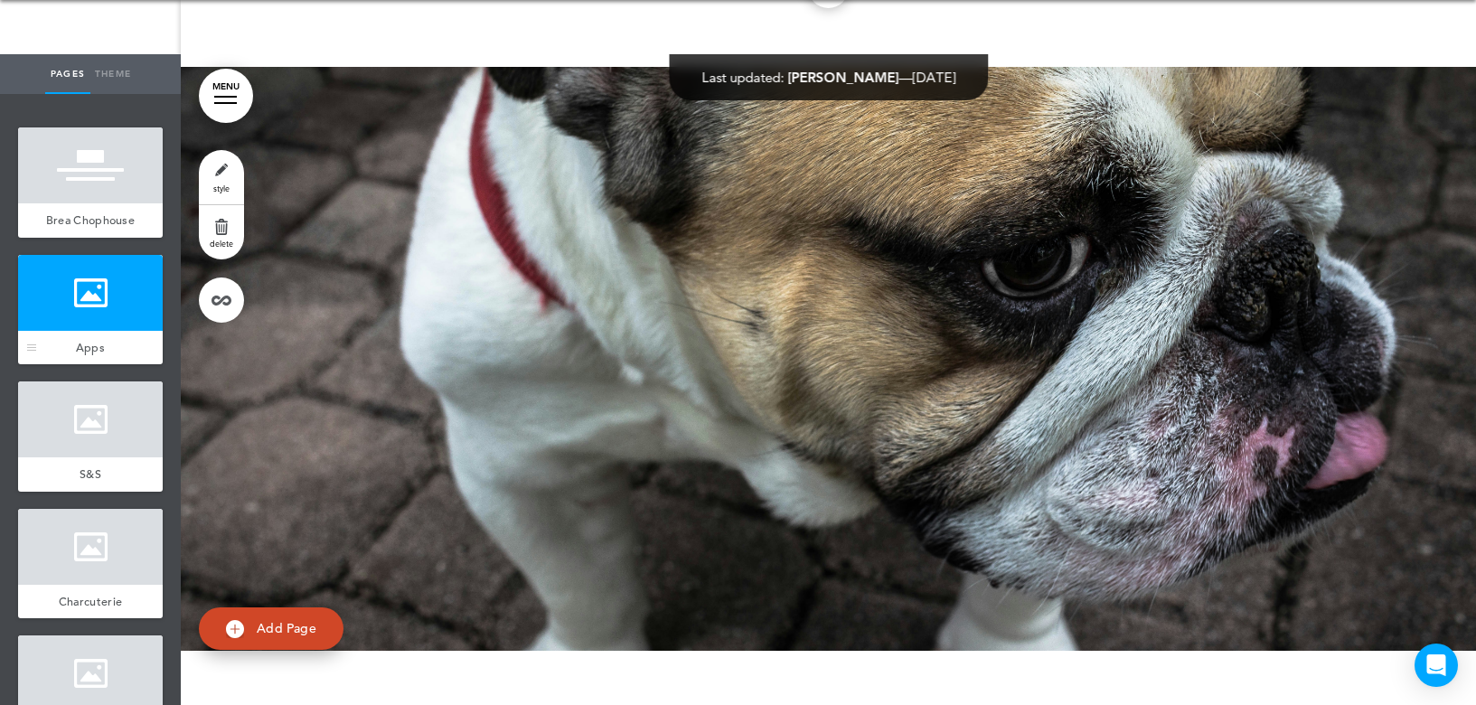
scroll to position [364, 0]
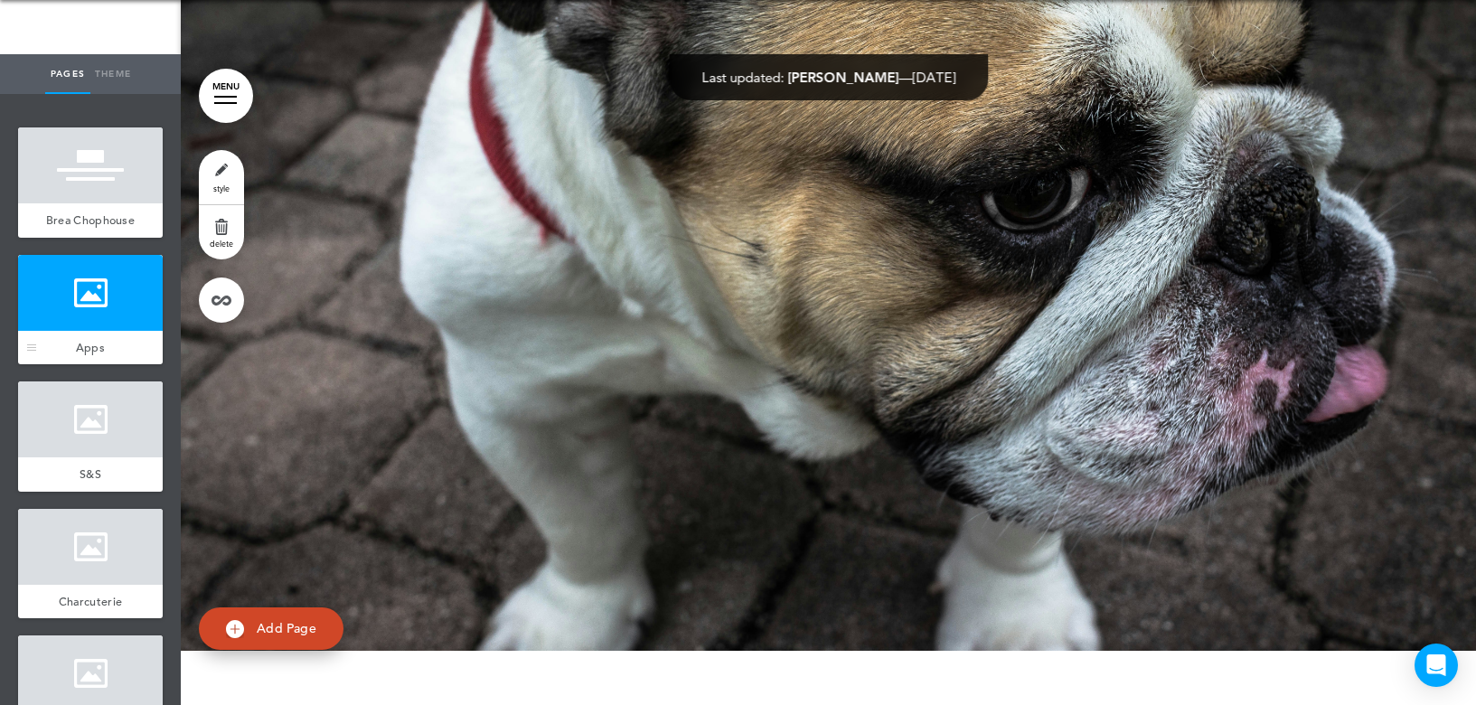
click at [86, 308] on div at bounding box center [90, 293] width 145 height 76
click at [94, 331] on div at bounding box center [90, 293] width 145 height 76
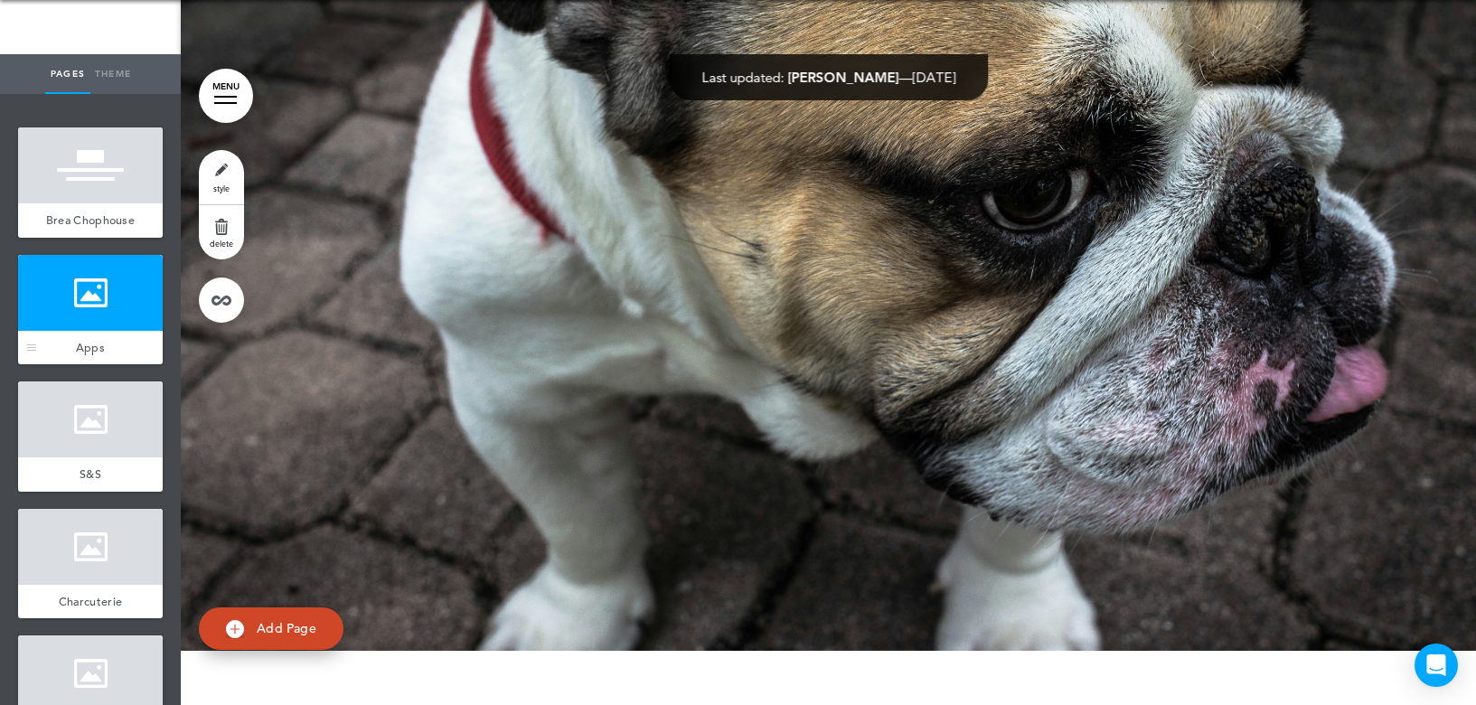
click at [94, 331] on div at bounding box center [90, 293] width 145 height 76
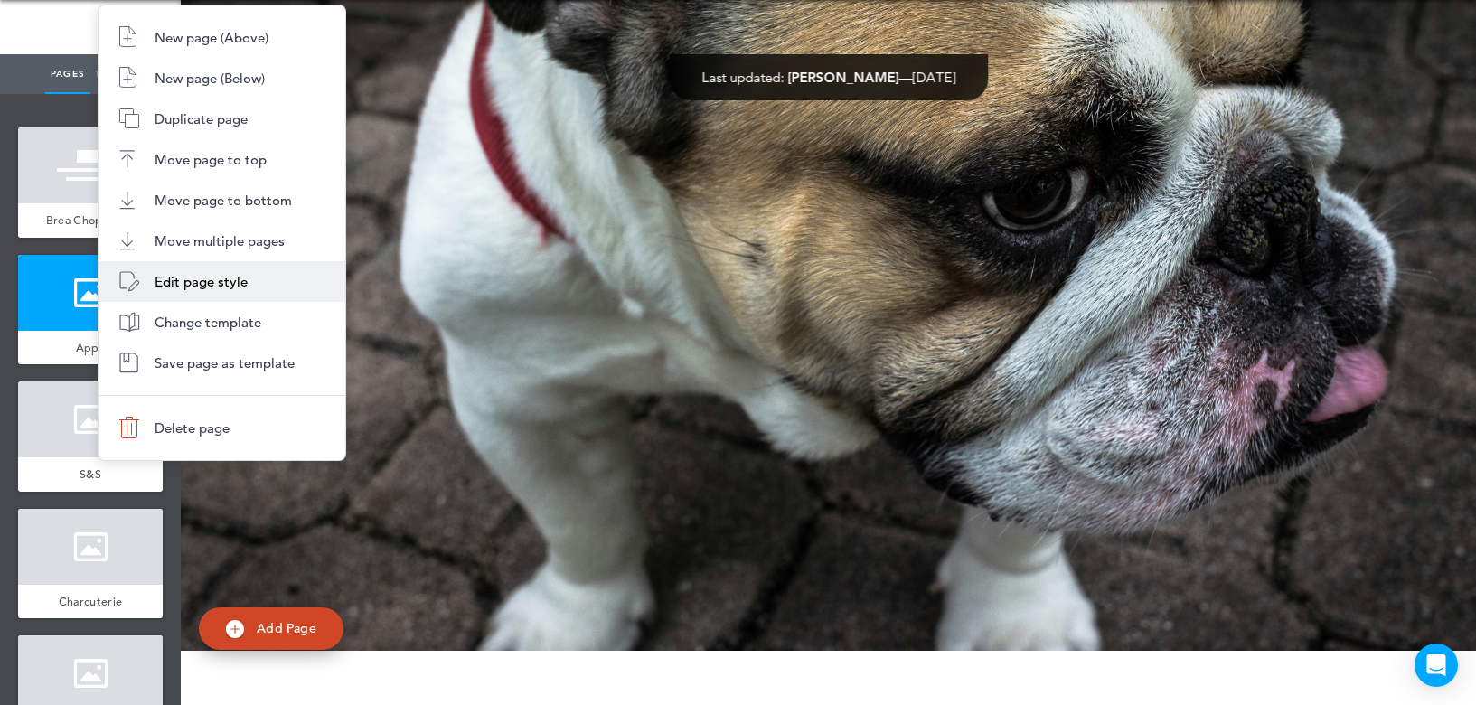
click at [188, 264] on li "Edit page style" at bounding box center [221, 281] width 247 height 41
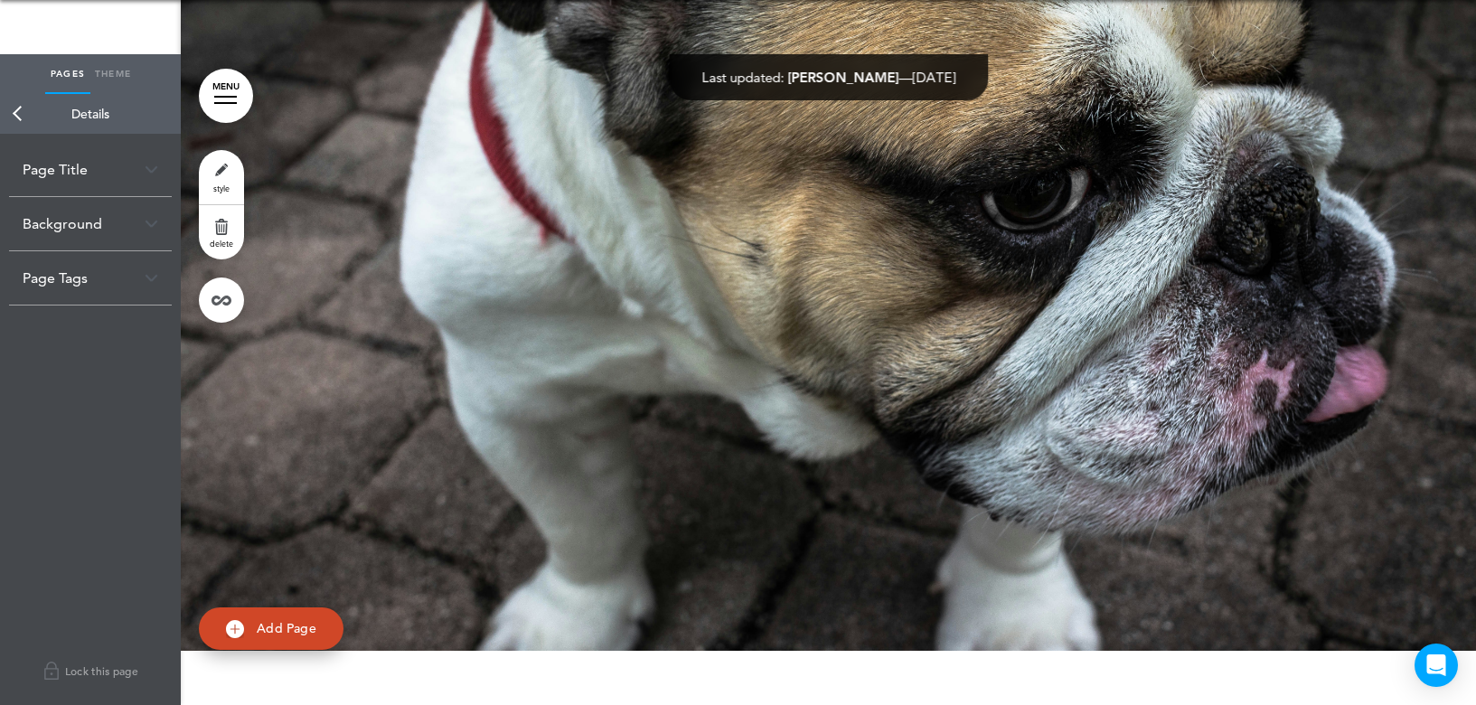
click at [17, 113] on link "Back" at bounding box center [18, 114] width 36 height 40
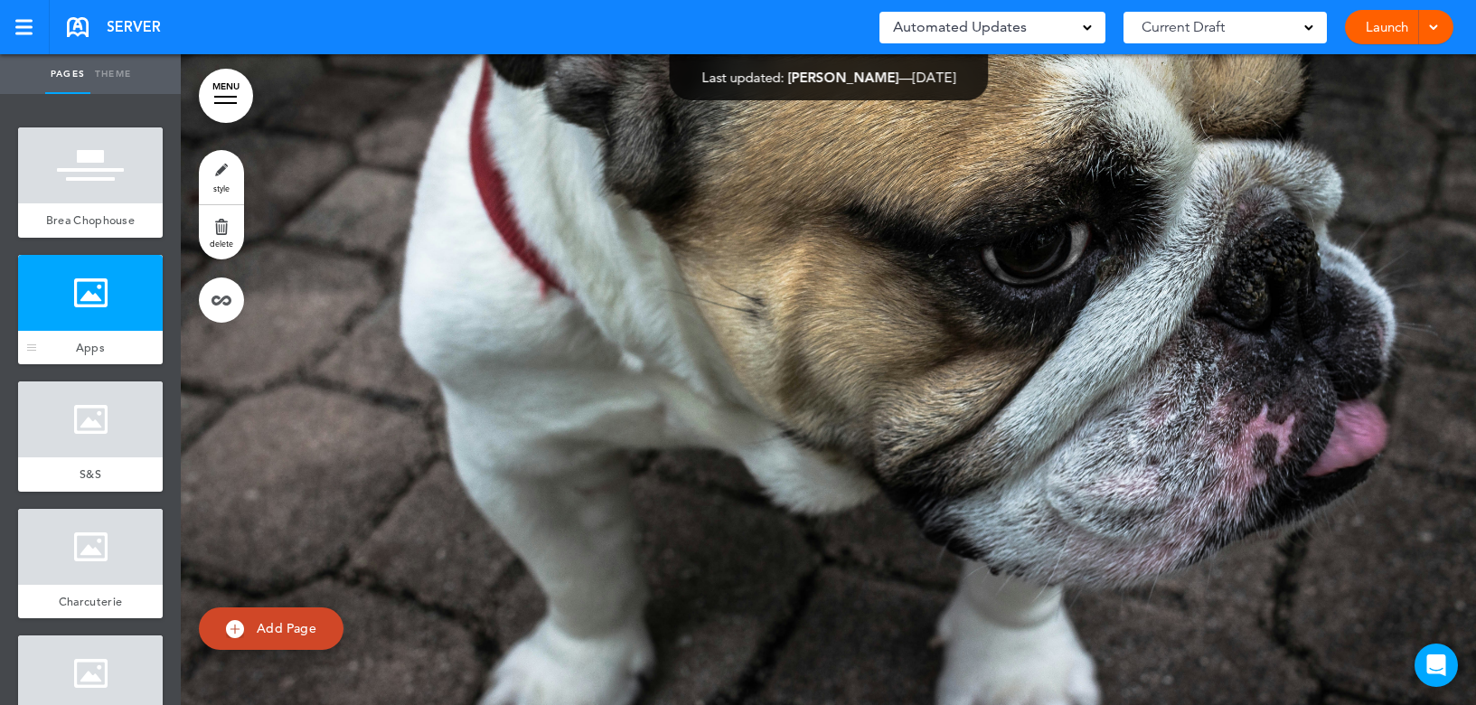
click at [85, 312] on div at bounding box center [90, 293] width 145 height 76
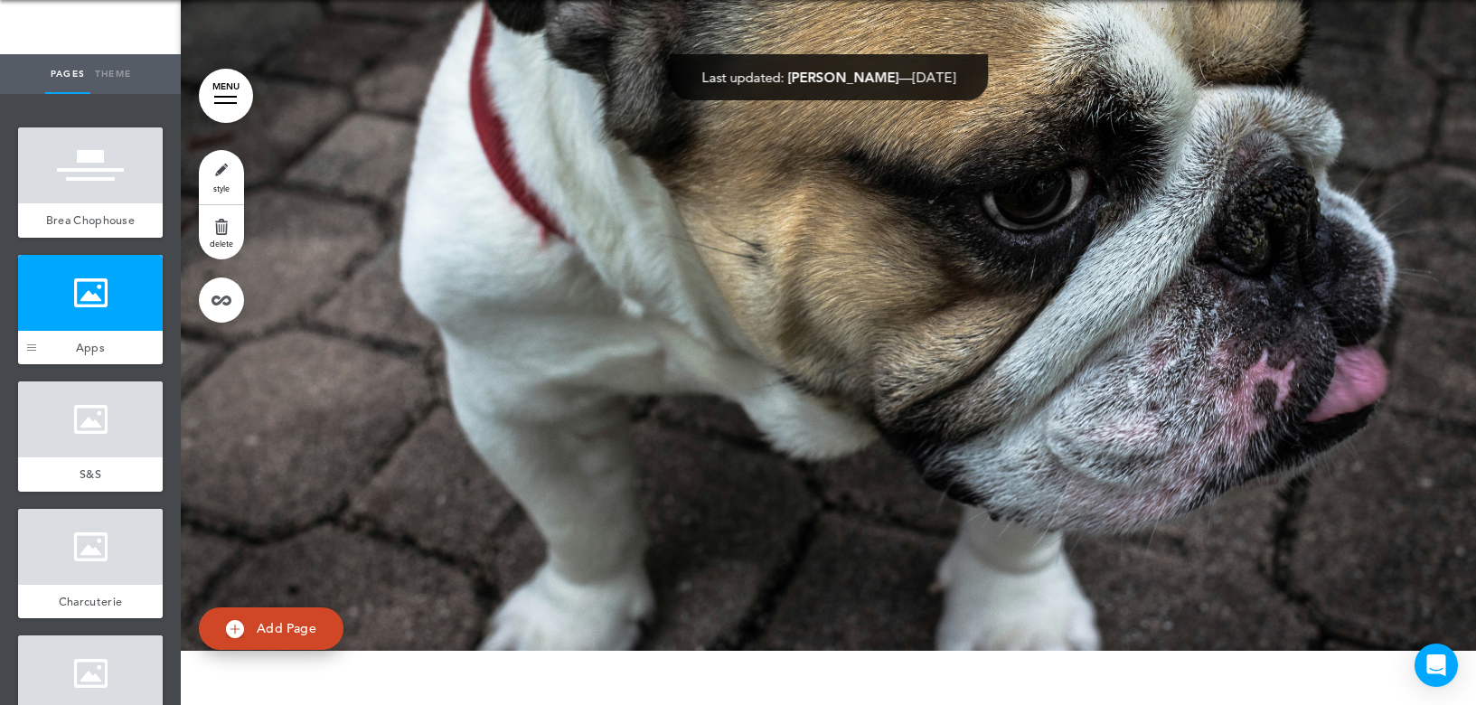
click at [33, 351] on div at bounding box center [31, 350] width 9 height 1
click at [73, 309] on div at bounding box center [90, 293] width 145 height 76
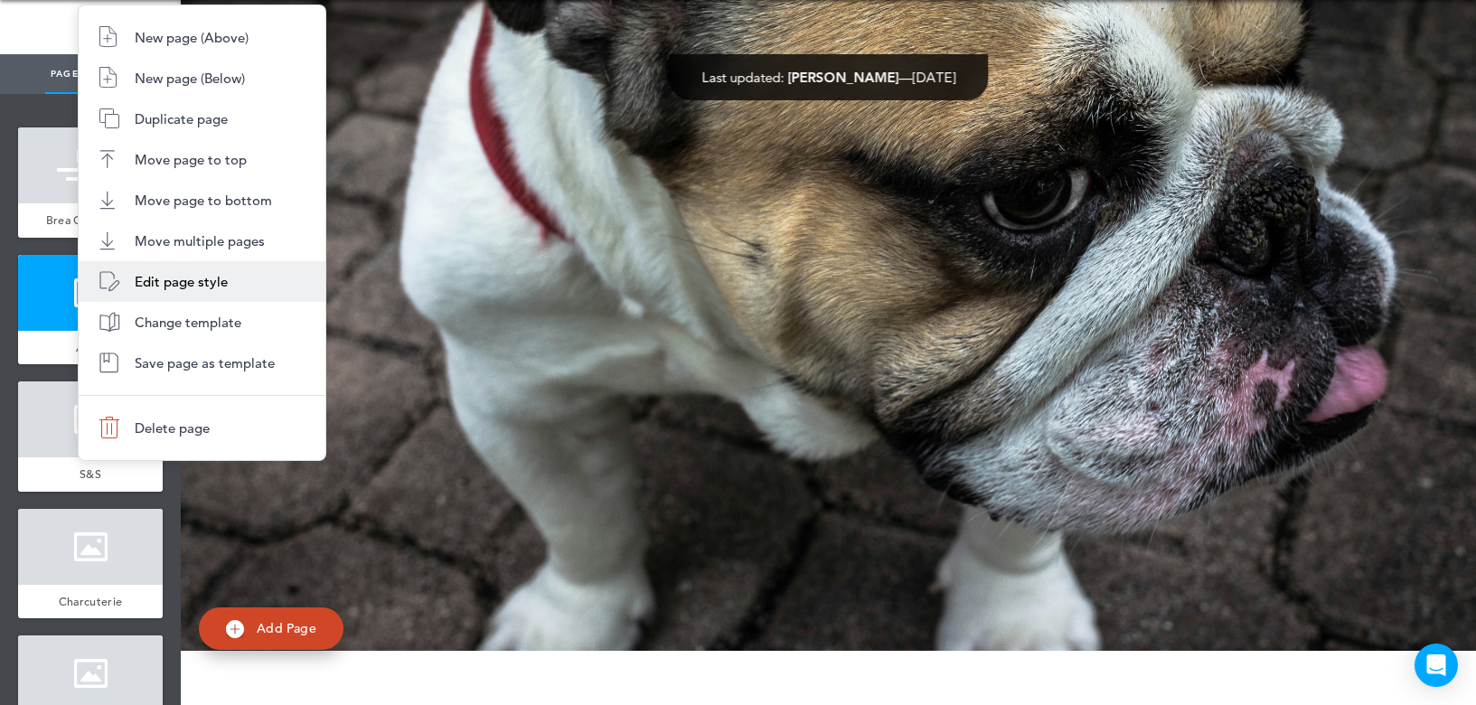
click at [155, 277] on span "Edit page style" at bounding box center [181, 281] width 93 height 17
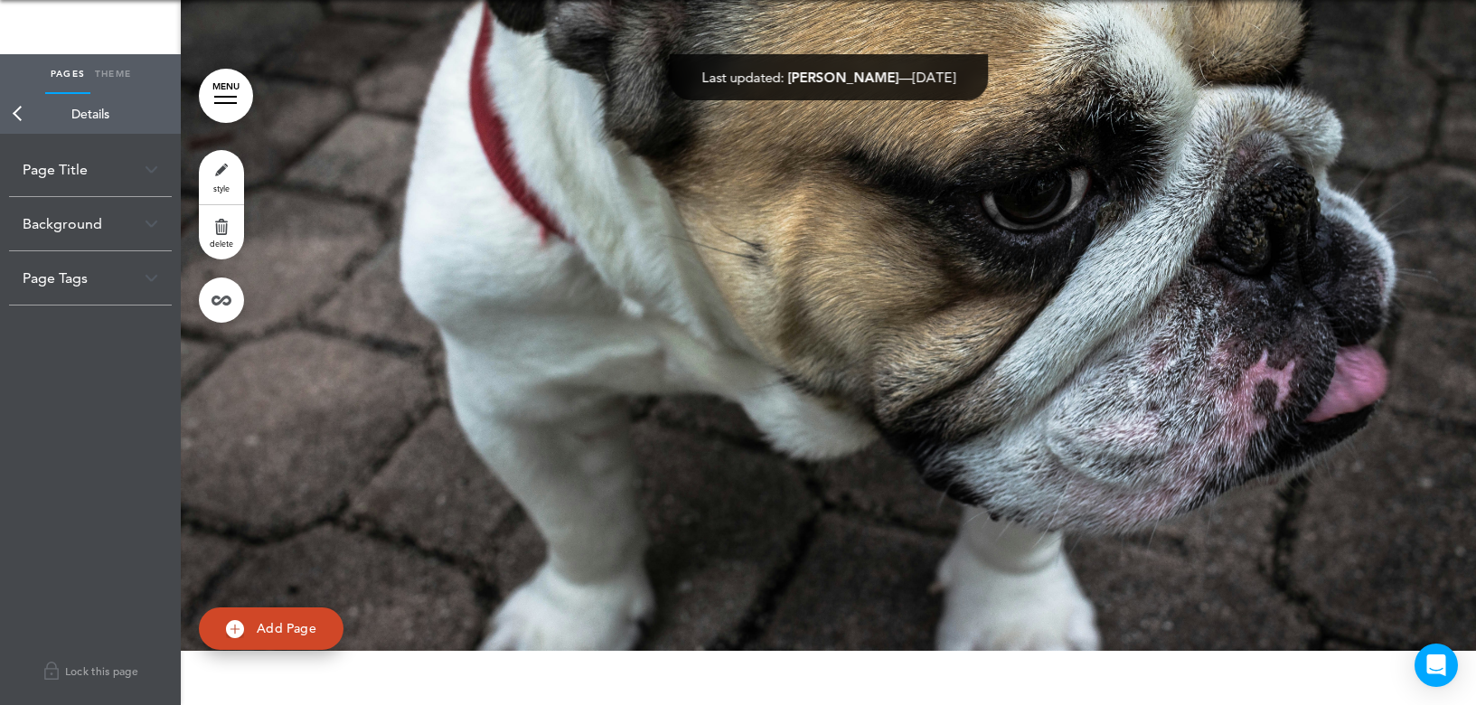
click at [22, 113] on link "Back" at bounding box center [18, 114] width 36 height 40
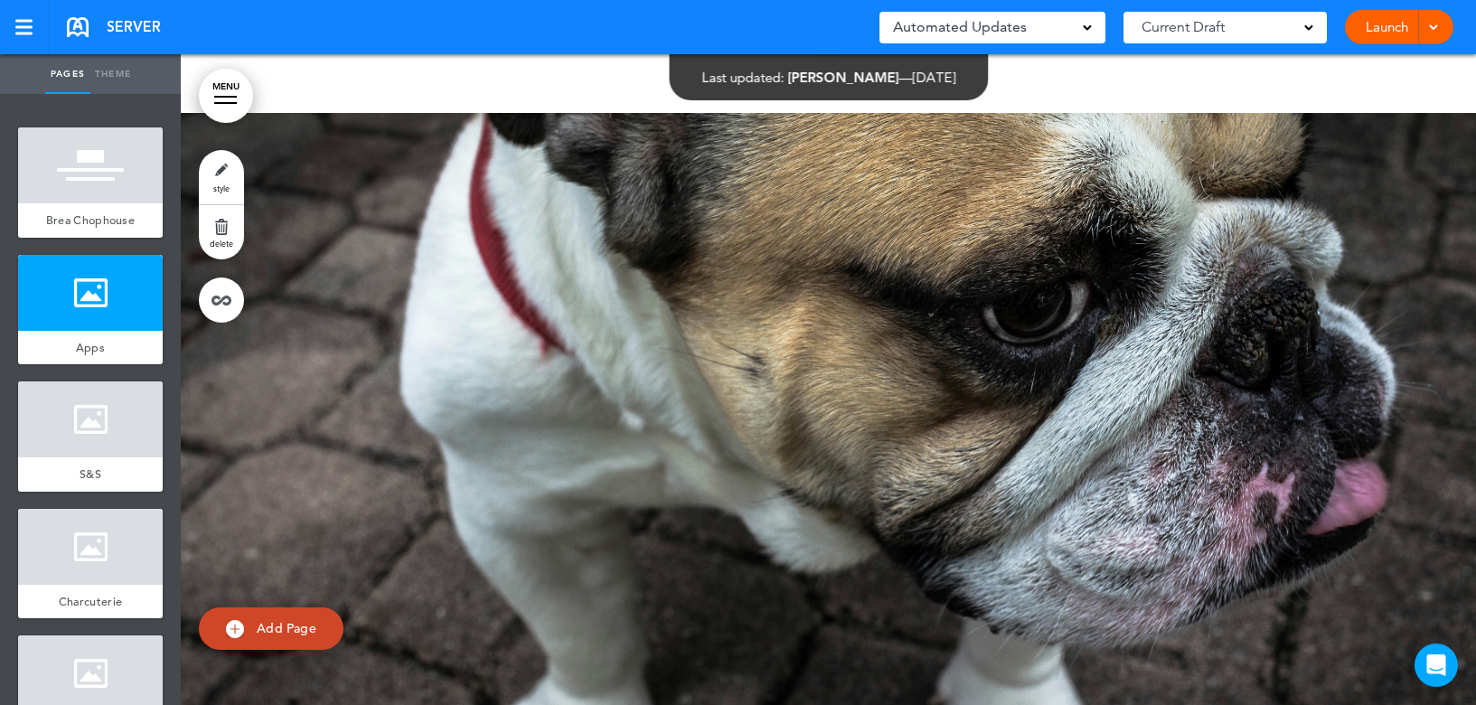
scroll to position [274, 0]
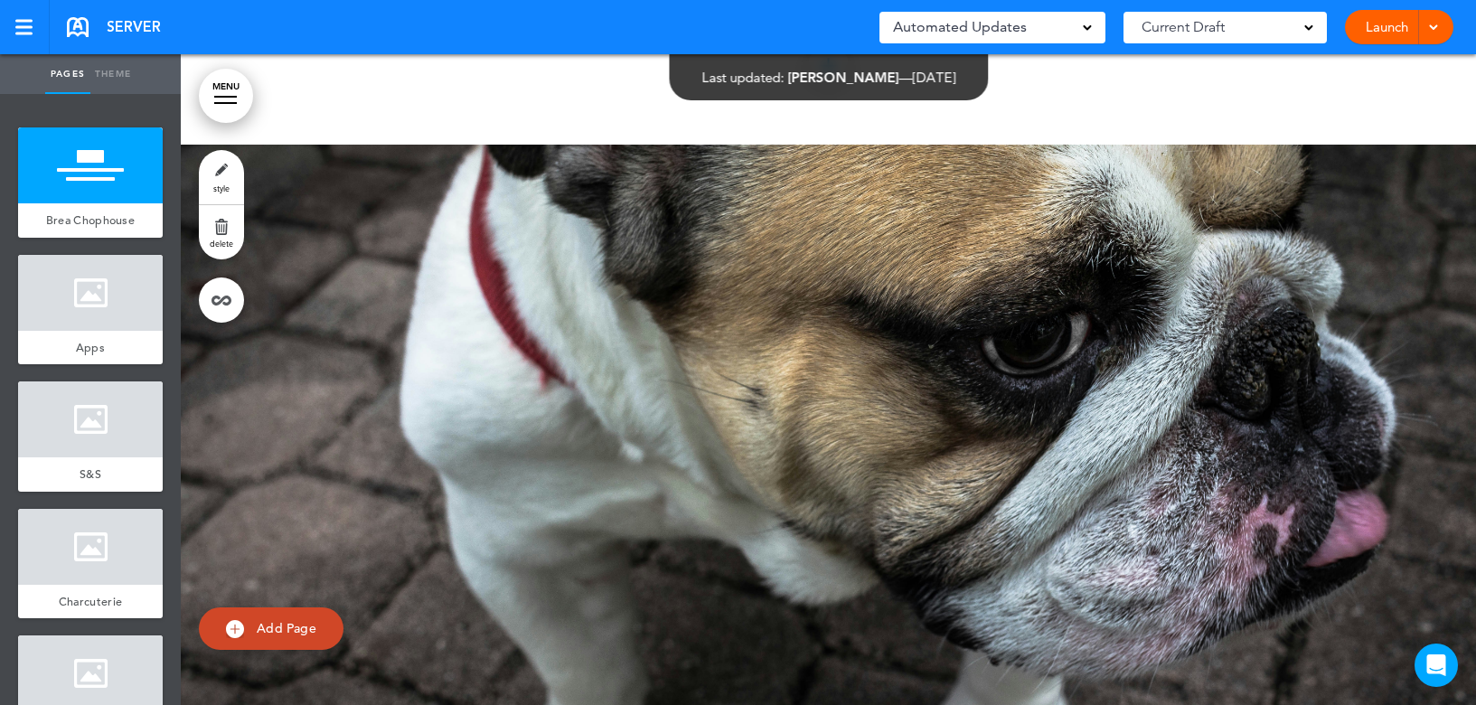
click at [215, 98] on link "MENU" at bounding box center [226, 96] width 54 height 54
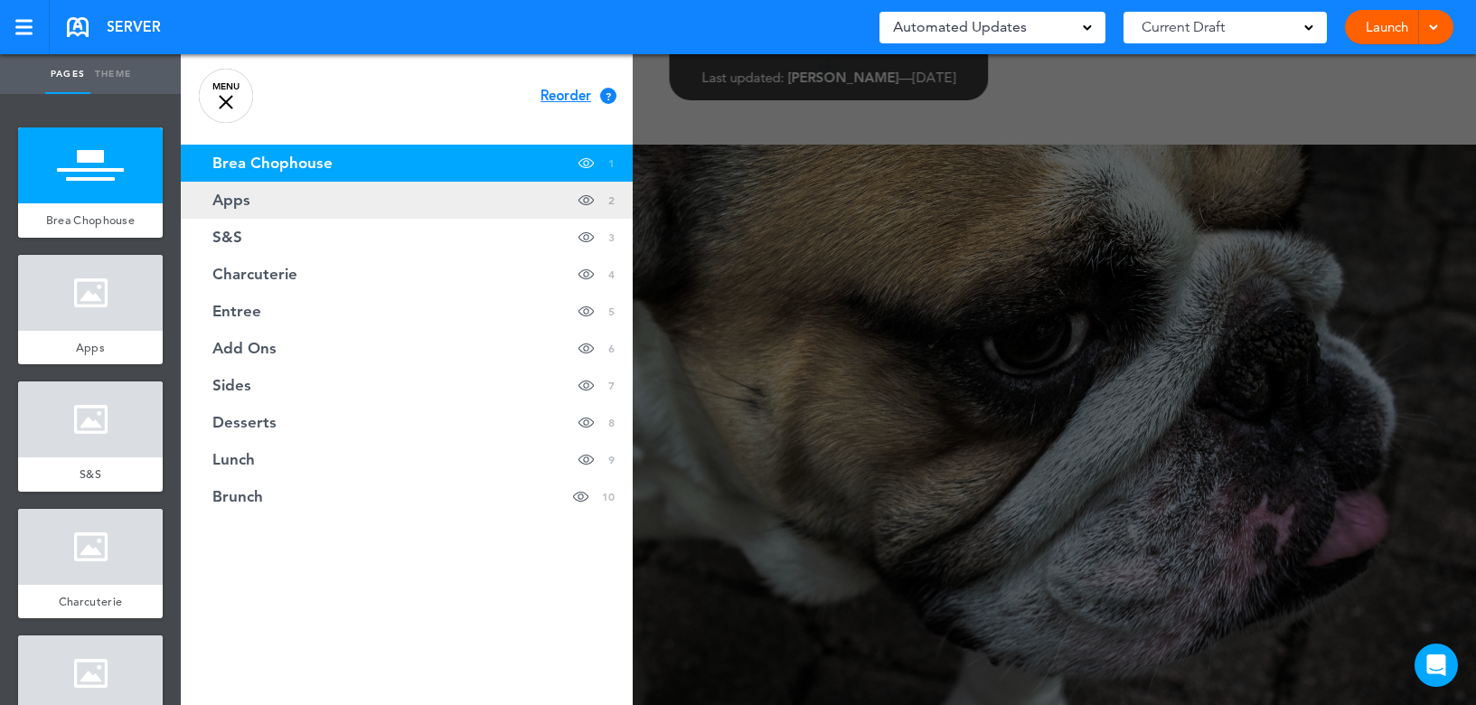
click at [231, 190] on link "Apps hide page in table of contents 2" at bounding box center [407, 200] width 452 height 37
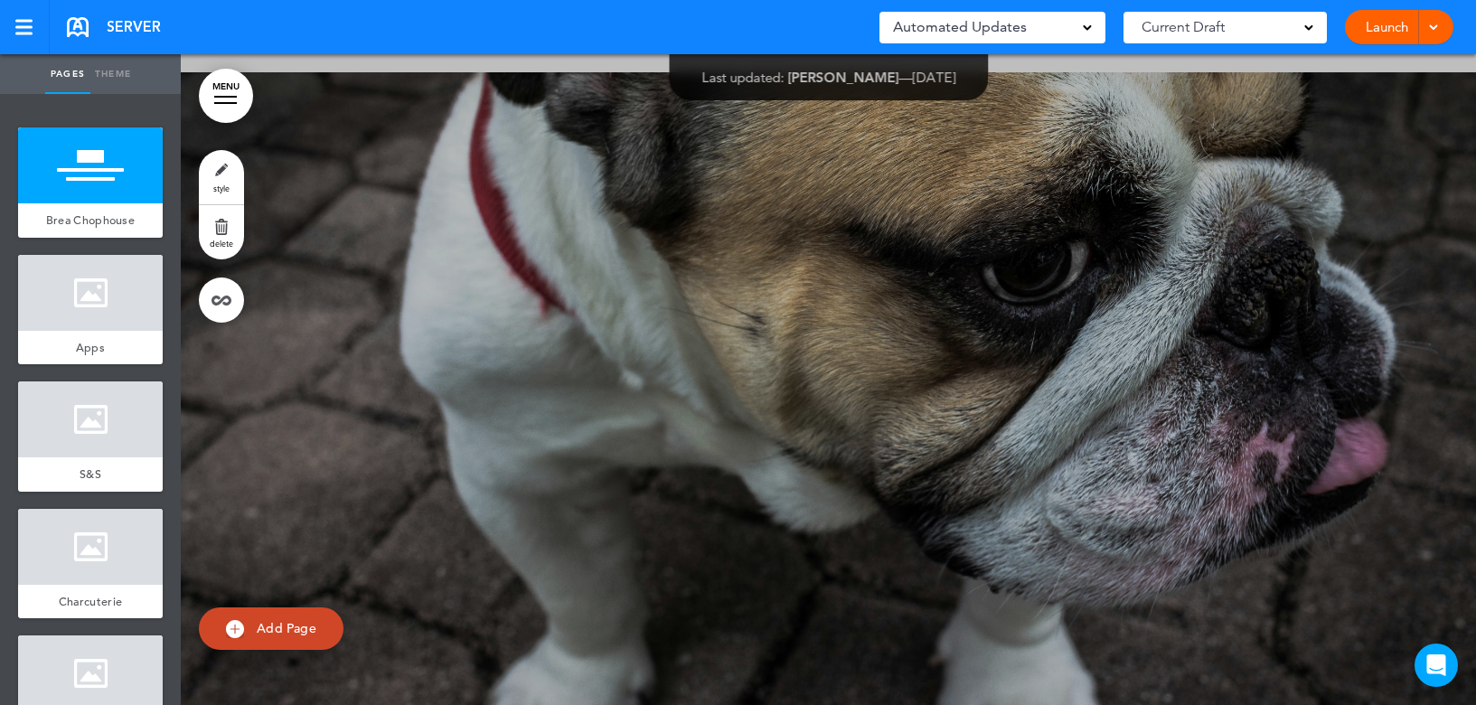
scroll to position [364, 0]
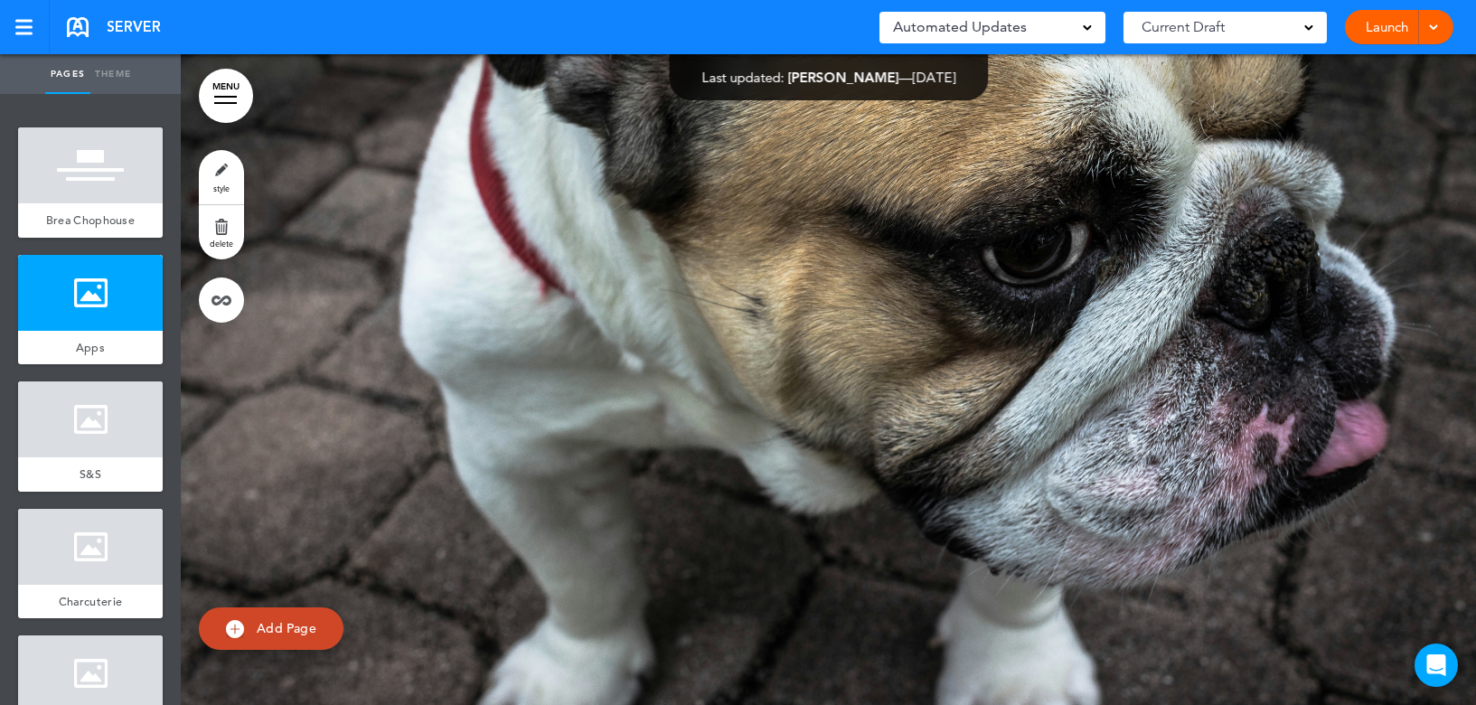
click at [880, 148] on div at bounding box center [828, 379] width 1295 height 651
click at [82, 312] on div at bounding box center [90, 293] width 145 height 76
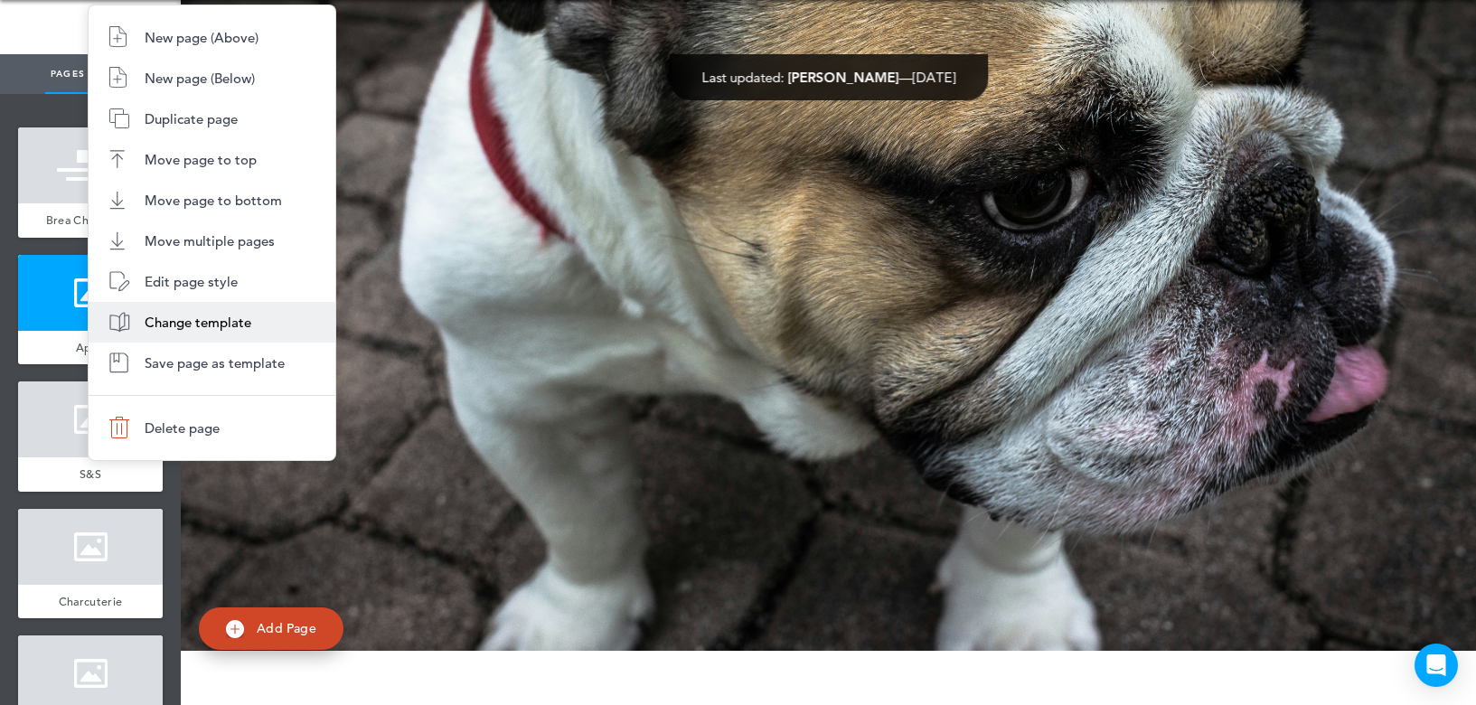
click at [172, 310] on li "Change template" at bounding box center [212, 322] width 247 height 41
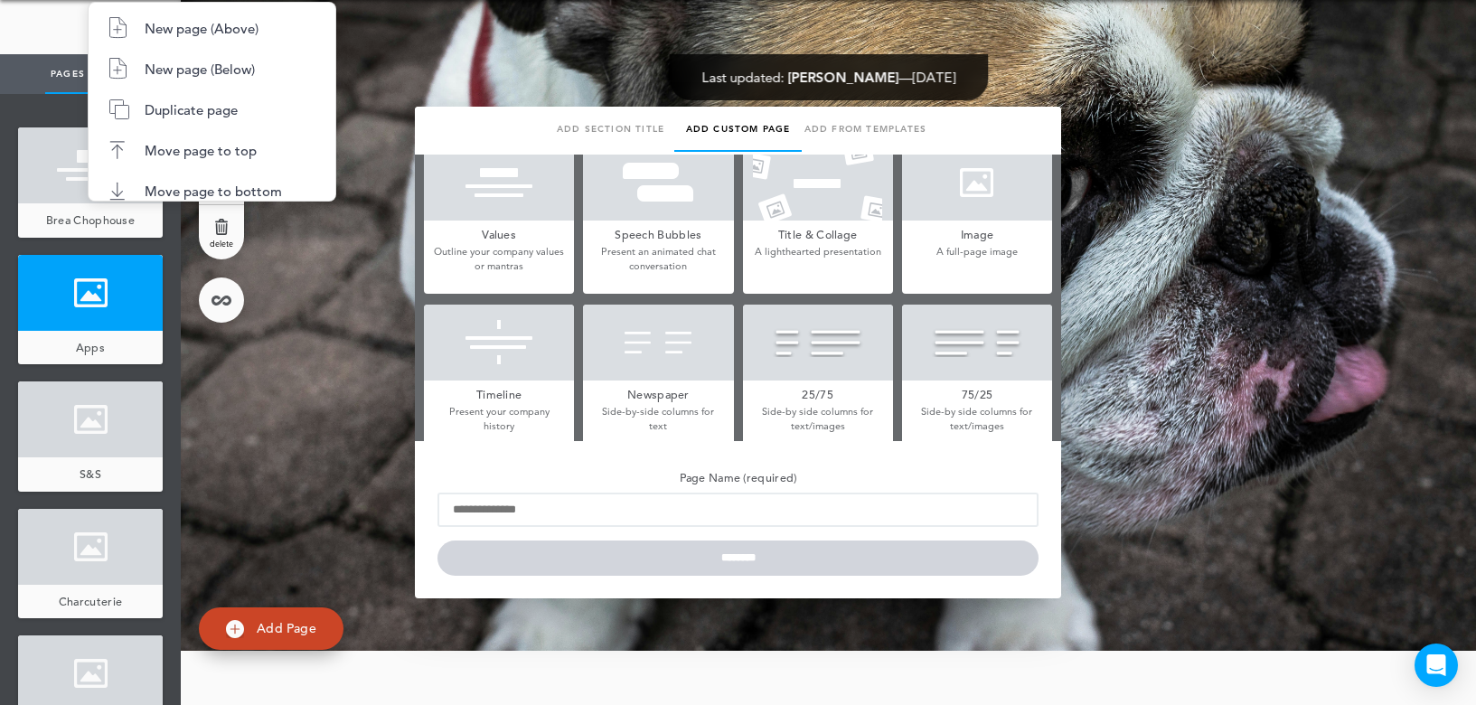
type input "****"
type input "**********"
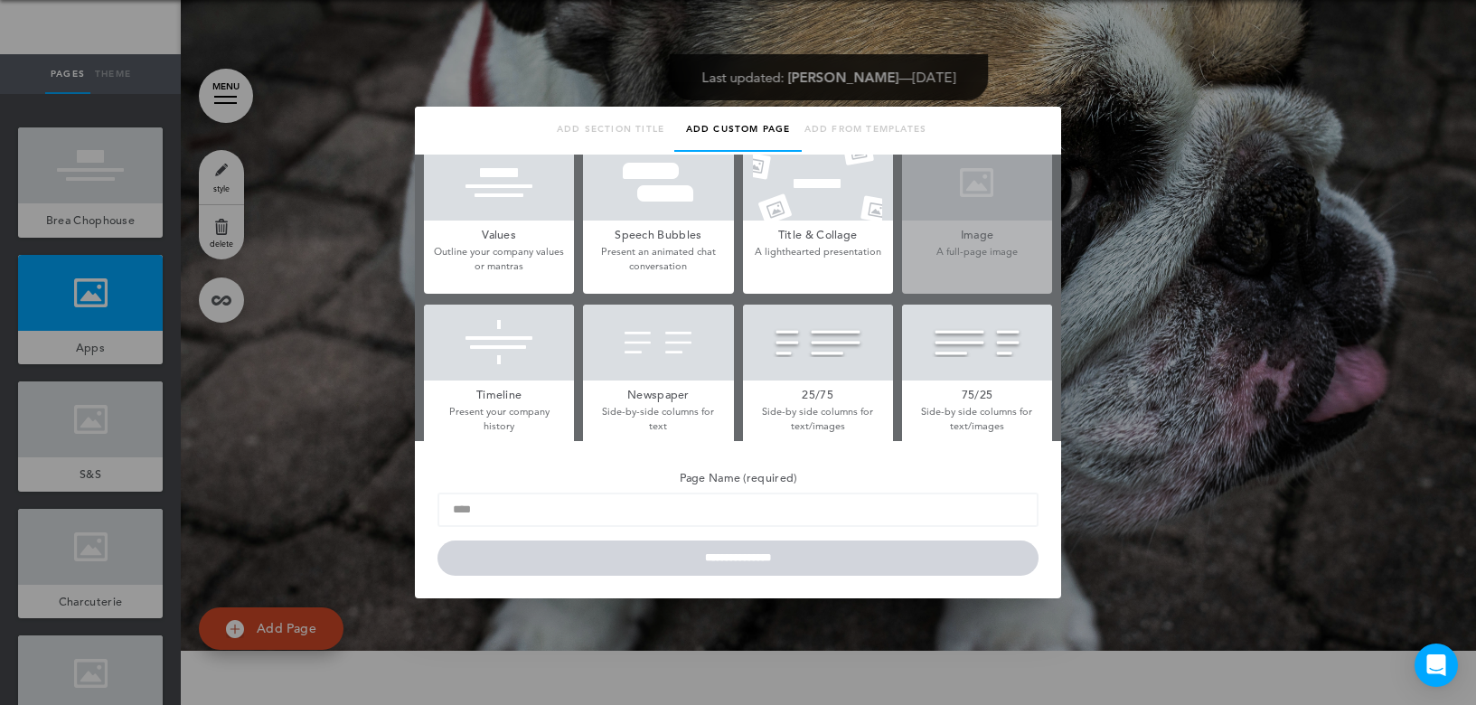
click at [307, 290] on div at bounding box center [738, 352] width 1476 height 705
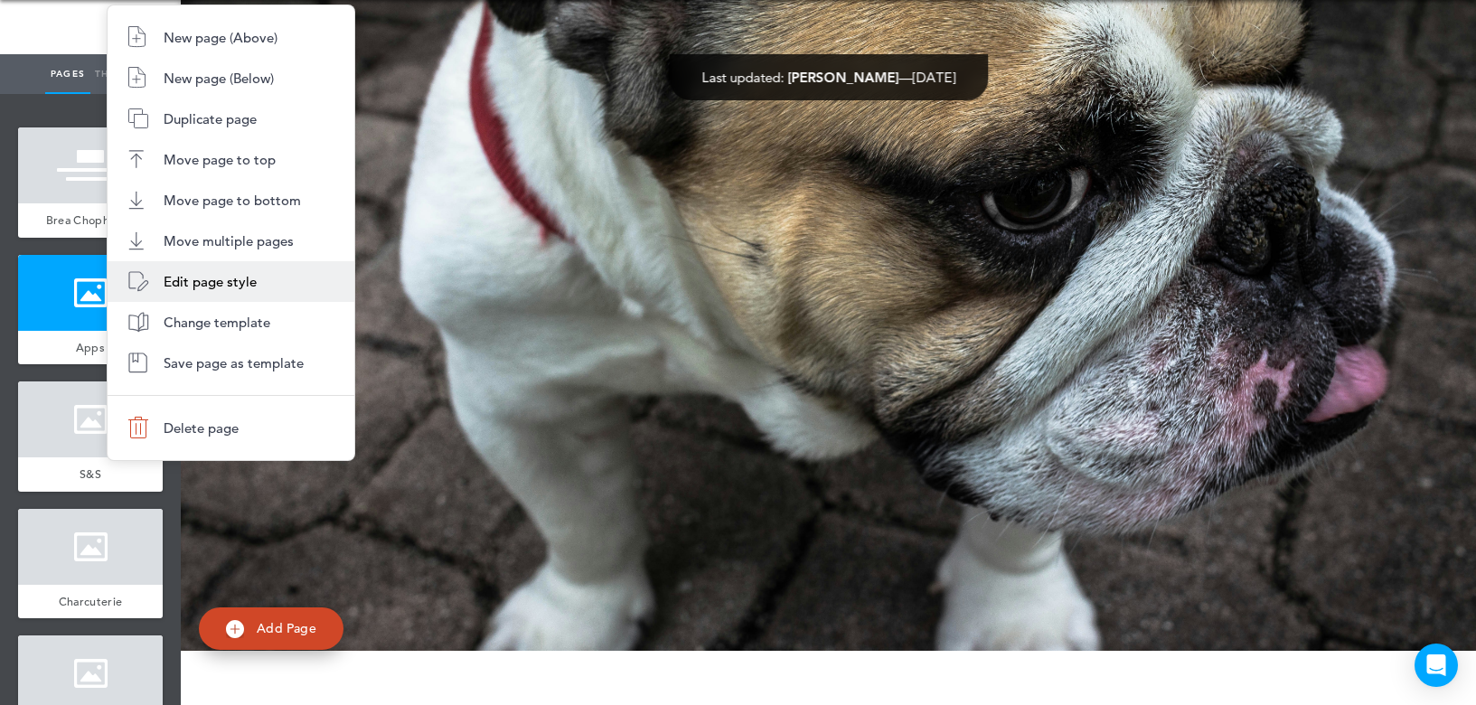
click at [202, 277] on span "Edit page style" at bounding box center [210, 281] width 93 height 17
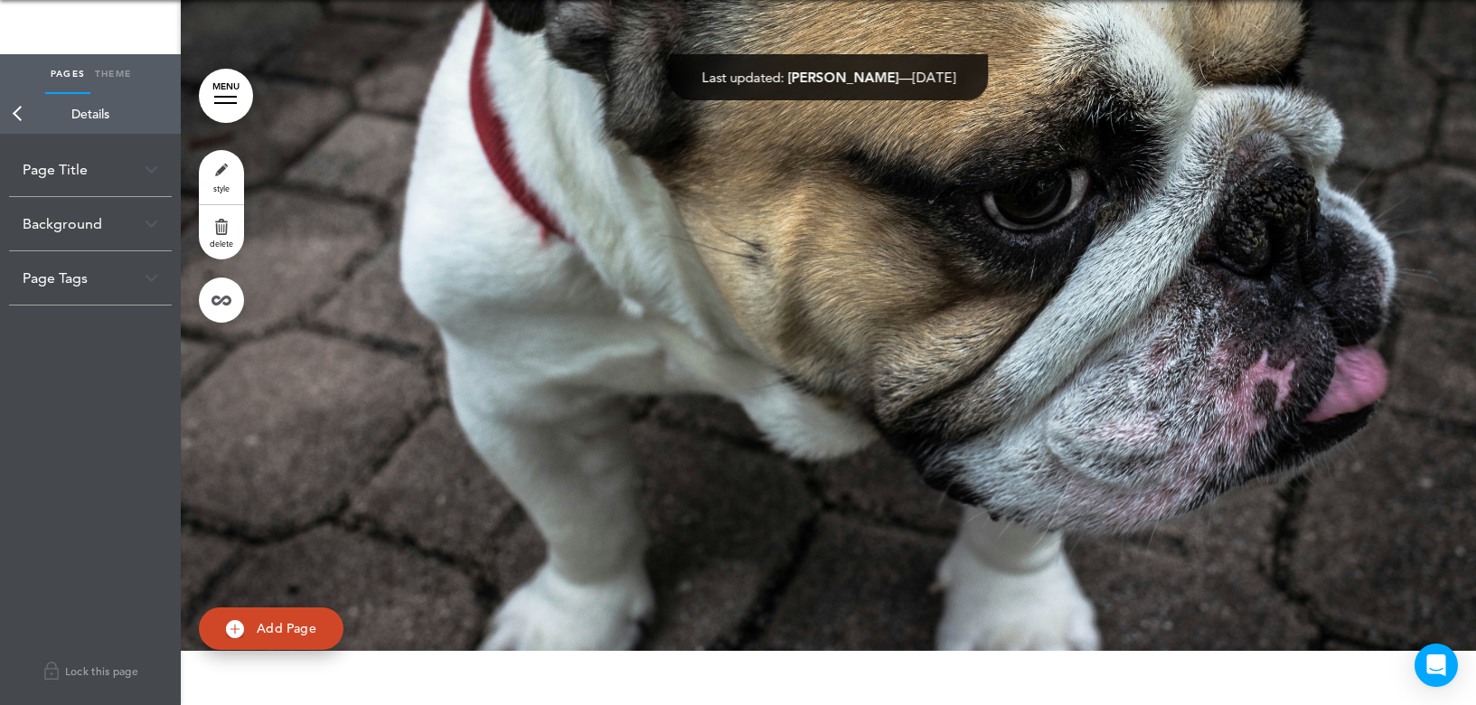
click at [52, 237] on div "Background" at bounding box center [90, 223] width 163 height 53
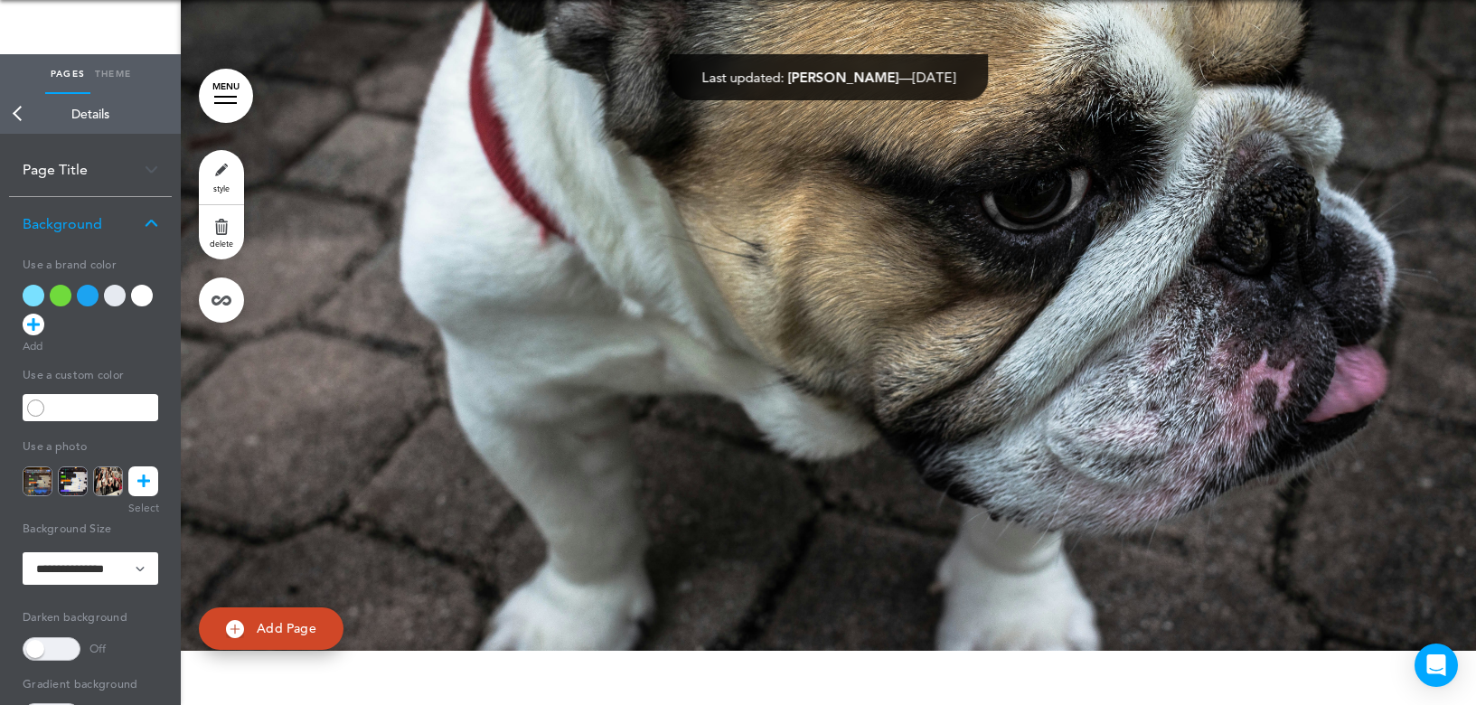
click at [146, 482] on icon at bounding box center [143, 481] width 13 height 30
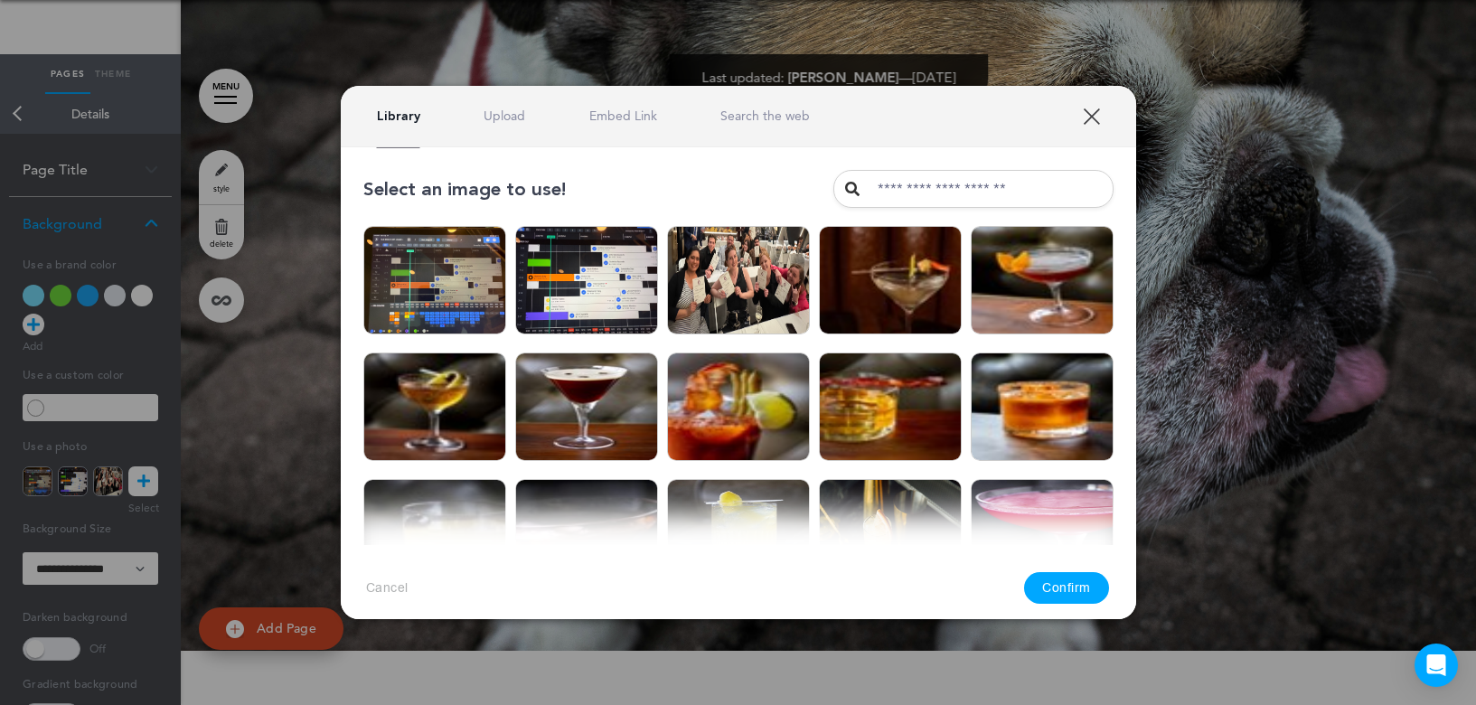
click at [508, 117] on link "Upload" at bounding box center [504, 116] width 42 height 17
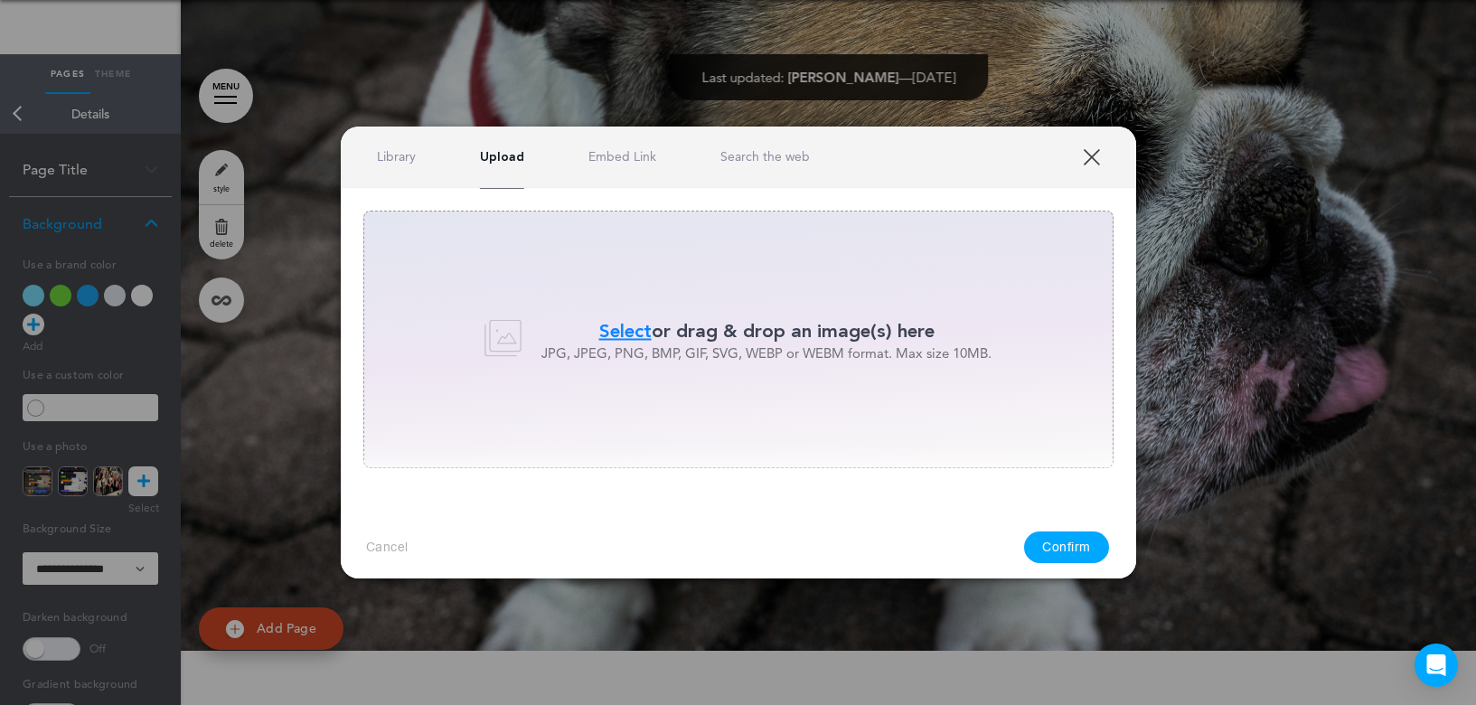
click at [1096, 158] on link "XXX" at bounding box center [1090, 156] width 17 height 17
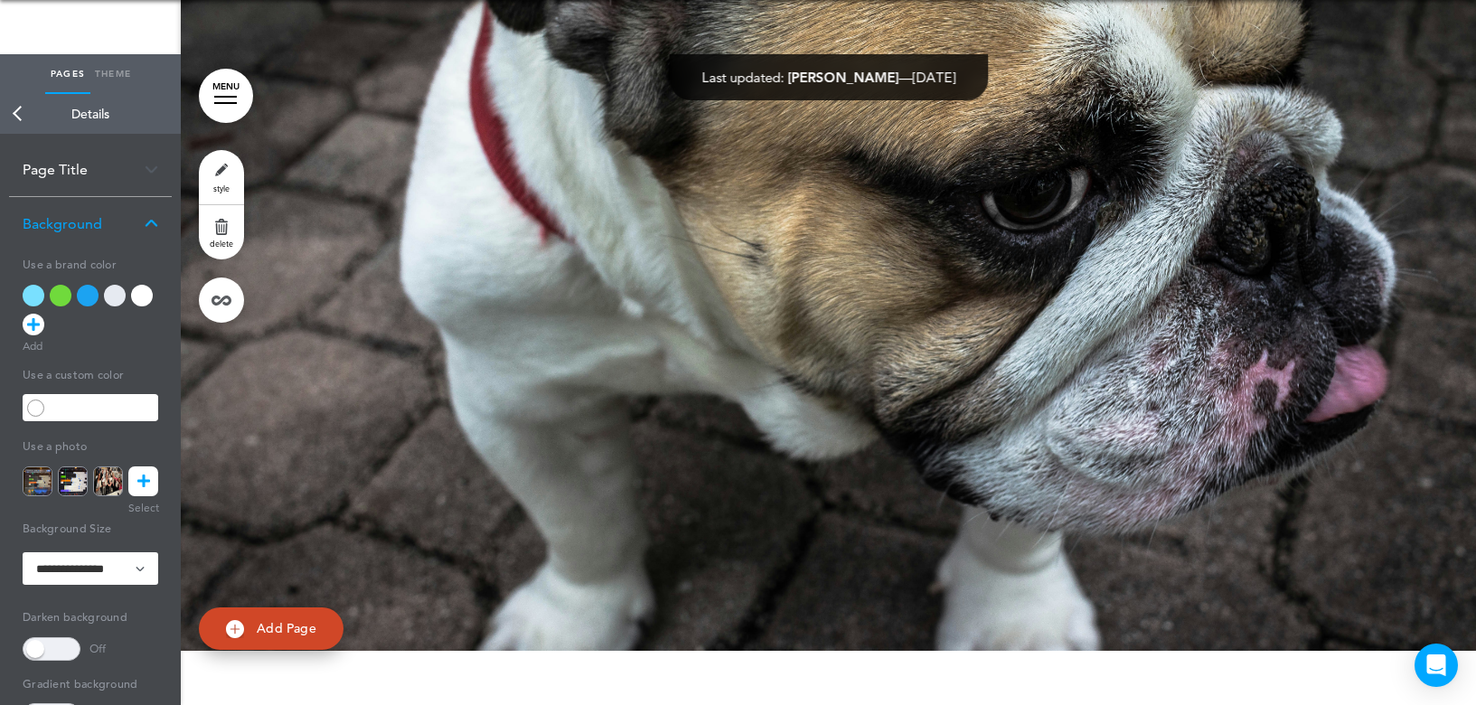
click at [145, 484] on icon at bounding box center [143, 481] width 13 height 30
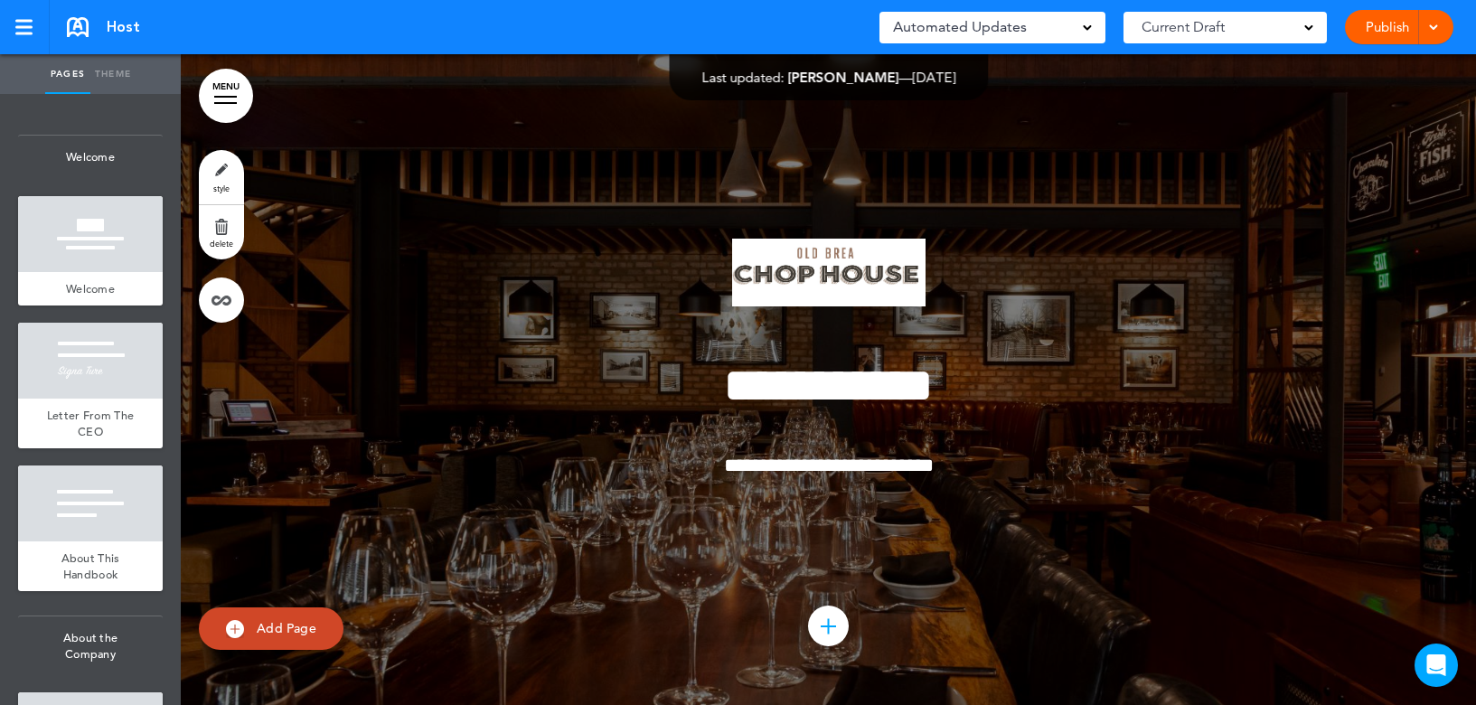
scroll to position [18111, 0]
